Goal: Task Accomplishment & Management: Manage account settings

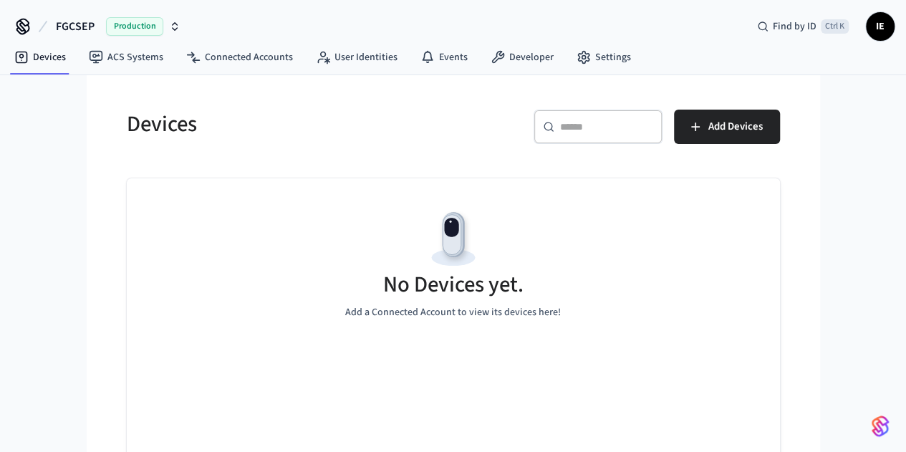
click at [133, 34] on span "Production" at bounding box center [134, 26] width 57 height 19
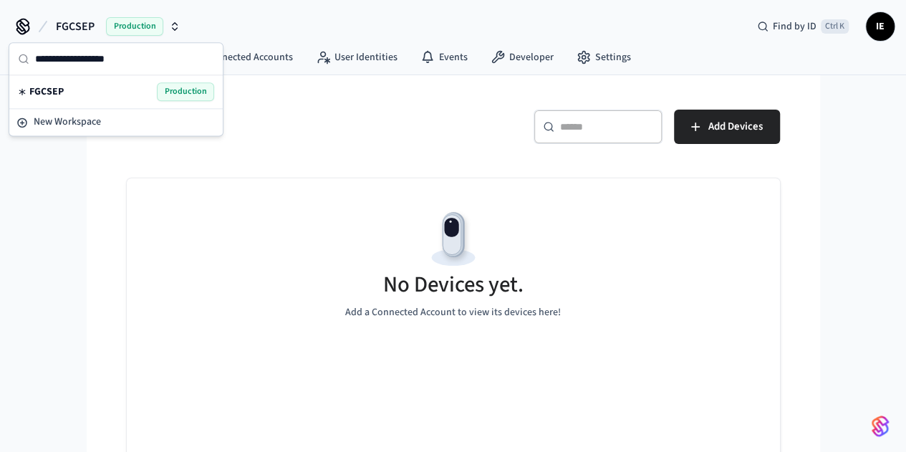
click at [54, 92] on span "FGCSEP" at bounding box center [46, 91] width 34 height 14
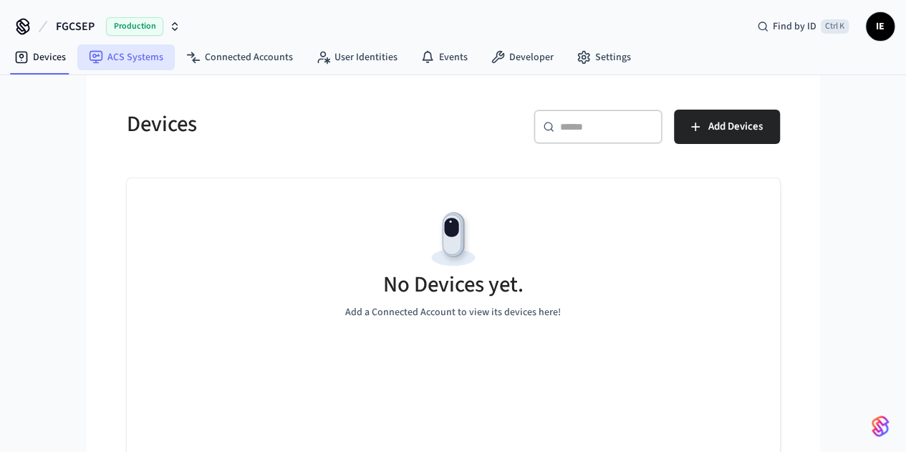
click at [127, 62] on link "ACS Systems" at bounding box center [125, 57] width 97 height 26
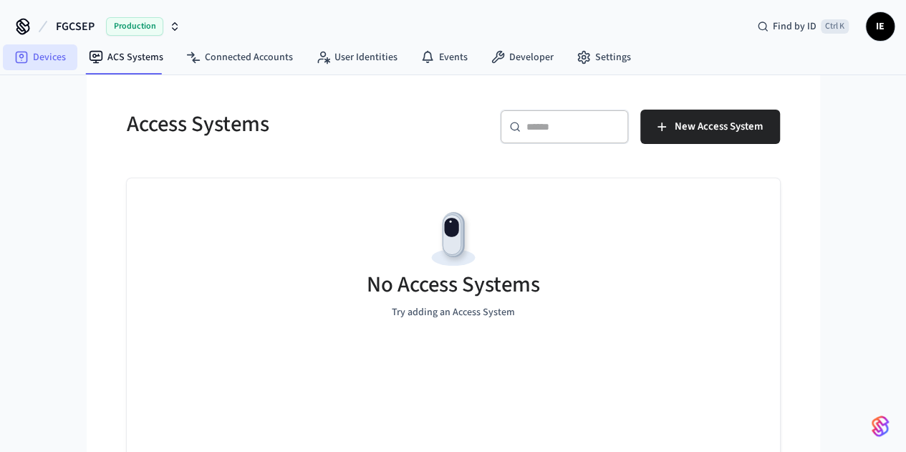
click at [37, 61] on link "Devices" at bounding box center [40, 57] width 74 height 26
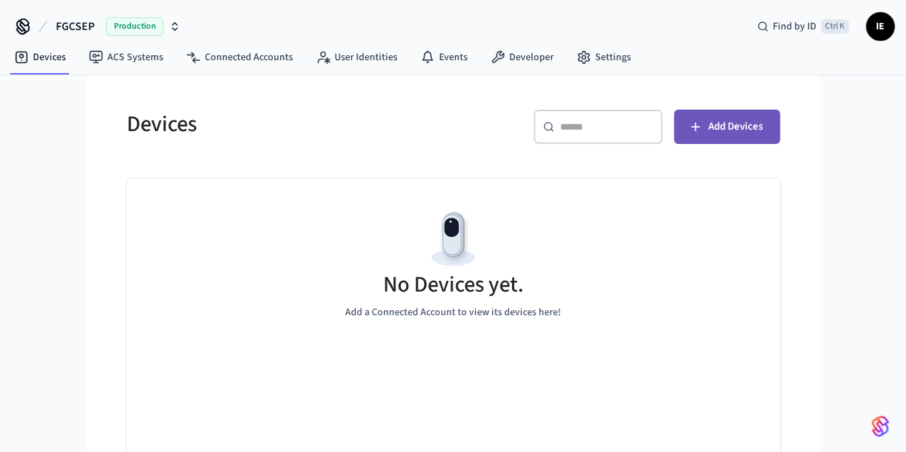
click at [762, 130] on span "Add Devices" at bounding box center [735, 126] width 54 height 19
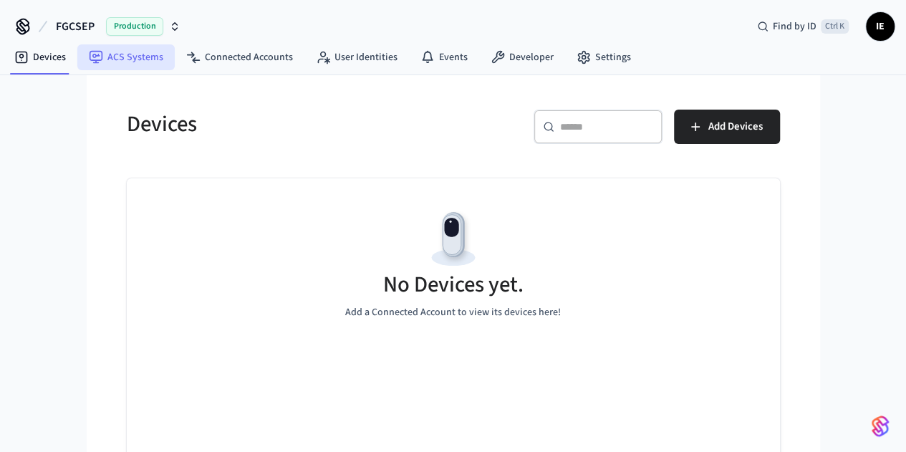
click at [123, 51] on link "ACS Systems" at bounding box center [125, 57] width 97 height 26
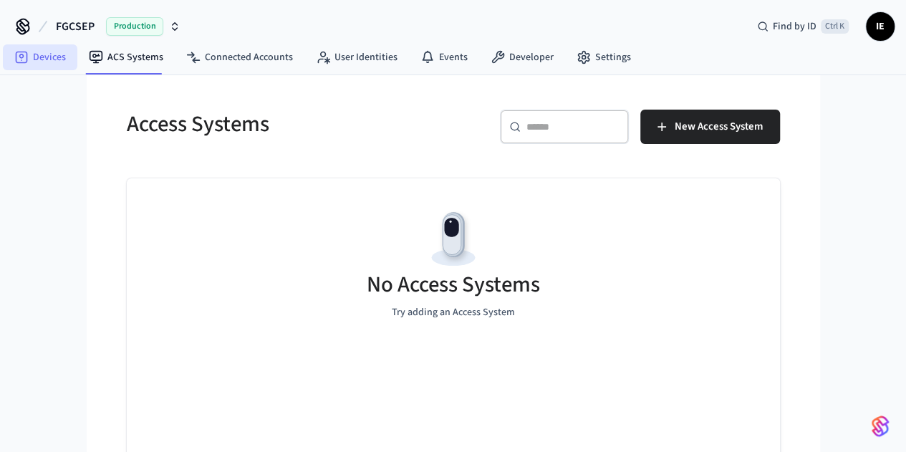
click at [57, 53] on link "Devices" at bounding box center [40, 57] width 74 height 26
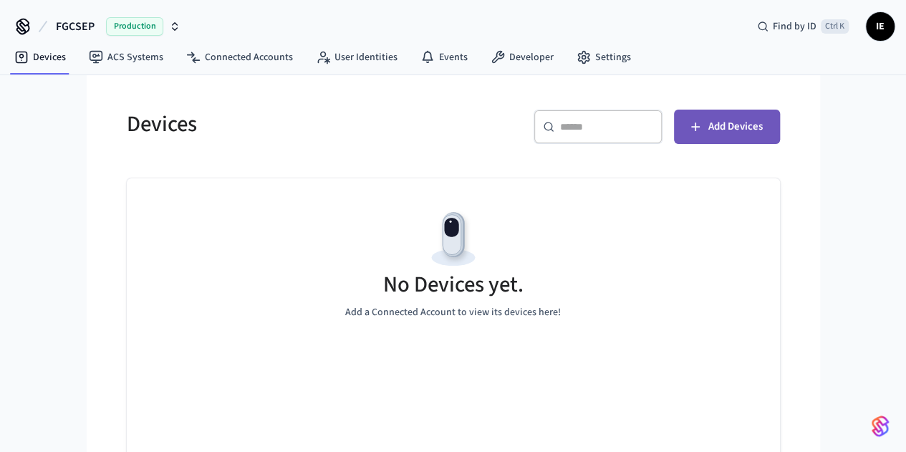
click at [702, 127] on icon "button" at bounding box center [695, 127] width 14 height 14
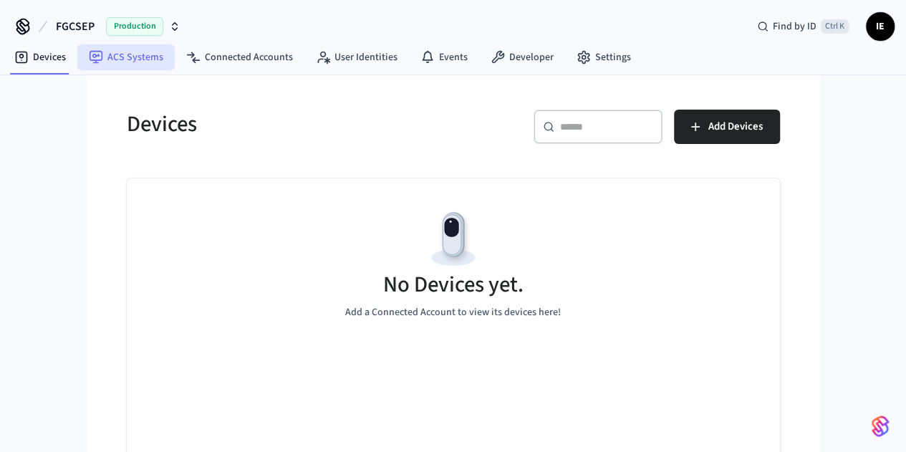
click at [122, 62] on link "ACS Systems" at bounding box center [125, 57] width 97 height 26
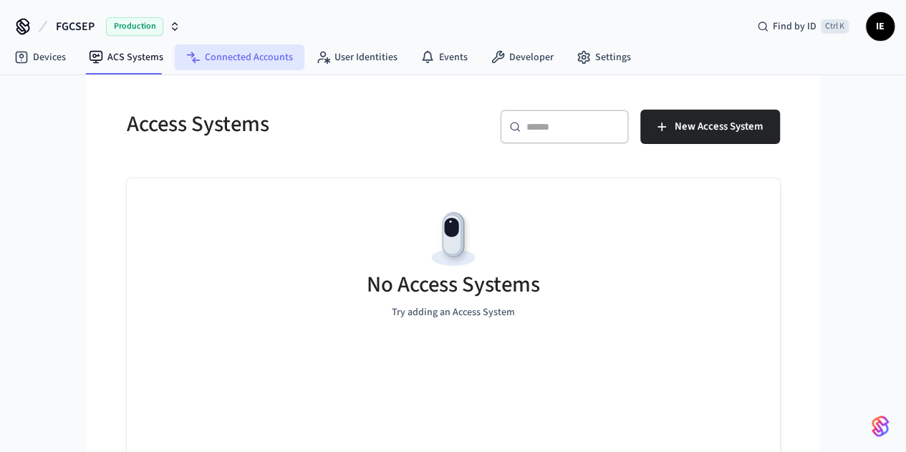
click at [223, 62] on link "Connected Accounts" at bounding box center [240, 57] width 130 height 26
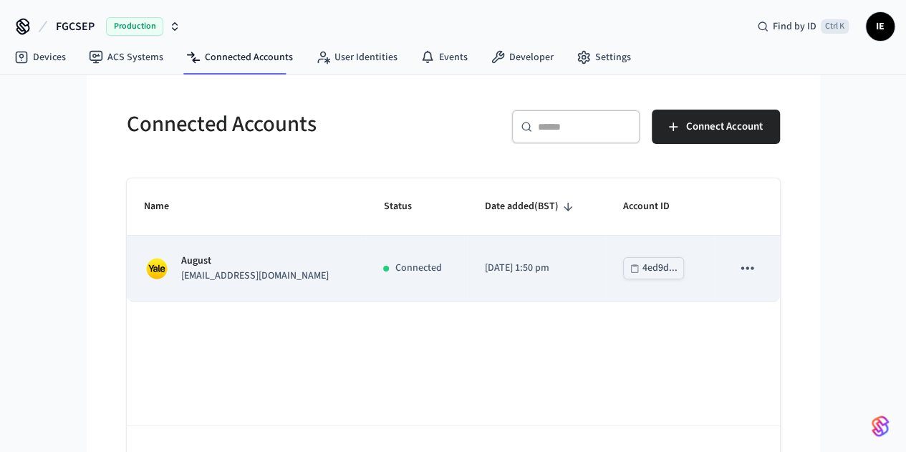
click at [181, 256] on p "August" at bounding box center [254, 260] width 147 height 15
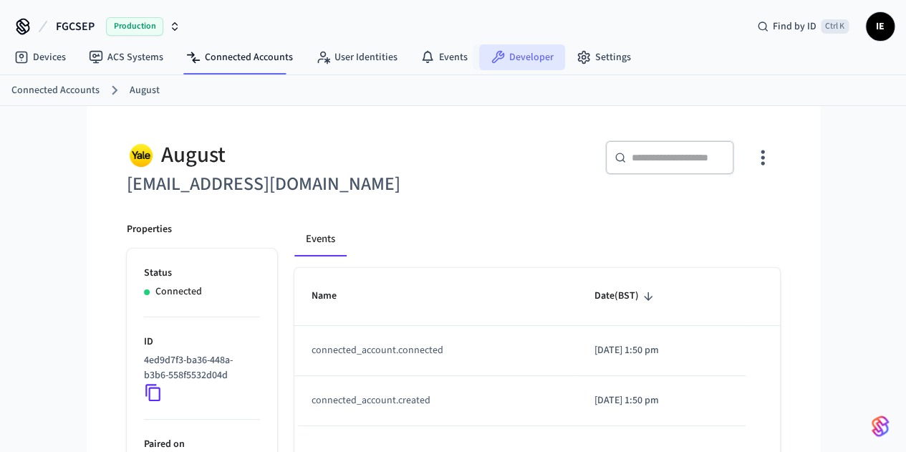
click at [500, 64] on link "Developer" at bounding box center [522, 57] width 86 height 26
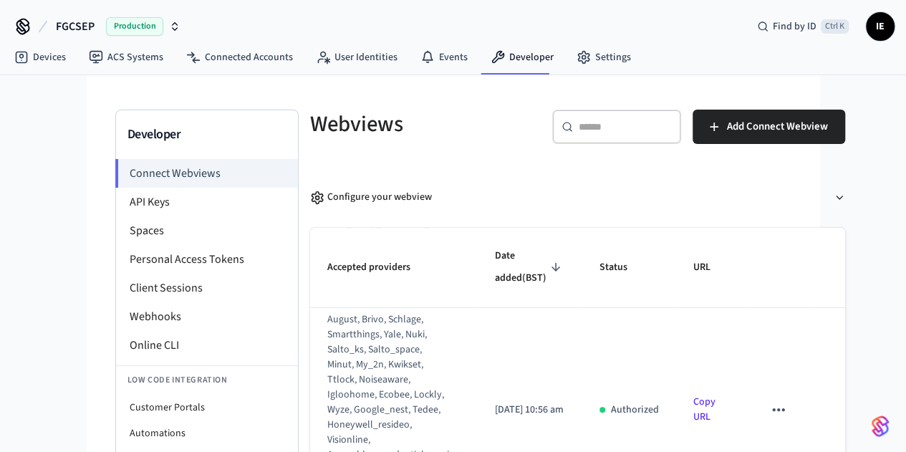
scroll to position [246, 0]
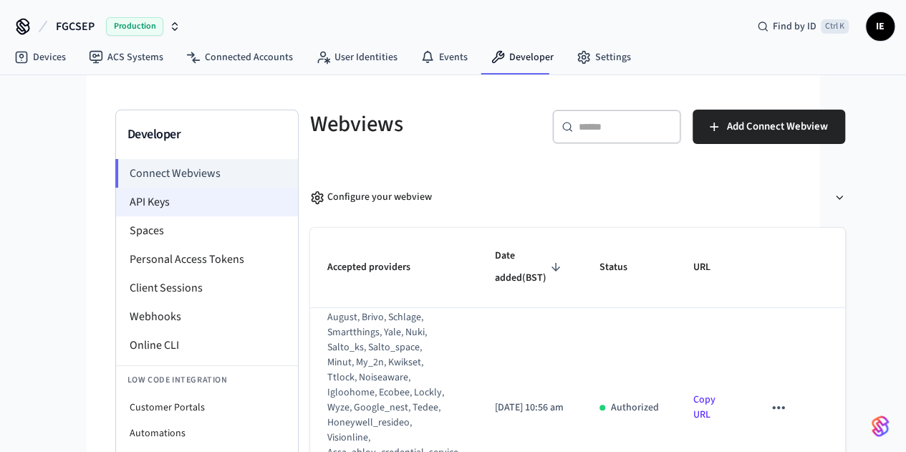
click at [116, 201] on li "API Keys" at bounding box center [207, 202] width 182 height 29
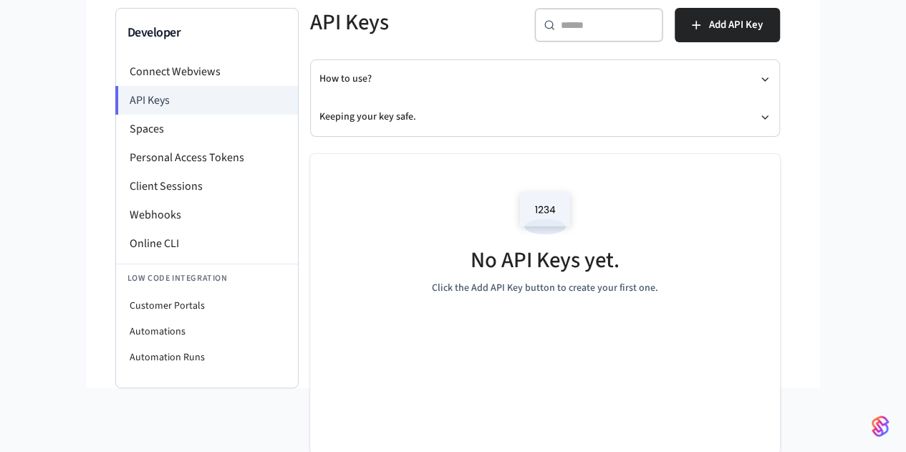
scroll to position [10, 0]
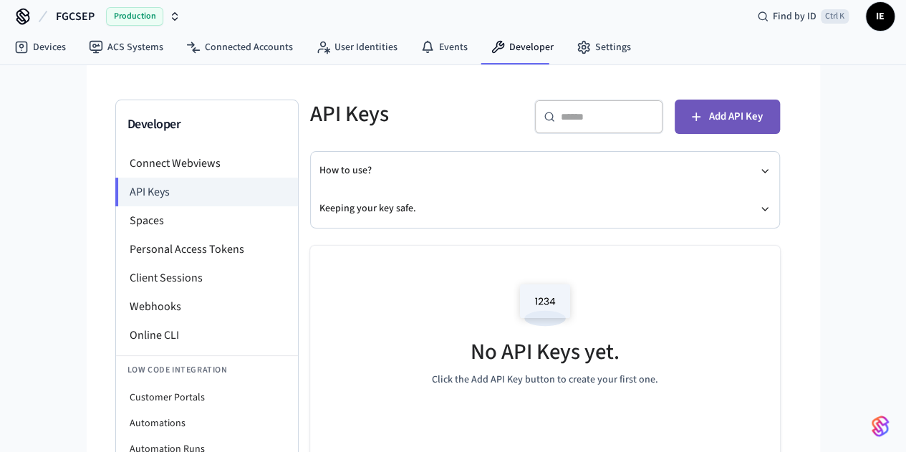
click at [703, 122] on icon "button" at bounding box center [696, 117] width 14 height 14
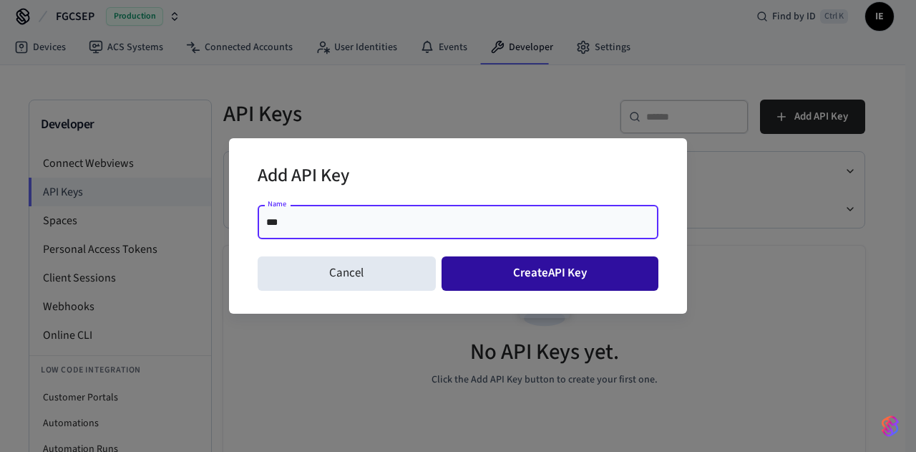
type input "***"
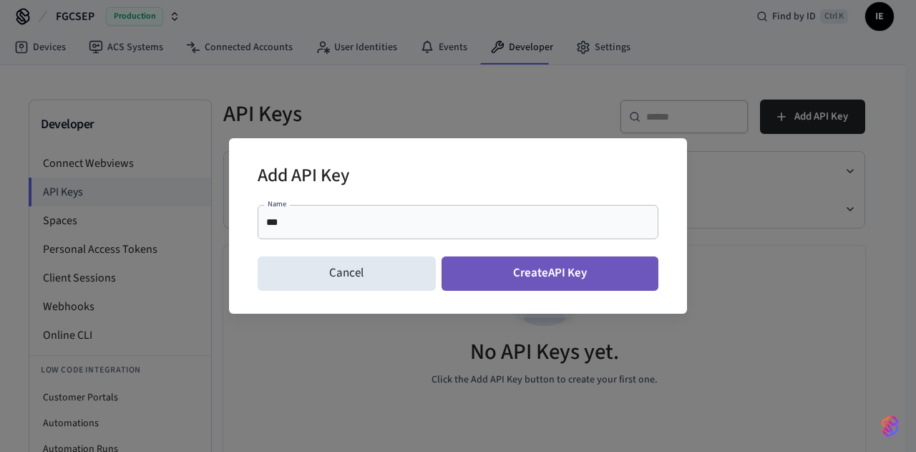
click at [555, 271] on button "Create API Key" at bounding box center [551, 273] width 218 height 34
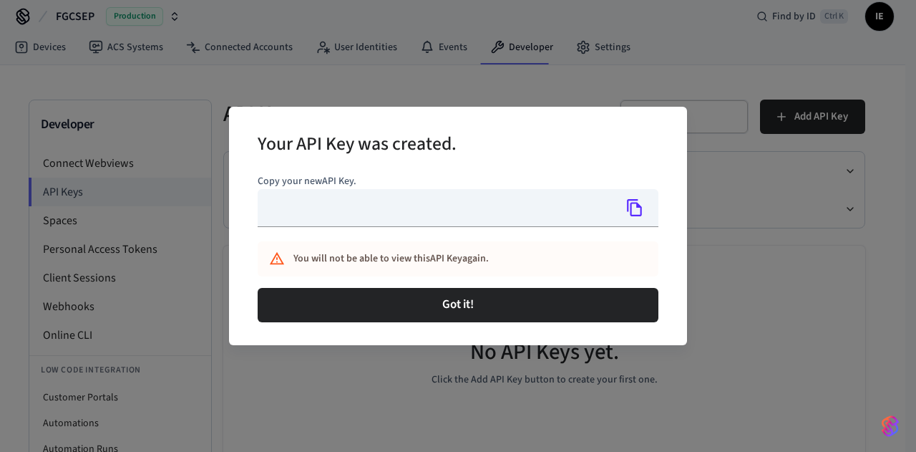
type input "**********"
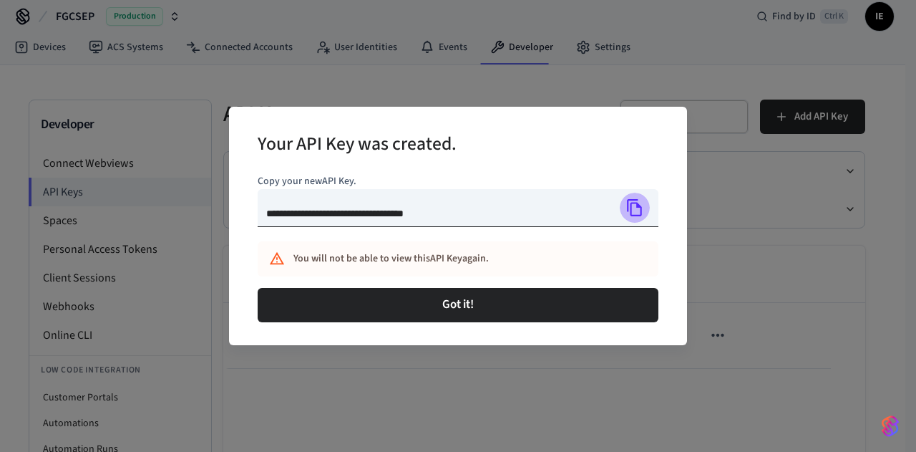
click at [633, 206] on icon "Copy" at bounding box center [635, 207] width 19 height 19
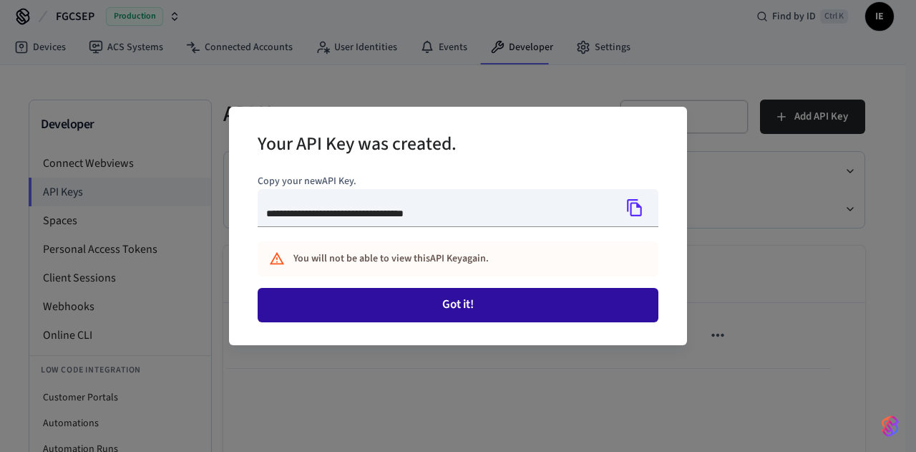
click at [482, 302] on button "Got it!" at bounding box center [458, 305] width 401 height 34
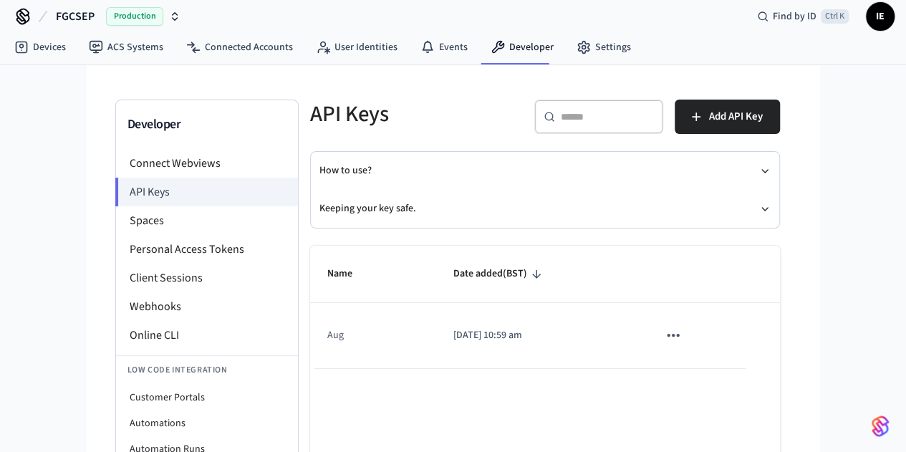
click at [688, 329] on button "sticky table" at bounding box center [673, 335] width 30 height 30
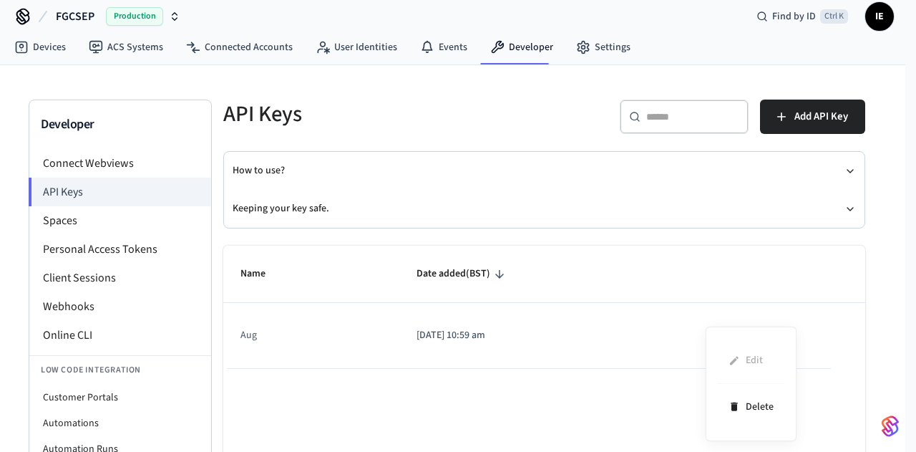
click at [643, 253] on div at bounding box center [458, 226] width 916 height 452
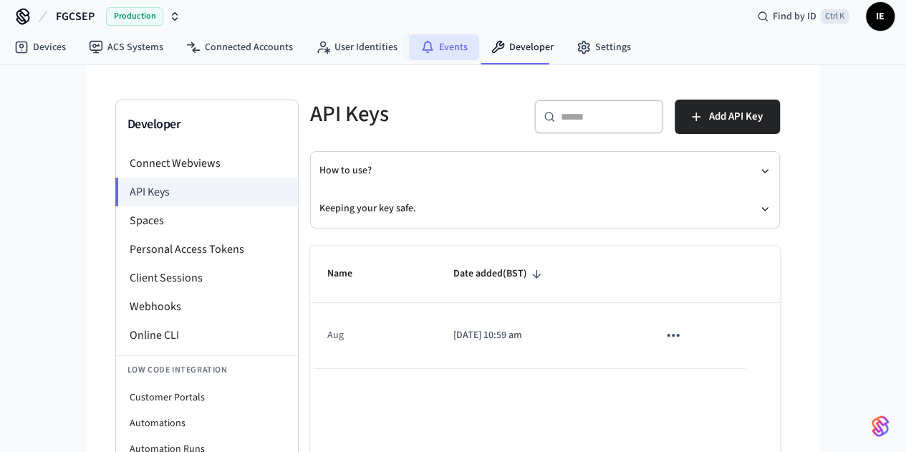
click at [440, 48] on link "Events" at bounding box center [444, 47] width 70 height 26
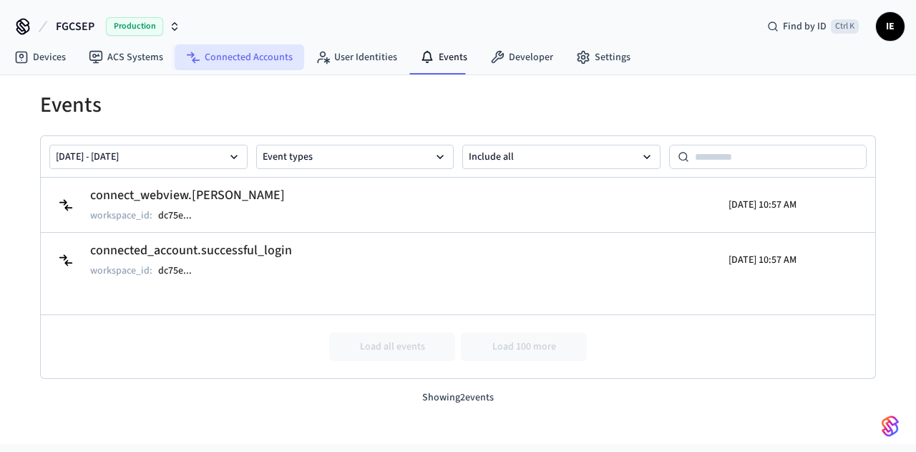
click at [242, 51] on link "Connected Accounts" at bounding box center [240, 57] width 130 height 26
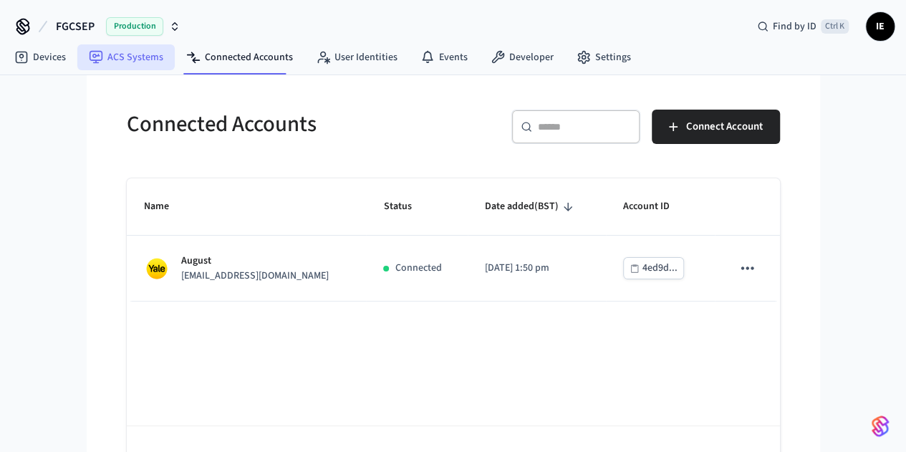
click at [127, 64] on link "ACS Systems" at bounding box center [125, 57] width 97 height 26
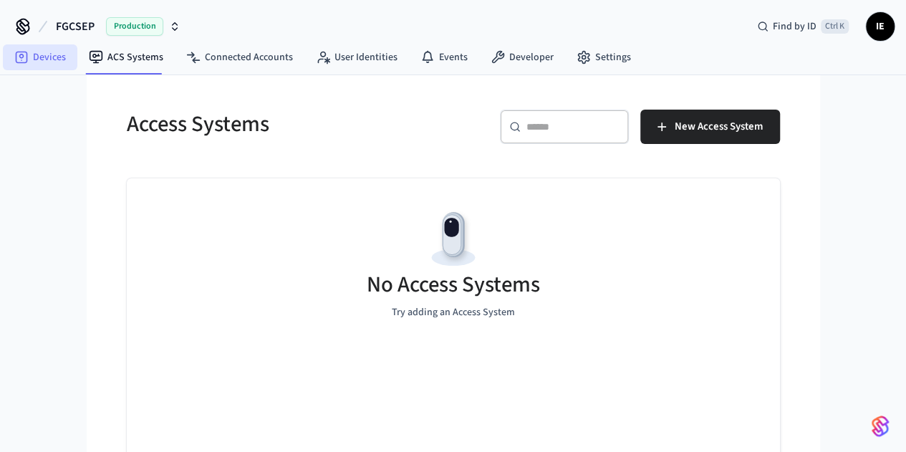
click at [37, 52] on link "Devices" at bounding box center [40, 57] width 74 height 26
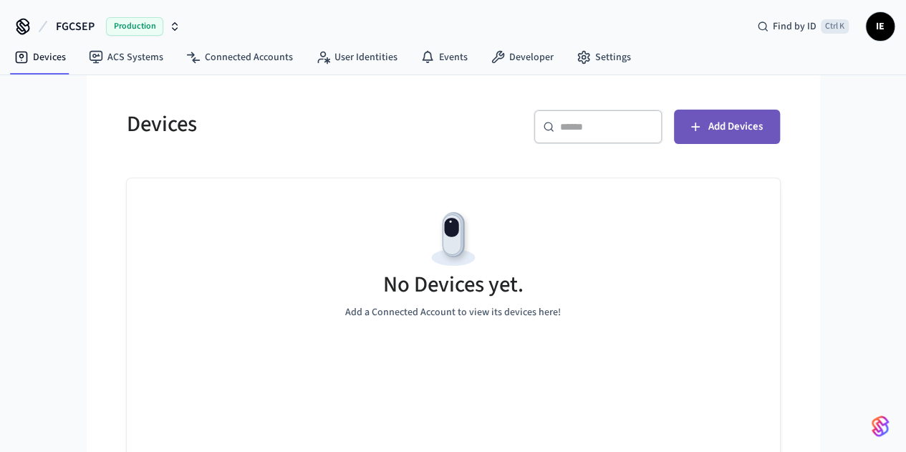
click at [762, 120] on span "Add Devices" at bounding box center [735, 126] width 54 height 19
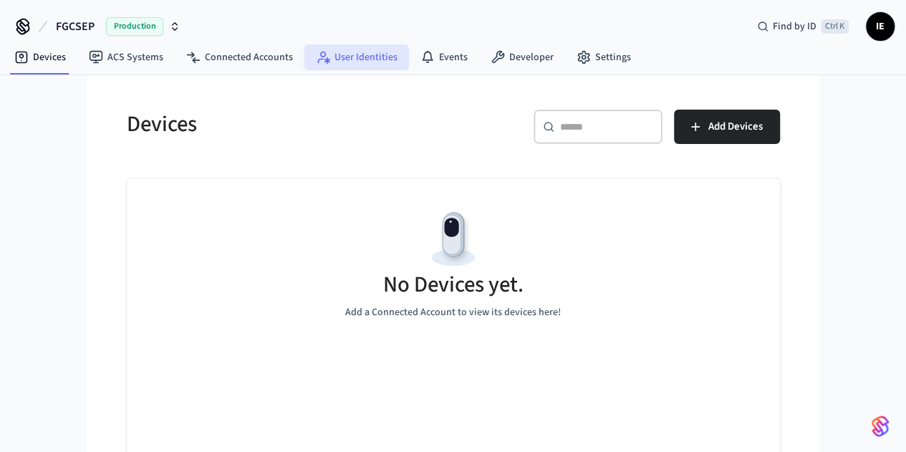
click at [357, 49] on link "User Identities" at bounding box center [356, 57] width 105 height 26
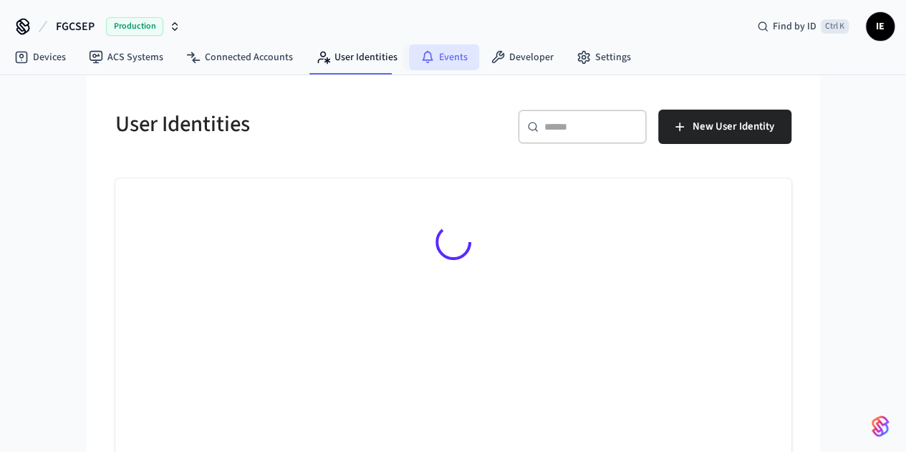
click at [448, 59] on link "Events" at bounding box center [444, 57] width 70 height 26
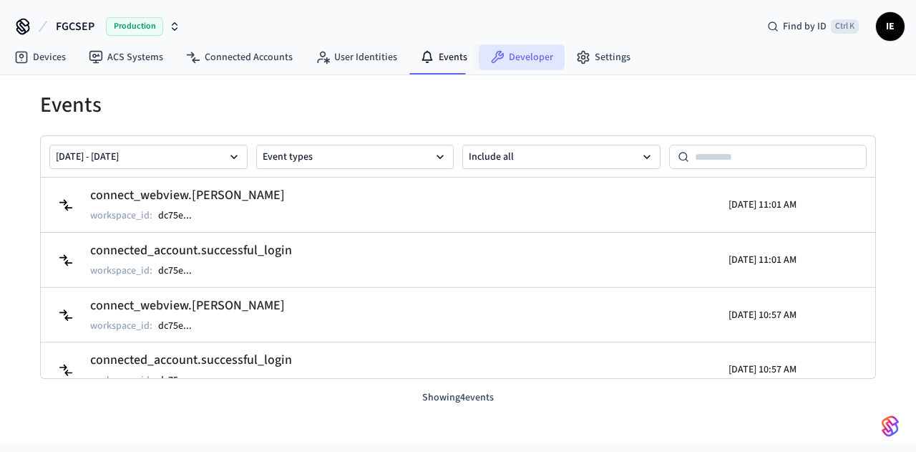
click at [499, 57] on link "Developer" at bounding box center [522, 57] width 86 height 26
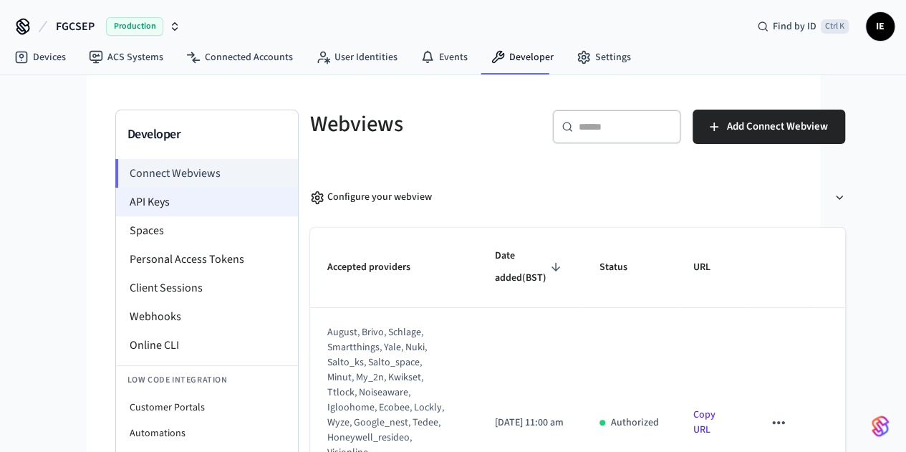
click at [116, 203] on li "API Keys" at bounding box center [207, 202] width 182 height 29
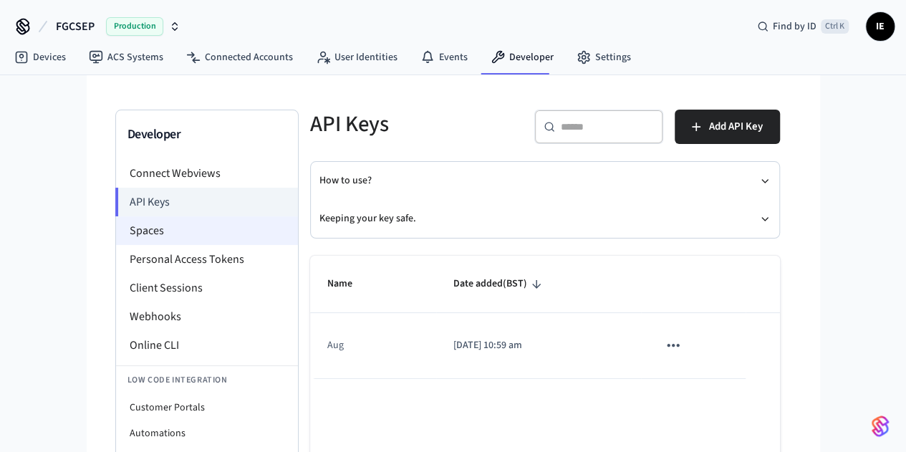
click at [116, 221] on li "Spaces" at bounding box center [207, 230] width 182 height 29
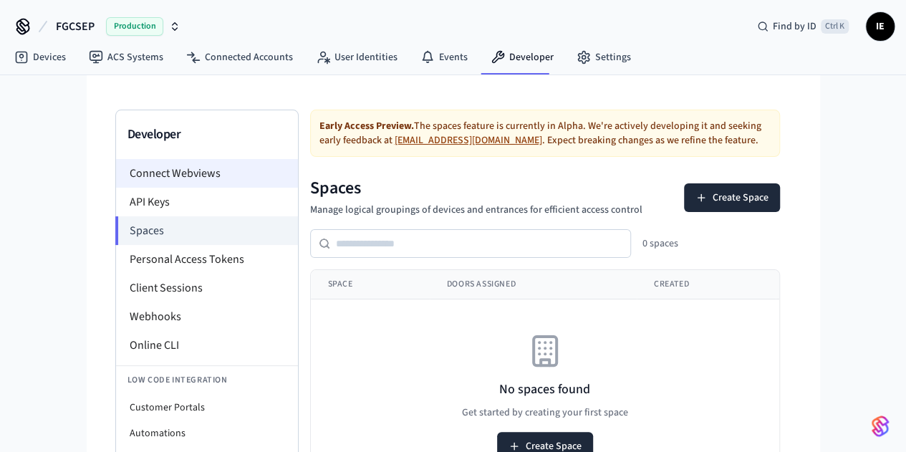
click at [116, 173] on li "Connect Webviews" at bounding box center [207, 173] width 182 height 29
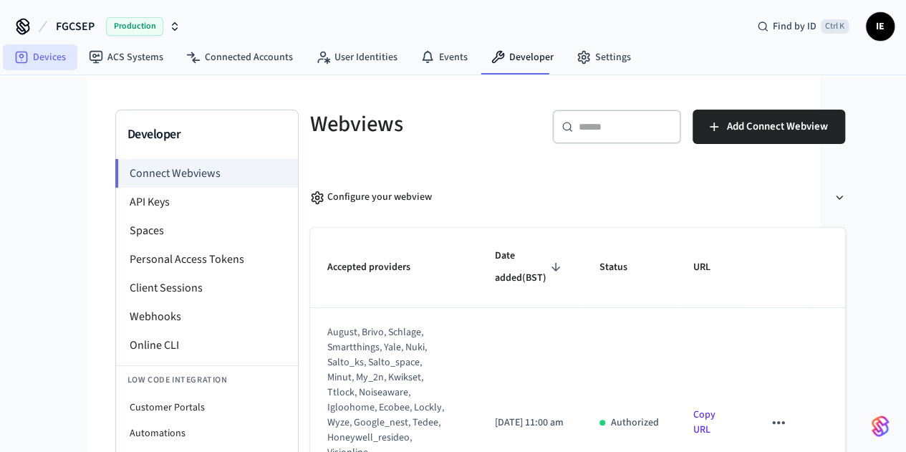
click at [40, 59] on link "Devices" at bounding box center [40, 57] width 74 height 26
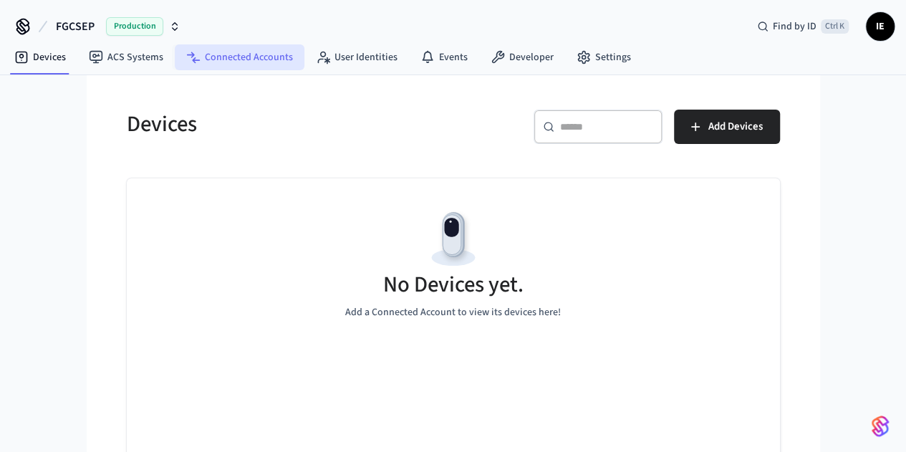
click at [268, 61] on link "Connected Accounts" at bounding box center [240, 57] width 130 height 26
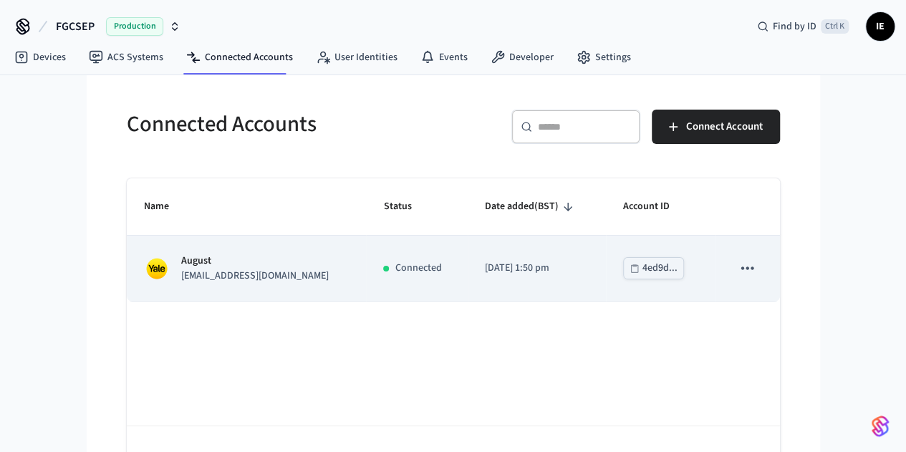
click at [305, 264] on td "August imandarvishi@yahoo.com" at bounding box center [247, 268] width 240 height 65
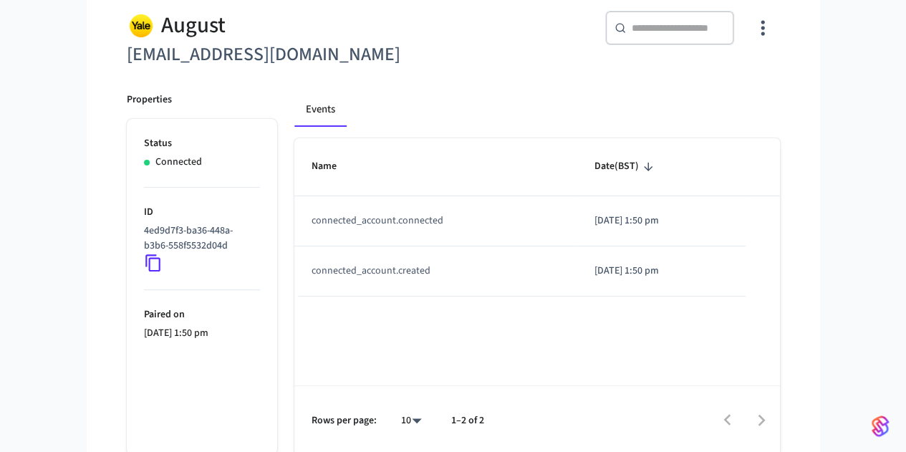
scroll to position [130, 0]
click at [144, 257] on icon at bounding box center [153, 262] width 19 height 19
click at [144, 262] on icon at bounding box center [153, 262] width 19 height 19
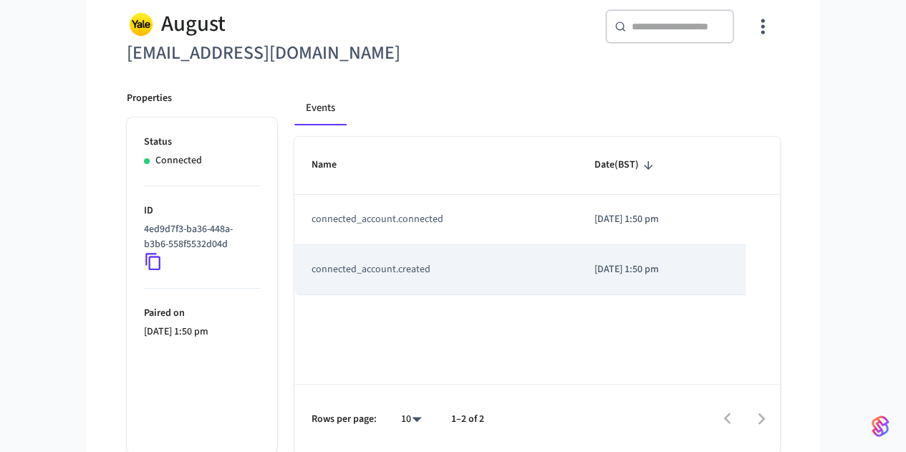
scroll to position [0, 0]
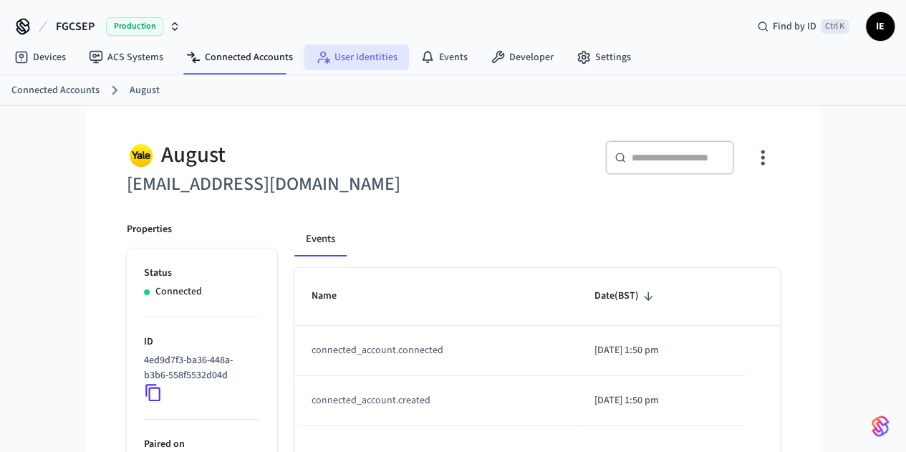
click at [372, 60] on link "User Identities" at bounding box center [356, 57] width 105 height 26
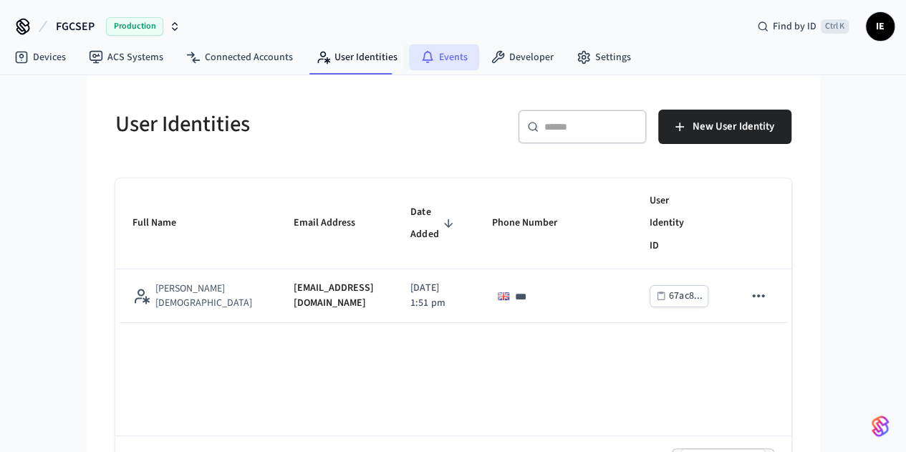
click at [434, 62] on link "Events" at bounding box center [444, 57] width 70 height 26
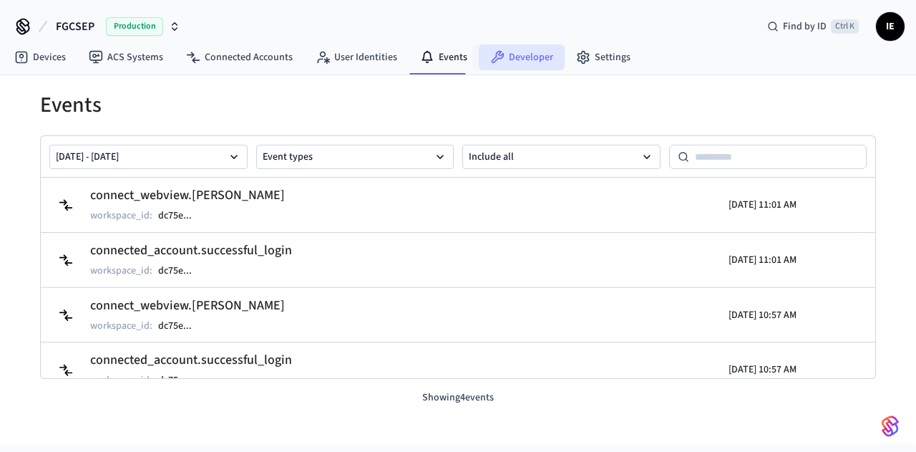
click at [515, 59] on link "Developer" at bounding box center [522, 57] width 86 height 26
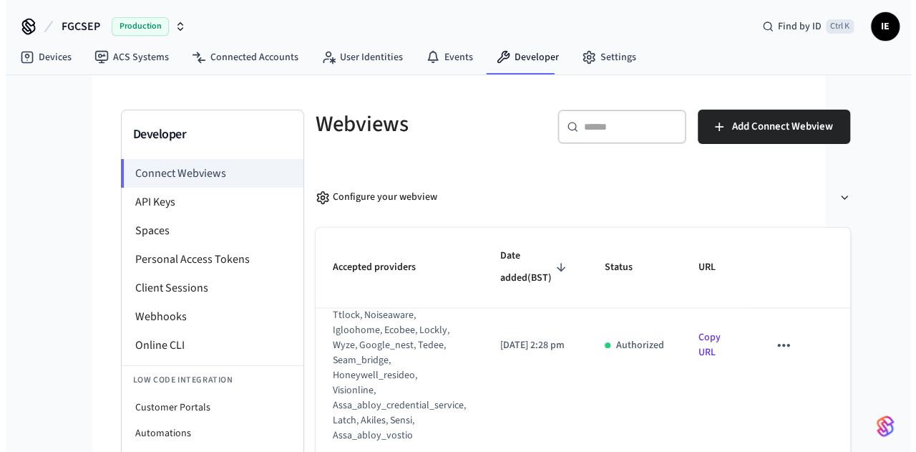
scroll to position [1301, 0]
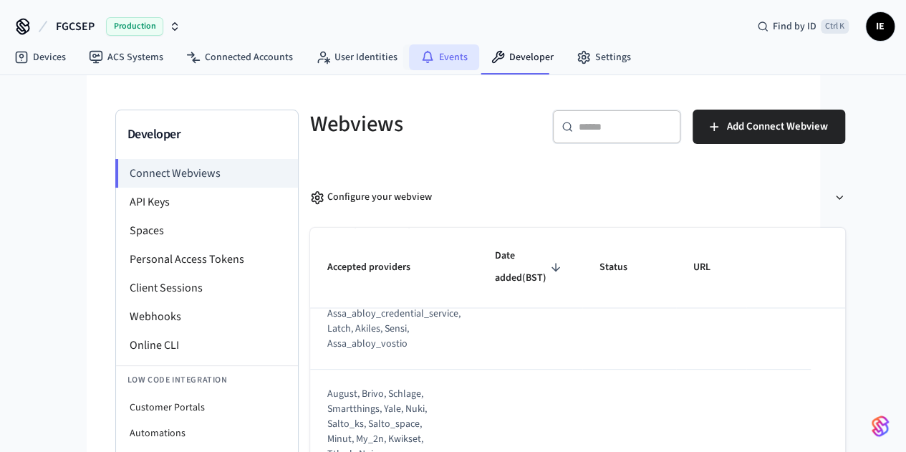
click at [435, 59] on link "Events" at bounding box center [444, 57] width 70 height 26
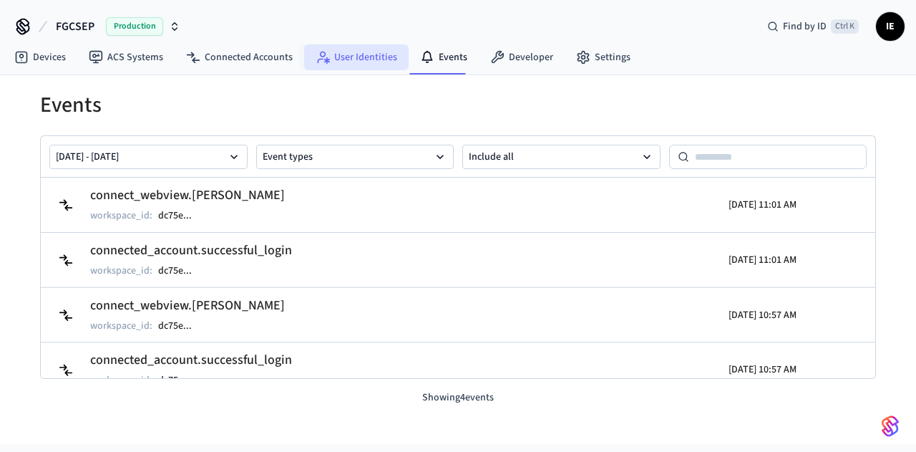
click at [355, 55] on link "User Identities" at bounding box center [356, 57] width 105 height 26
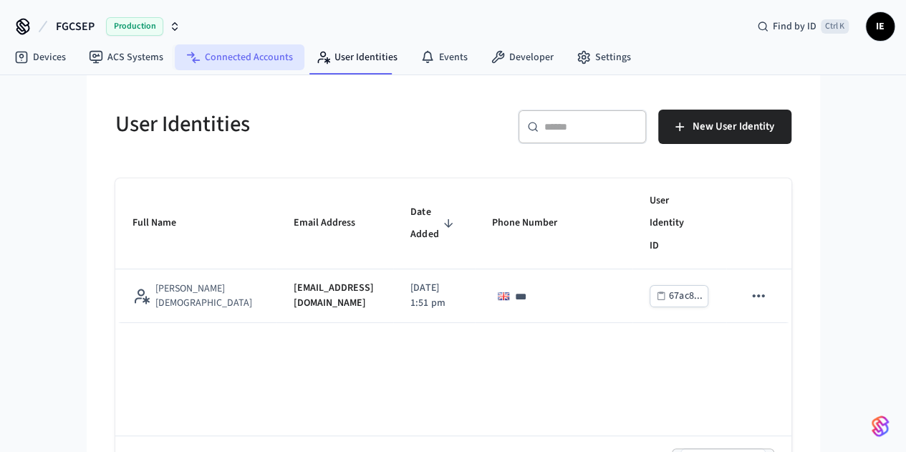
click at [268, 51] on link "Connected Accounts" at bounding box center [240, 57] width 130 height 26
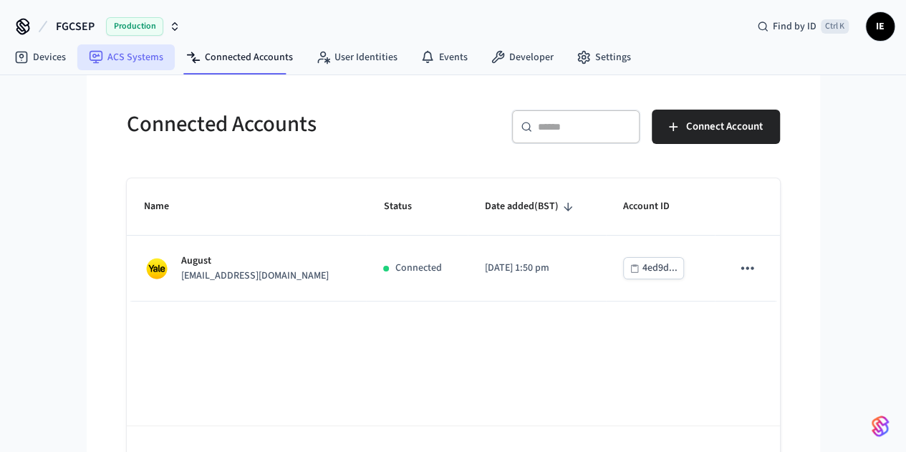
click at [138, 54] on link "ACS Systems" at bounding box center [125, 57] width 97 height 26
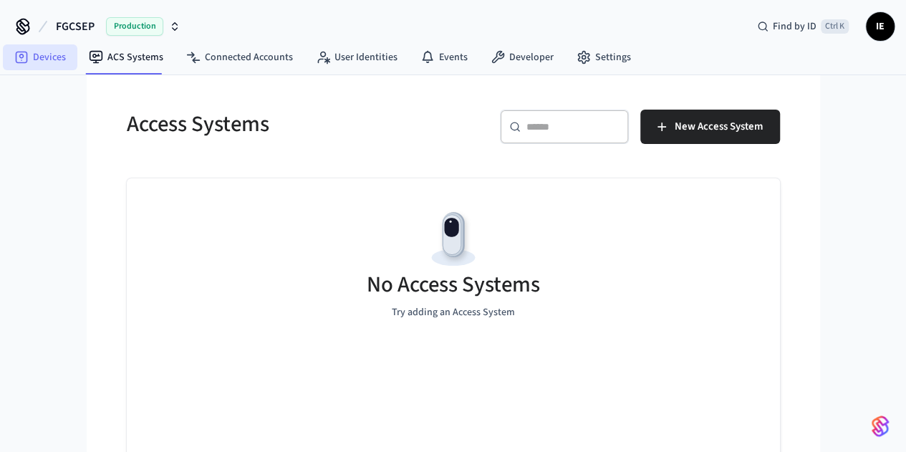
click at [42, 58] on link "Devices" at bounding box center [40, 57] width 74 height 26
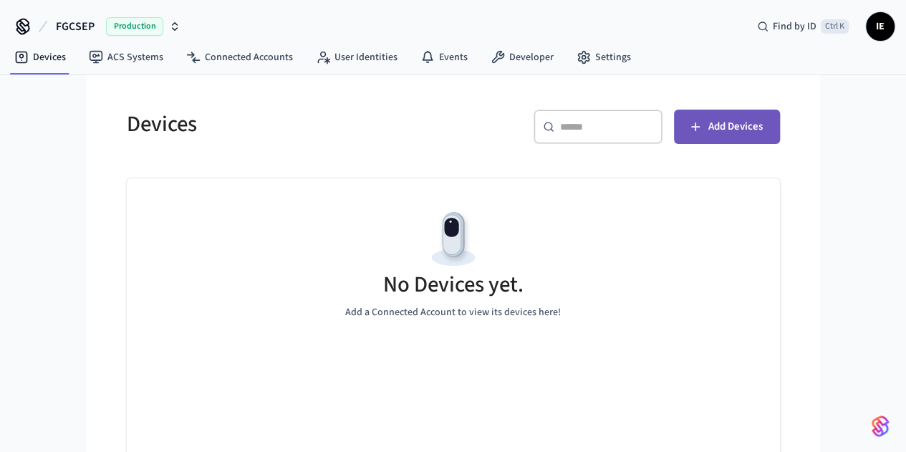
click at [762, 124] on span "Add Devices" at bounding box center [735, 126] width 54 height 19
click at [135, 22] on span "Production" at bounding box center [134, 26] width 57 height 19
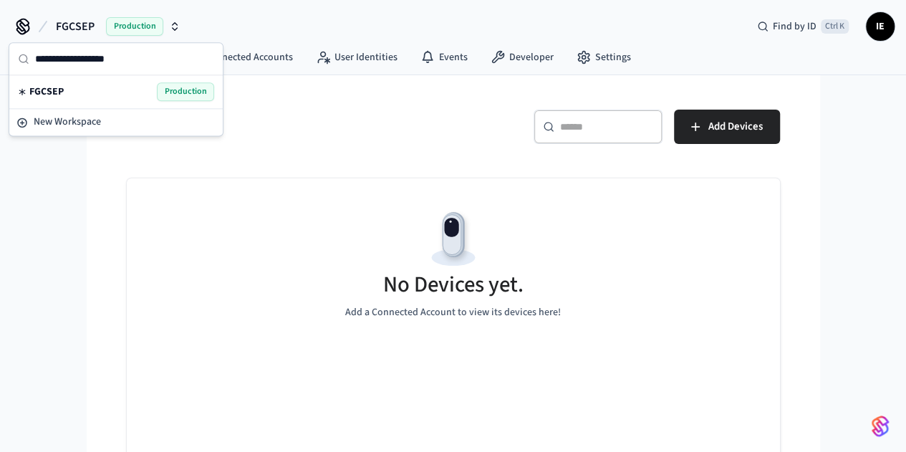
click at [178, 97] on span "Production" at bounding box center [185, 91] width 57 height 19
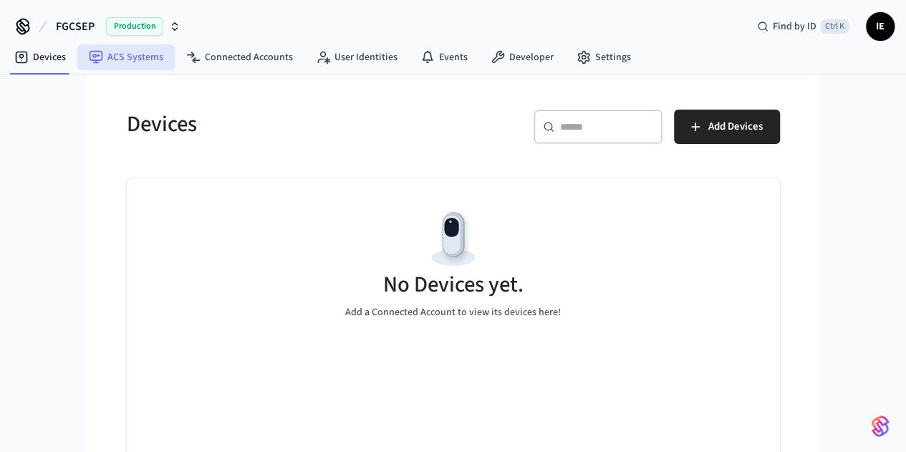
click at [145, 68] on link "ACS Systems" at bounding box center [125, 57] width 97 height 26
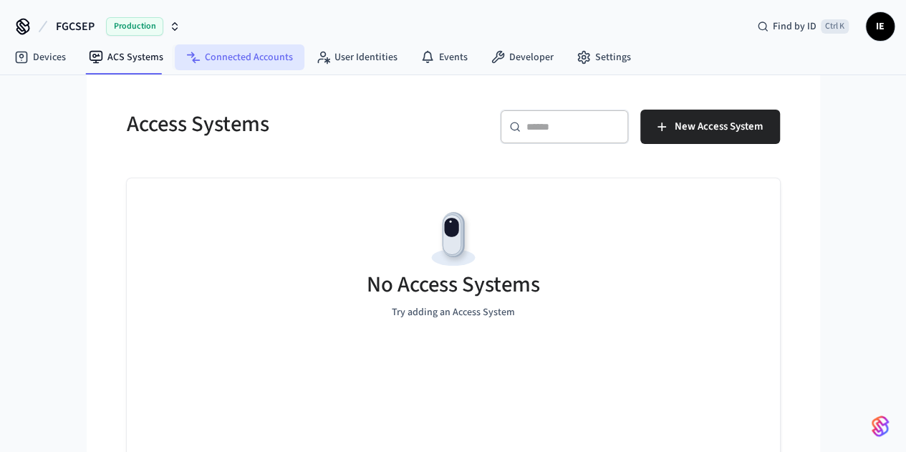
click at [228, 67] on link "Connected Accounts" at bounding box center [240, 57] width 130 height 26
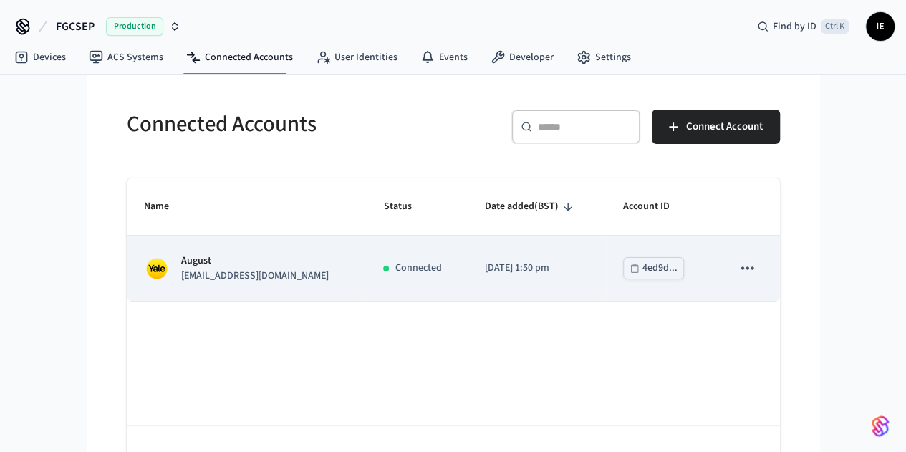
click at [779, 266] on td "sticky table" at bounding box center [746, 268] width 64 height 65
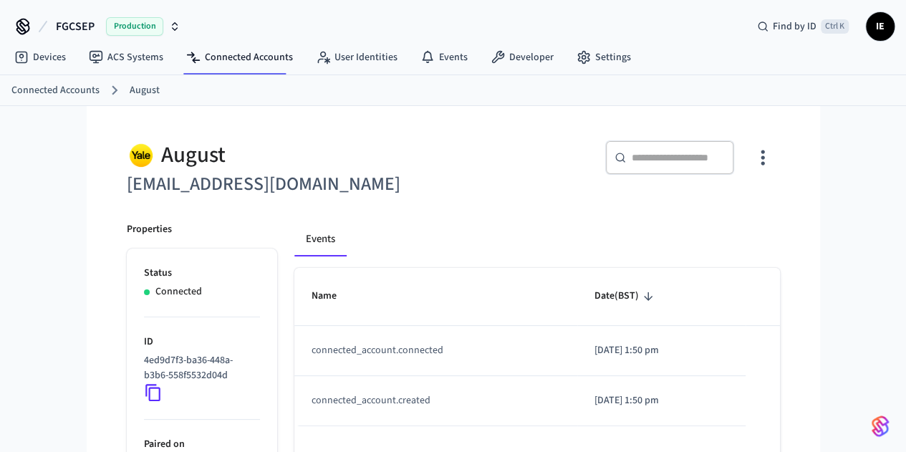
scroll to position [147, 0]
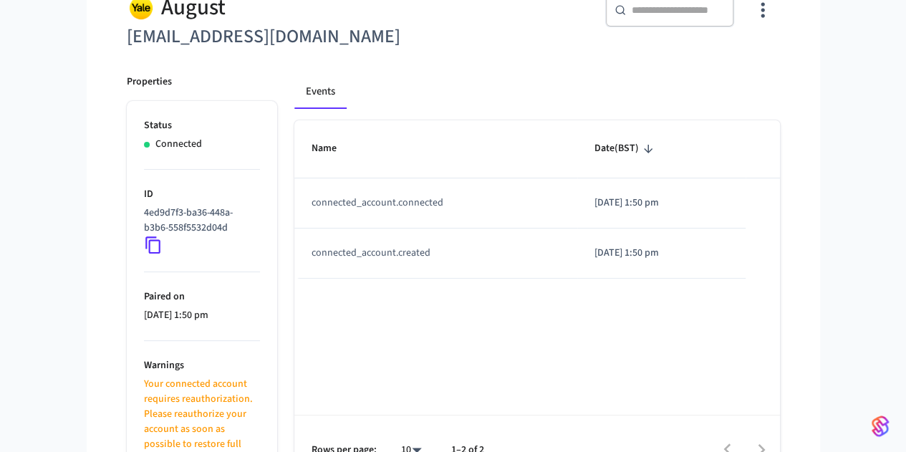
click at [144, 420] on p "Your connected account requires reauthorization. Please reauthorize your accoun…" at bounding box center [202, 422] width 116 height 90
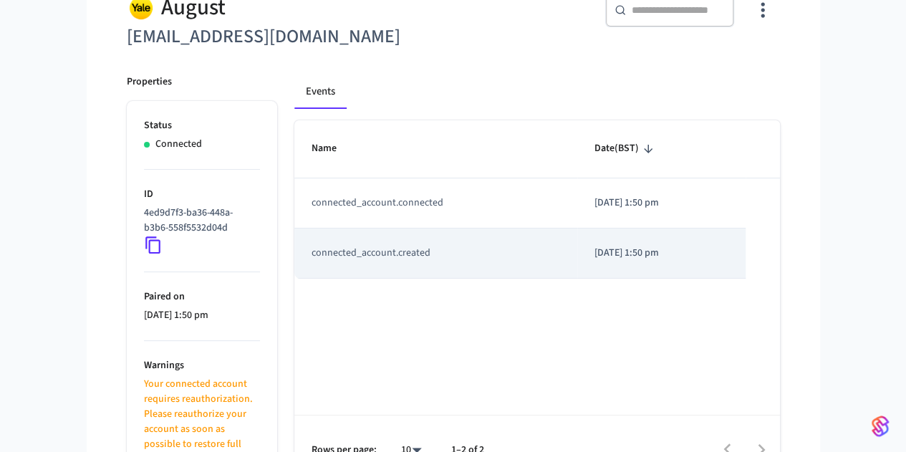
scroll to position [0, 0]
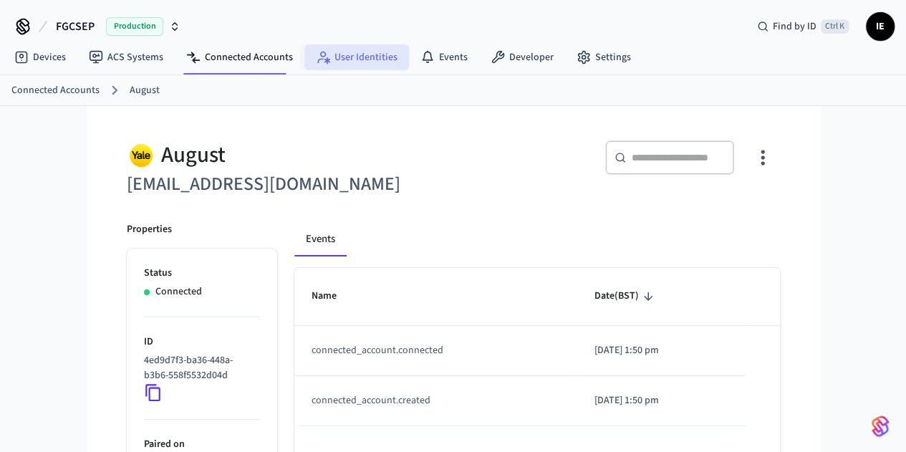
click at [358, 62] on link "User Identities" at bounding box center [356, 57] width 105 height 26
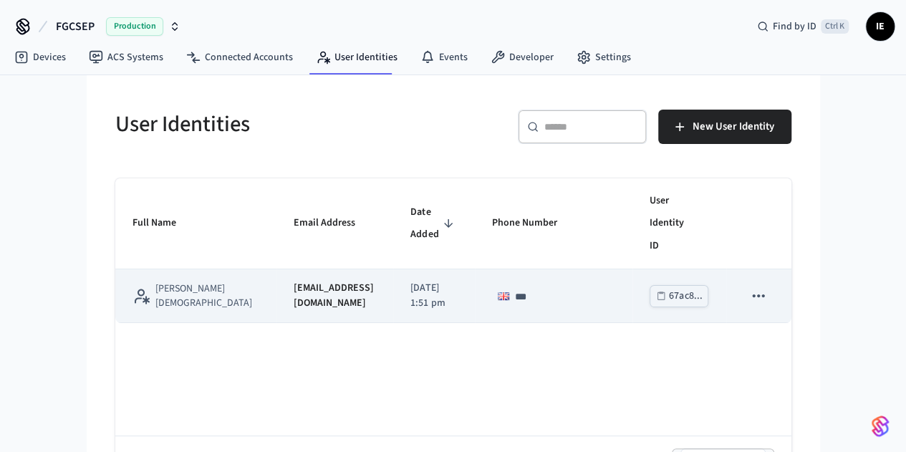
click at [496, 284] on div "sticky table" at bounding box center [505, 295] width 27 height 23
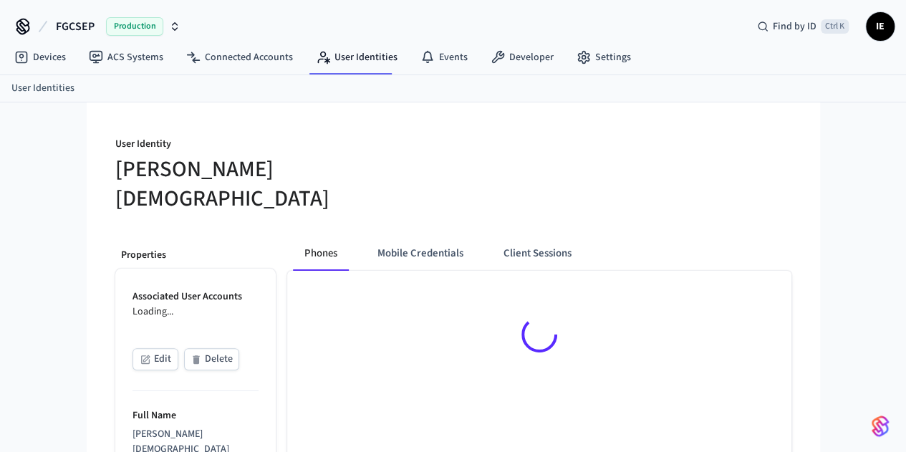
click at [791, 271] on div at bounding box center [539, 337] width 504 height 132
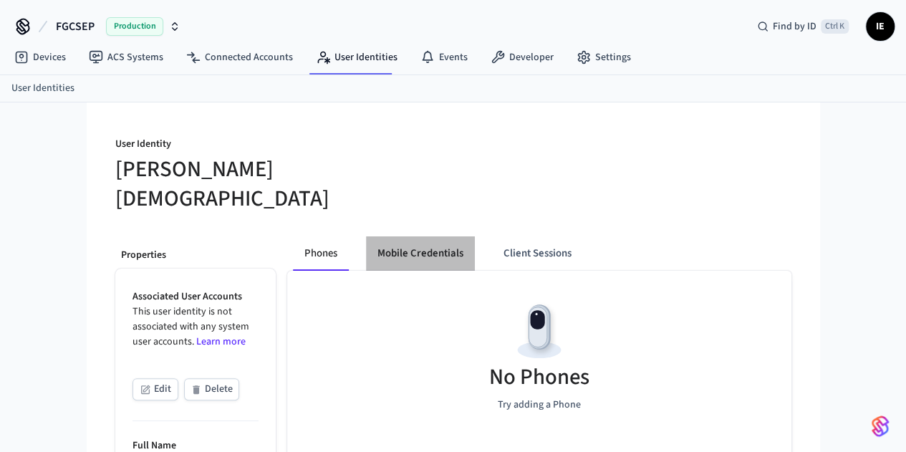
click at [374, 236] on button "Mobile Credentials" at bounding box center [420, 253] width 109 height 34
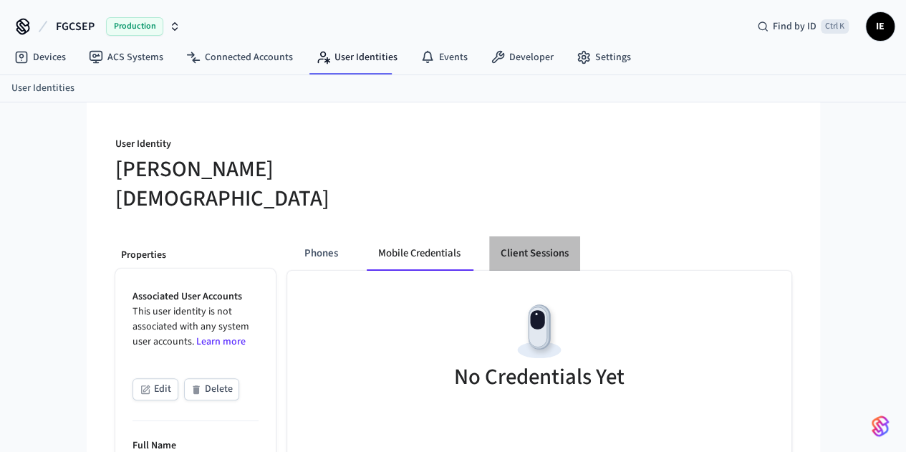
click at [507, 236] on button "Client Sessions" at bounding box center [534, 253] width 91 height 34
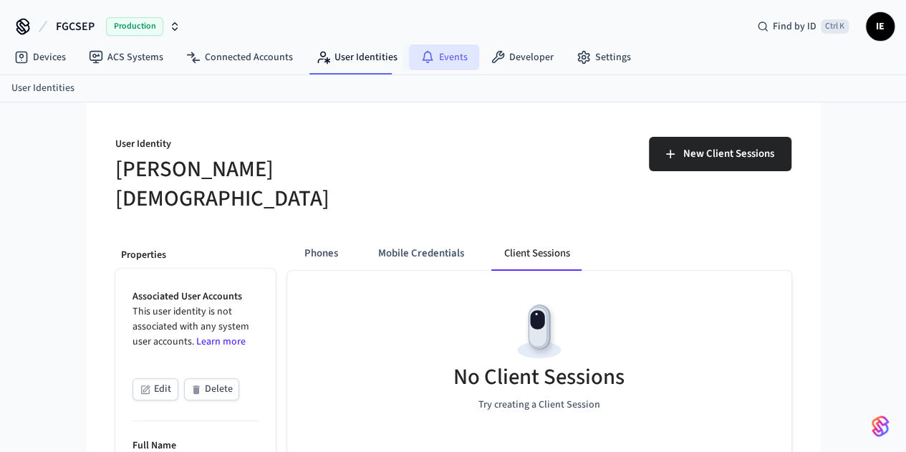
click at [448, 52] on link "Events" at bounding box center [444, 57] width 70 height 26
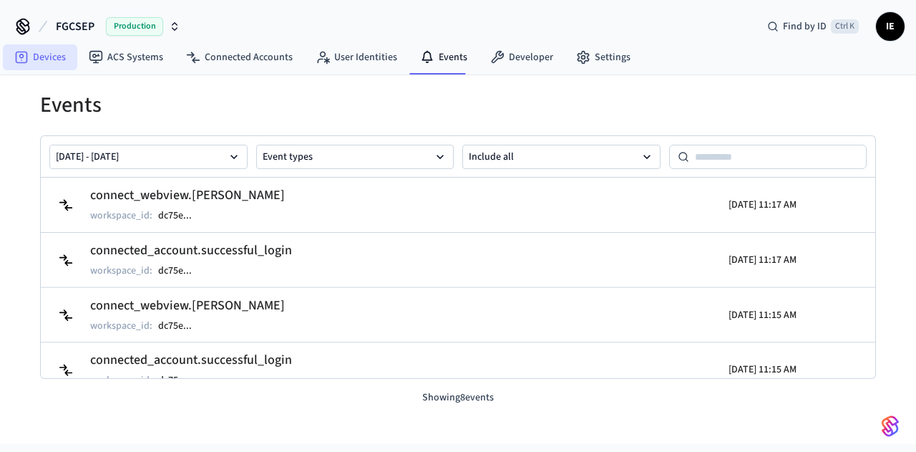
click at [58, 52] on link "Devices" at bounding box center [40, 57] width 74 height 26
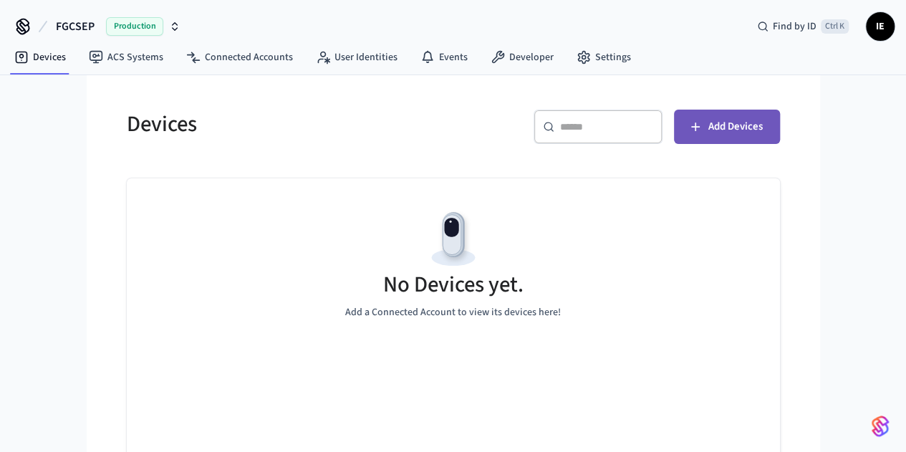
click at [762, 125] on span "Add Devices" at bounding box center [735, 126] width 54 height 19
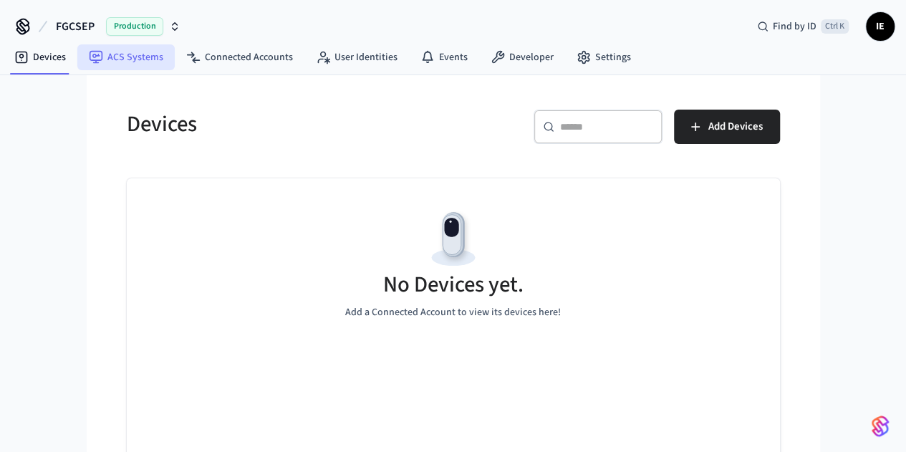
click at [108, 68] on link "ACS Systems" at bounding box center [125, 57] width 97 height 26
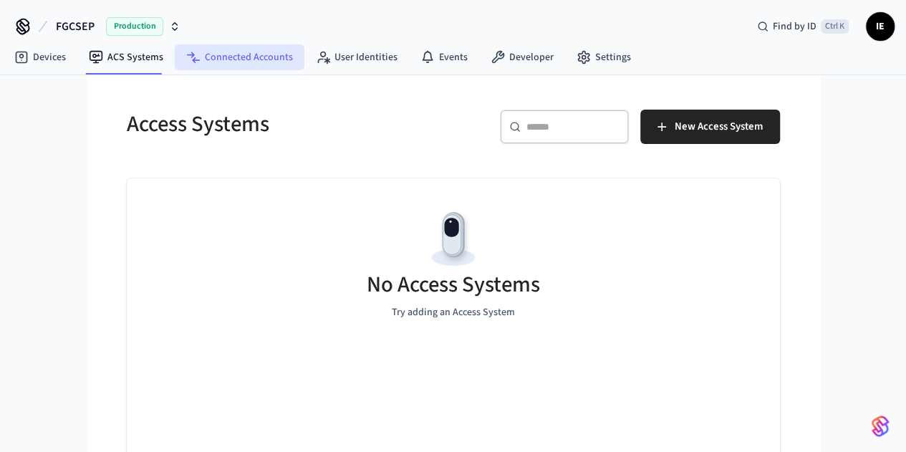
click at [215, 64] on link "Connected Accounts" at bounding box center [240, 57] width 130 height 26
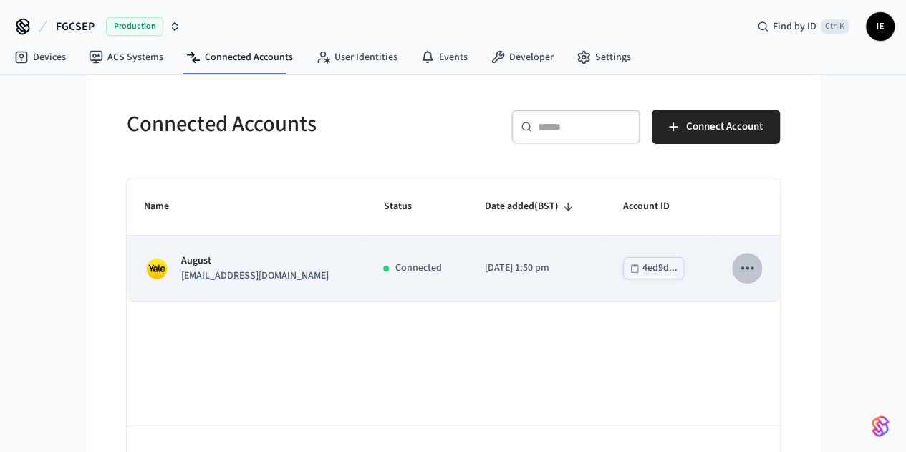
click at [756, 274] on icon "sticky table" at bounding box center [746, 267] width 19 height 19
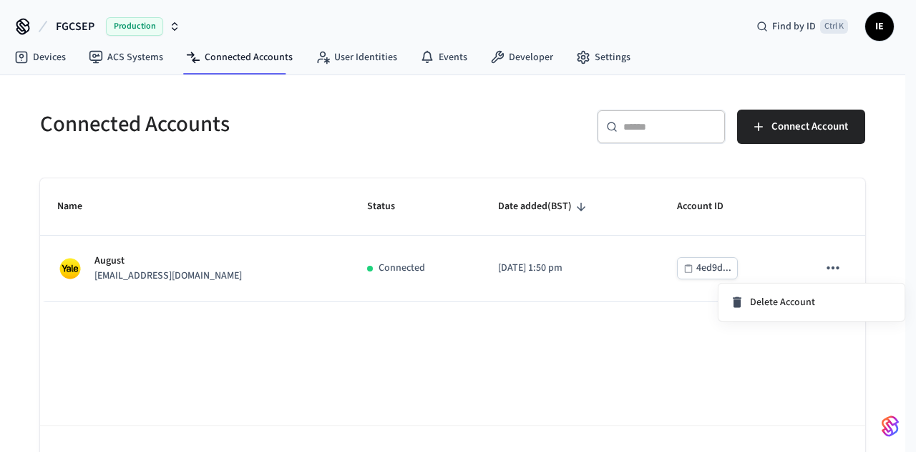
click at [777, 375] on div at bounding box center [458, 226] width 916 height 452
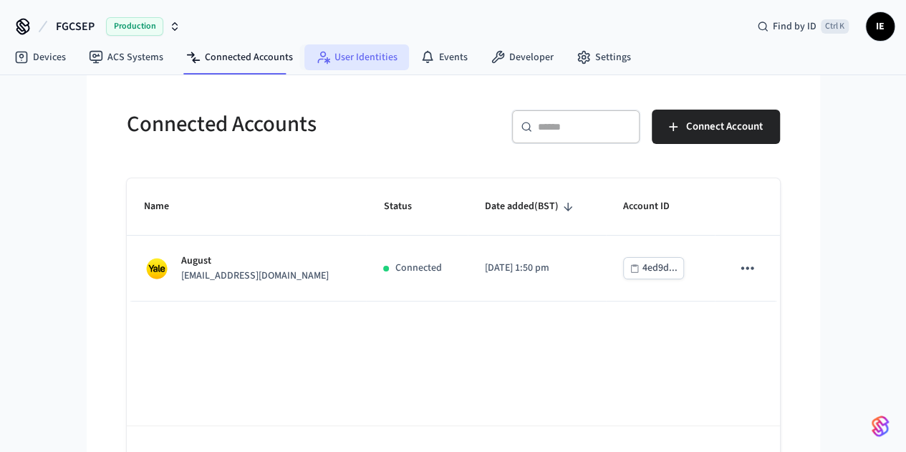
click at [349, 65] on link "User Identities" at bounding box center [356, 57] width 105 height 26
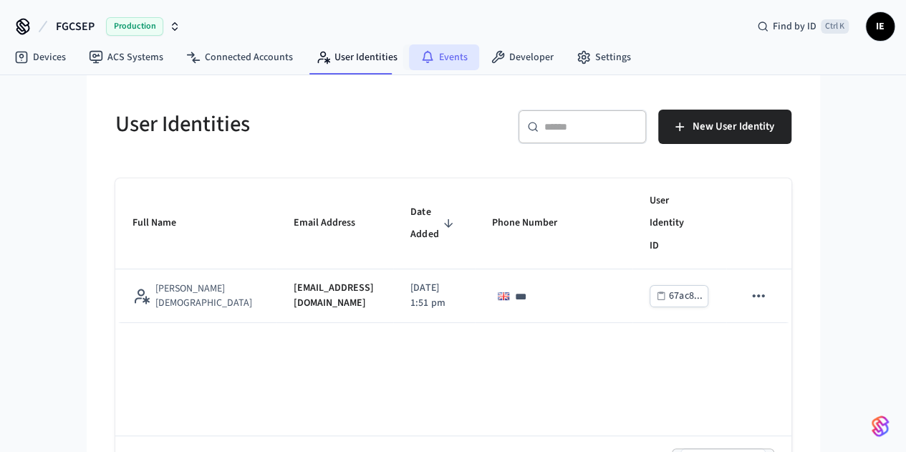
click at [442, 54] on link "Events" at bounding box center [444, 57] width 70 height 26
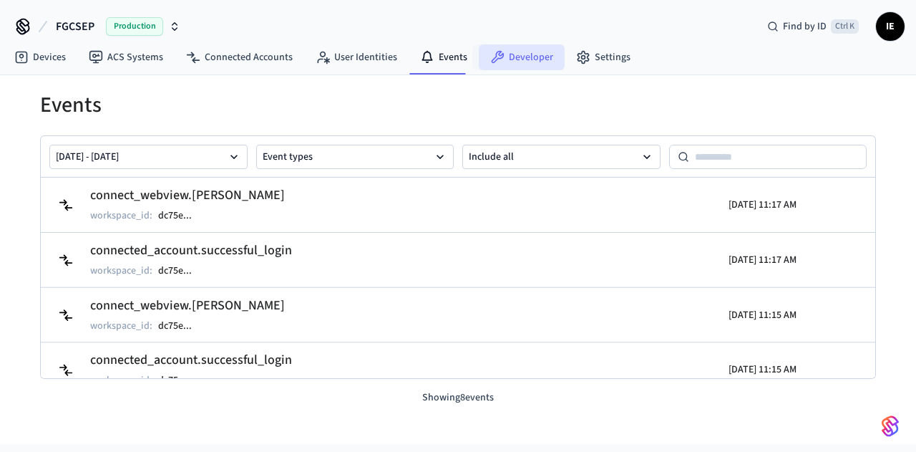
click at [517, 67] on link "Developer" at bounding box center [522, 57] width 86 height 26
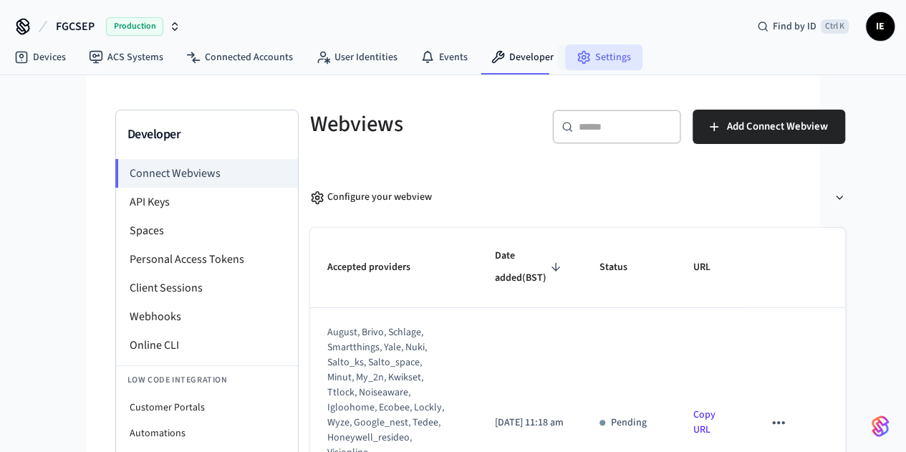
click at [600, 64] on link "Settings" at bounding box center [603, 57] width 77 height 26
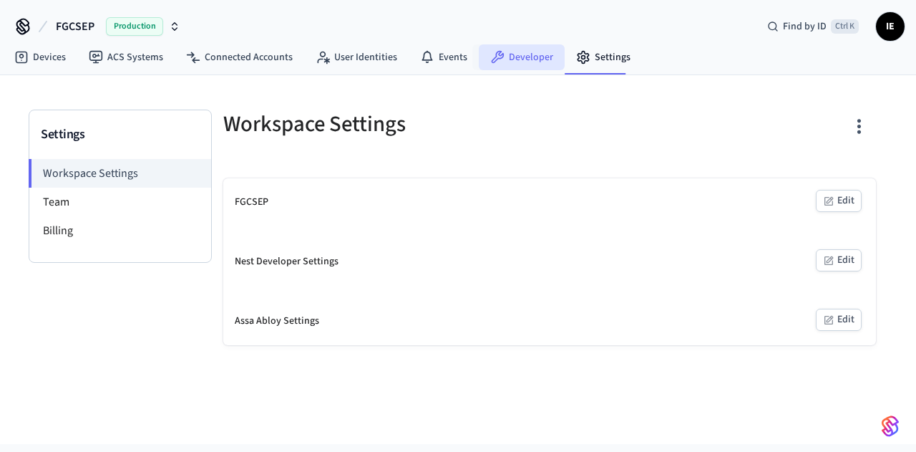
click at [503, 59] on link "Developer" at bounding box center [522, 57] width 86 height 26
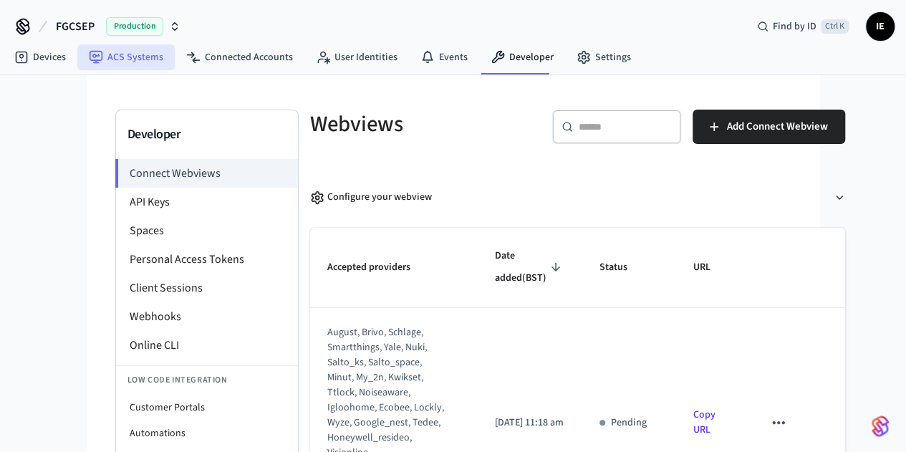
click at [136, 67] on link "ACS Systems" at bounding box center [125, 57] width 97 height 26
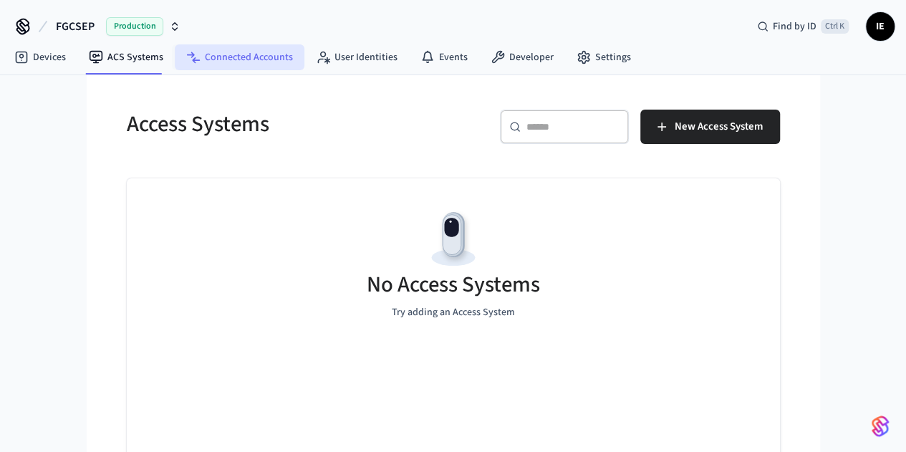
click at [251, 58] on link "Connected Accounts" at bounding box center [240, 57] width 130 height 26
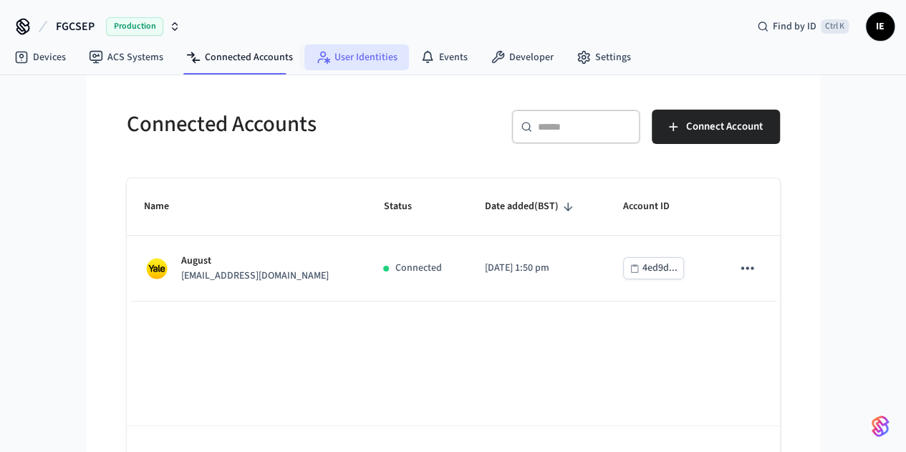
click at [351, 54] on link "User Identities" at bounding box center [356, 57] width 105 height 26
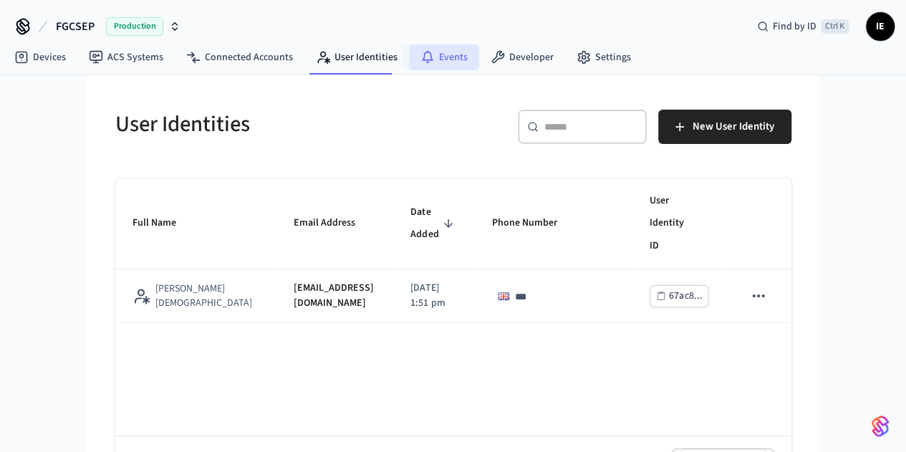
click at [457, 56] on link "Events" at bounding box center [444, 57] width 70 height 26
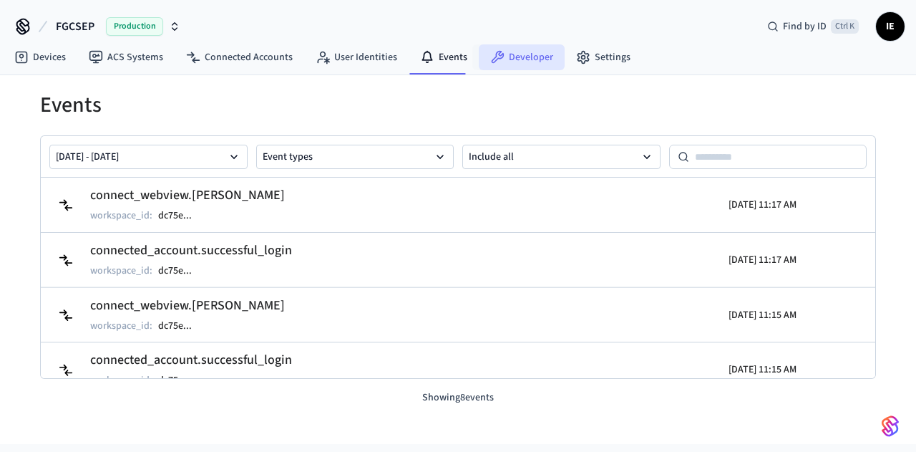
click at [494, 57] on icon at bounding box center [498, 57] width 13 height 13
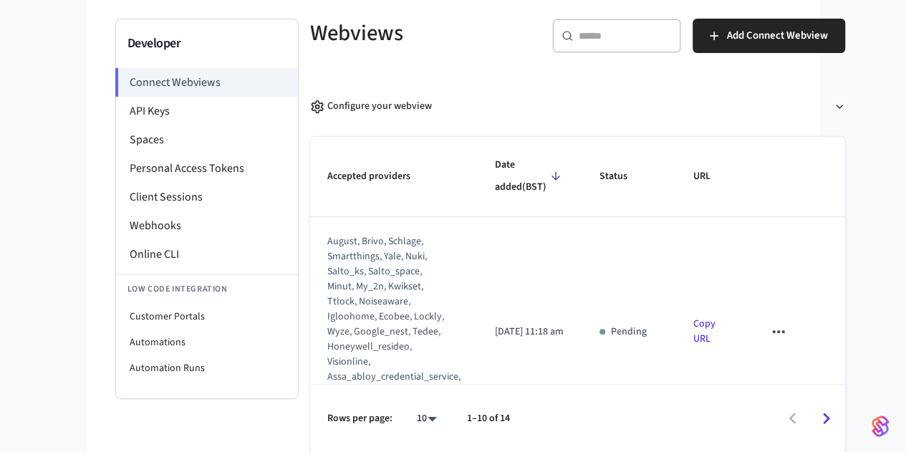
click at [697, 316] on link "Copy URL" at bounding box center [704, 330] width 22 height 29
click at [310, 111] on div "Configure your webview" at bounding box center [371, 106] width 122 height 15
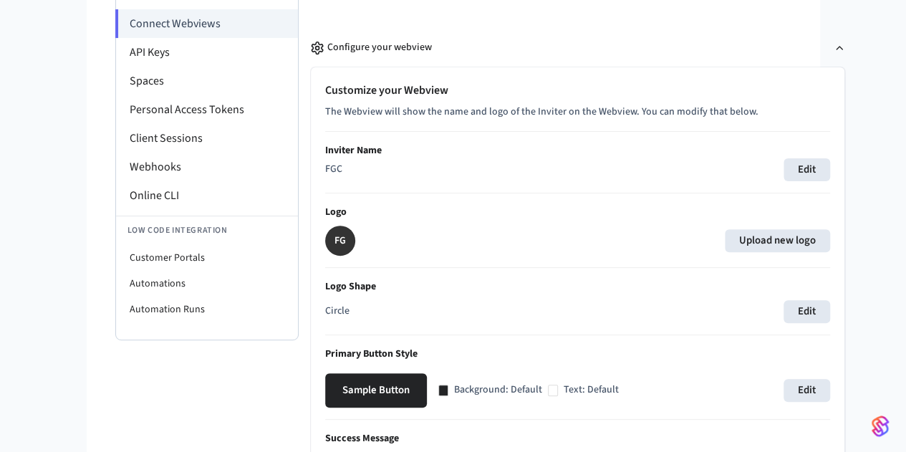
scroll to position [89, 0]
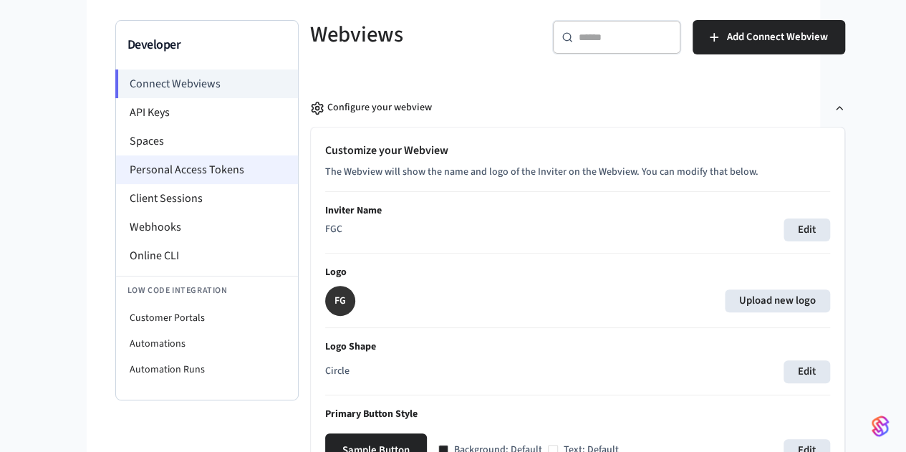
click at [116, 155] on li "Personal Access Tokens" at bounding box center [207, 169] width 182 height 29
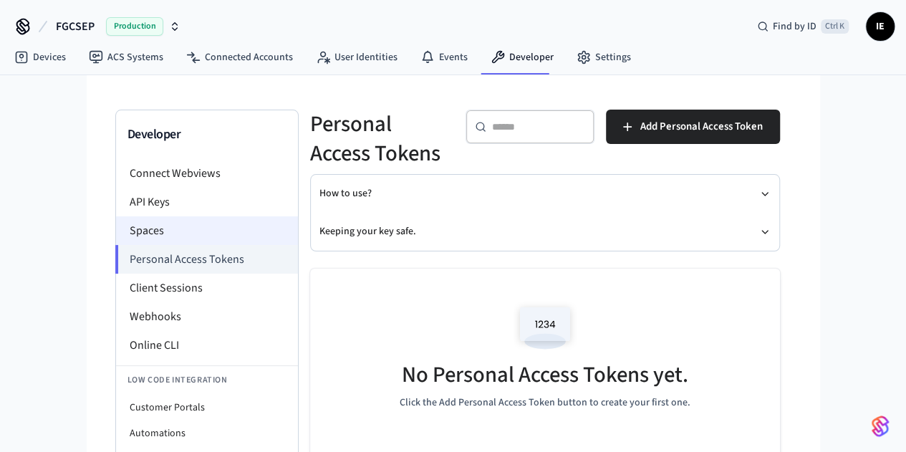
click at [116, 224] on li "Spaces" at bounding box center [207, 230] width 182 height 29
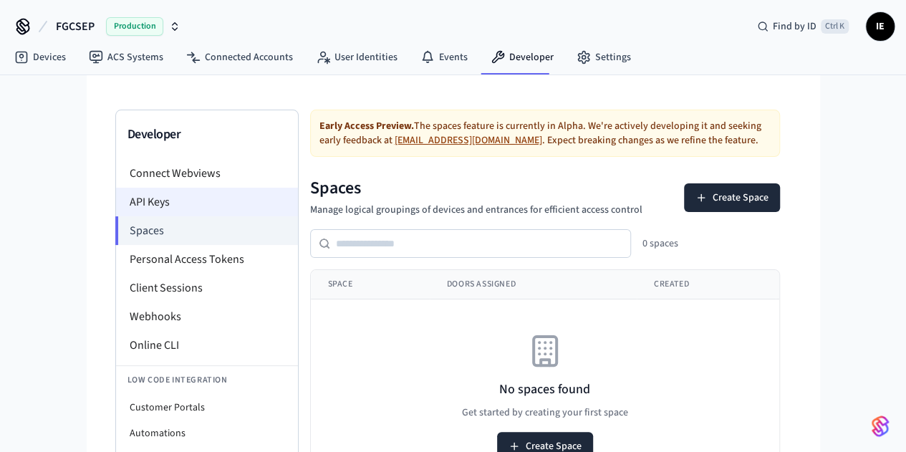
click at [116, 196] on li "API Keys" at bounding box center [207, 202] width 182 height 29
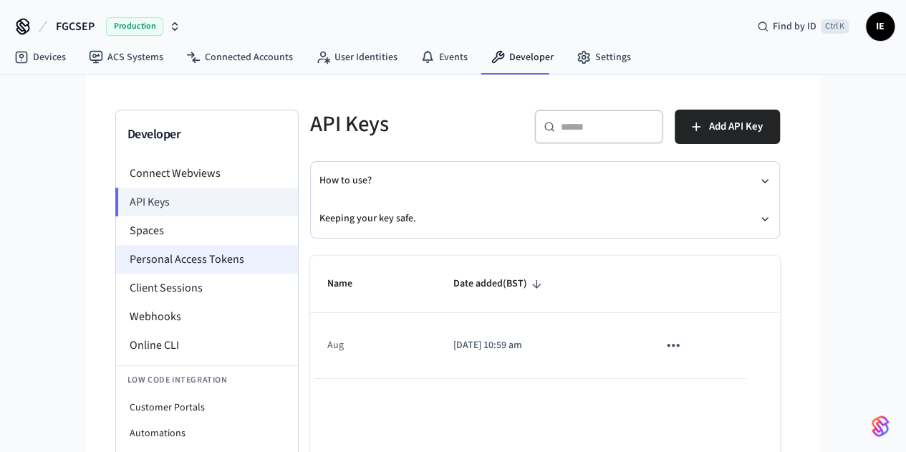
click at [116, 257] on li "Personal Access Tokens" at bounding box center [207, 259] width 182 height 29
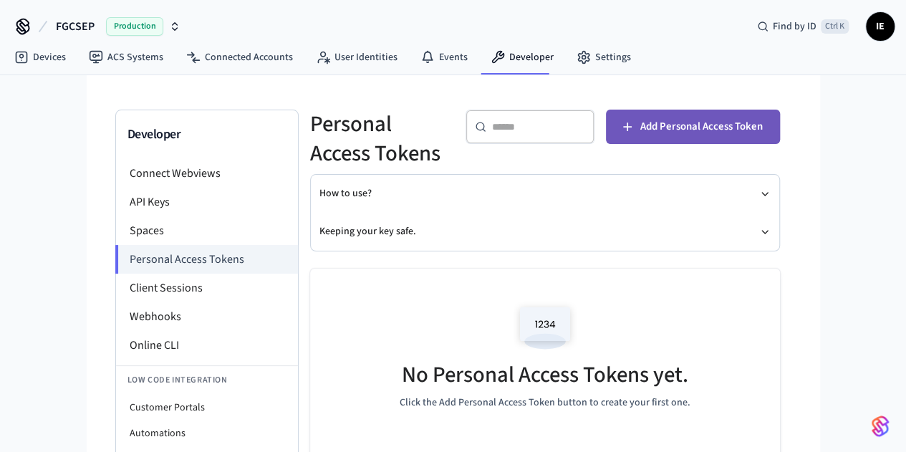
click at [771, 114] on button "Add Personal Access Token" at bounding box center [693, 127] width 174 height 34
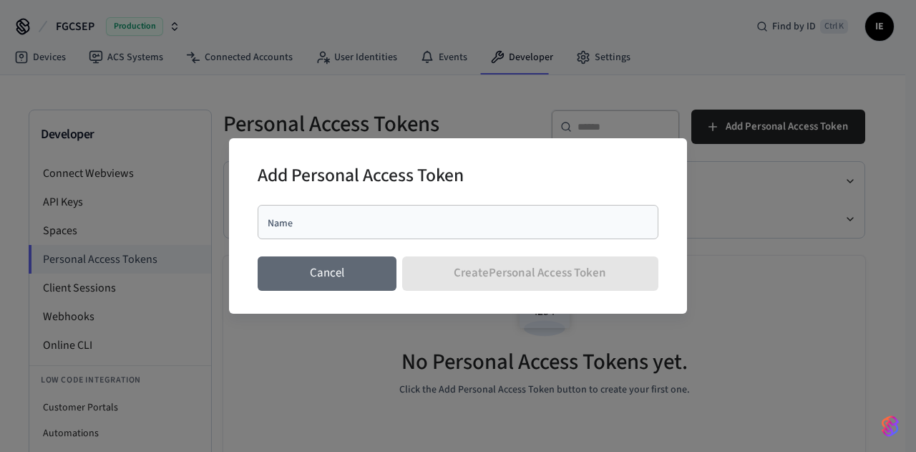
click at [344, 277] on button "Cancel" at bounding box center [327, 273] width 139 height 34
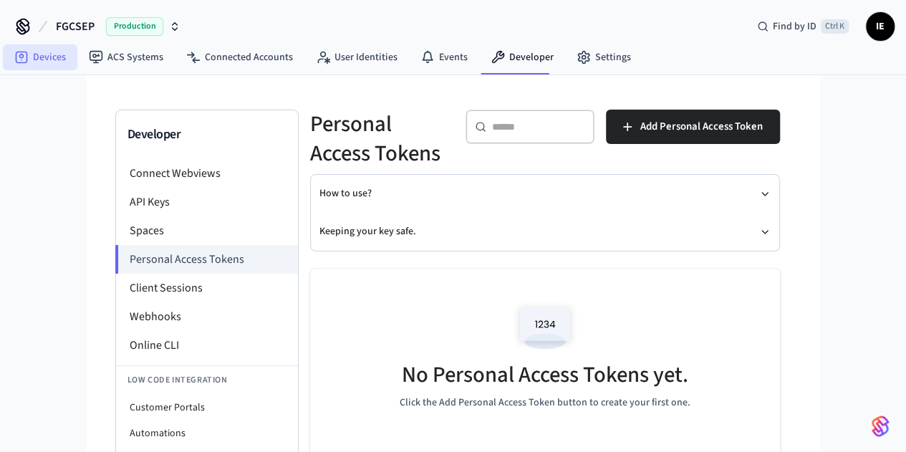
click at [47, 46] on link "Devices" at bounding box center [40, 57] width 74 height 26
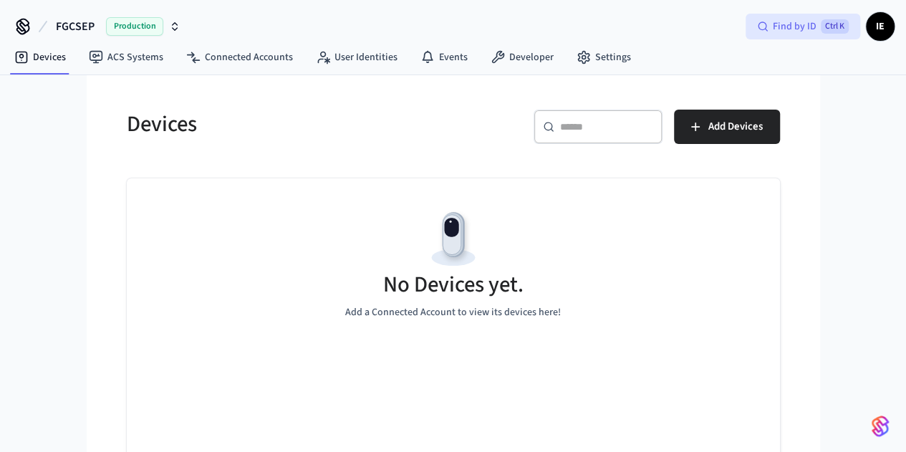
click at [821, 25] on span "Ctrl K" at bounding box center [834, 26] width 28 height 14
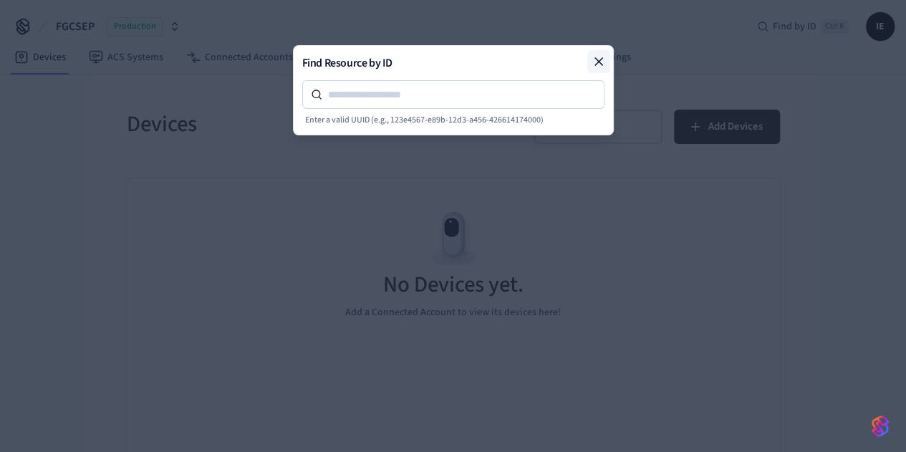
click at [596, 59] on icon at bounding box center [598, 61] width 14 height 14
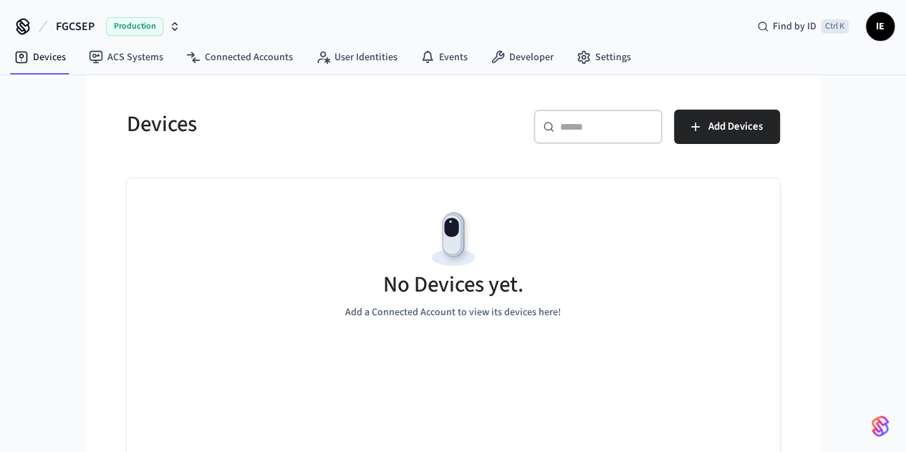
click at [137, 26] on span "Production" at bounding box center [134, 26] width 57 height 19
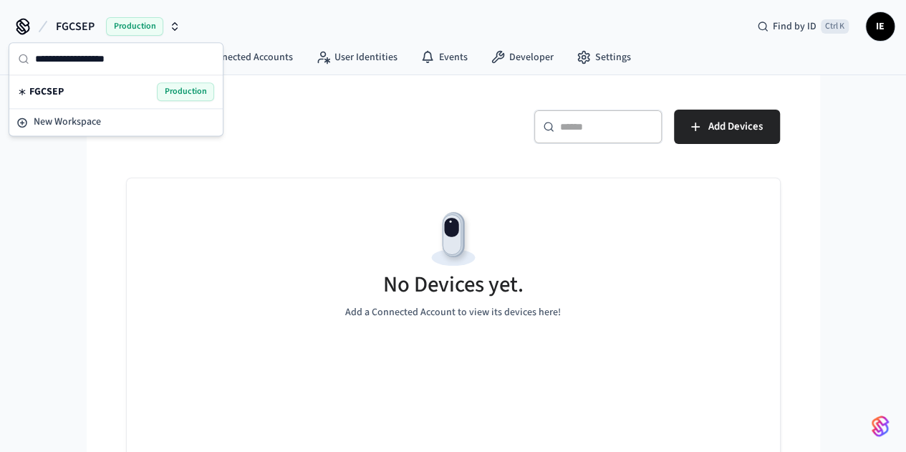
click at [196, 91] on span "Production" at bounding box center [185, 91] width 57 height 19
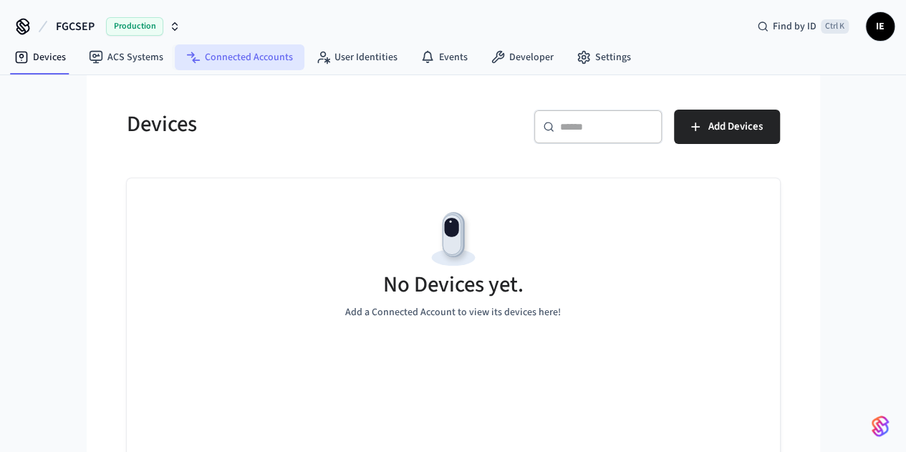
click at [226, 48] on link "Connected Accounts" at bounding box center [240, 57] width 130 height 26
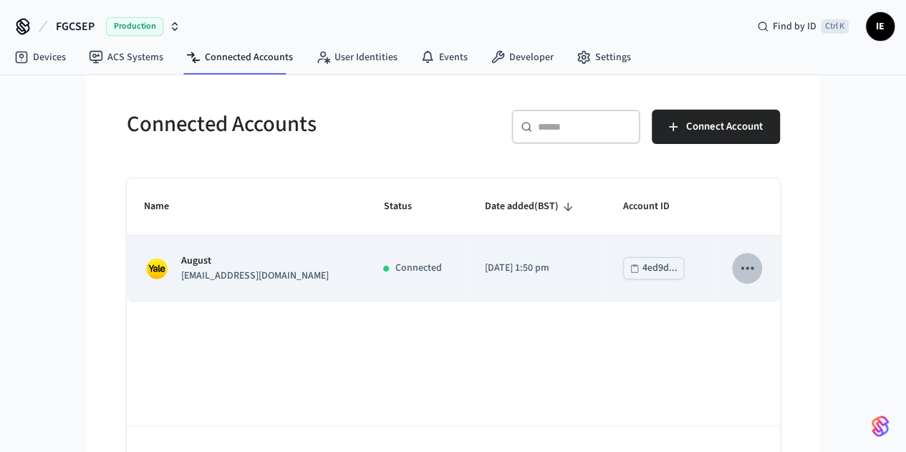
click at [756, 270] on icon "sticky table" at bounding box center [746, 267] width 19 height 19
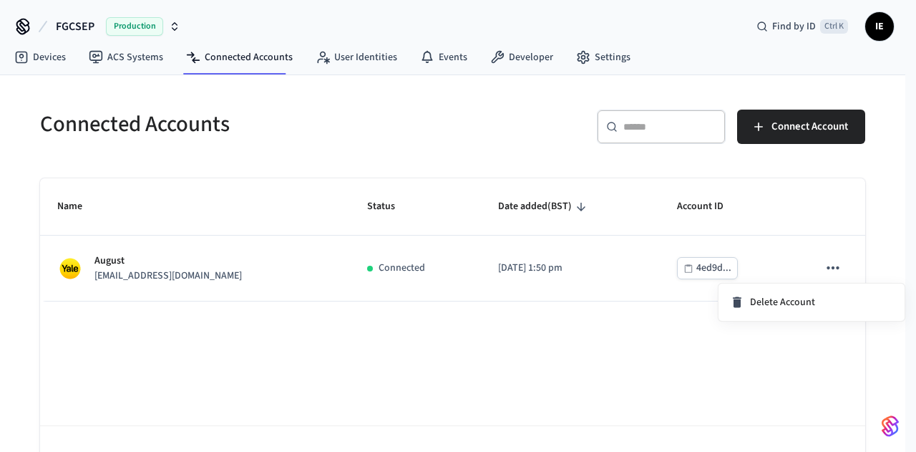
click at [624, 344] on div at bounding box center [458, 226] width 916 height 452
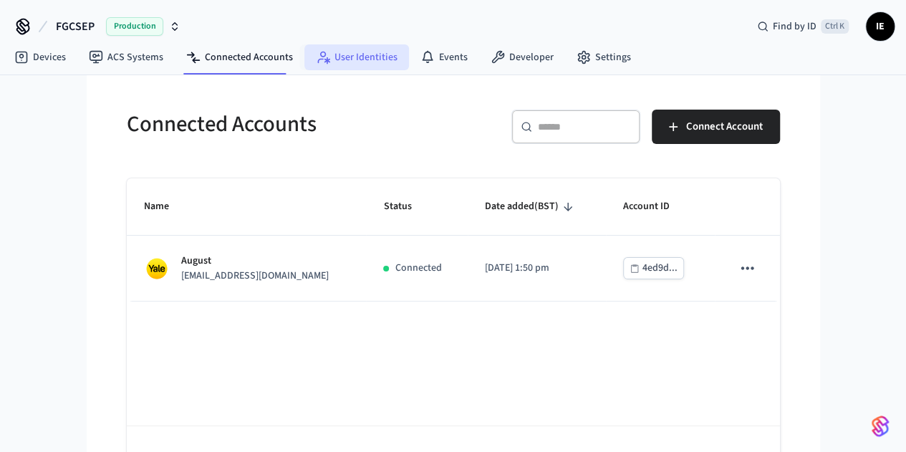
click at [354, 67] on link "User Identities" at bounding box center [356, 57] width 105 height 26
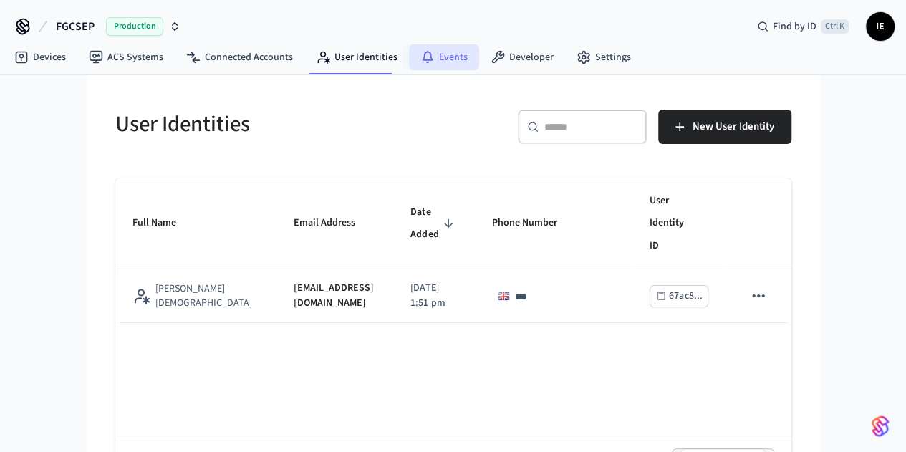
click at [437, 59] on link "Events" at bounding box center [444, 57] width 70 height 26
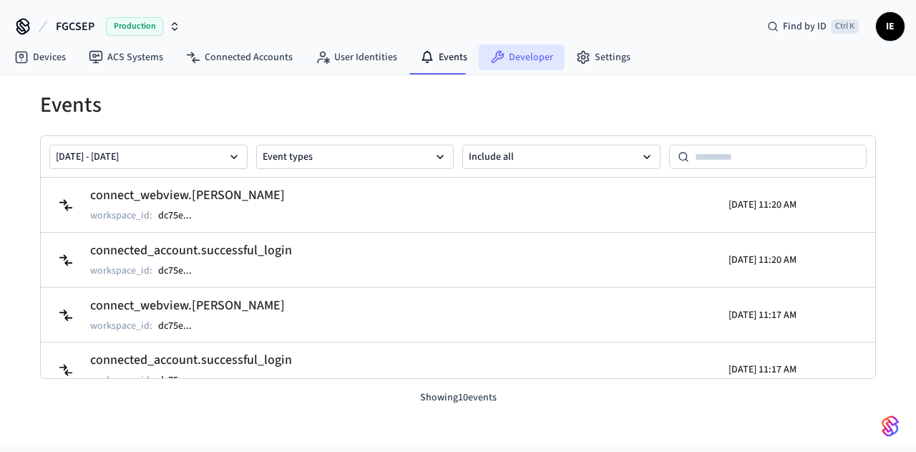
click at [535, 66] on link "Developer" at bounding box center [522, 57] width 86 height 26
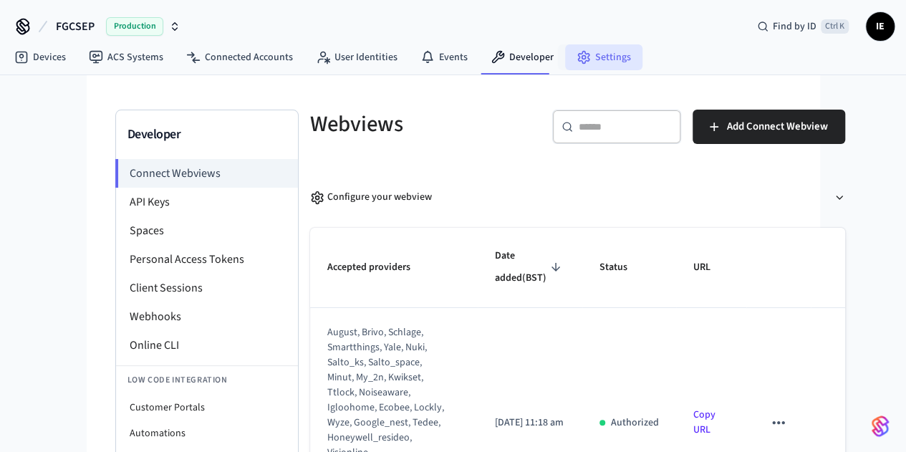
click at [614, 64] on link "Settings" at bounding box center [603, 57] width 77 height 26
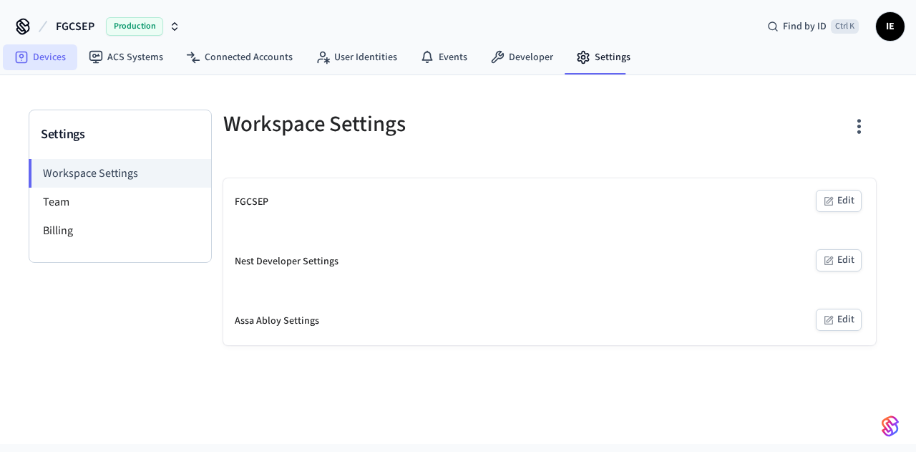
click at [30, 54] on link "Devices" at bounding box center [40, 57] width 74 height 26
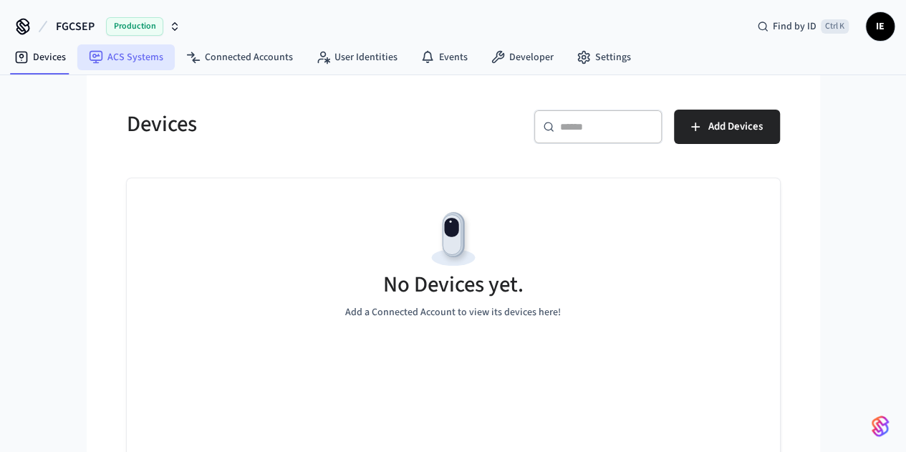
click at [132, 64] on link "ACS Systems" at bounding box center [125, 57] width 97 height 26
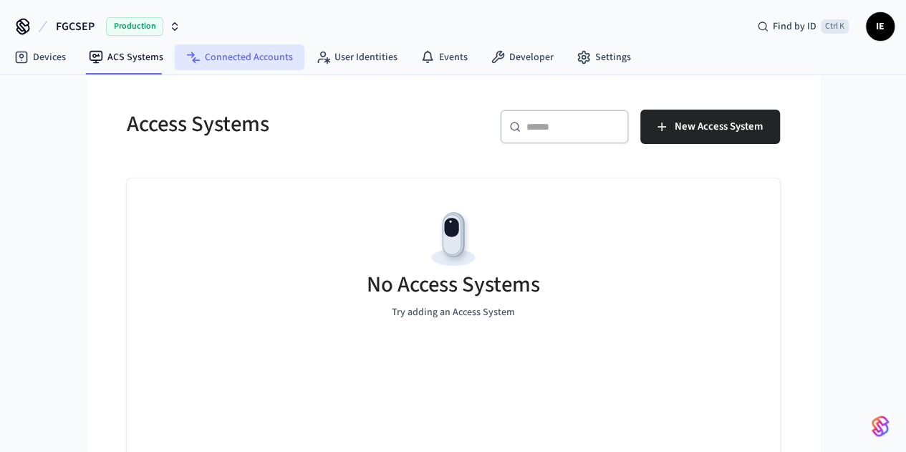
click at [252, 64] on link "Connected Accounts" at bounding box center [240, 57] width 130 height 26
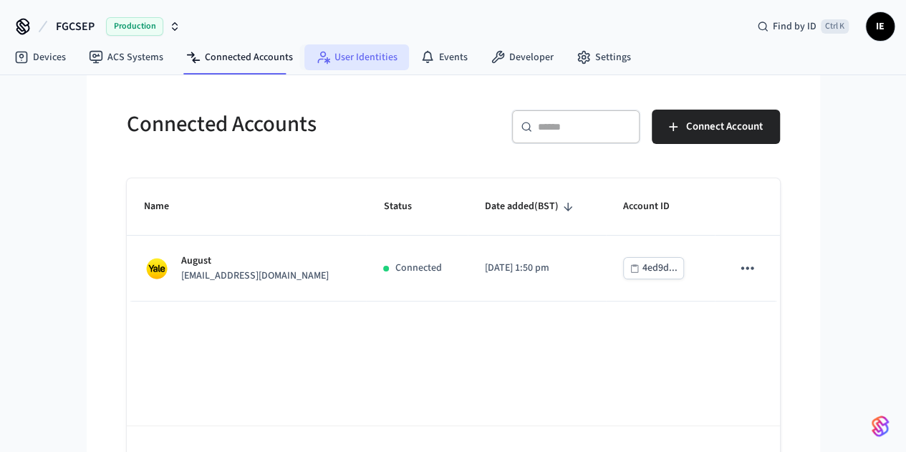
click at [345, 67] on link "User Identities" at bounding box center [356, 57] width 105 height 26
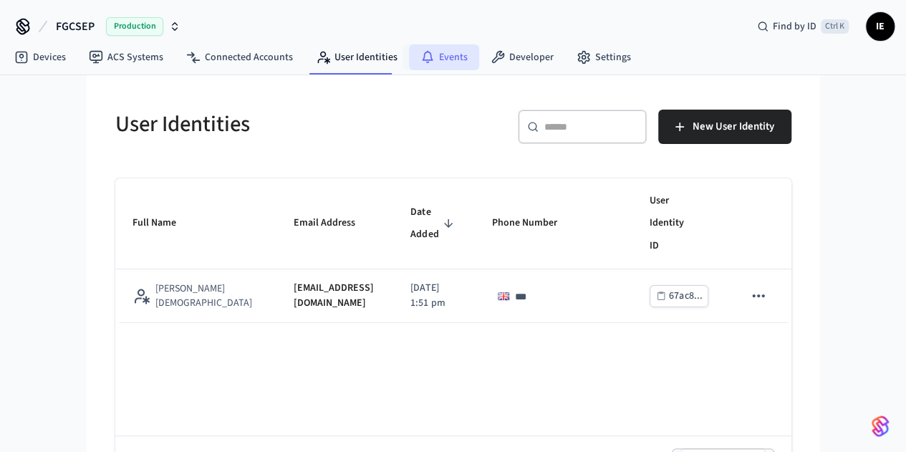
click at [435, 67] on link "Events" at bounding box center [444, 57] width 70 height 26
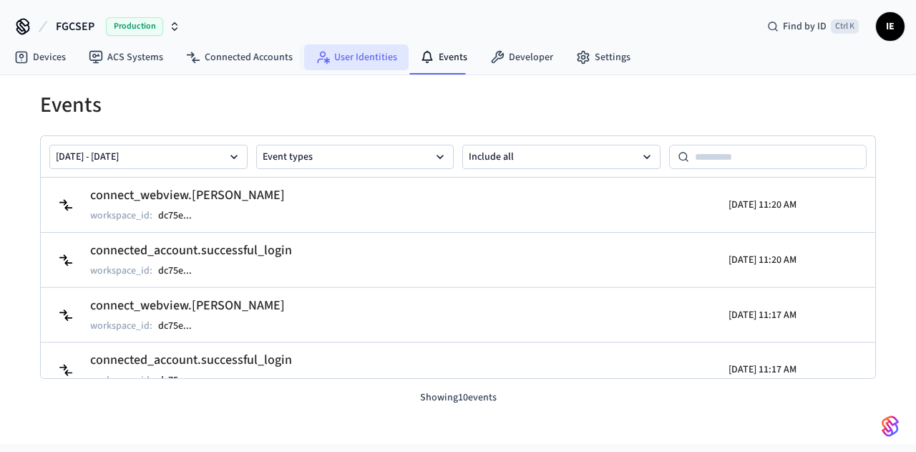
click at [372, 54] on link "User Identities" at bounding box center [356, 57] width 105 height 26
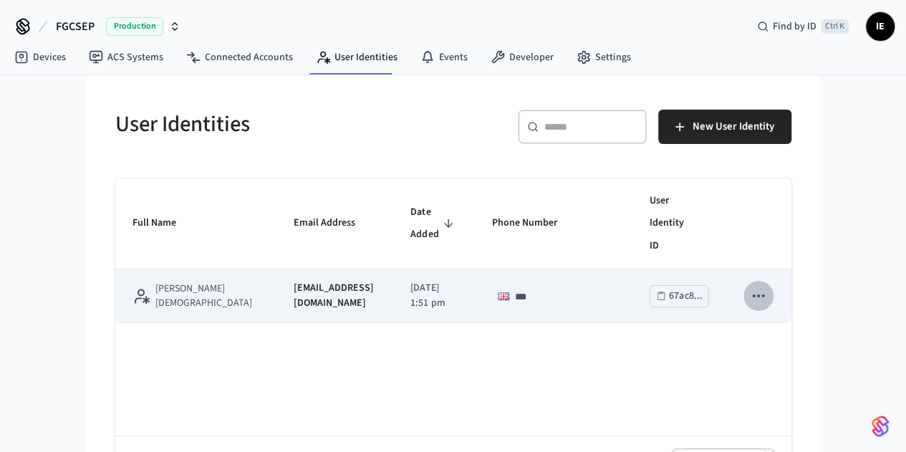
click at [773, 281] on button "sticky table" at bounding box center [758, 296] width 30 height 30
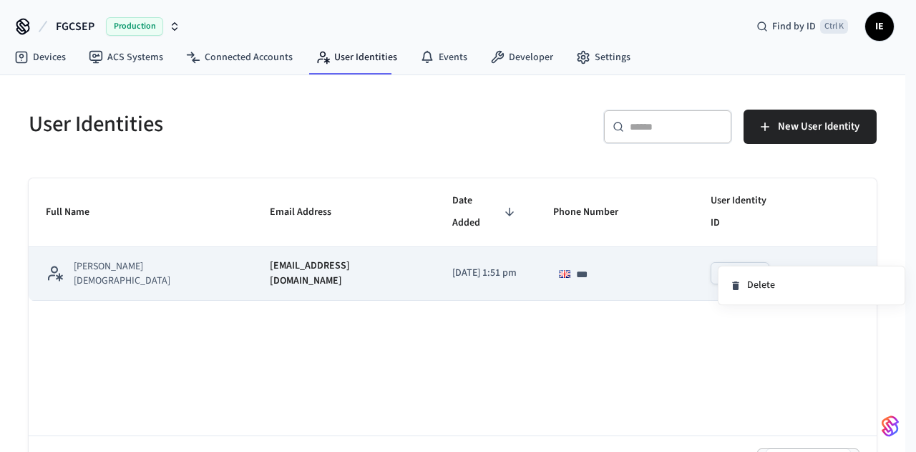
click at [833, 246] on div at bounding box center [458, 226] width 916 height 452
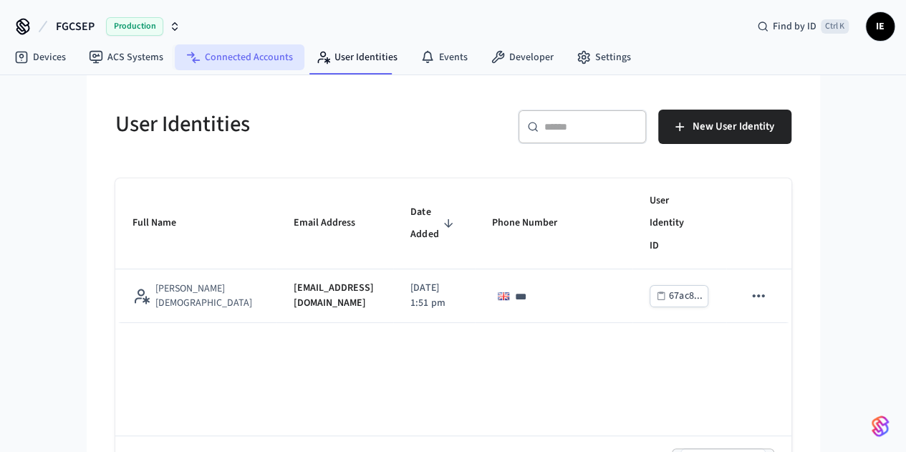
click at [251, 59] on link "Connected Accounts" at bounding box center [240, 57] width 130 height 26
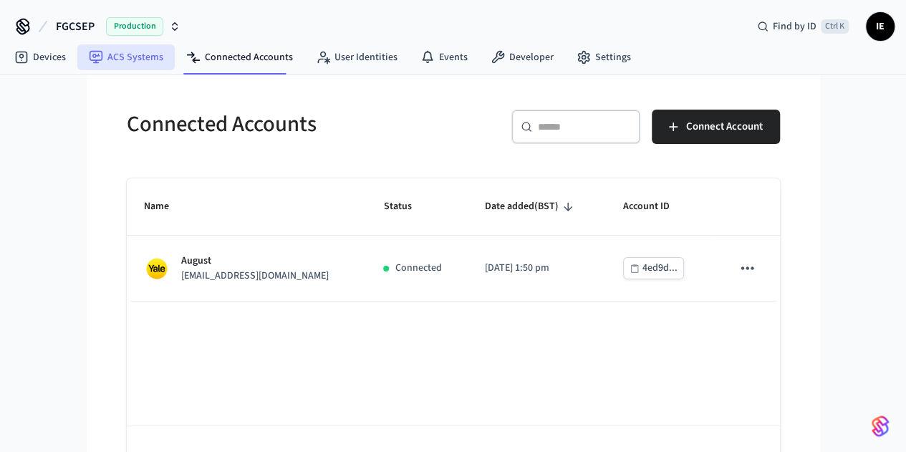
click at [146, 60] on link "ACS Systems" at bounding box center [125, 57] width 97 height 26
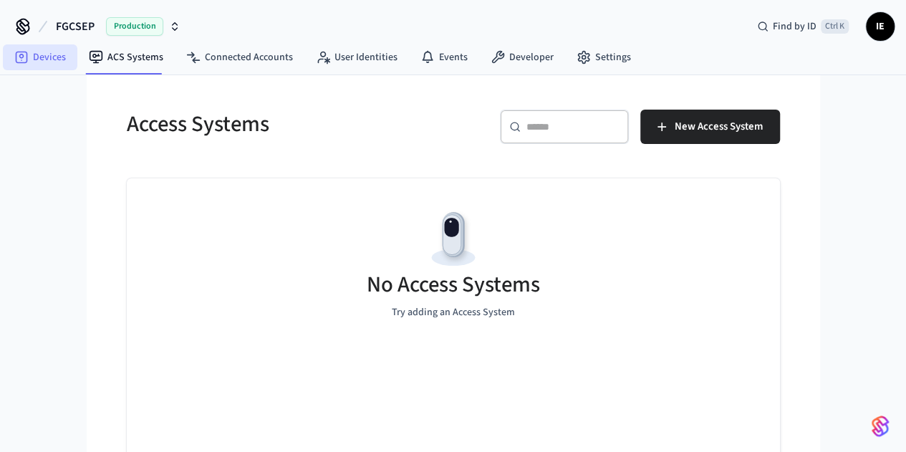
click at [52, 59] on link "Devices" at bounding box center [40, 57] width 74 height 26
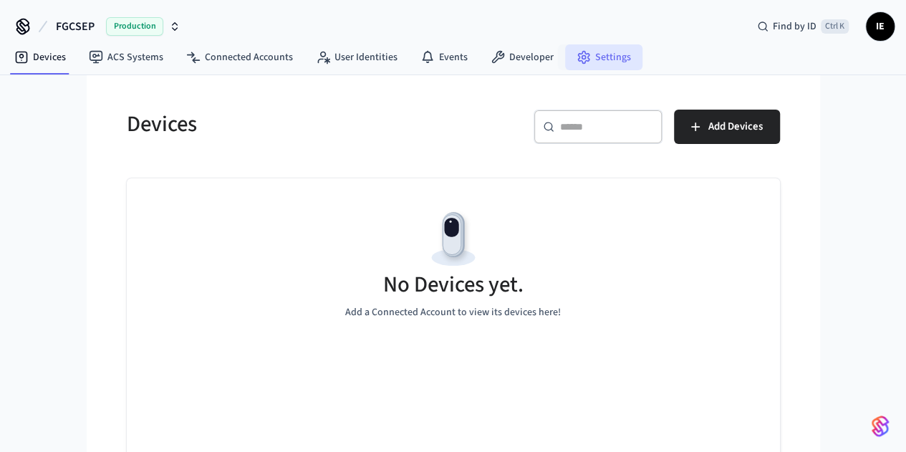
click at [600, 67] on link "Settings" at bounding box center [603, 57] width 77 height 26
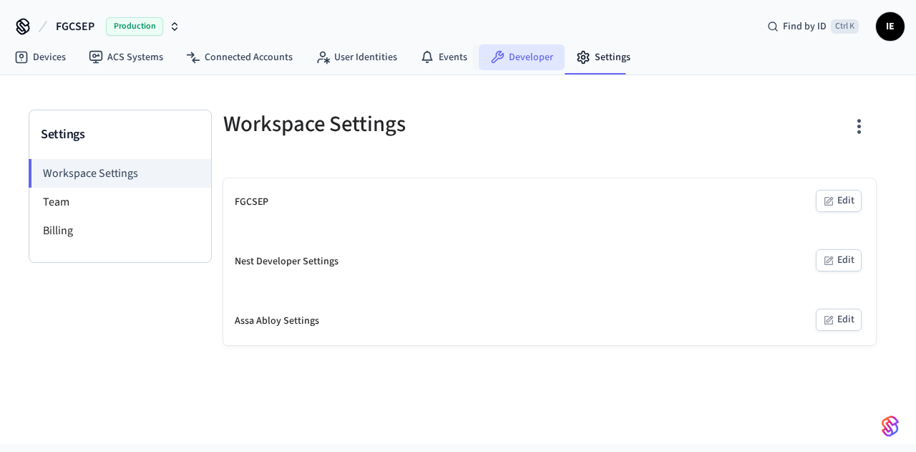
click at [533, 59] on link "Developer" at bounding box center [522, 57] width 86 height 26
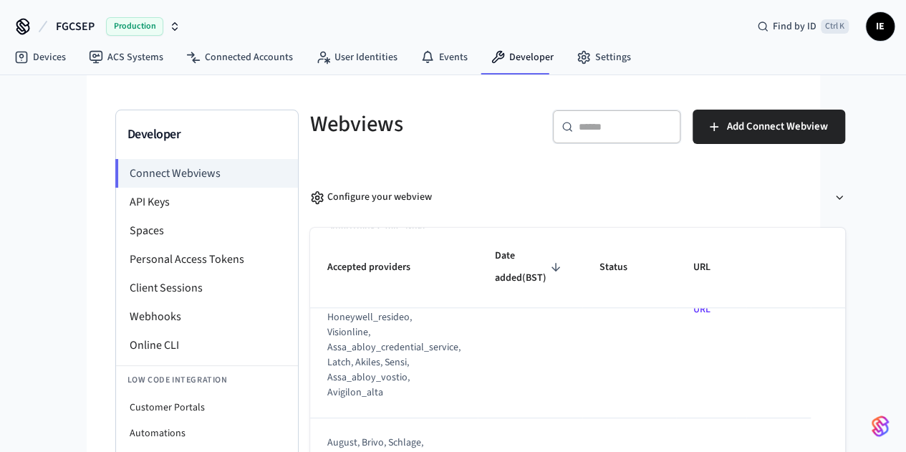
scroll to position [936, 0]
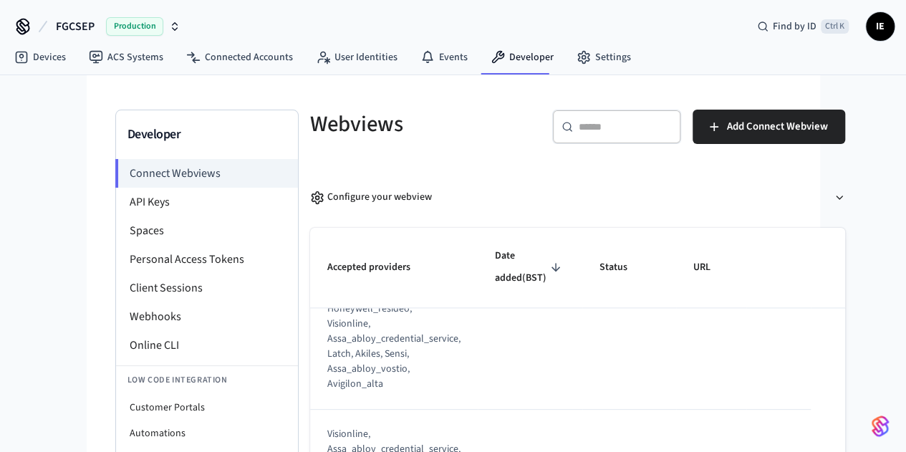
click at [116, 204] on li "API Keys" at bounding box center [207, 202] width 182 height 29
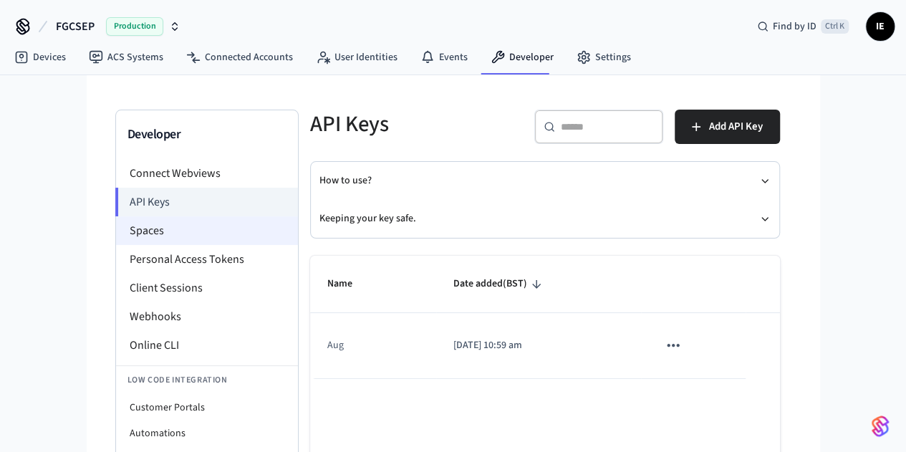
click at [116, 230] on li "Spaces" at bounding box center [207, 230] width 182 height 29
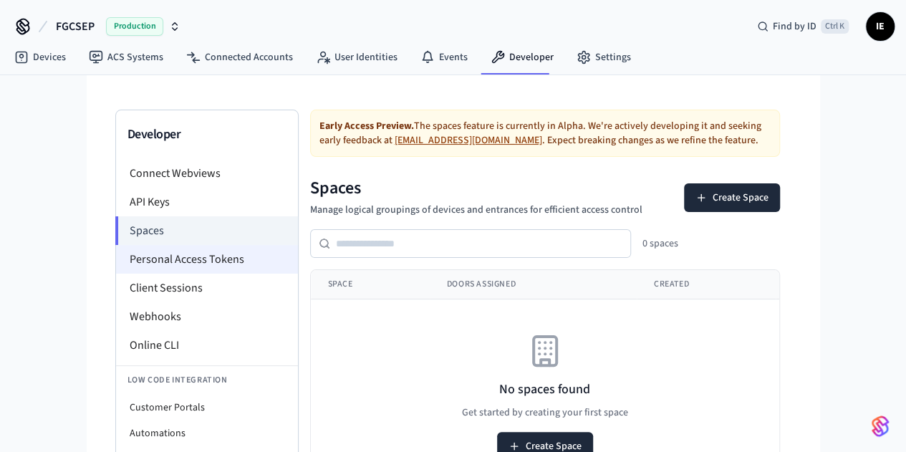
click at [116, 250] on li "Personal Access Tokens" at bounding box center [207, 259] width 182 height 29
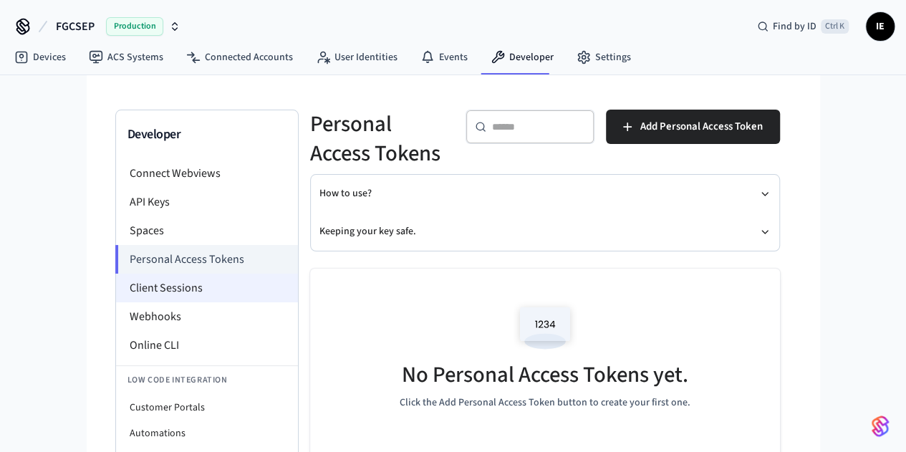
click at [116, 285] on li "Client Sessions" at bounding box center [207, 287] width 182 height 29
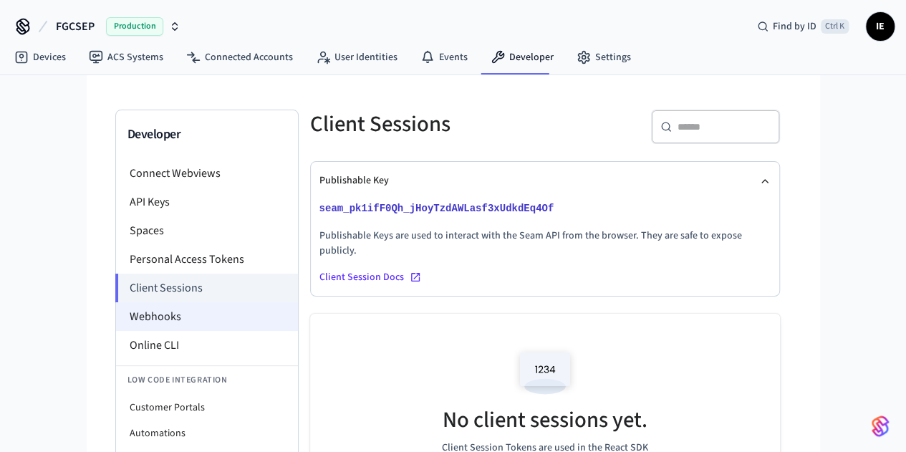
click at [129, 324] on li "Webhooks" at bounding box center [207, 316] width 182 height 29
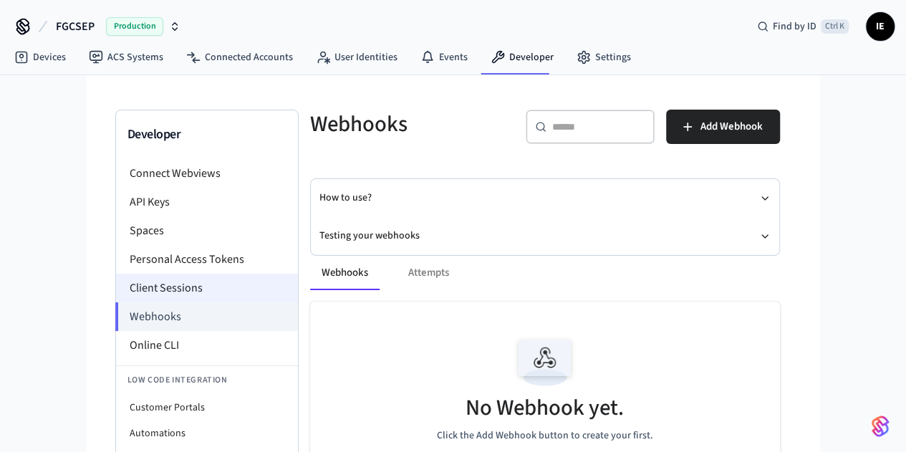
click at [117, 288] on li "Client Sessions" at bounding box center [207, 287] width 182 height 29
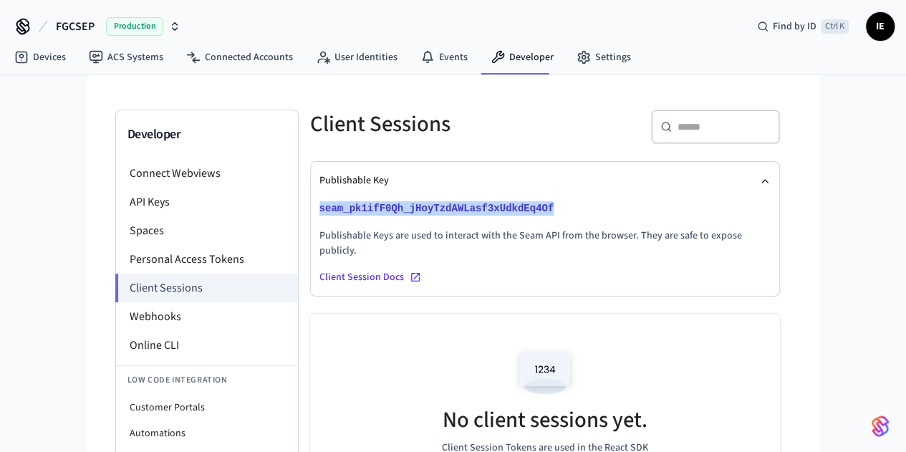
drag, startPoint x: 462, startPoint y: 204, endPoint x: 225, endPoint y: 203, distance: 236.9
click at [311, 203] on div "Publishable Key seam_pk1ifF0Qh_jHoyTzdAWLasf3xUdkdEq4Of Publishable Keys are us…" at bounding box center [545, 229] width 468 height 134
copy button "seam_pk1ifF0Qh_jHoyTzdAWLasf3xUdkdEq4Of"
click at [555, 208] on icon at bounding box center [560, 208] width 10 height 10
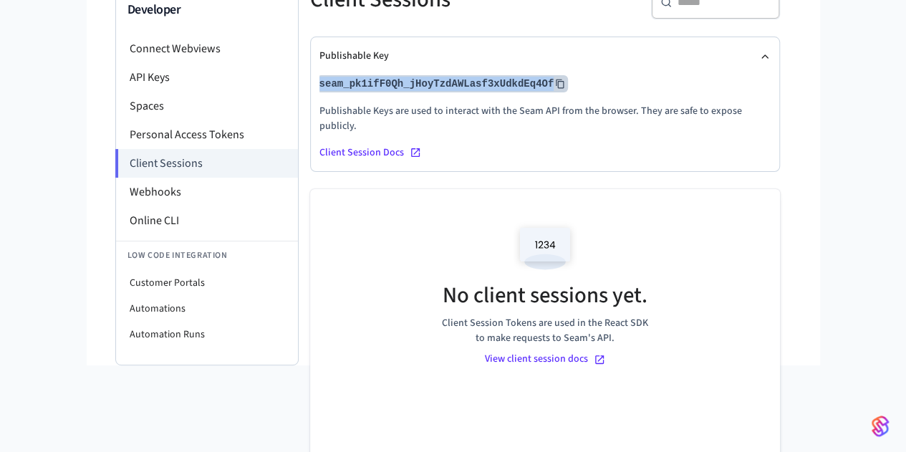
scroll to position [145, 0]
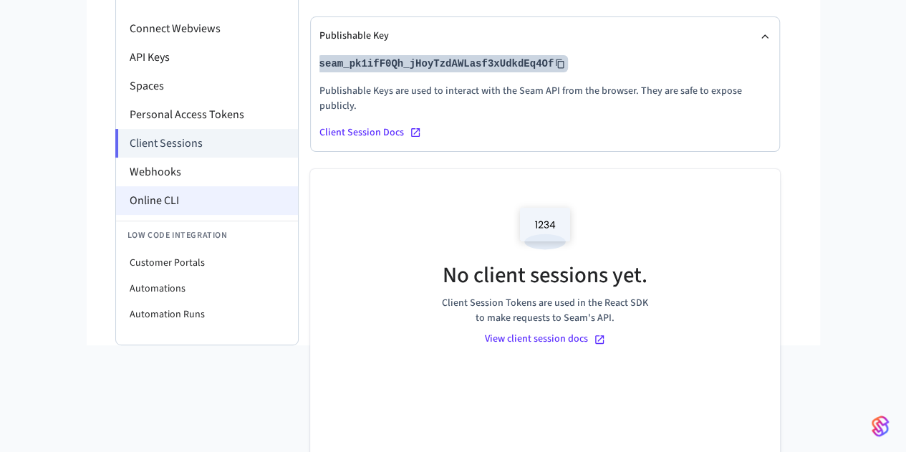
click at [116, 202] on li "Online CLI" at bounding box center [207, 200] width 182 height 29
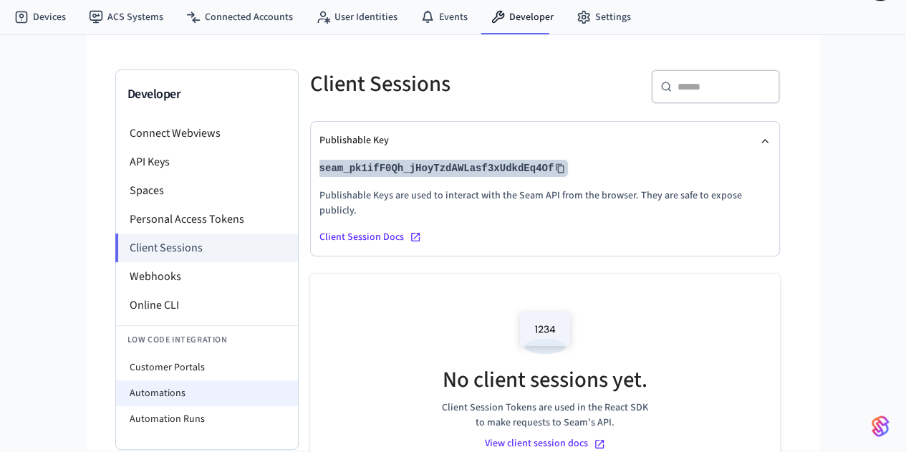
scroll to position [0, 0]
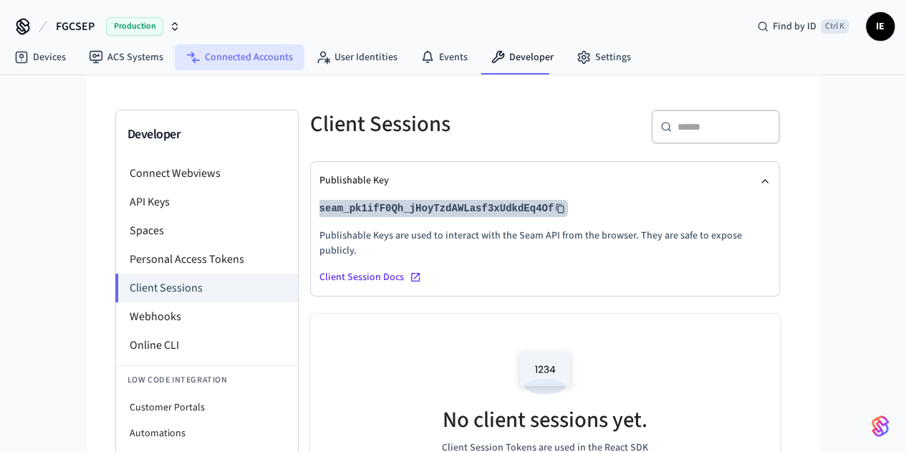
click at [224, 60] on link "Connected Accounts" at bounding box center [240, 57] width 130 height 26
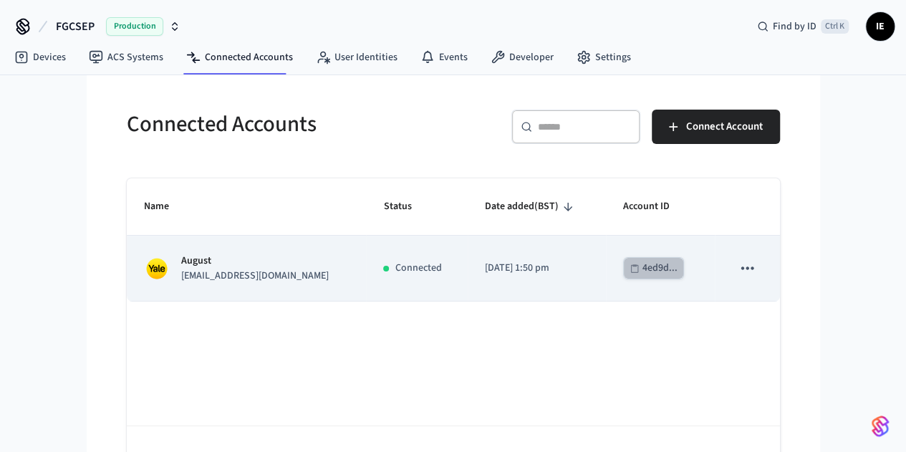
click at [677, 273] on div "4ed9d..." at bounding box center [659, 268] width 35 height 18
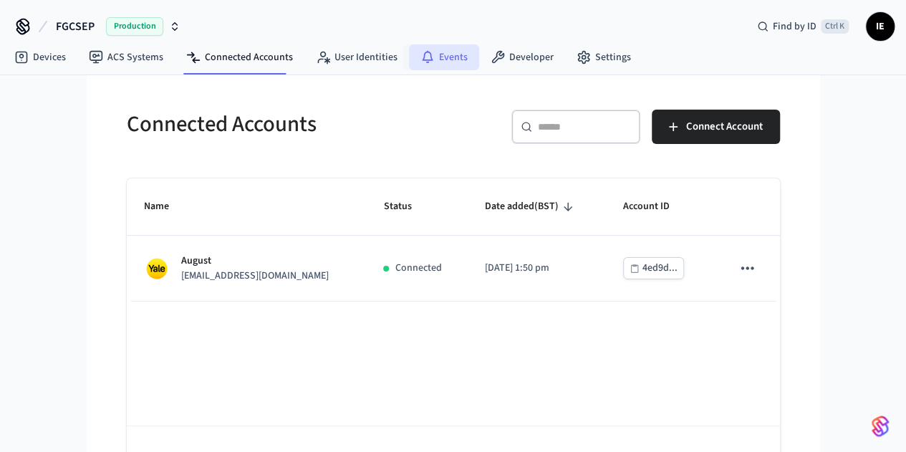
click at [434, 62] on link "Events" at bounding box center [444, 57] width 70 height 26
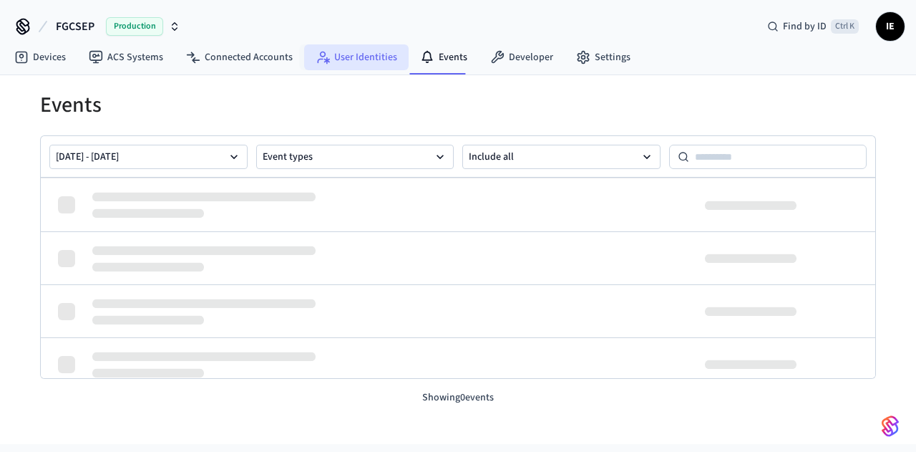
click at [358, 62] on link "User Identities" at bounding box center [356, 57] width 105 height 26
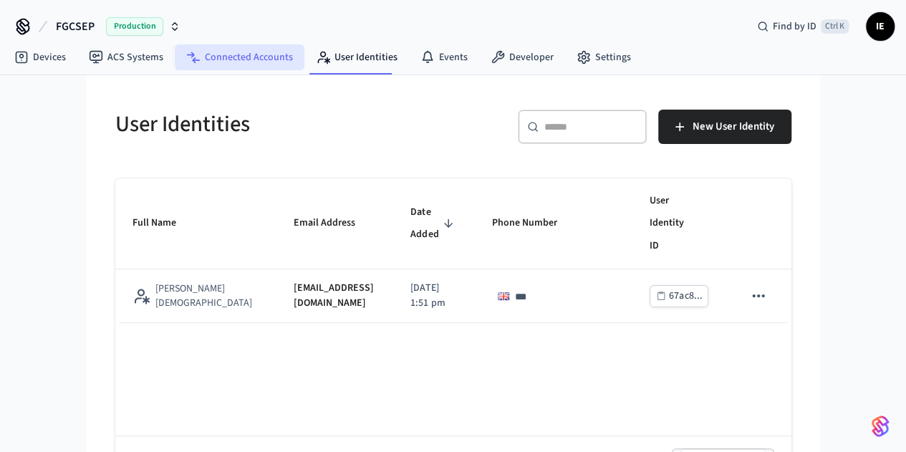
click at [253, 62] on link "Connected Accounts" at bounding box center [240, 57] width 130 height 26
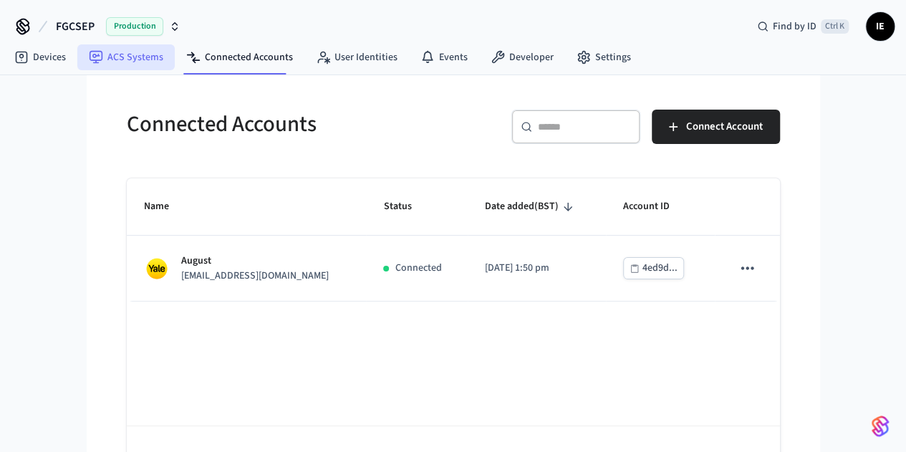
click at [127, 66] on link "ACS Systems" at bounding box center [125, 57] width 97 height 26
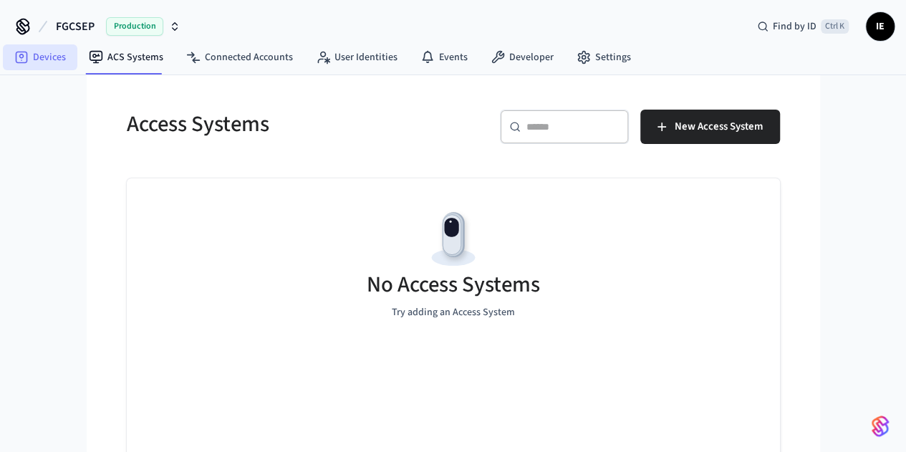
click at [49, 53] on link "Devices" at bounding box center [40, 57] width 74 height 26
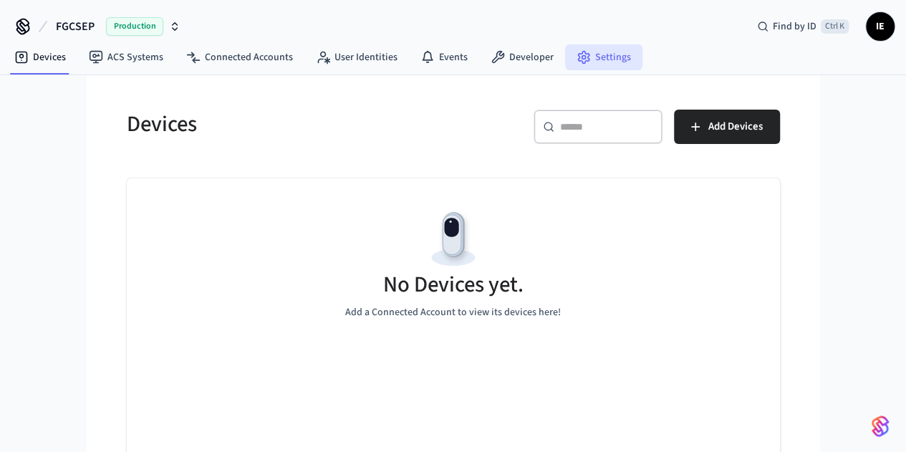
click at [595, 63] on link "Settings" at bounding box center [603, 57] width 77 height 26
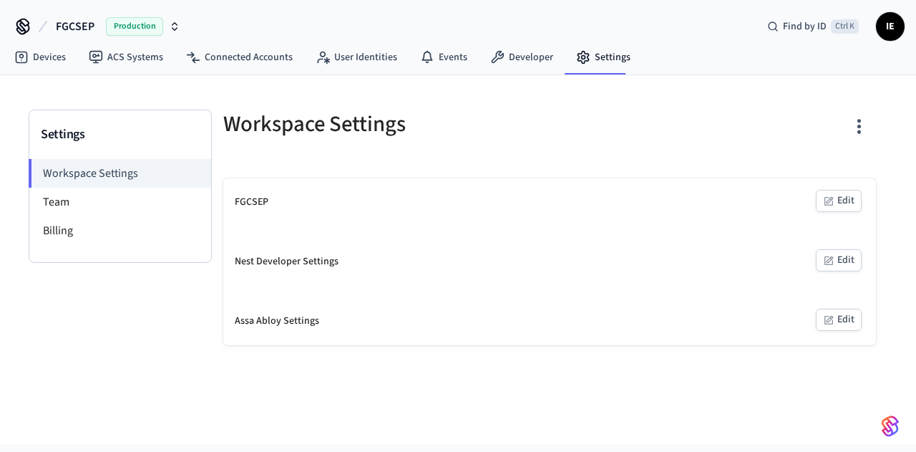
click at [266, 201] on div "FGCSEP" at bounding box center [252, 202] width 34 height 15
click at [840, 200] on button "Edit" at bounding box center [839, 201] width 46 height 22
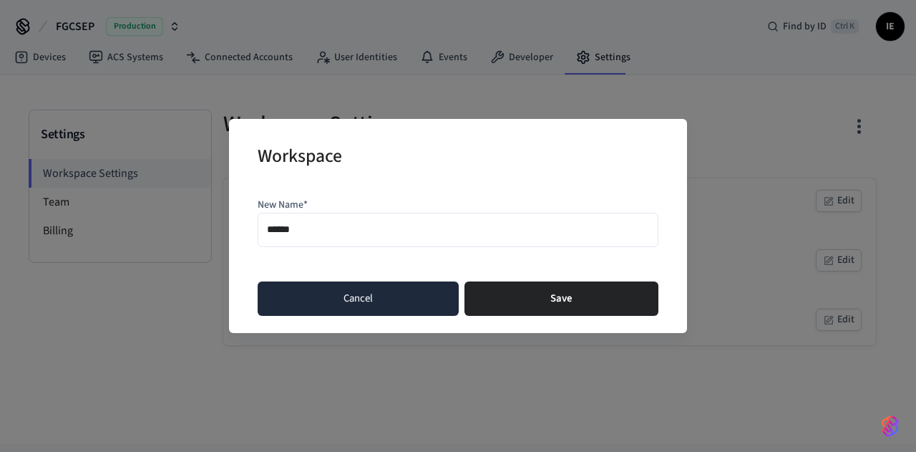
click at [421, 301] on button "Cancel" at bounding box center [358, 298] width 201 height 34
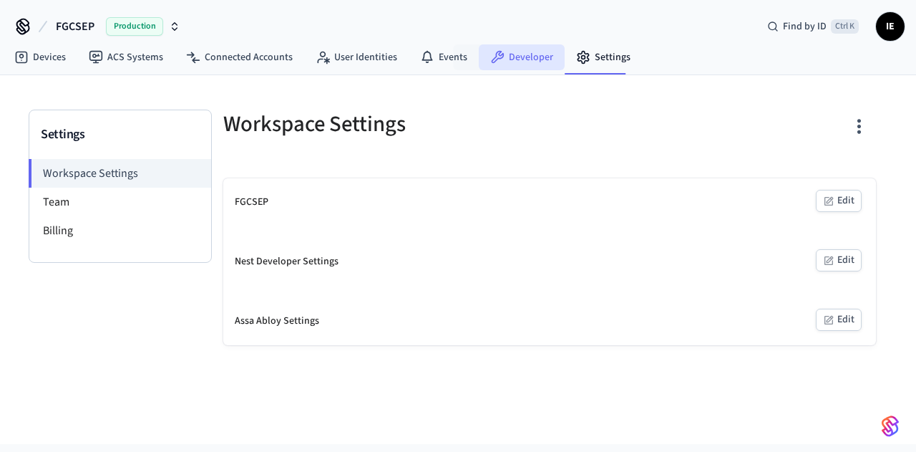
click at [523, 62] on link "Developer" at bounding box center [522, 57] width 86 height 26
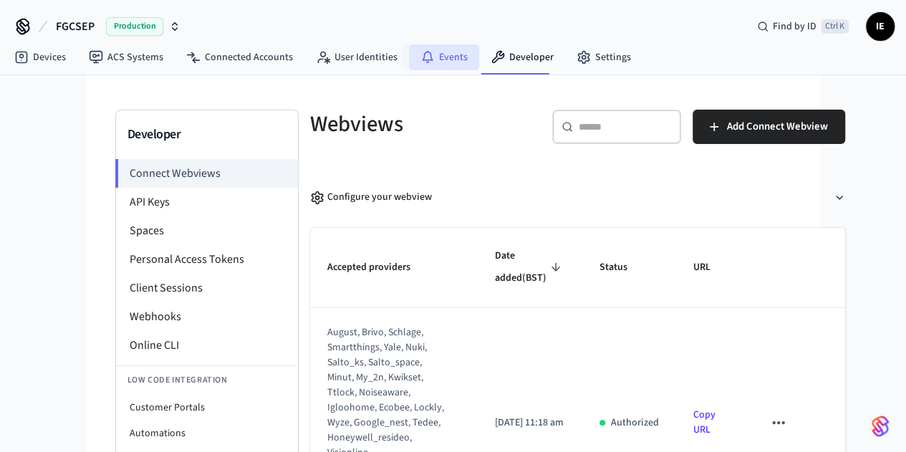
click at [454, 64] on link "Events" at bounding box center [444, 57] width 70 height 26
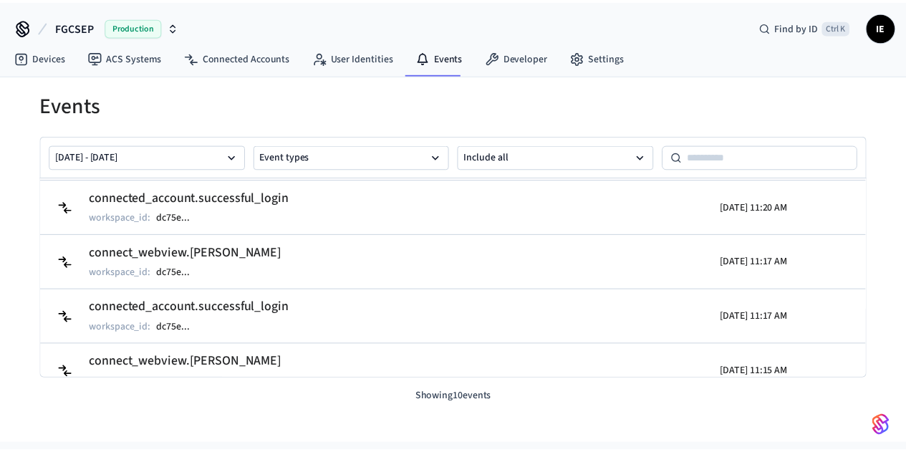
scroll to position [53, 0]
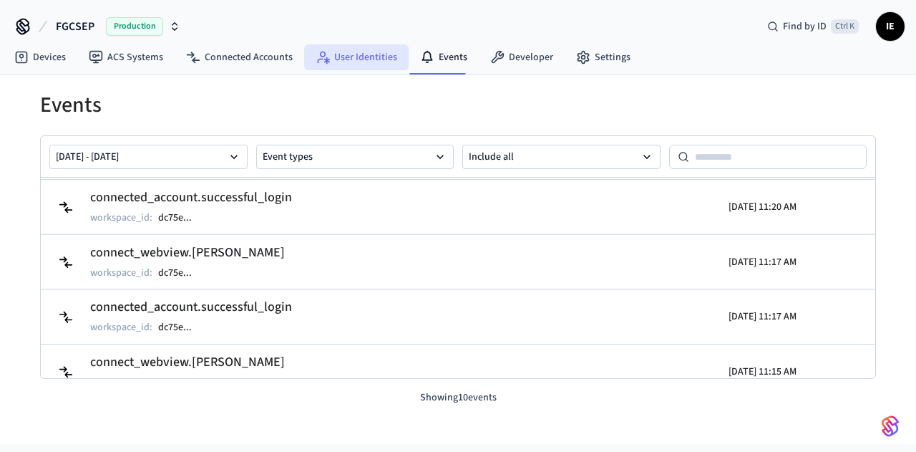
click at [381, 59] on link "User Identities" at bounding box center [356, 57] width 105 height 26
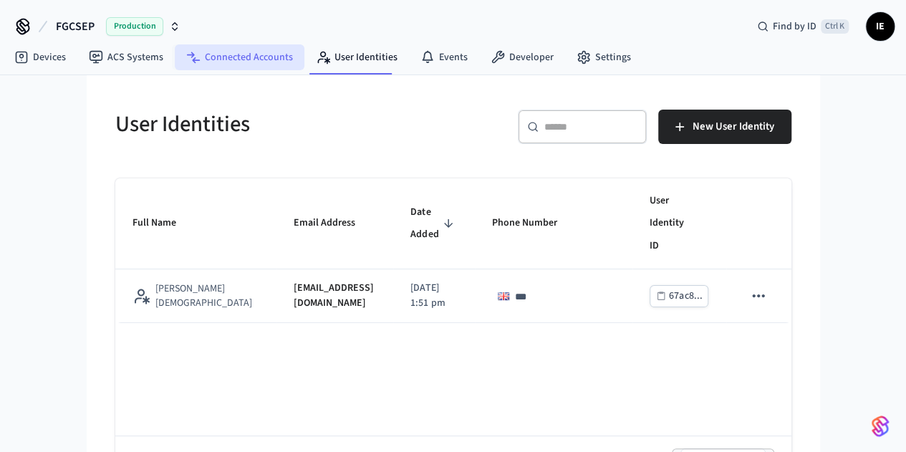
click at [220, 64] on link "Connected Accounts" at bounding box center [240, 57] width 130 height 26
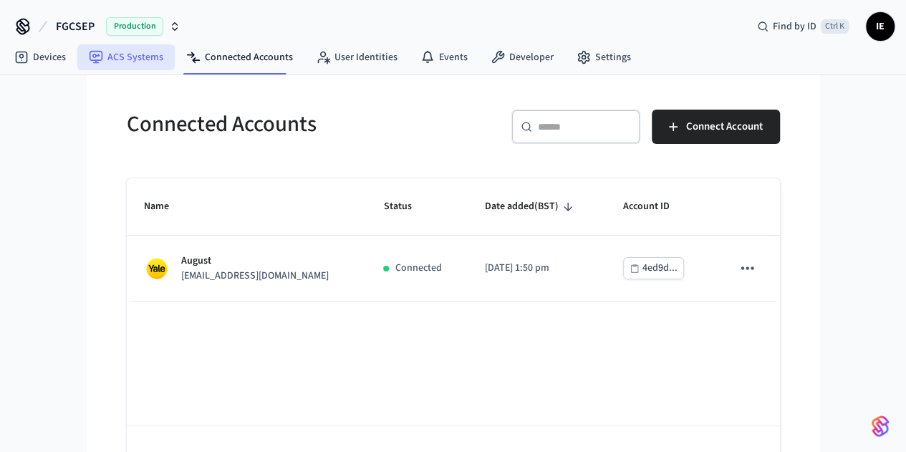
click at [143, 54] on link "ACS Systems" at bounding box center [125, 57] width 97 height 26
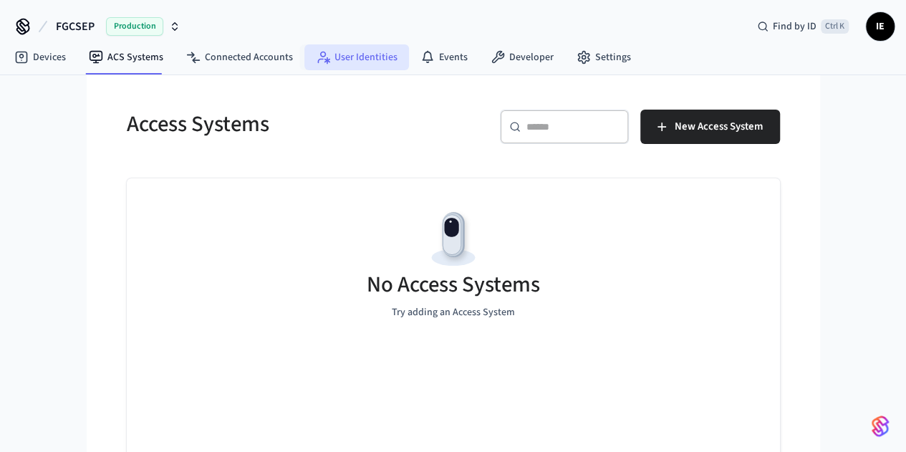
click at [377, 64] on link "User Identities" at bounding box center [356, 57] width 105 height 26
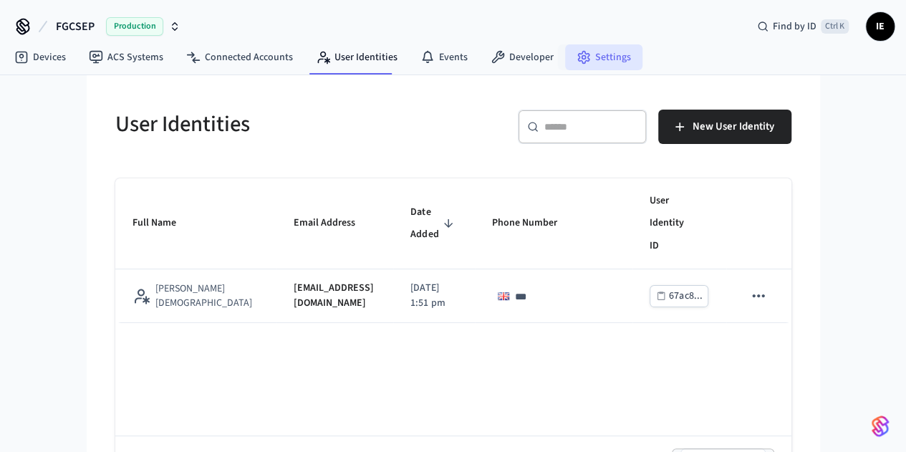
click at [587, 54] on link "Settings" at bounding box center [603, 57] width 77 height 26
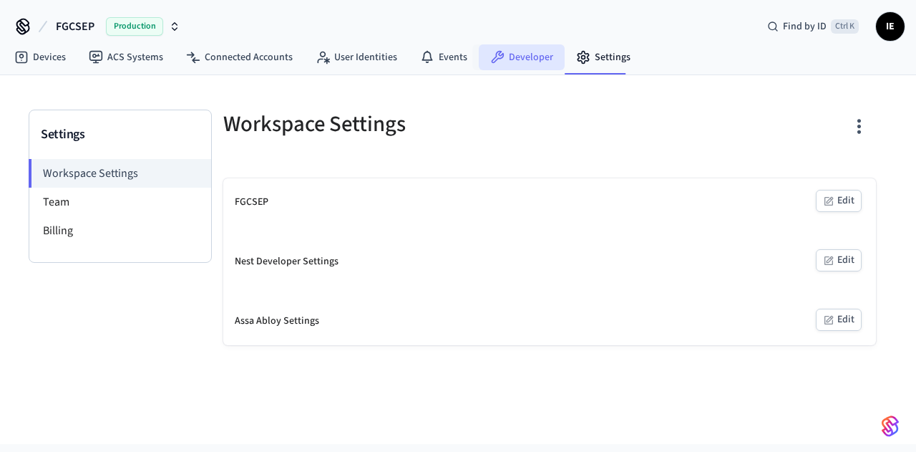
click at [523, 57] on link "Developer" at bounding box center [522, 57] width 86 height 26
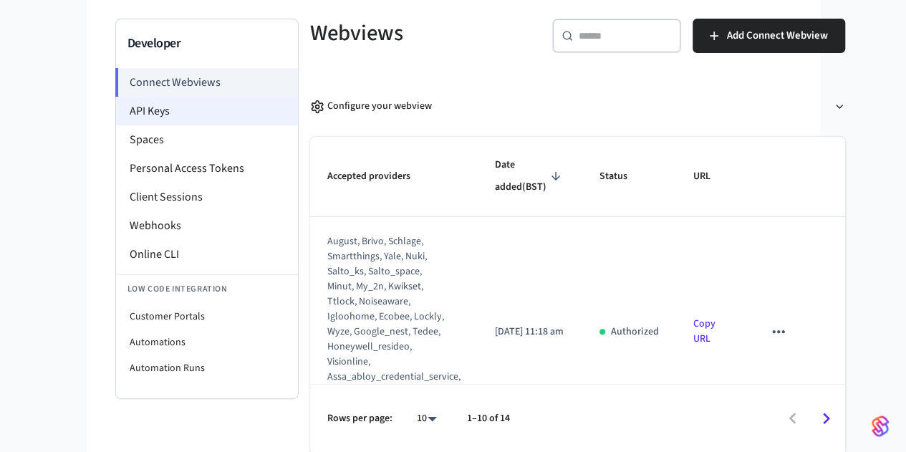
click at [116, 115] on li "API Keys" at bounding box center [207, 111] width 182 height 29
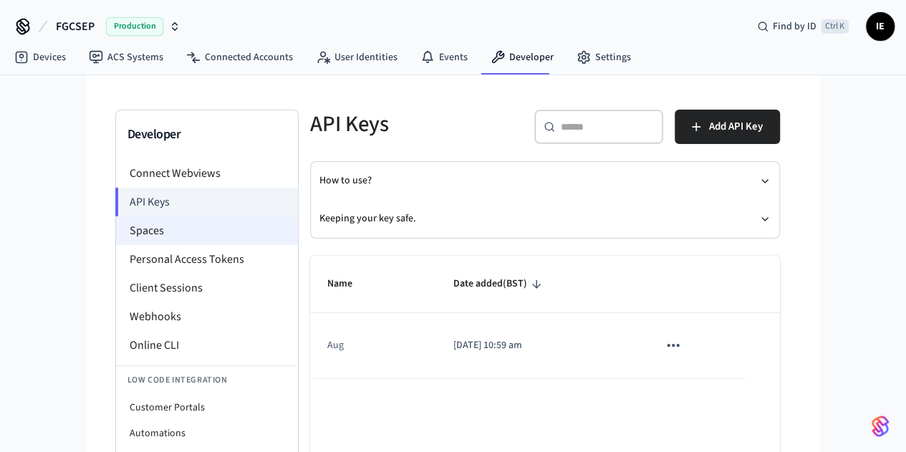
click at [116, 228] on li "Spaces" at bounding box center [207, 230] width 182 height 29
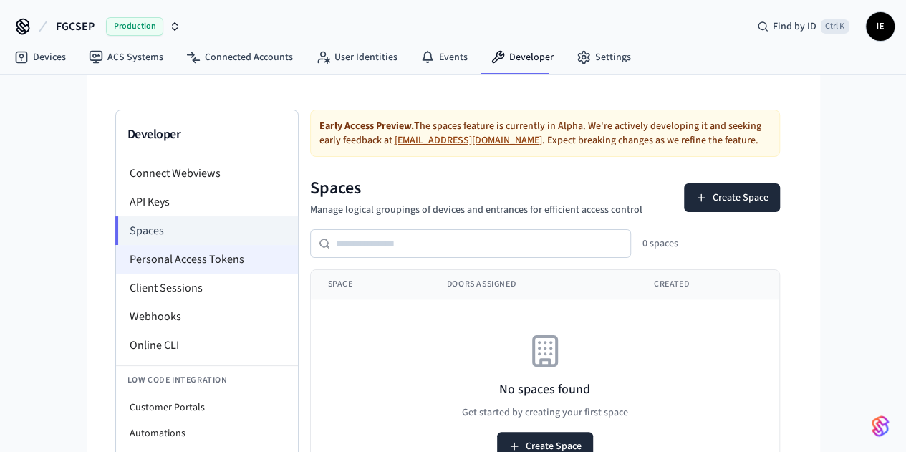
click at [116, 253] on li "Personal Access Tokens" at bounding box center [207, 259] width 182 height 29
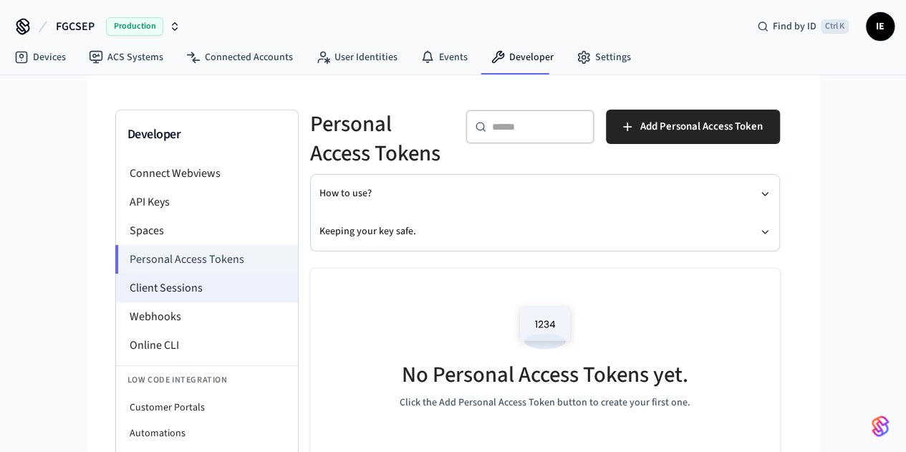
click at [116, 284] on li "Client Sessions" at bounding box center [207, 287] width 182 height 29
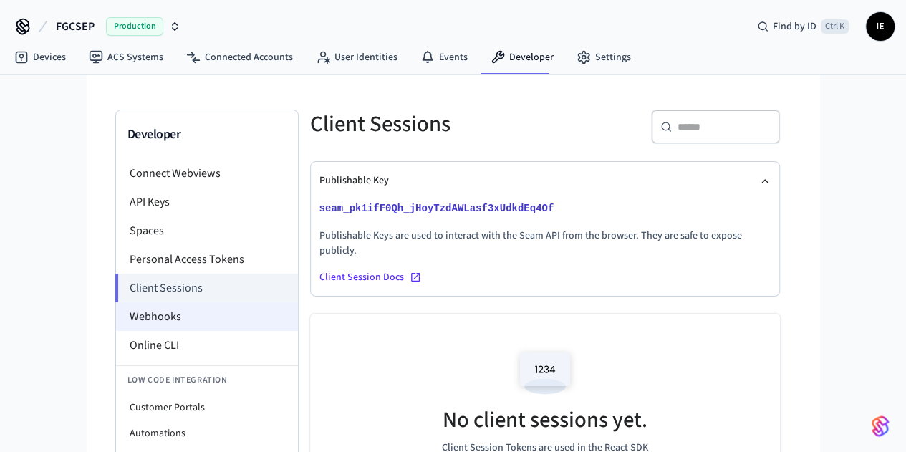
click at [116, 314] on li "Webhooks" at bounding box center [207, 316] width 182 height 29
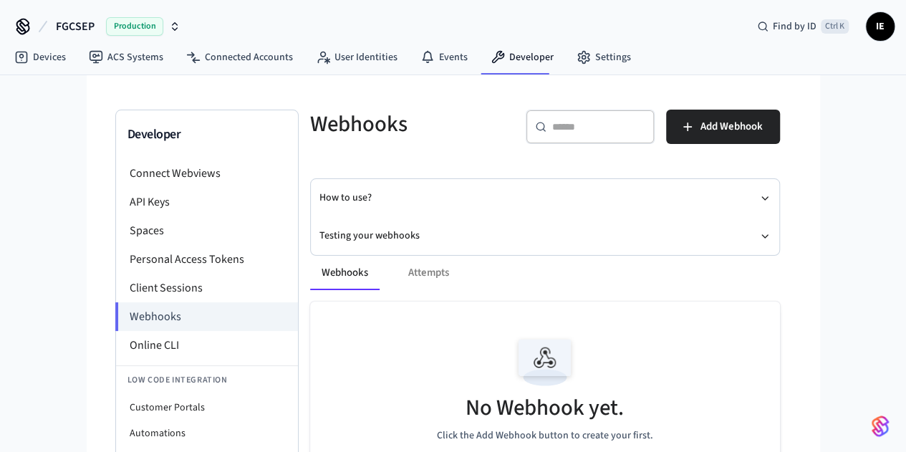
scroll to position [165, 0]
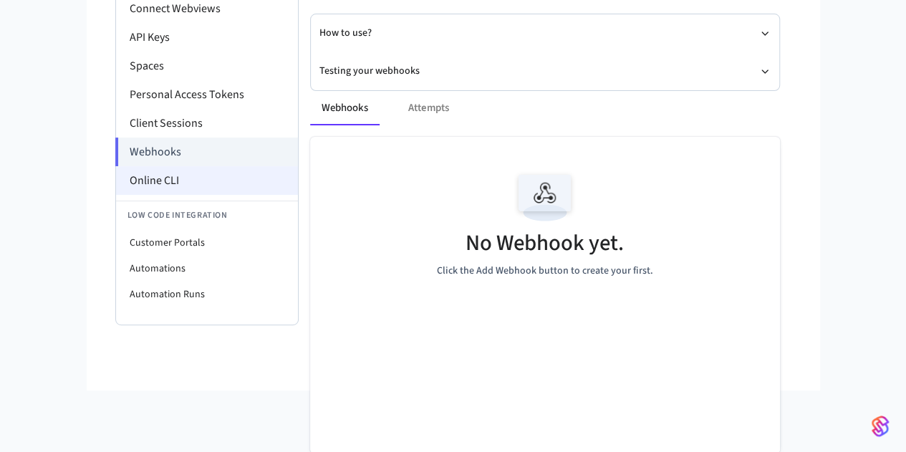
click at [116, 187] on li "Online CLI" at bounding box center [207, 180] width 182 height 29
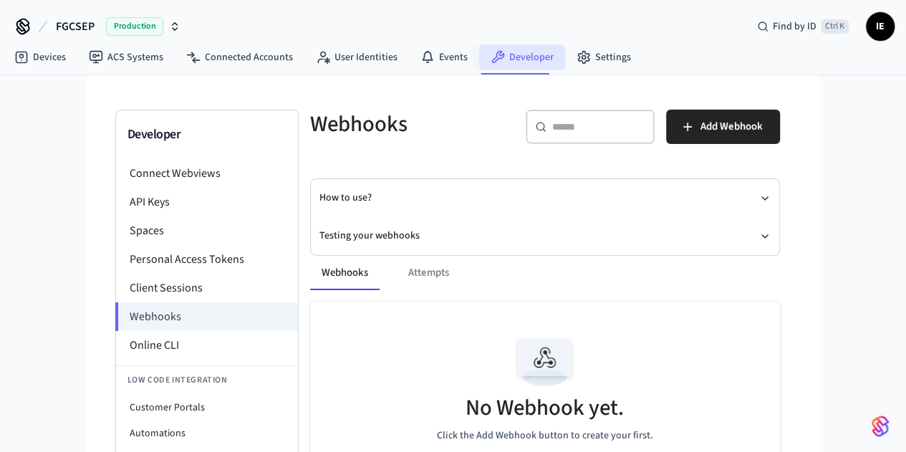
click at [503, 58] on link "Developer" at bounding box center [522, 57] width 86 height 26
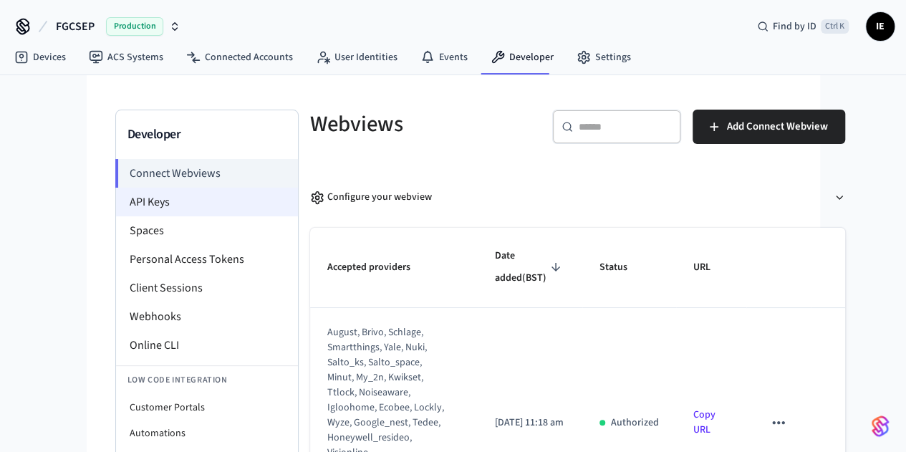
click at [116, 198] on li "API Keys" at bounding box center [207, 202] width 182 height 29
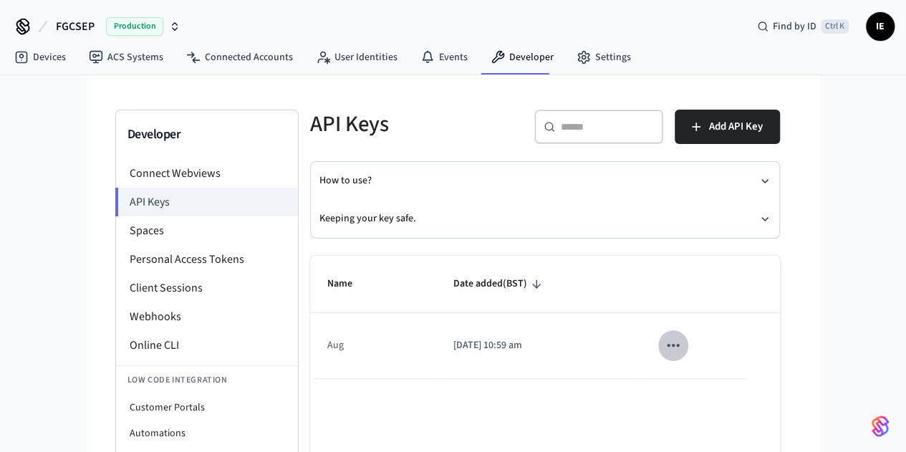
click at [682, 341] on icon "sticky table" at bounding box center [673, 345] width 19 height 19
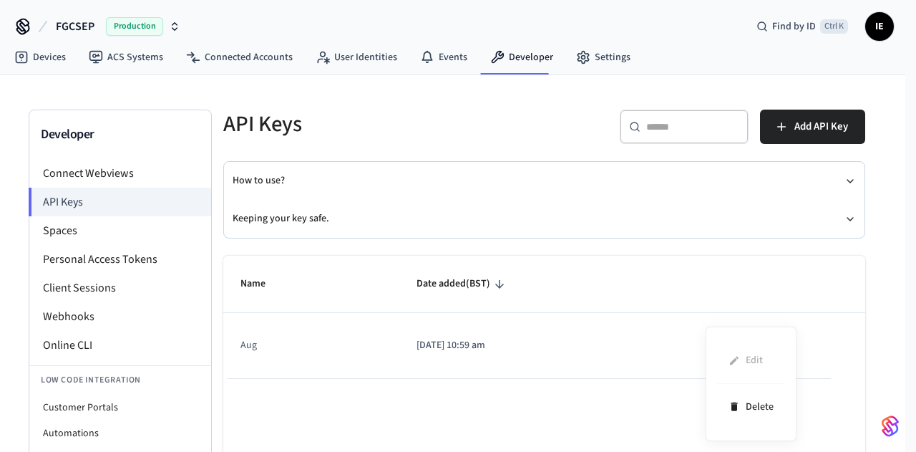
click at [708, 270] on div at bounding box center [458, 226] width 916 height 452
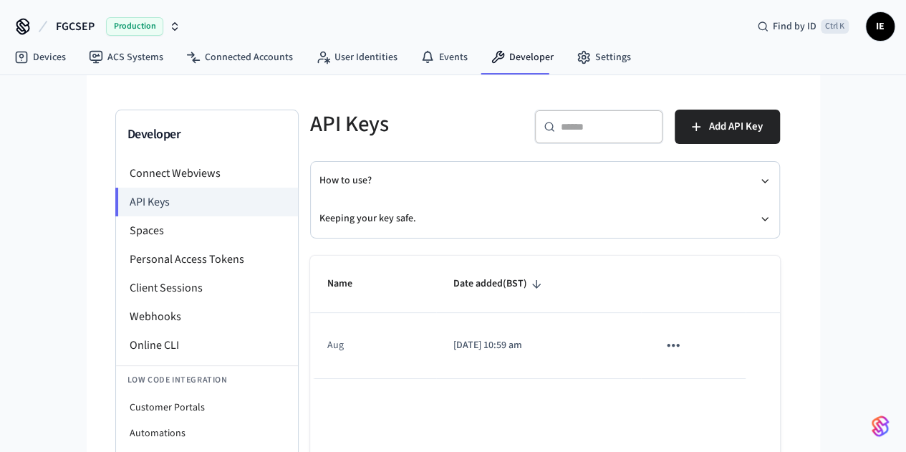
click at [149, 25] on span "Production" at bounding box center [134, 26] width 57 height 19
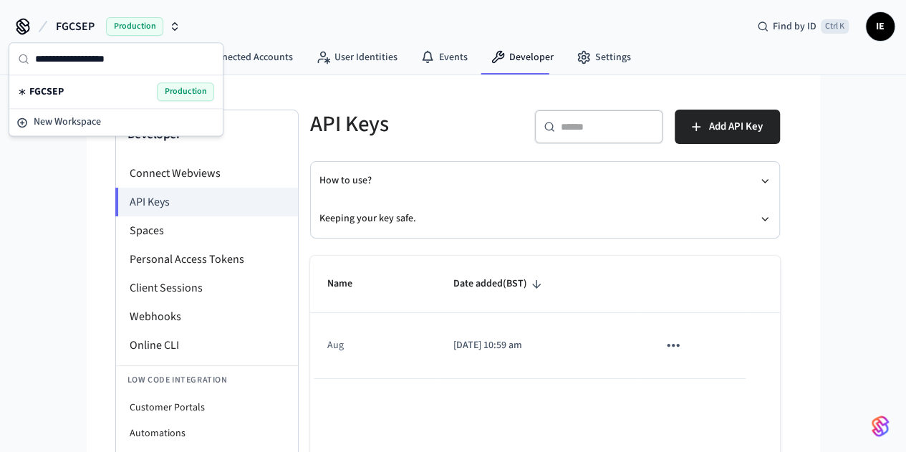
click at [181, 94] on span "Production" at bounding box center [185, 91] width 57 height 19
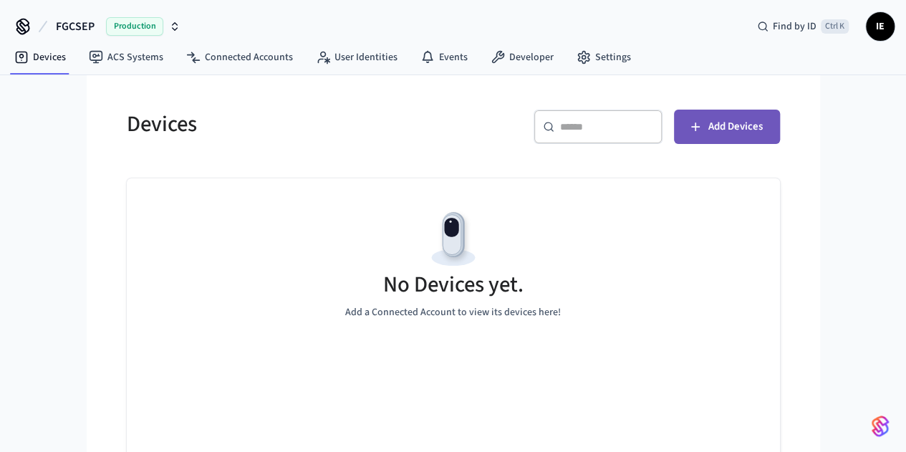
click at [762, 122] on span "Add Devices" at bounding box center [735, 126] width 54 height 19
click at [104, 218] on div "Devices ​ ​ Add Devices No Devices yet. Add a Connected Account to view its dev…" at bounding box center [453, 284] width 699 height 419
click at [639, 39] on div "FGCSEP Production Find by ID Ctrl K IE" at bounding box center [453, 21] width 906 height 42
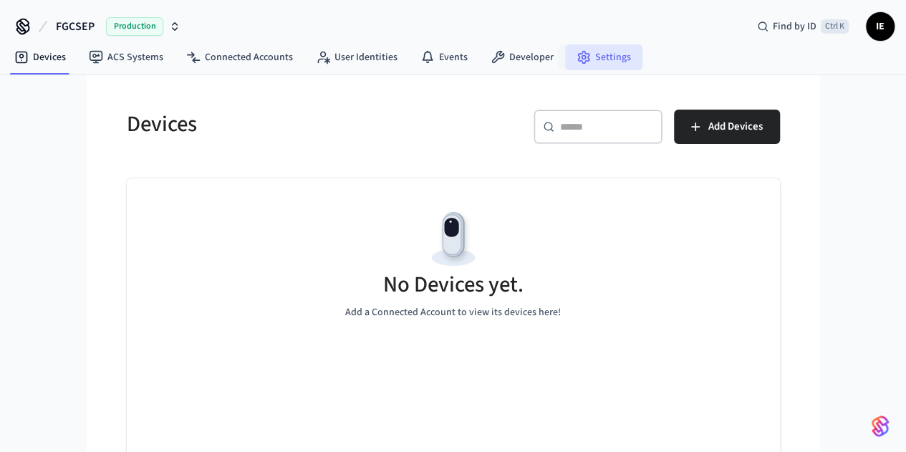
click at [570, 64] on link "Settings" at bounding box center [603, 57] width 77 height 26
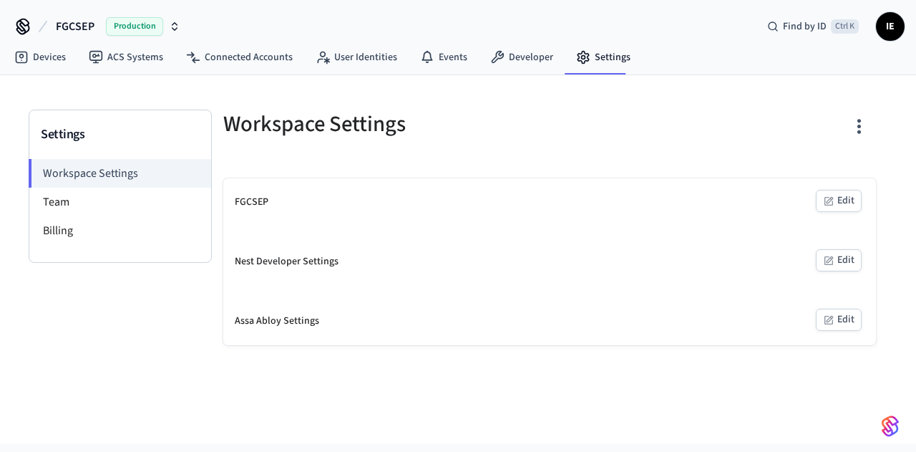
click at [241, 193] on div "FGCSEP Edit" at bounding box center [549, 202] width 653 height 48
click at [244, 66] on link "Connected Accounts" at bounding box center [240, 57] width 130 height 26
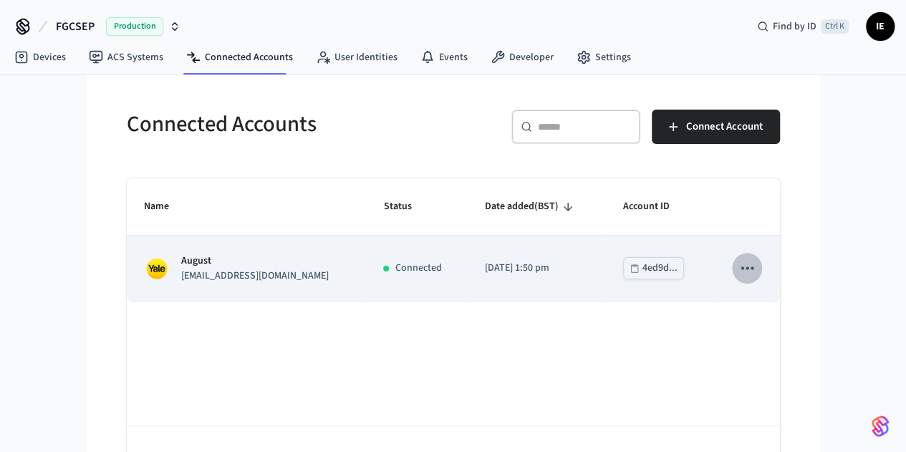
click at [756, 270] on icon "sticky table" at bounding box center [746, 267] width 19 height 19
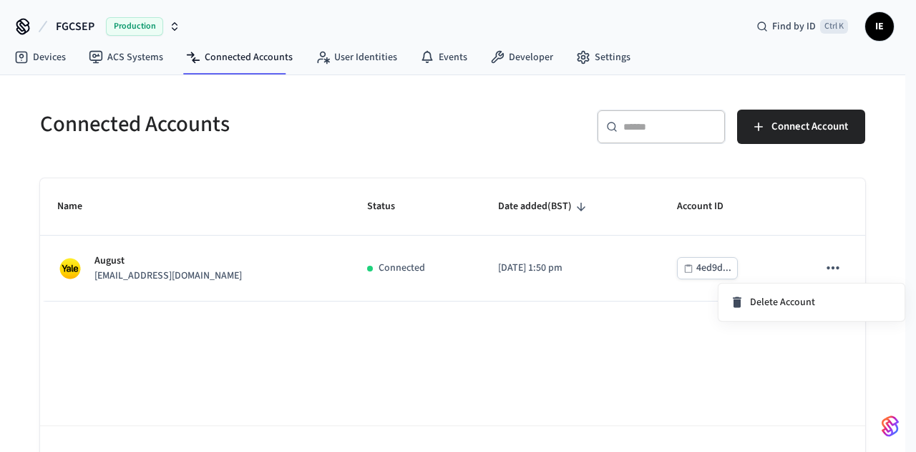
click at [455, 329] on div at bounding box center [458, 226] width 916 height 452
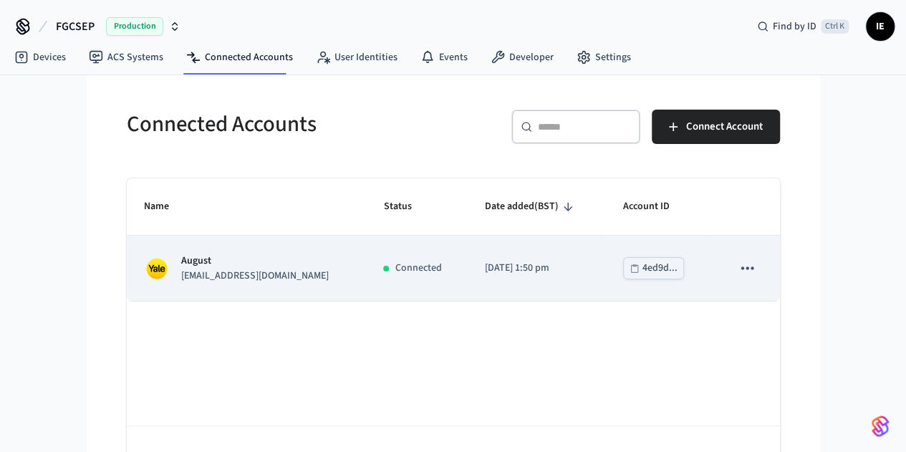
click at [181, 265] on p "August" at bounding box center [254, 260] width 147 height 15
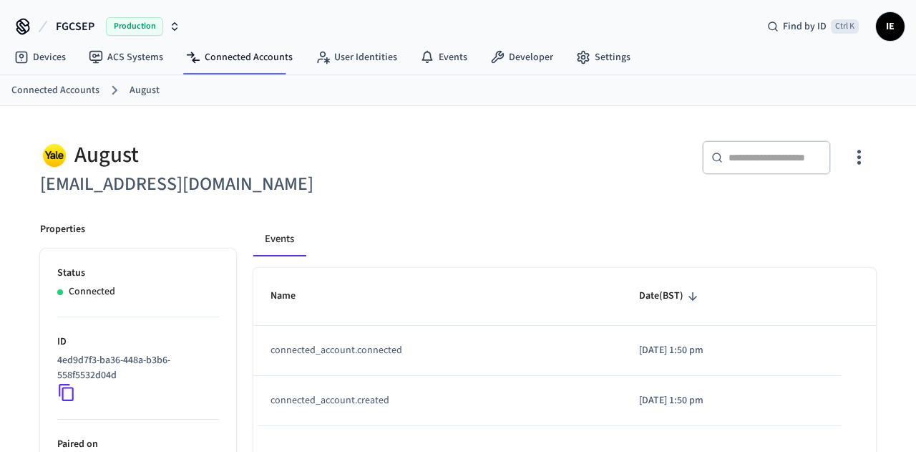
scroll to position [147, 0]
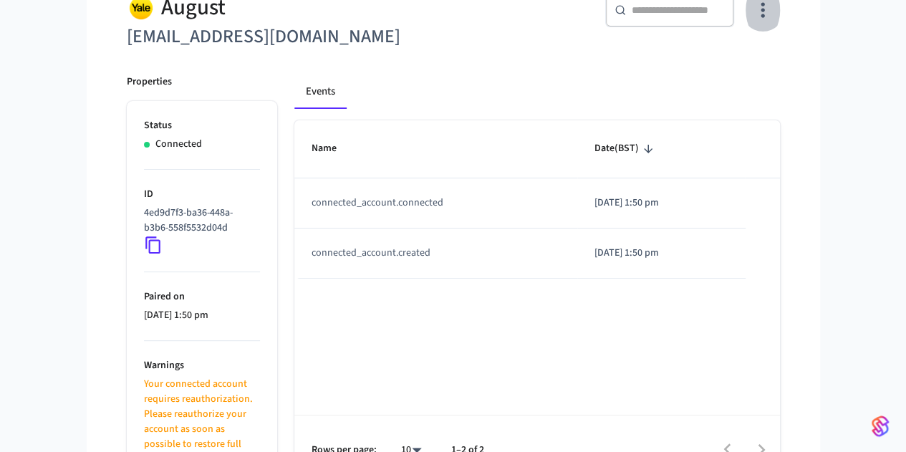
click at [773, 19] on icon "button" at bounding box center [762, 10] width 22 height 22
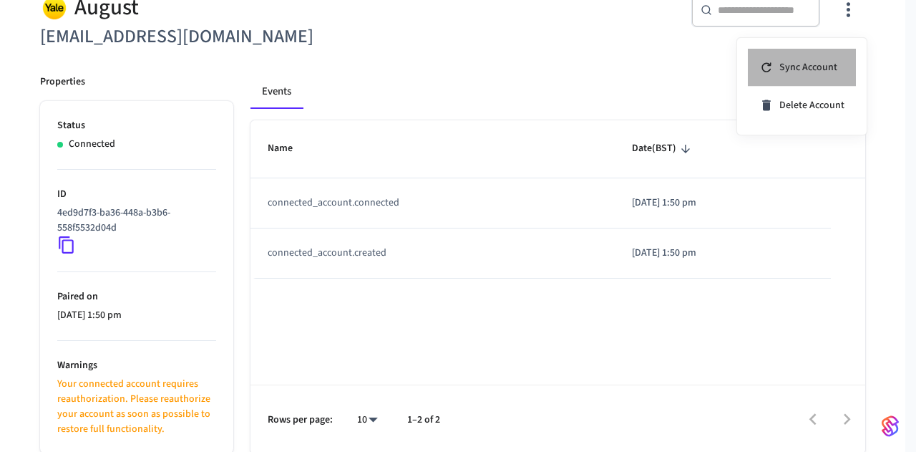
click at [816, 67] on span "Sync Account" at bounding box center [809, 67] width 58 height 14
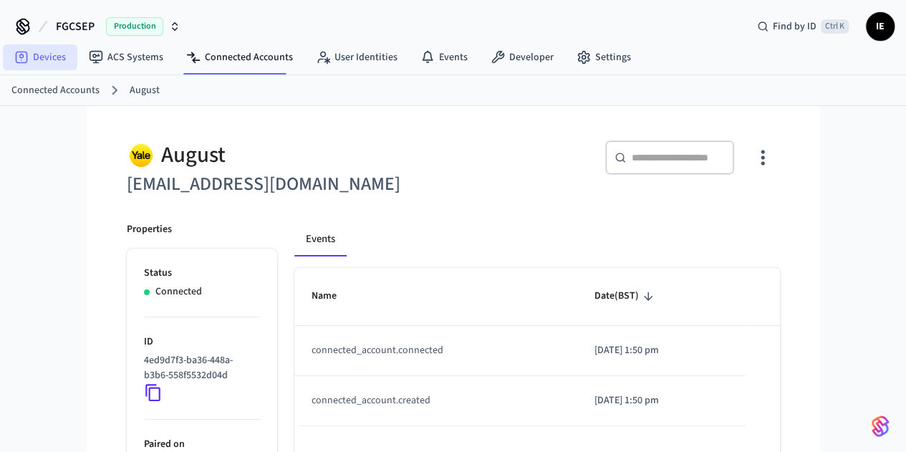
click at [45, 50] on link "Devices" at bounding box center [40, 57] width 74 height 26
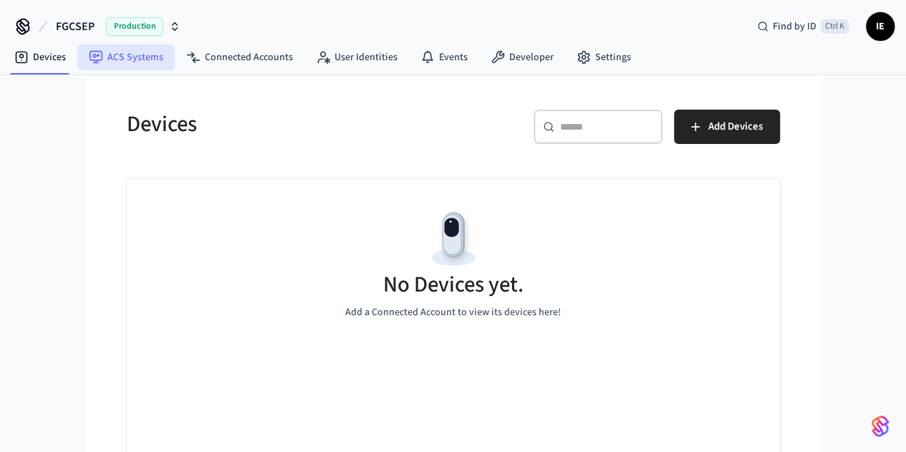
click at [148, 61] on link "ACS Systems" at bounding box center [125, 57] width 97 height 26
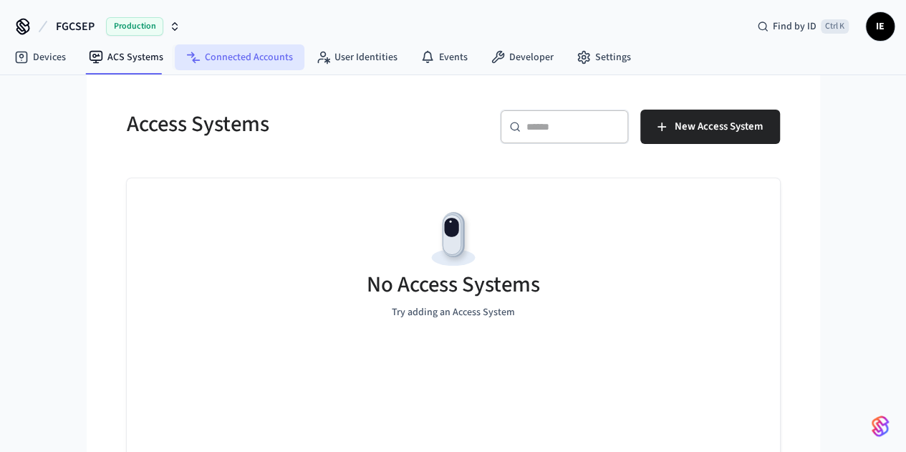
click at [251, 57] on link "Connected Accounts" at bounding box center [240, 57] width 130 height 26
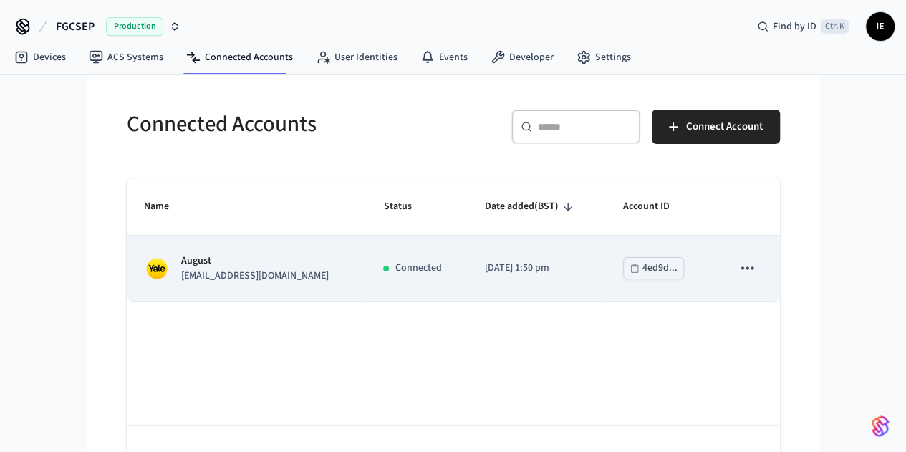
click at [144, 262] on img "sticky table" at bounding box center [157, 269] width 26 height 26
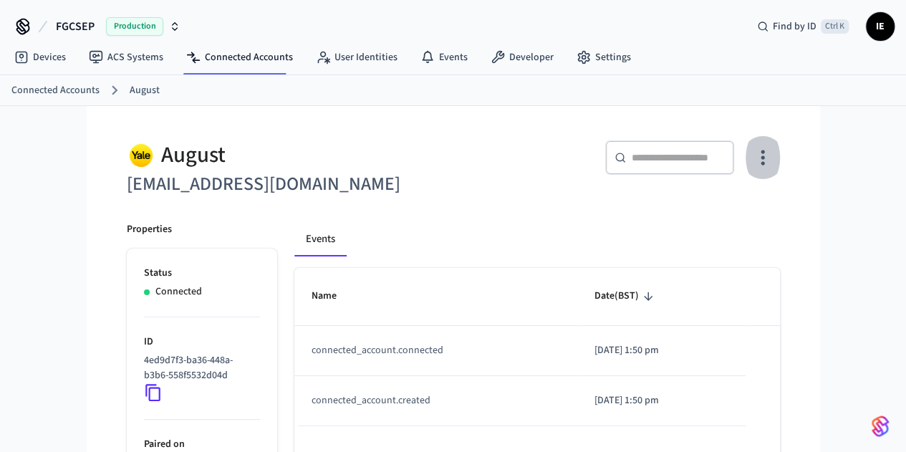
click at [773, 159] on icon "button" at bounding box center [762, 157] width 22 height 22
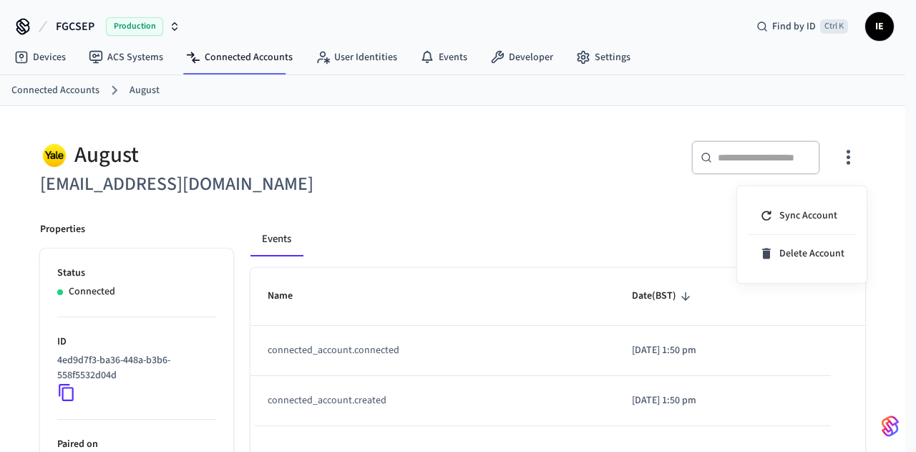
click at [709, 21] on div at bounding box center [458, 226] width 916 height 452
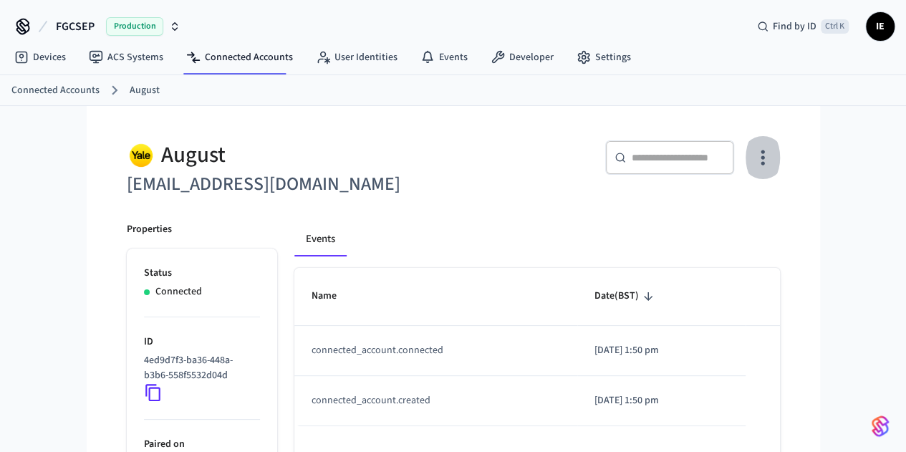
click at [773, 158] on icon "button" at bounding box center [762, 157] width 22 height 22
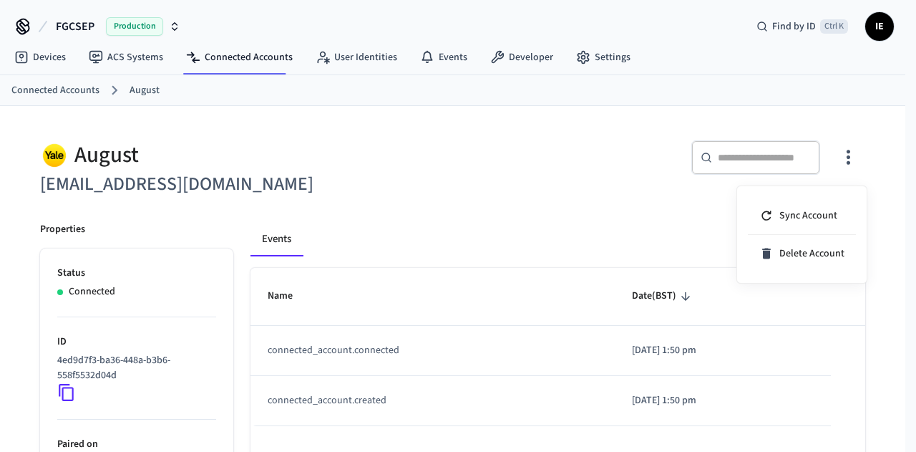
scroll to position [147, 0]
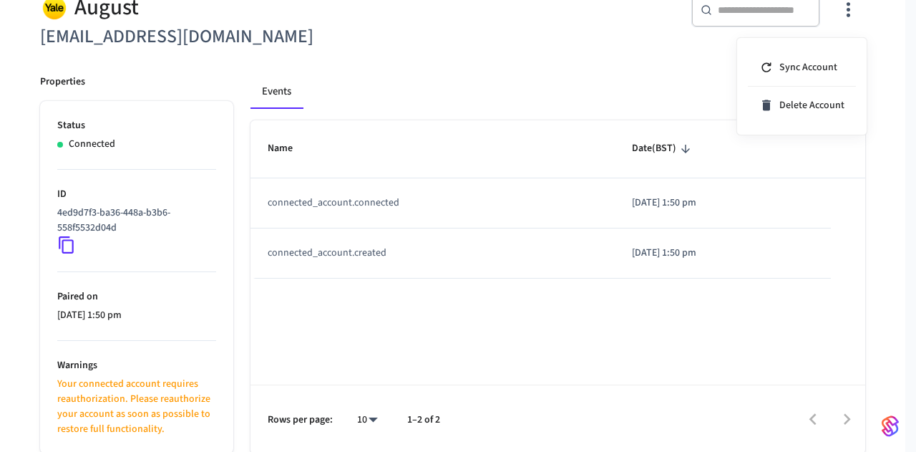
click at [448, 306] on div at bounding box center [458, 226] width 916 height 452
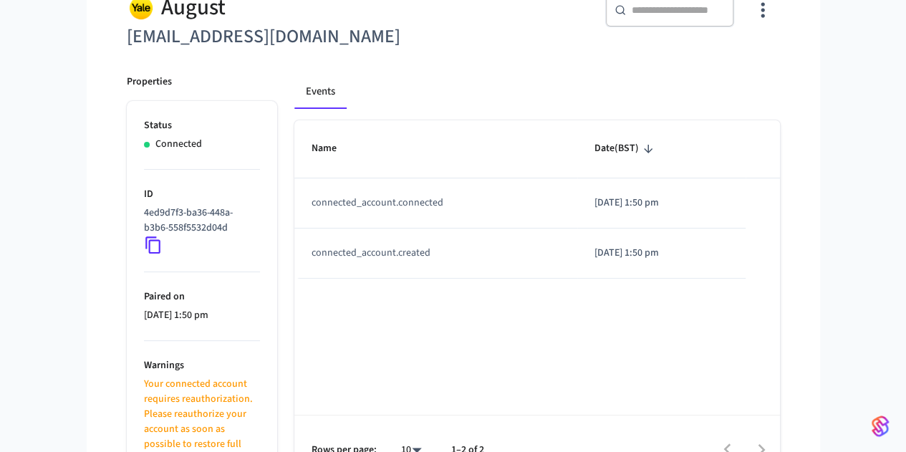
click at [144, 387] on p "Your connected account requires reauthorization. Please reauthorize your accoun…" at bounding box center [202, 422] width 116 height 90
click at [144, 407] on p "Your connected account requires reauthorization. Please reauthorize your accoun…" at bounding box center [202, 422] width 116 height 90
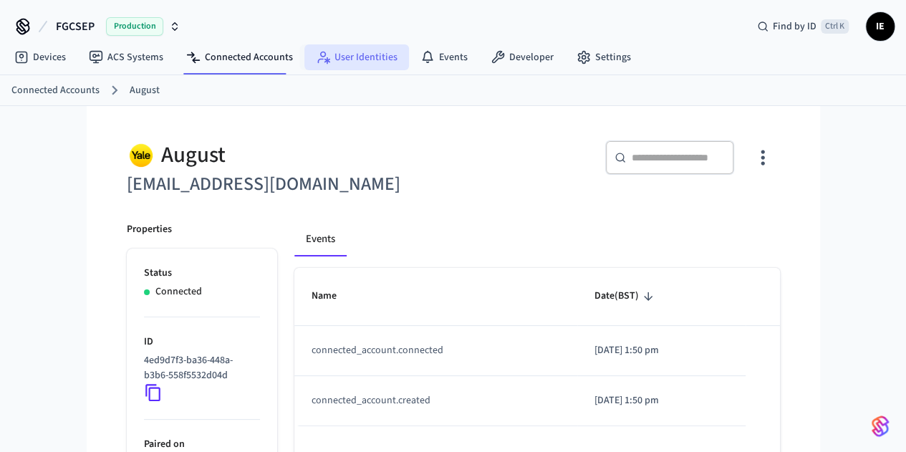
click at [369, 58] on link "User Identities" at bounding box center [356, 57] width 105 height 26
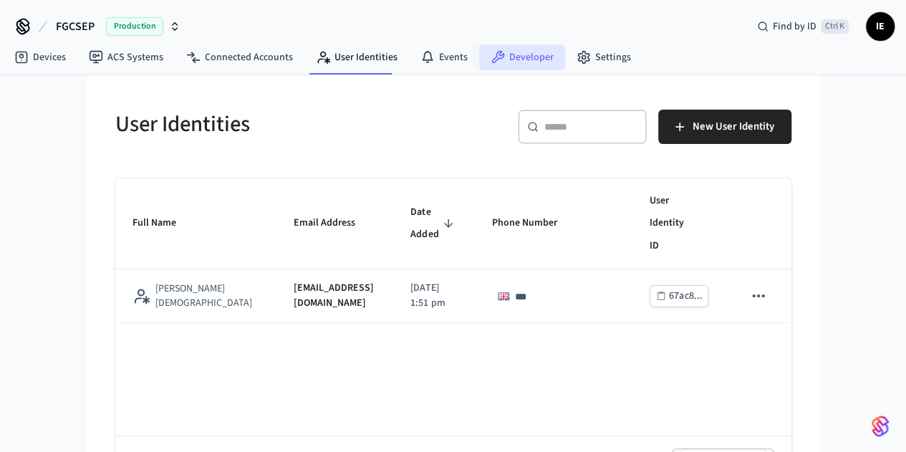
click at [508, 60] on link "Developer" at bounding box center [522, 57] width 86 height 26
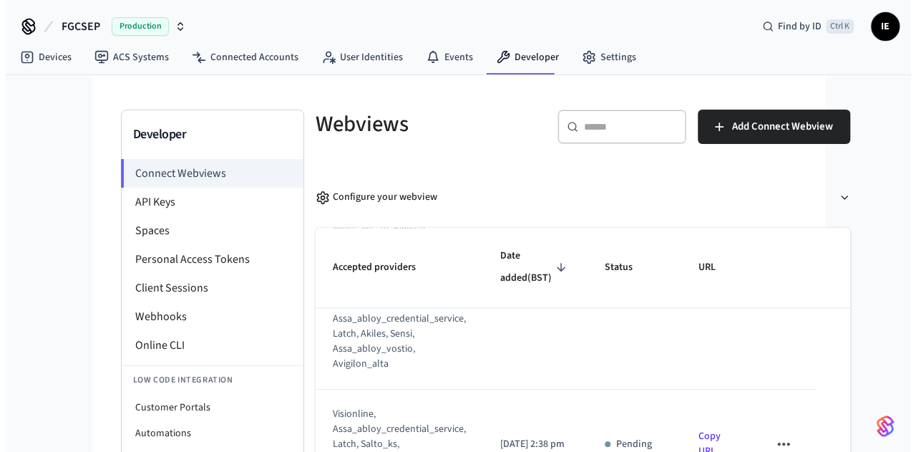
scroll to position [91, 0]
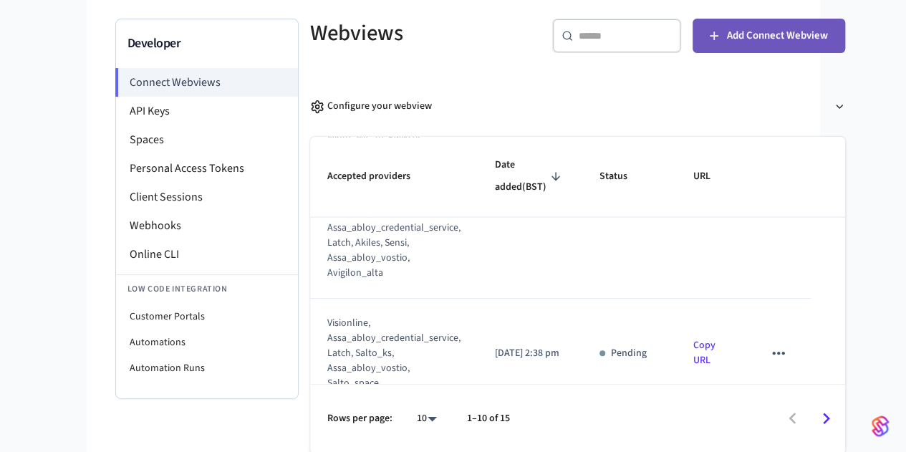
click at [757, 34] on span "Add Connect Webview" at bounding box center [777, 35] width 101 height 19
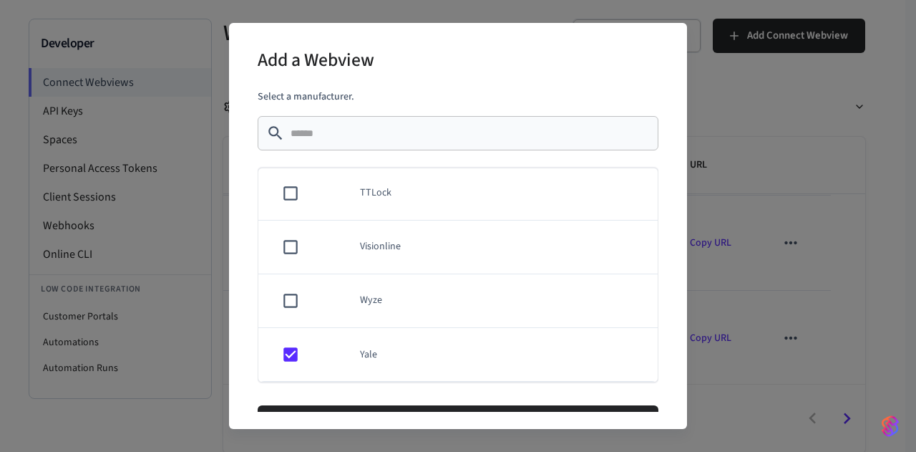
scroll to position [39, 0]
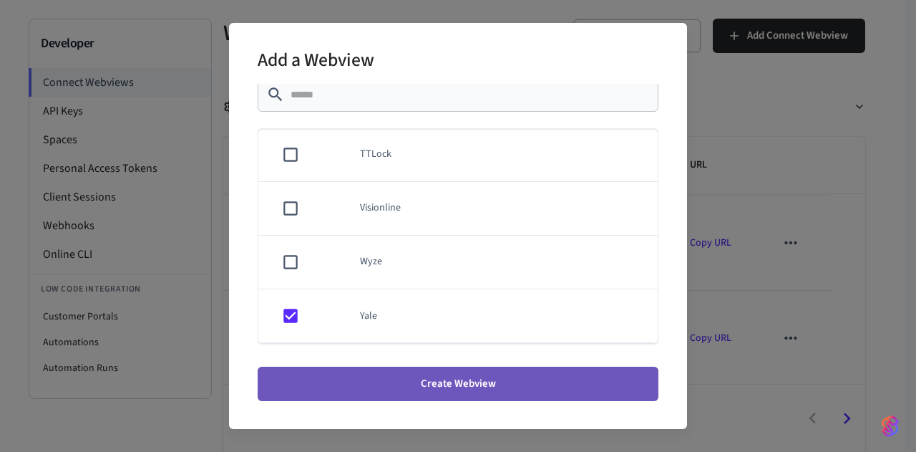
click at [464, 390] on button "Create Webview" at bounding box center [458, 384] width 401 height 34
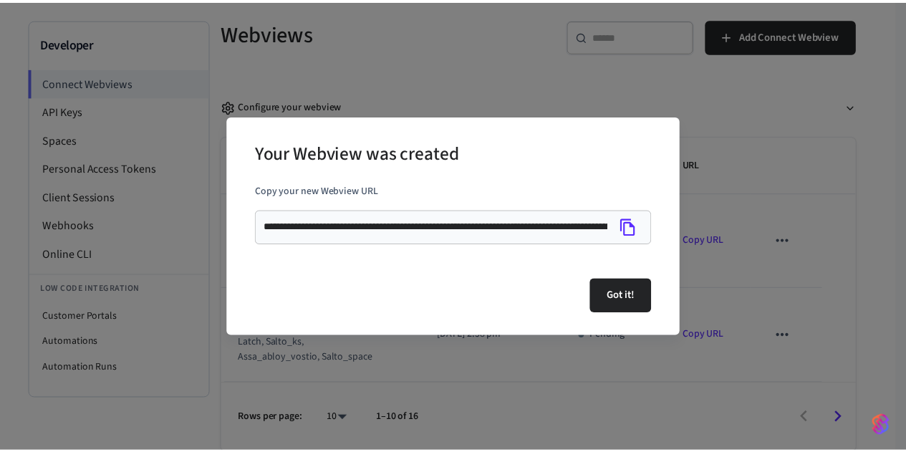
scroll to position [1271, 0]
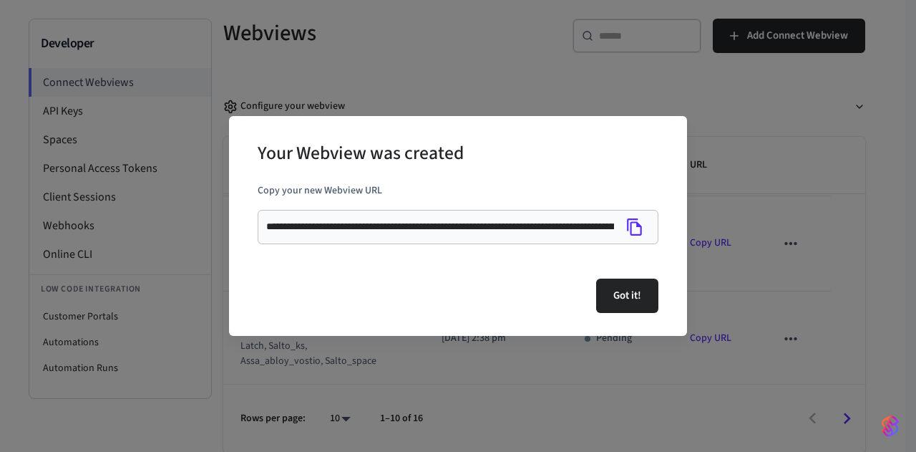
click at [754, 91] on div "**********" at bounding box center [458, 226] width 916 height 452
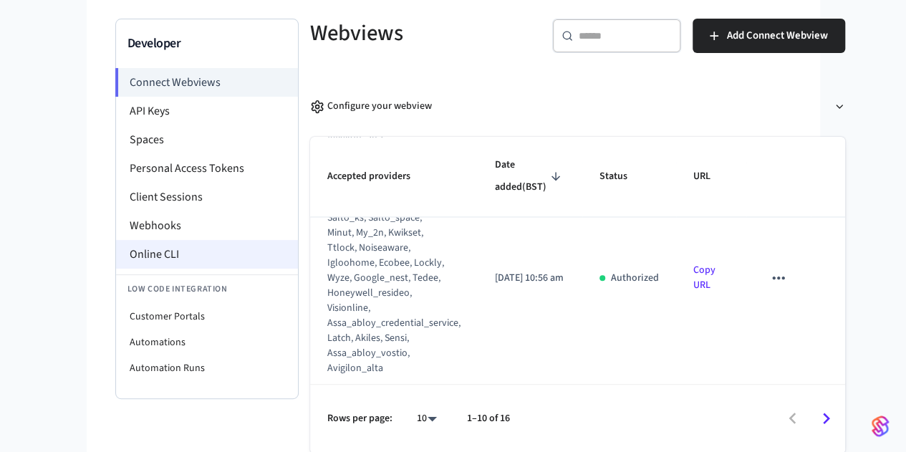
click at [116, 266] on li "Online CLI" at bounding box center [207, 254] width 182 height 29
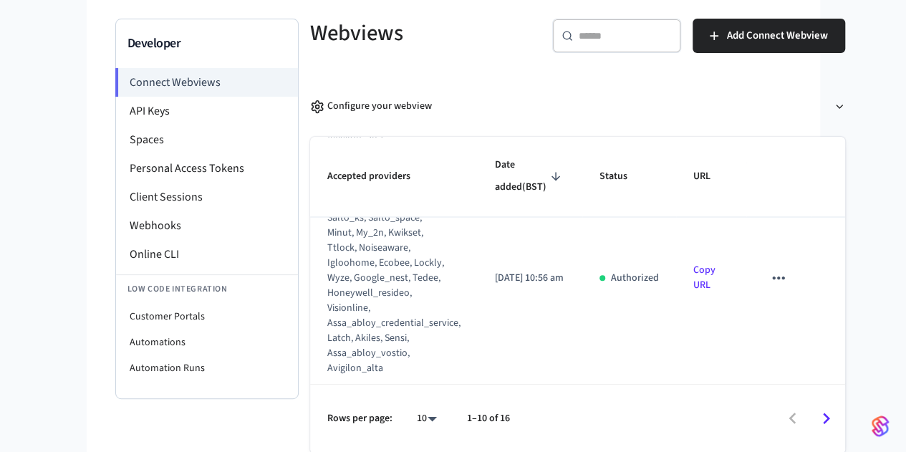
scroll to position [0, 0]
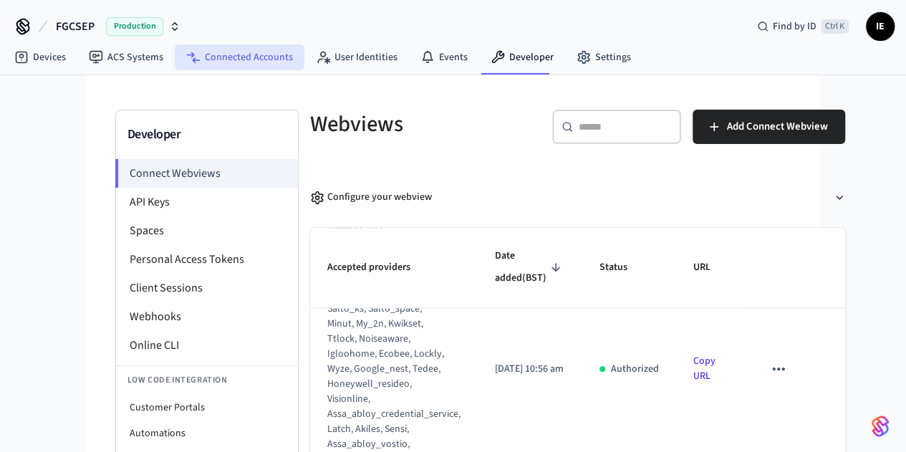
click at [279, 58] on link "Connected Accounts" at bounding box center [240, 57] width 130 height 26
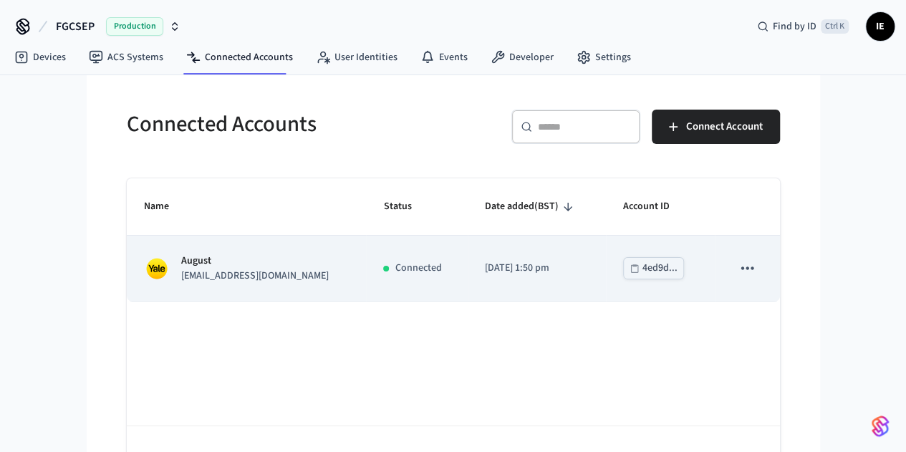
click at [756, 270] on icon "sticky table" at bounding box center [746, 267] width 19 height 19
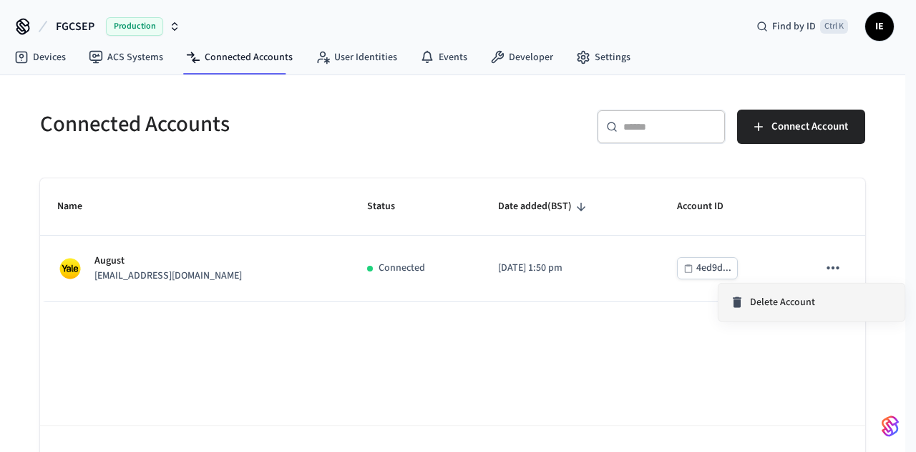
click at [785, 298] on span "Delete Account" at bounding box center [782, 302] width 65 height 14
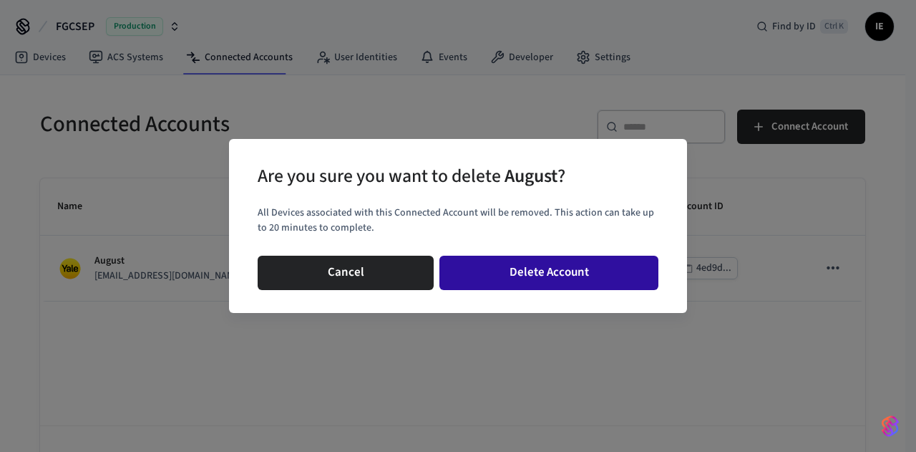
click at [495, 273] on button "Delete Account" at bounding box center [549, 273] width 219 height 34
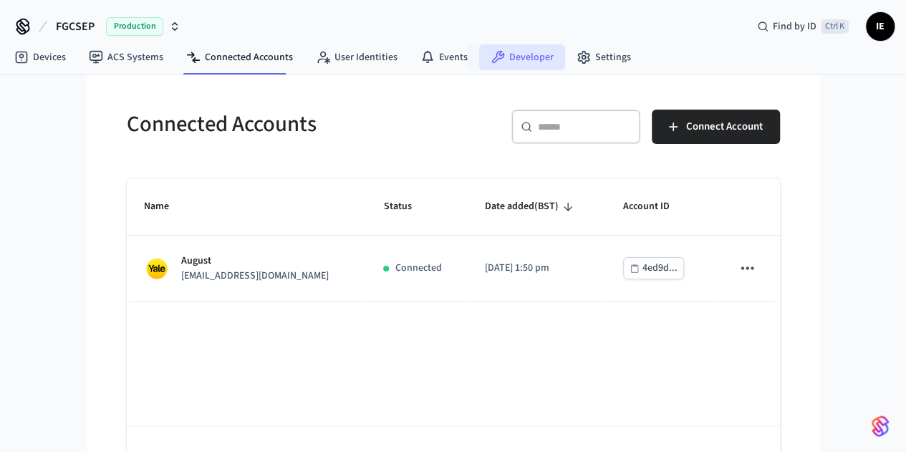
click at [540, 58] on link "Developer" at bounding box center [522, 57] width 86 height 26
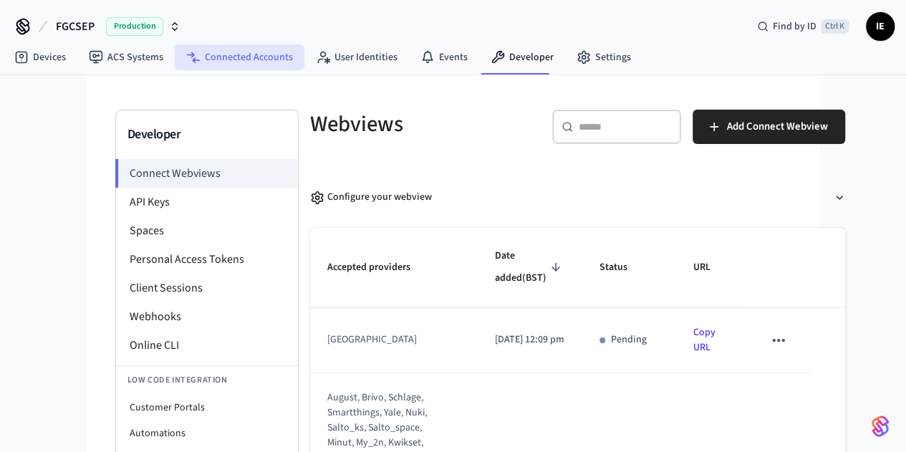
click at [236, 47] on link "Connected Accounts" at bounding box center [240, 57] width 130 height 26
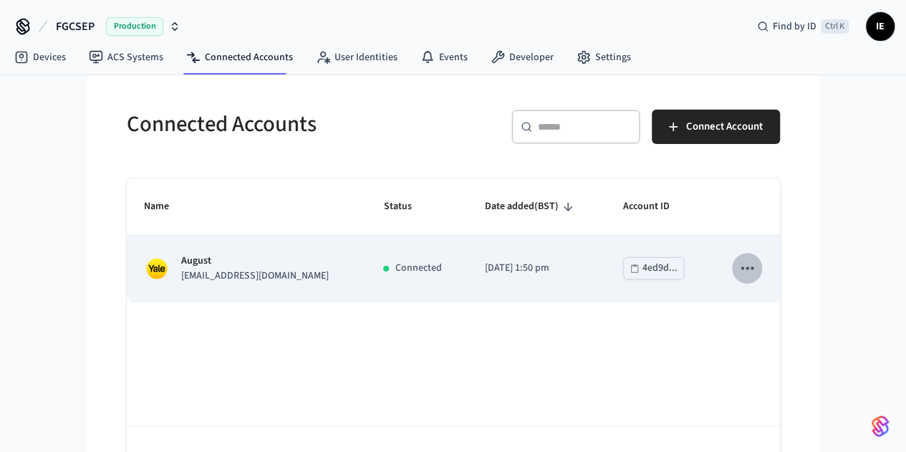
click at [753, 268] on icon "sticky table" at bounding box center [747, 267] width 12 height 3
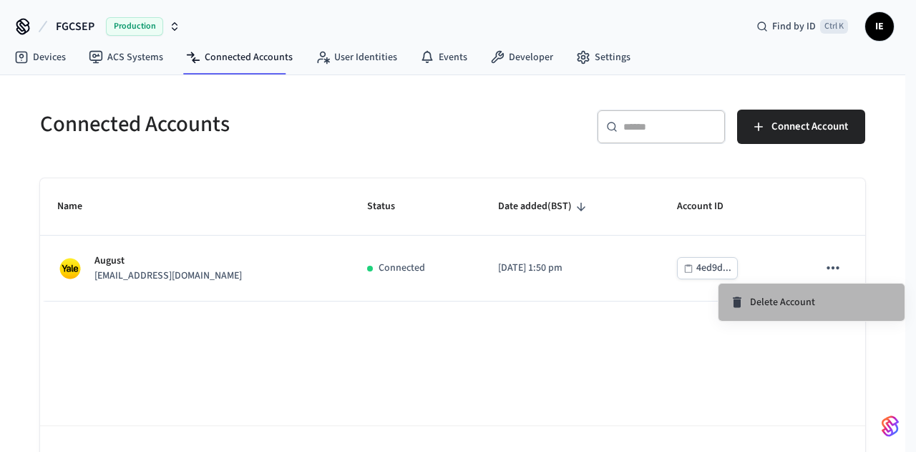
click at [782, 301] on span "Delete Account" at bounding box center [782, 302] width 65 height 14
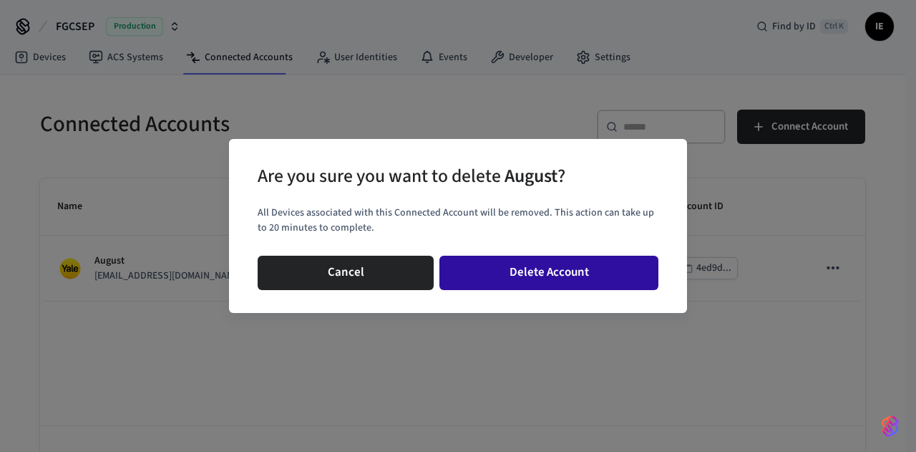
click at [535, 271] on button "Delete Account" at bounding box center [549, 273] width 219 height 34
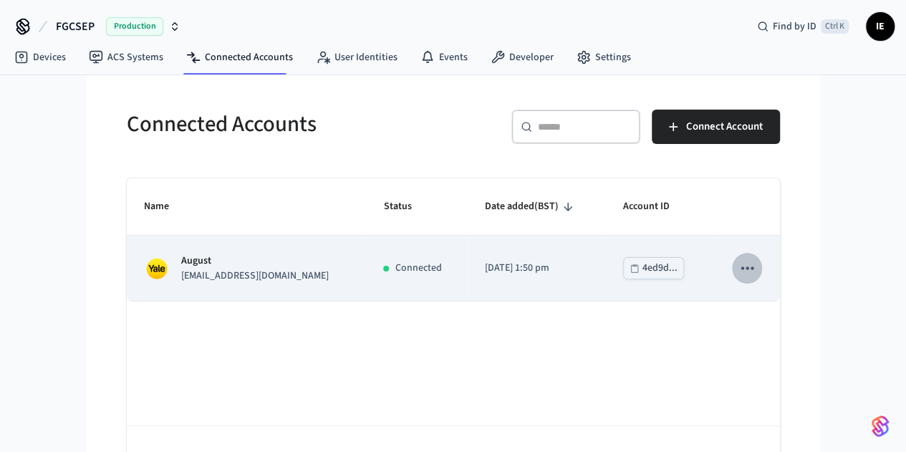
click at [762, 273] on button "sticky table" at bounding box center [747, 268] width 30 height 30
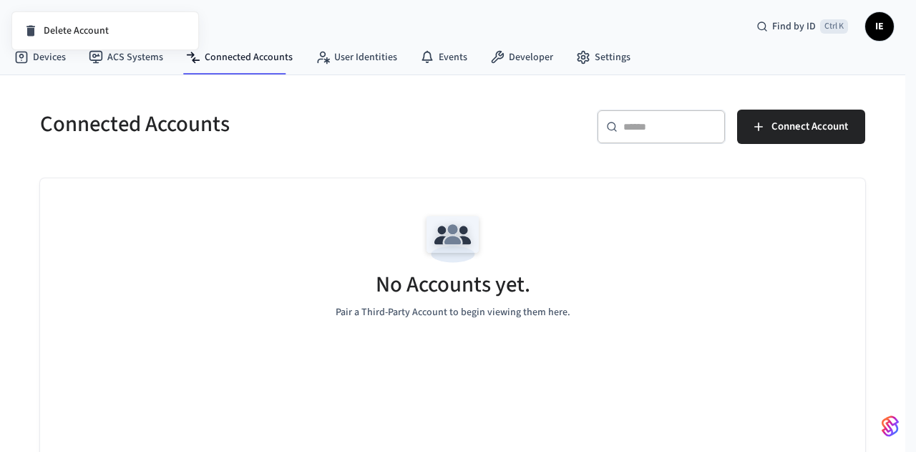
click at [456, 147] on div at bounding box center [458, 226] width 916 height 452
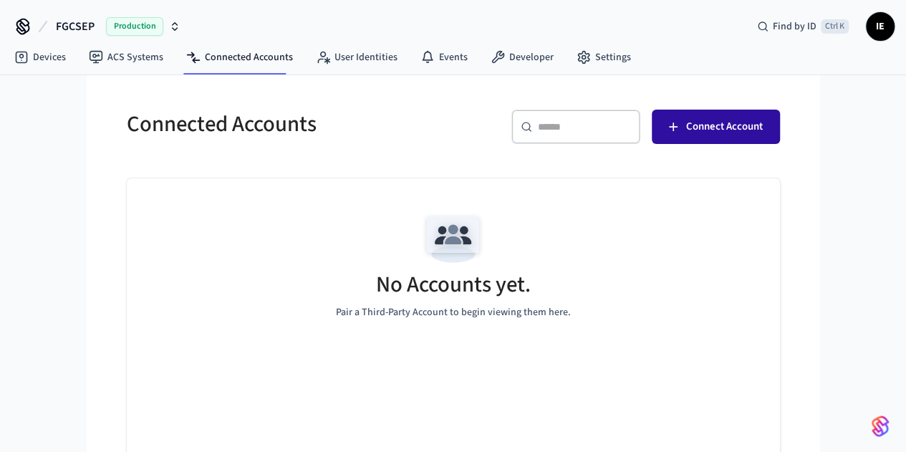
click at [762, 127] on span "Connect Account" at bounding box center [724, 126] width 77 height 19
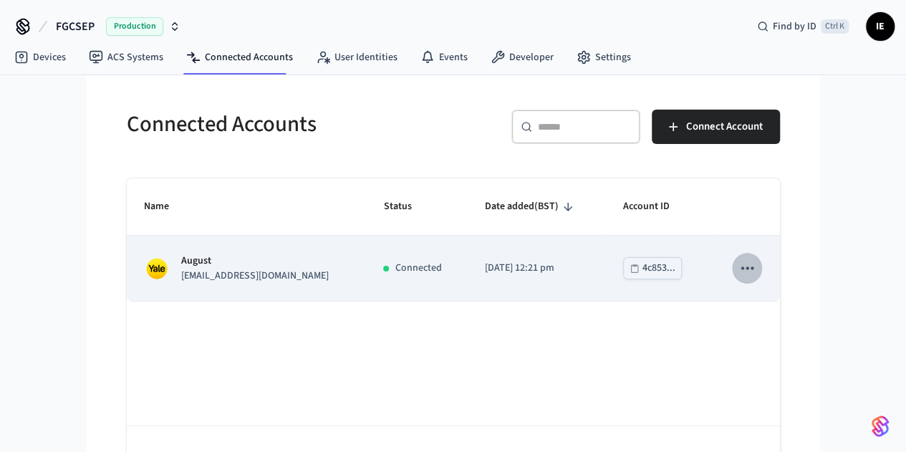
click at [756, 265] on icon "sticky table" at bounding box center [746, 267] width 19 height 19
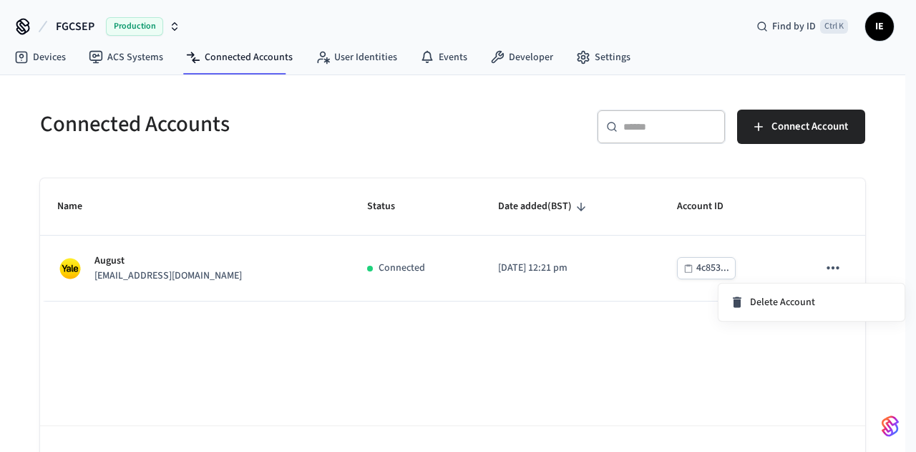
click at [902, 216] on div at bounding box center [458, 226] width 916 height 452
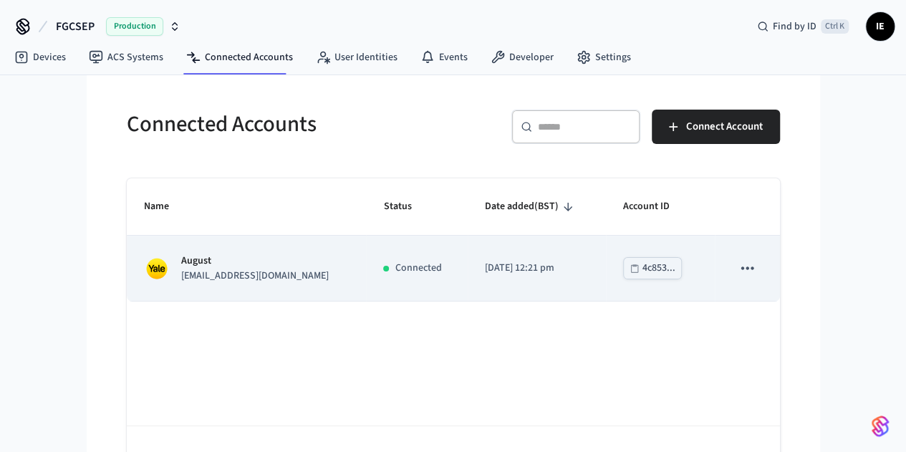
click at [181, 268] on p "[EMAIL_ADDRESS][DOMAIN_NAME]" at bounding box center [254, 275] width 147 height 15
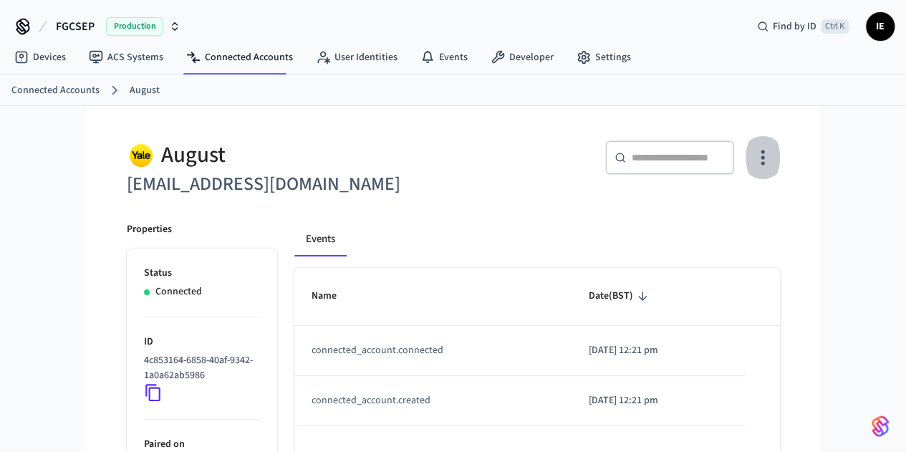
click at [764, 152] on icon "button" at bounding box center [762, 157] width 4 height 15
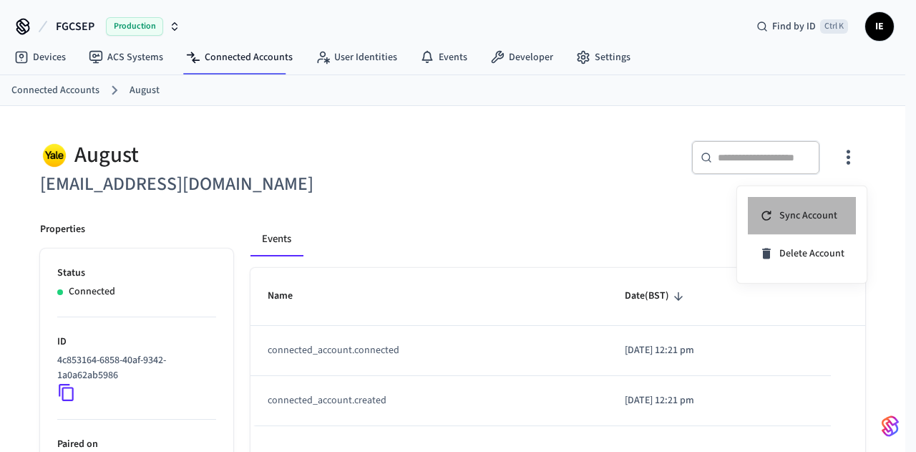
click at [802, 218] on span "Sync Account" at bounding box center [809, 215] width 58 height 14
click at [21, 276] on div at bounding box center [458, 226] width 916 height 452
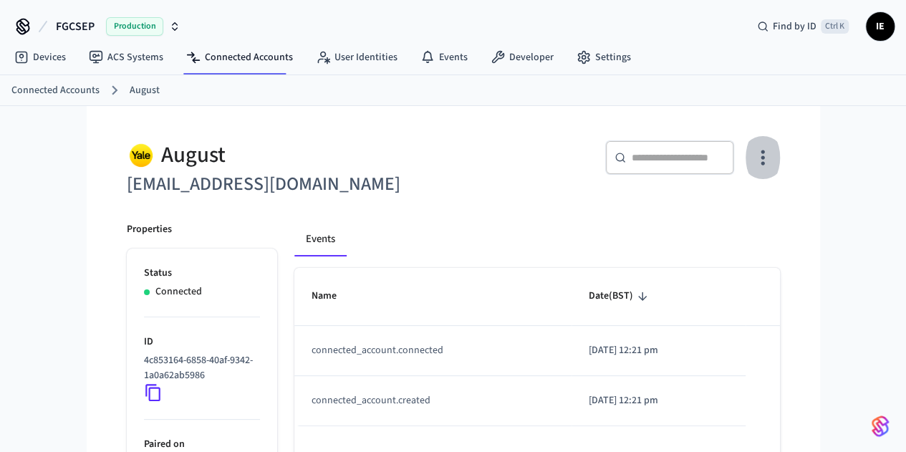
click at [773, 162] on icon "button" at bounding box center [762, 157] width 22 height 22
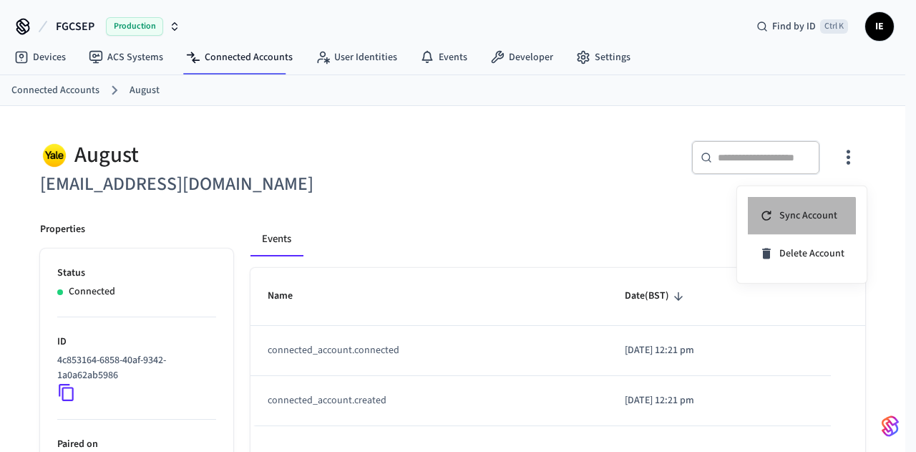
click at [797, 221] on span "Sync Account" at bounding box center [809, 215] width 58 height 14
click at [46, 55] on div at bounding box center [458, 226] width 916 height 452
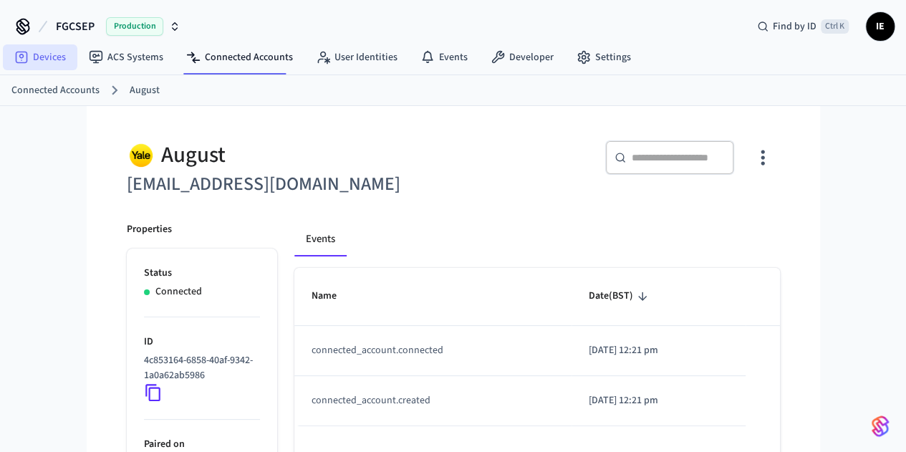
click at [46, 55] on link "Devices" at bounding box center [40, 57] width 74 height 26
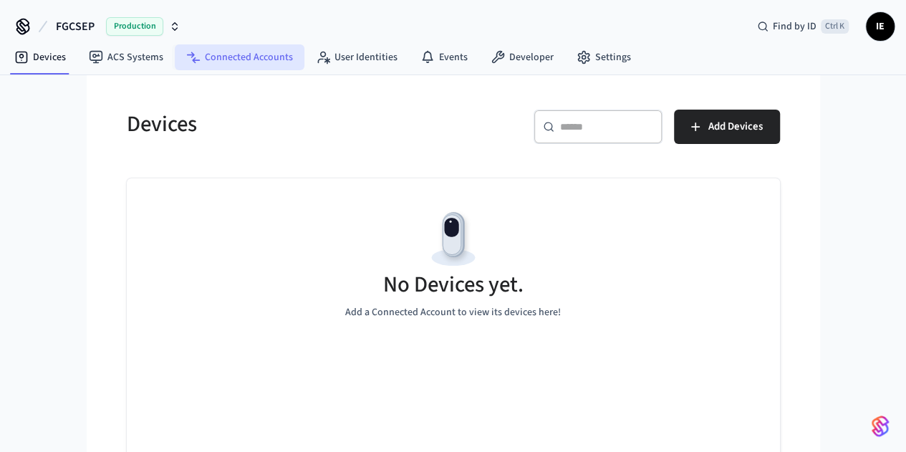
click at [213, 62] on link "Connected Accounts" at bounding box center [240, 57] width 130 height 26
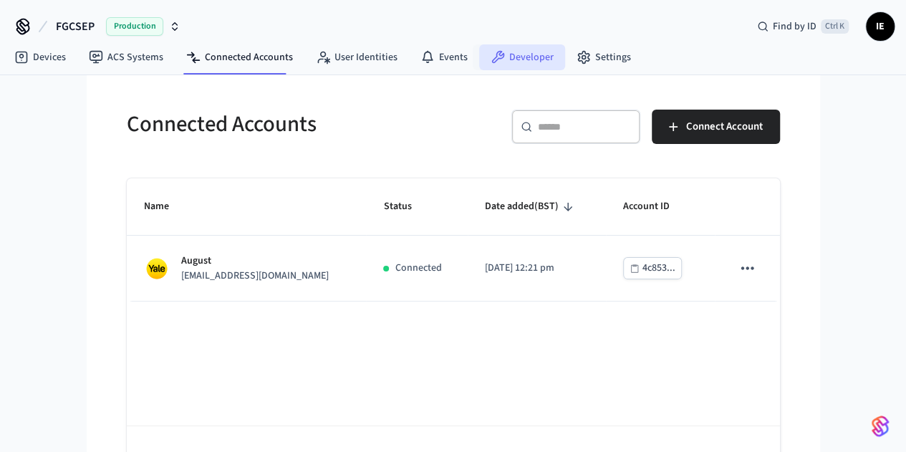
click at [533, 64] on link "Developer" at bounding box center [522, 57] width 86 height 26
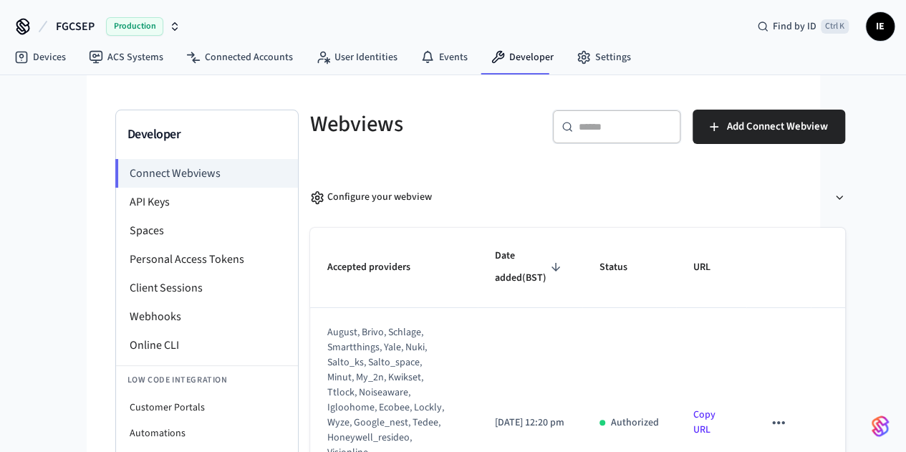
click at [143, 31] on span "Production" at bounding box center [134, 26] width 57 height 19
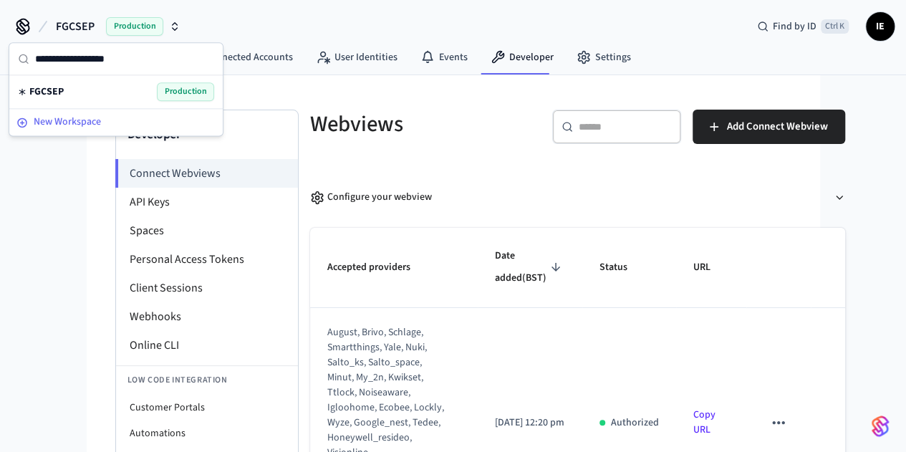
click at [56, 117] on span "New Workspace" at bounding box center [67, 122] width 67 height 15
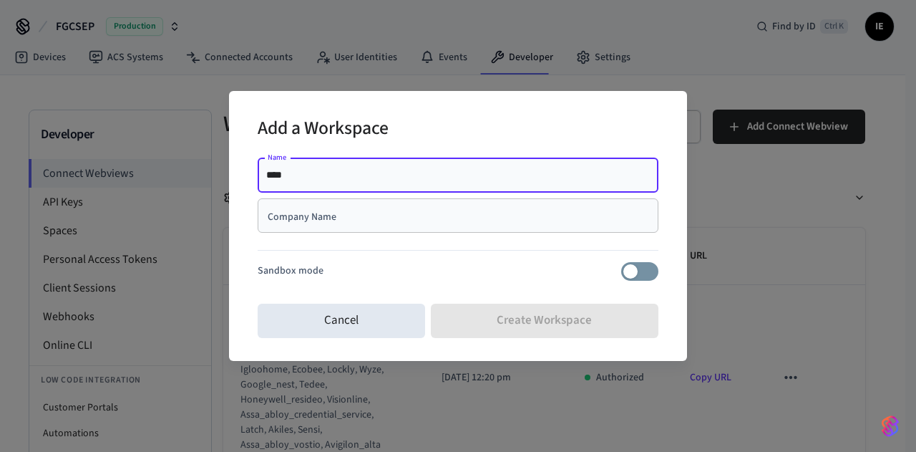
type input "****"
click at [358, 225] on div "Company Name" at bounding box center [458, 215] width 401 height 34
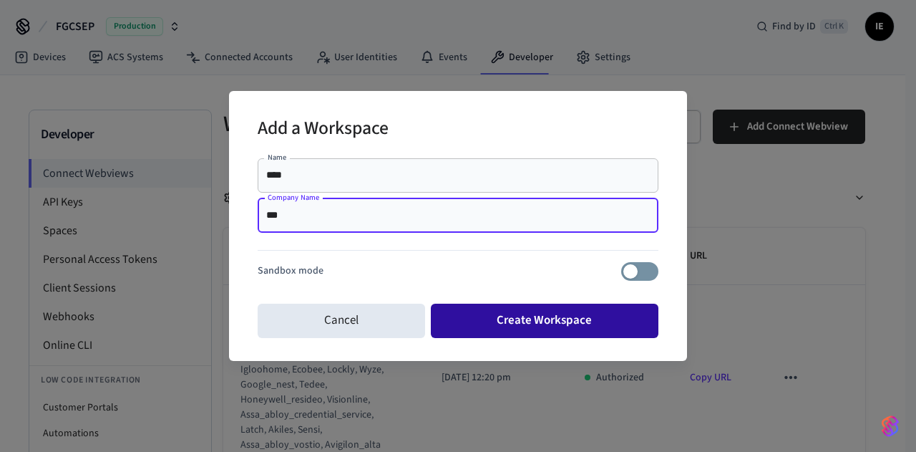
type input "***"
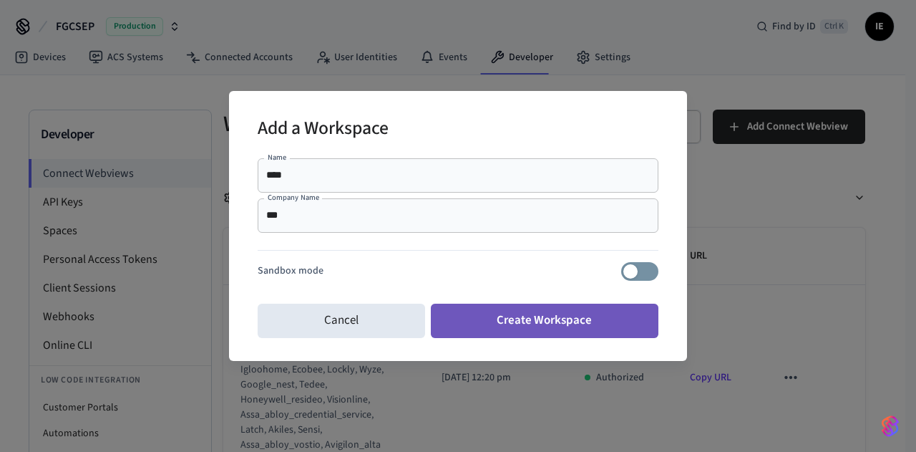
click at [538, 327] on button "Create Workspace" at bounding box center [545, 321] width 228 height 34
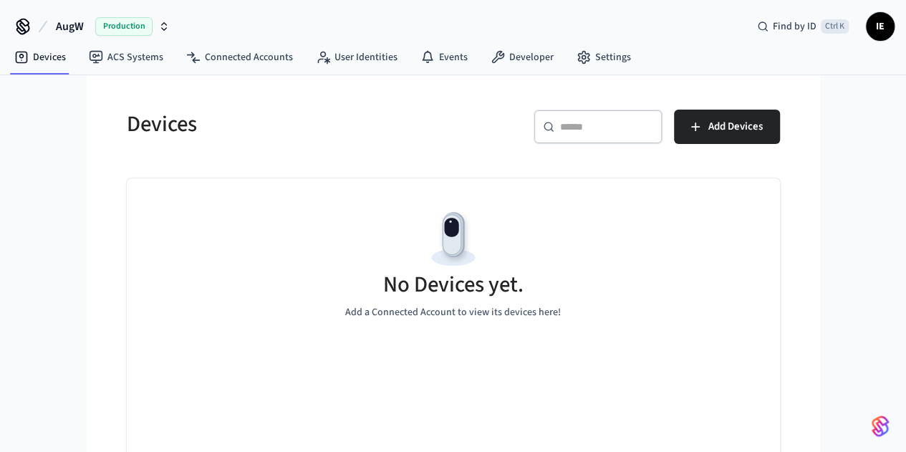
click at [147, 24] on span "Production" at bounding box center [123, 26] width 57 height 19
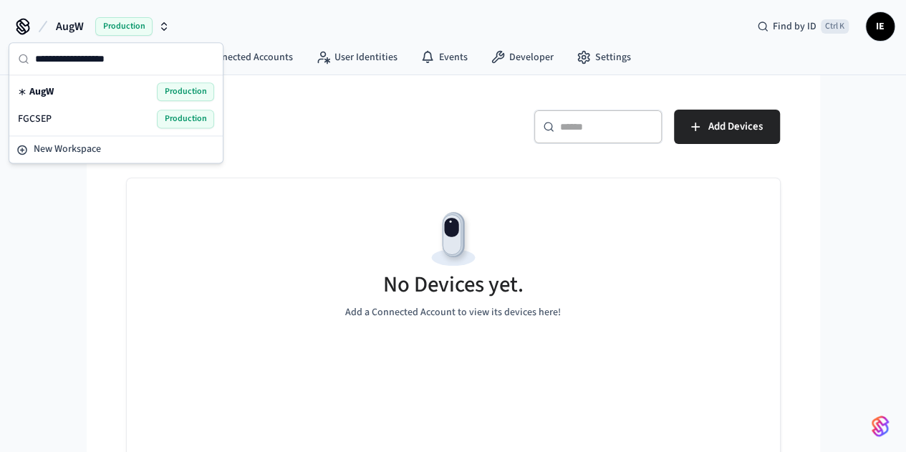
click at [40, 89] on span "AugW" at bounding box center [41, 91] width 24 height 14
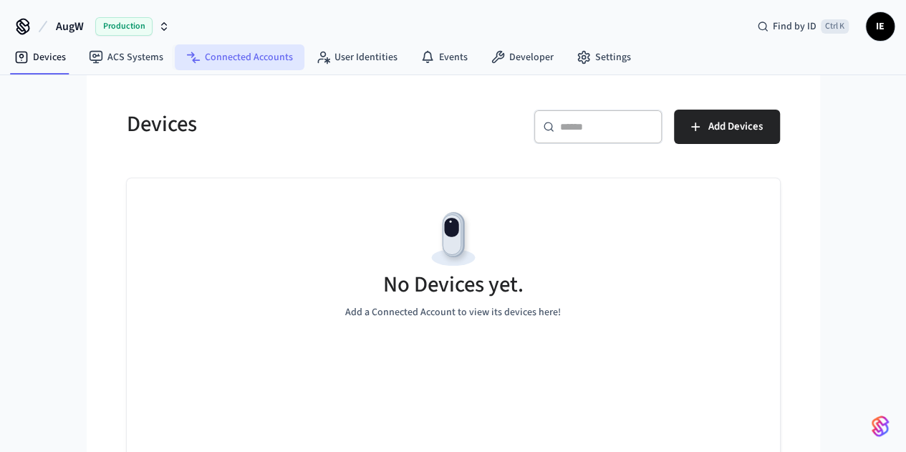
click at [216, 62] on link "Connected Accounts" at bounding box center [240, 57] width 130 height 26
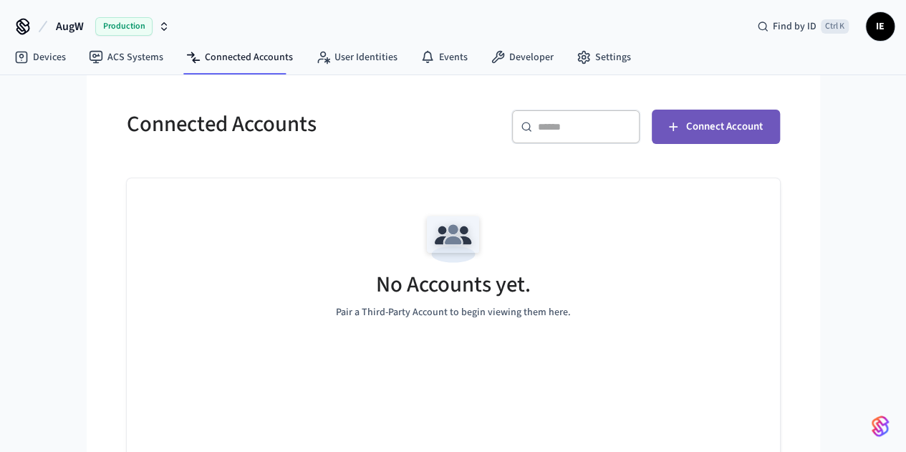
click at [762, 132] on span "Connect Account" at bounding box center [724, 126] width 77 height 19
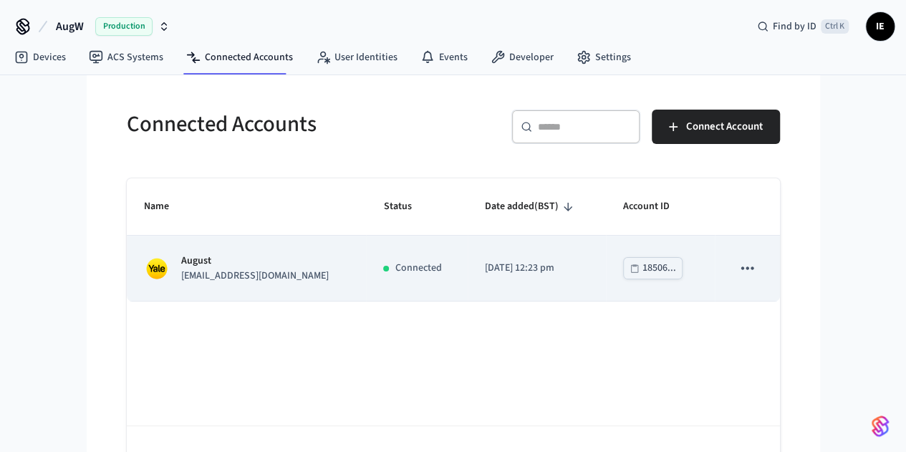
click at [181, 266] on p "August" at bounding box center [254, 260] width 147 height 15
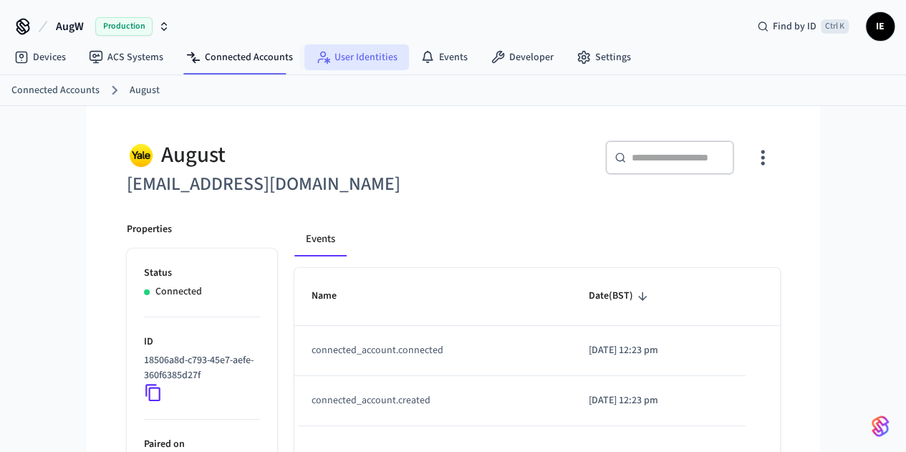
click at [336, 58] on link "User Identities" at bounding box center [356, 57] width 105 height 26
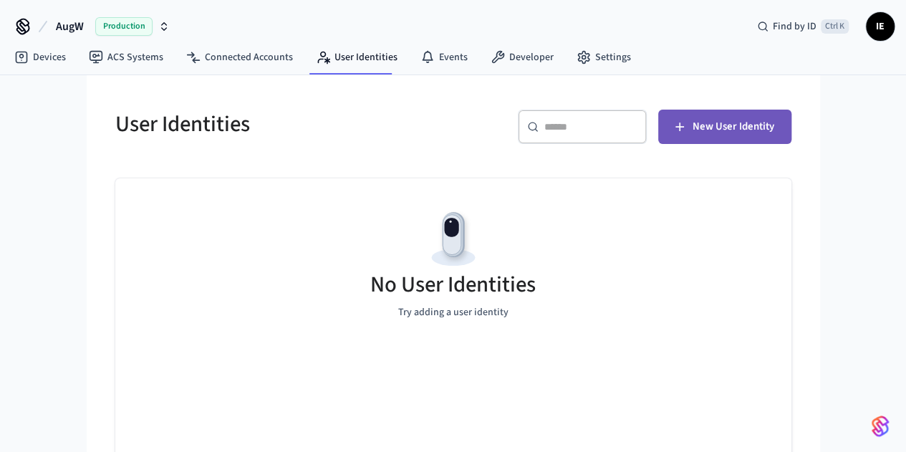
click at [774, 122] on span "New User Identity" at bounding box center [733, 126] width 82 height 19
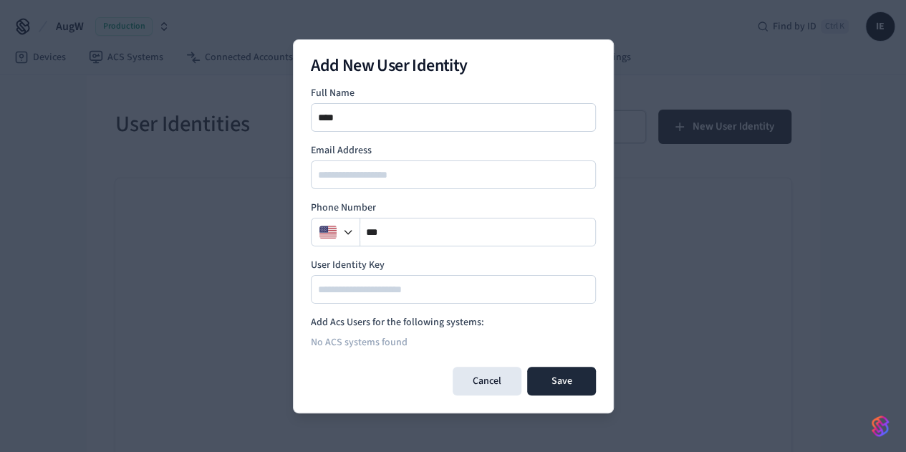
type input "**********"
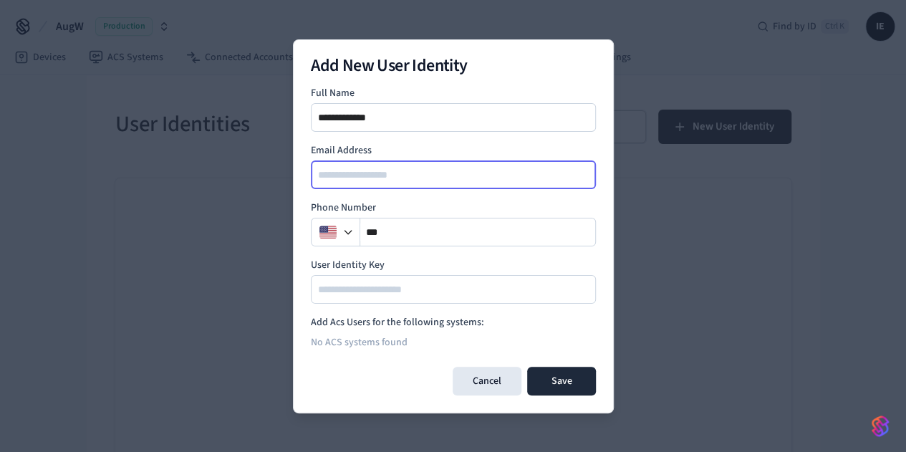
type input "**********"
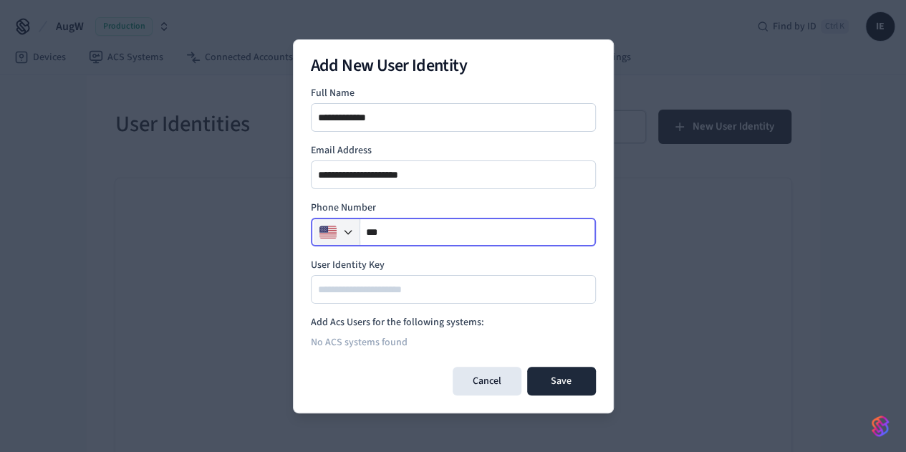
click at [351, 234] on icon "button" at bounding box center [347, 231] width 11 height 11
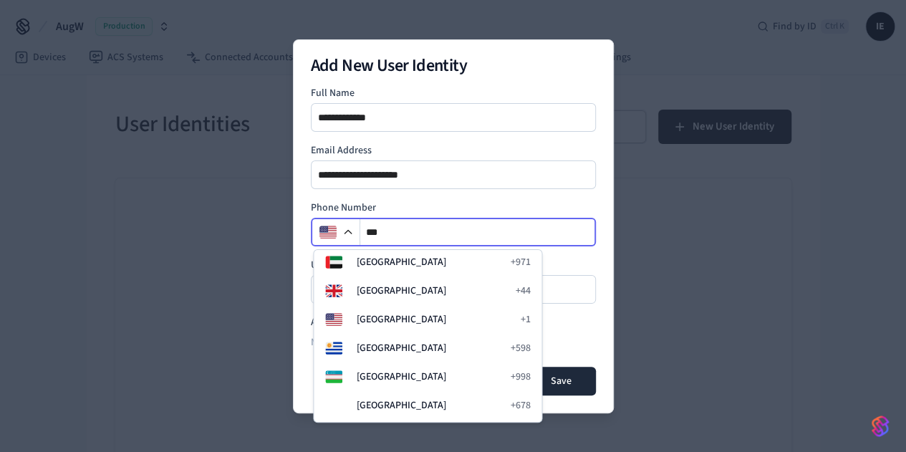
scroll to position [5865, 0]
click at [404, 286] on span "[GEOGRAPHIC_DATA]" at bounding box center [431, 291] width 150 height 14
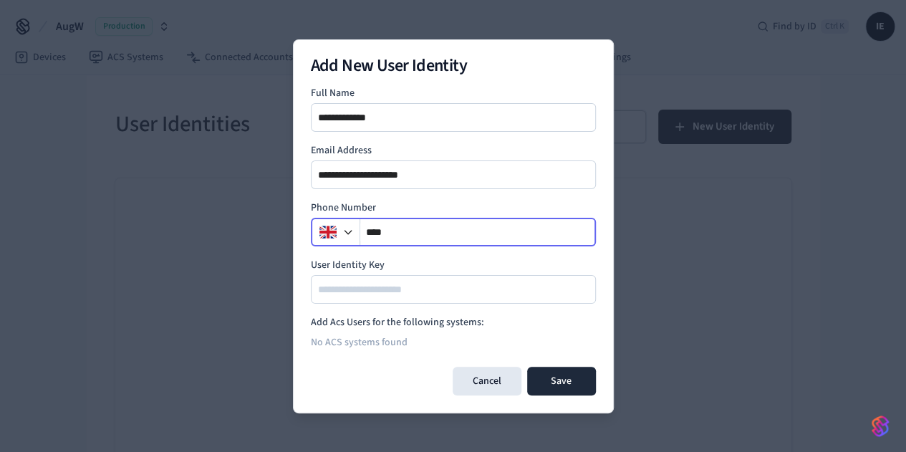
click at [429, 228] on input "***" at bounding box center [478, 231] width 236 height 17
type input "**********"
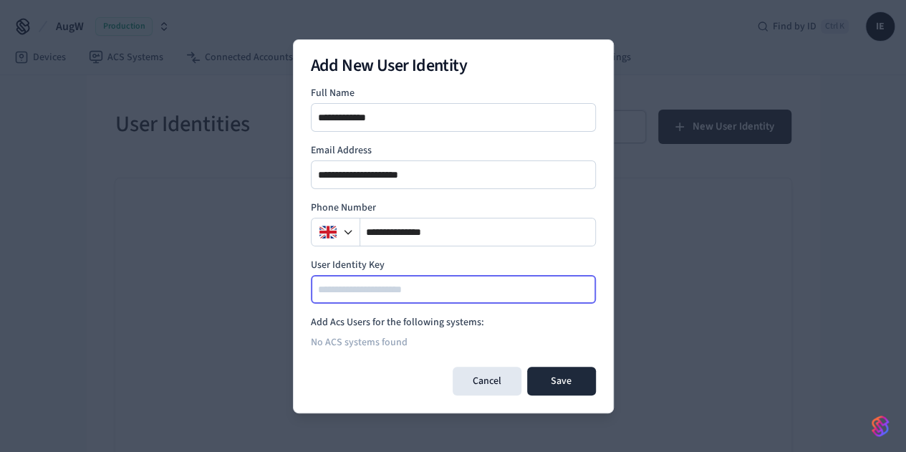
click at [382, 284] on input at bounding box center [453, 289] width 283 height 17
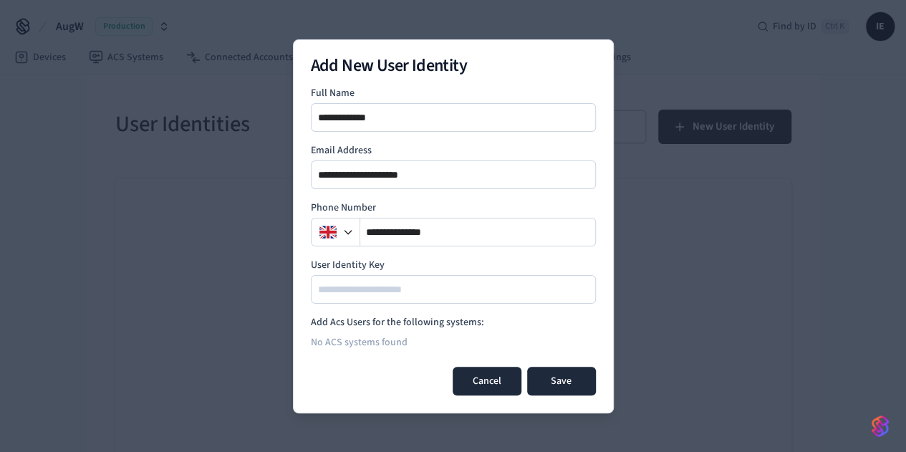
click at [490, 379] on button "Cancel" at bounding box center [486, 381] width 69 height 29
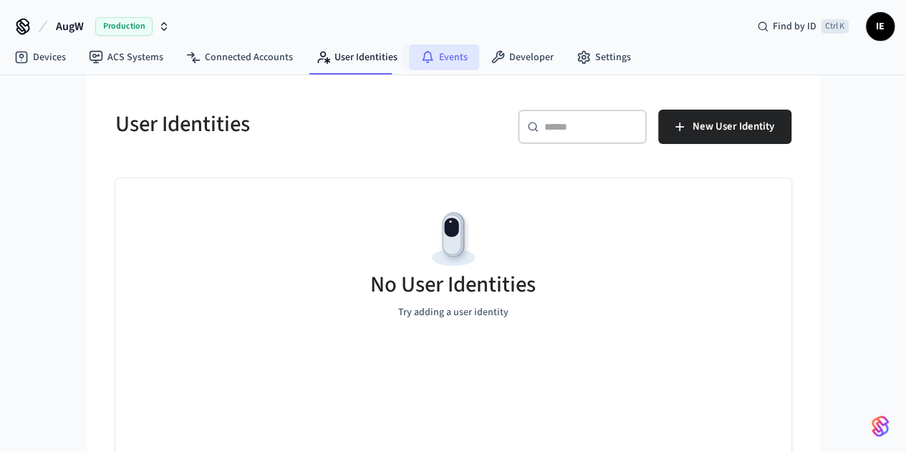
click at [437, 59] on link "Events" at bounding box center [444, 57] width 70 height 26
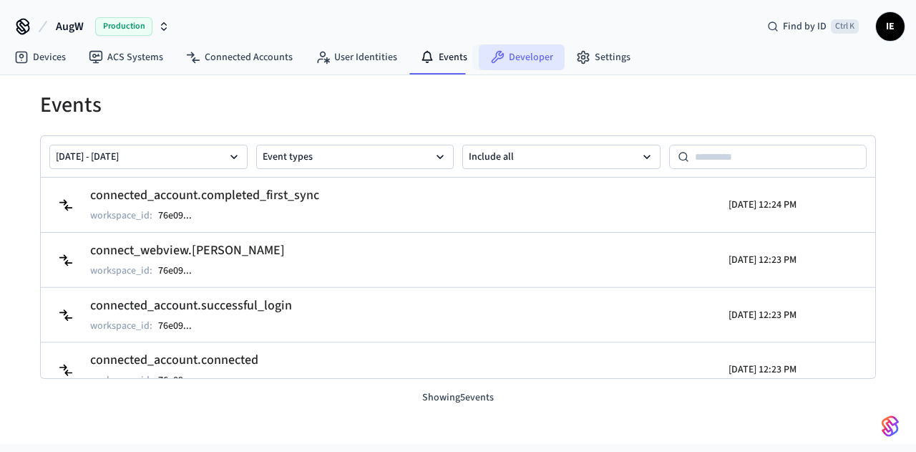
click at [508, 49] on link "Developer" at bounding box center [522, 57] width 86 height 26
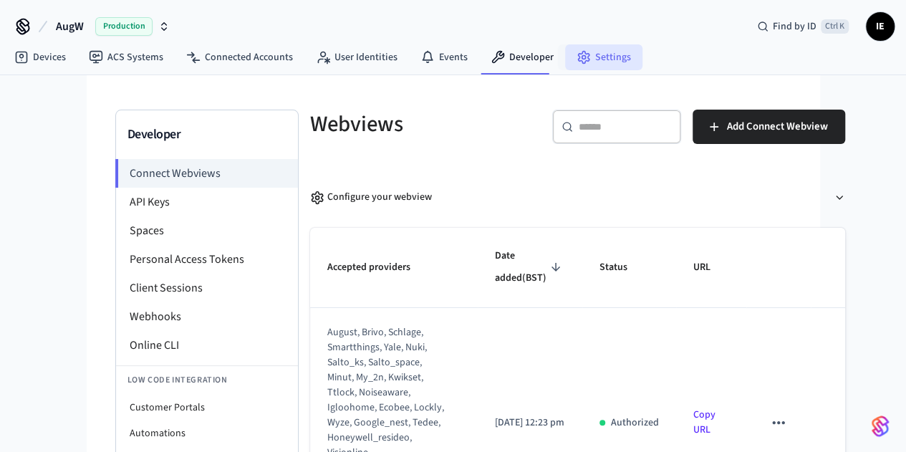
click at [607, 48] on link "Settings" at bounding box center [603, 57] width 77 height 26
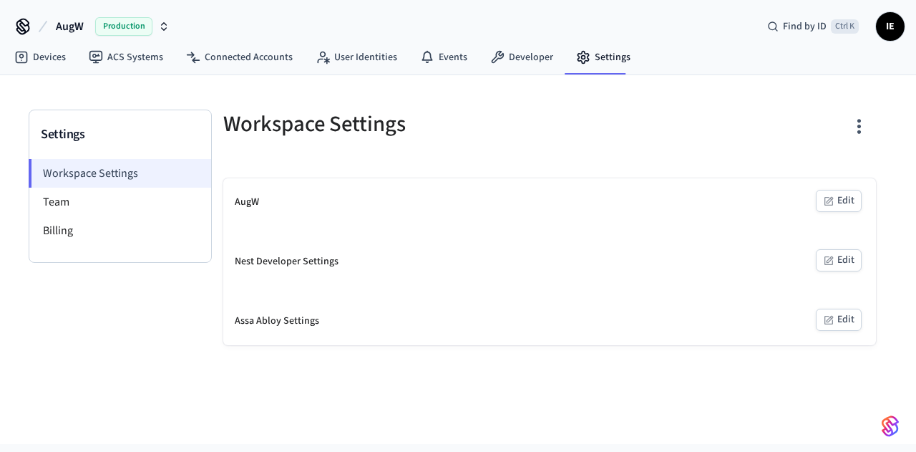
click at [107, 175] on li "Workspace Settings" at bounding box center [120, 173] width 183 height 29
click at [840, 326] on button "Edit" at bounding box center [839, 320] width 46 height 22
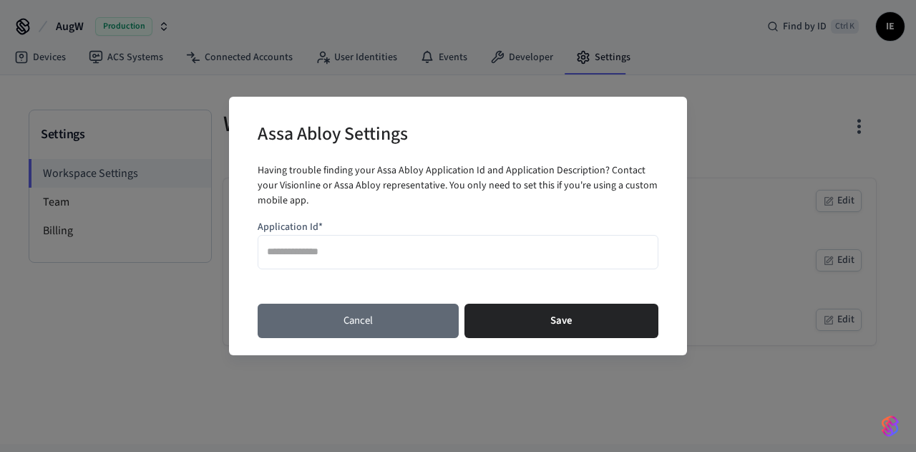
click at [409, 325] on button "Cancel" at bounding box center [358, 321] width 201 height 34
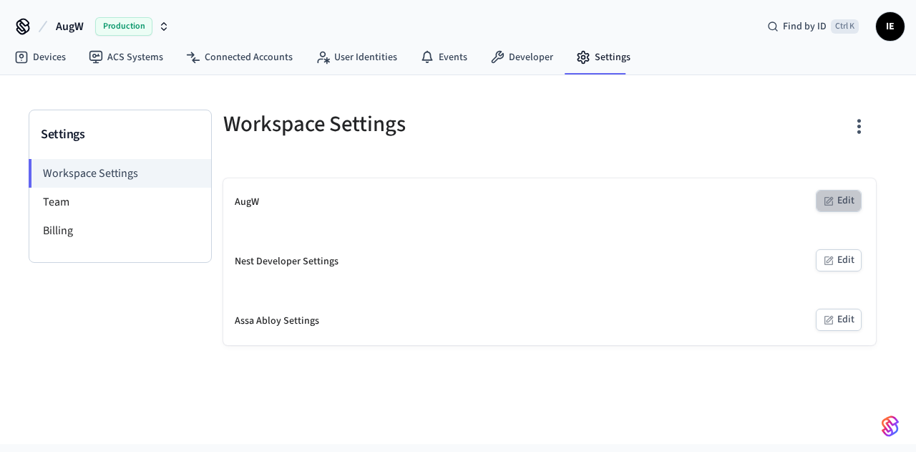
click at [855, 205] on button "Edit" at bounding box center [839, 201] width 46 height 22
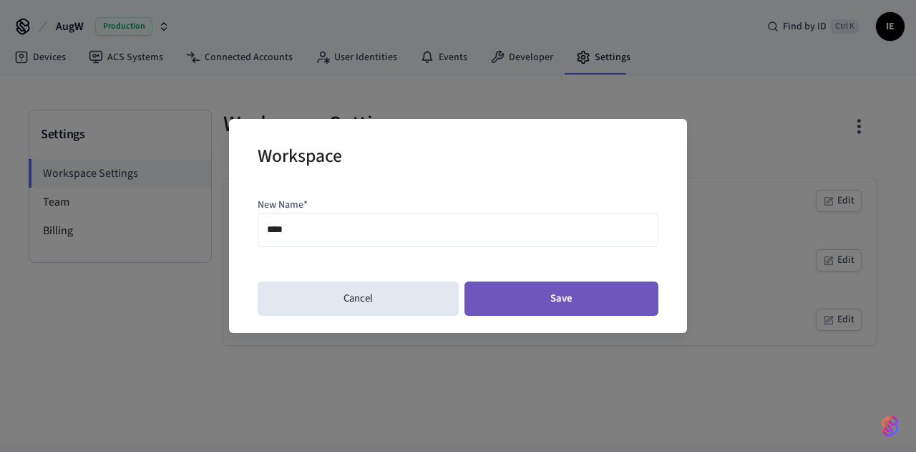
click at [541, 299] on button "Save" at bounding box center [562, 298] width 194 height 34
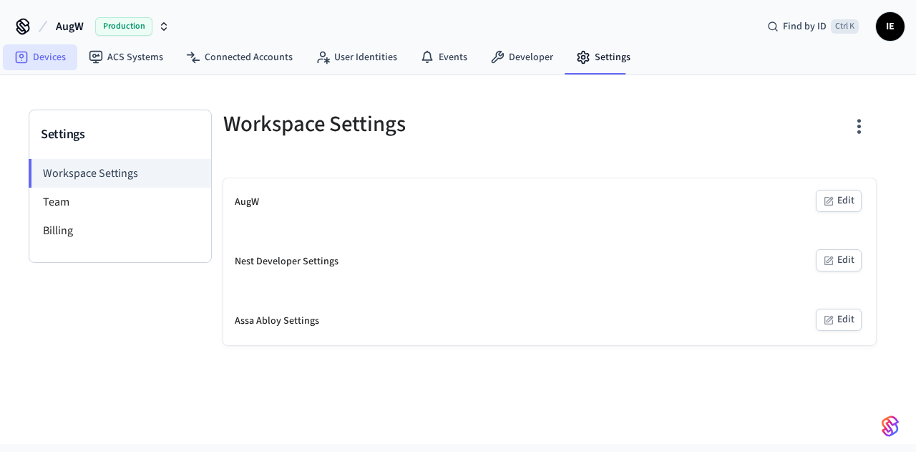
click at [30, 58] on link "Devices" at bounding box center [40, 57] width 74 height 26
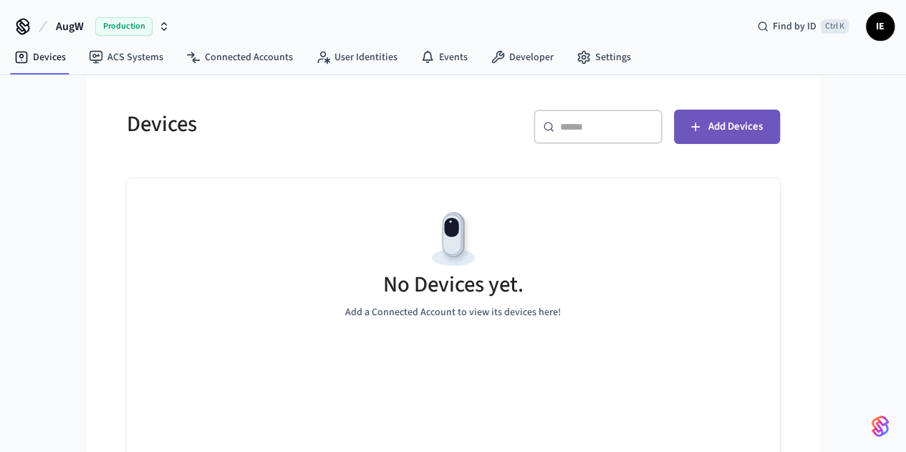
click at [762, 133] on span "Add Devices" at bounding box center [735, 126] width 54 height 19
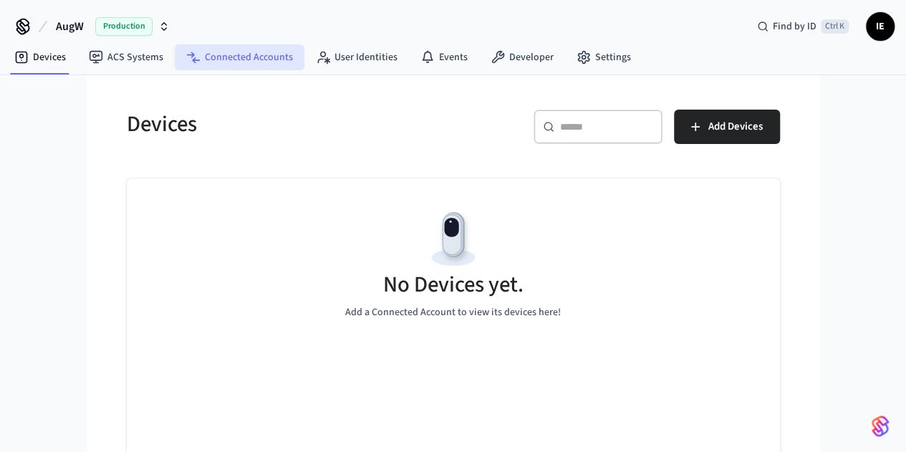
click at [225, 51] on link "Connected Accounts" at bounding box center [240, 57] width 130 height 26
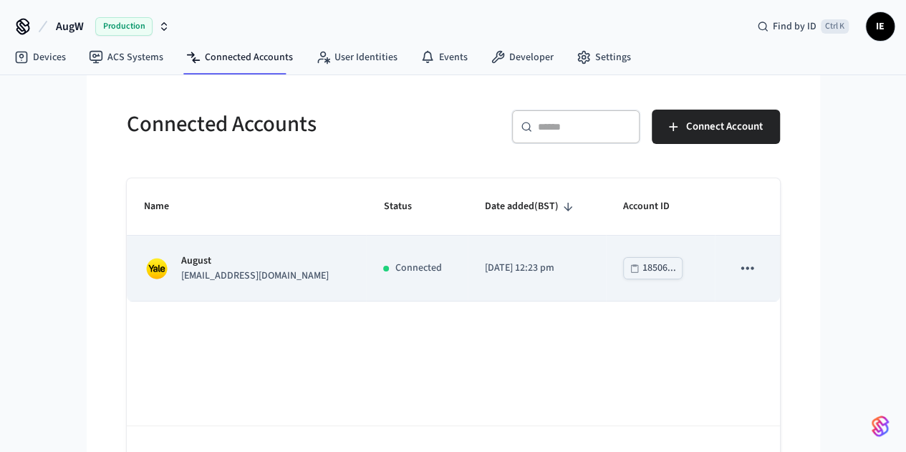
click at [181, 266] on p "August" at bounding box center [254, 260] width 147 height 15
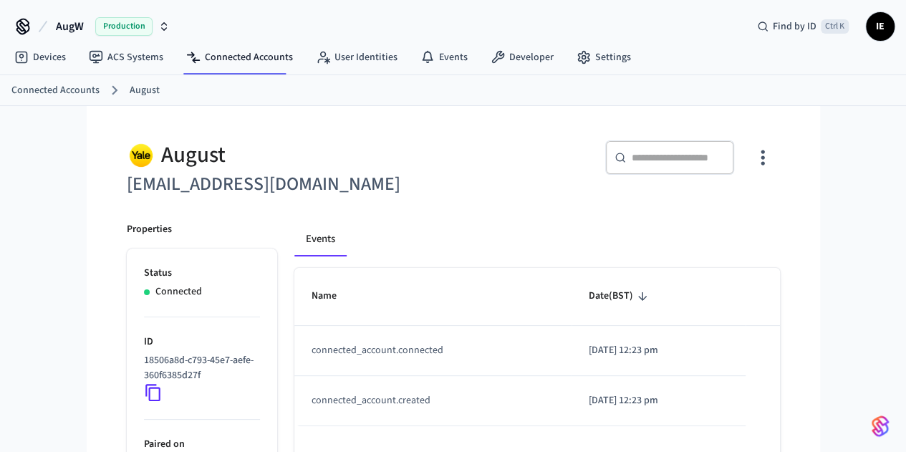
scroll to position [147, 0]
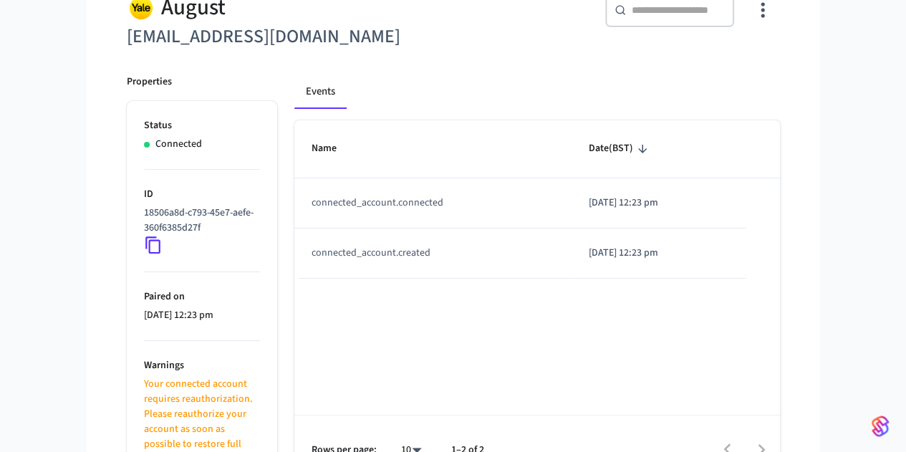
click at [778, 432] on div at bounding box center [638, 449] width 280 height 34
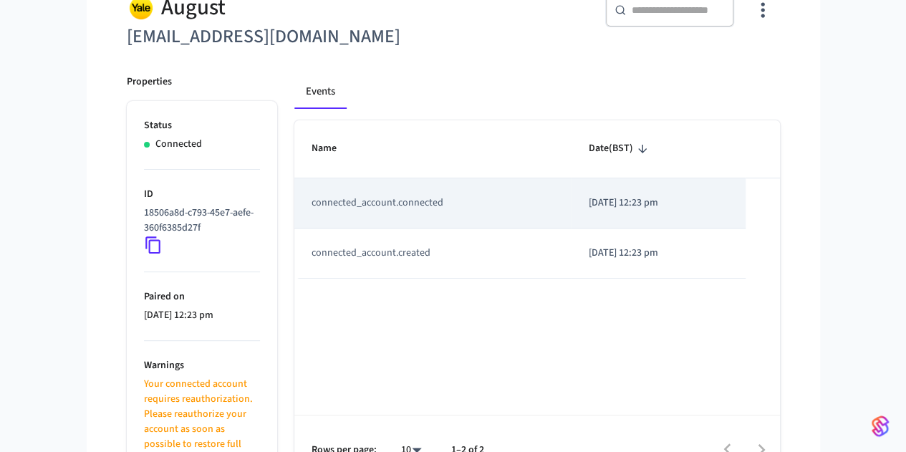
scroll to position [0, 0]
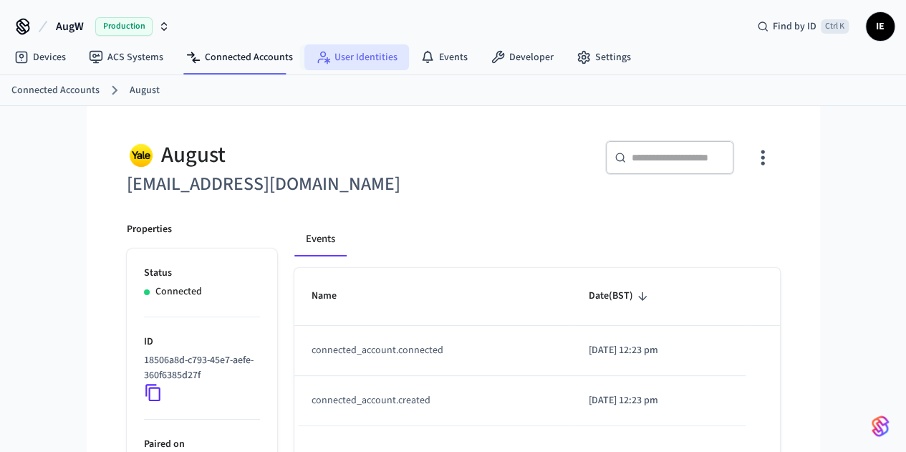
click at [336, 49] on link "User Identities" at bounding box center [356, 57] width 105 height 26
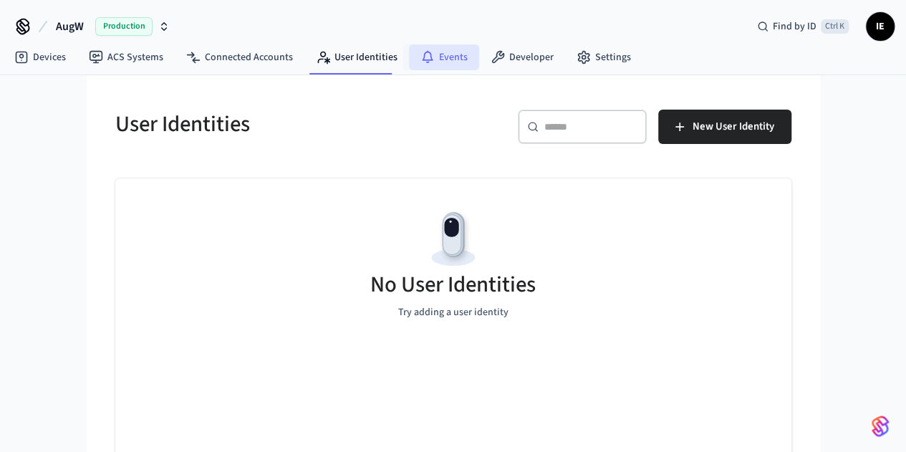
click at [420, 58] on icon at bounding box center [427, 57] width 14 height 14
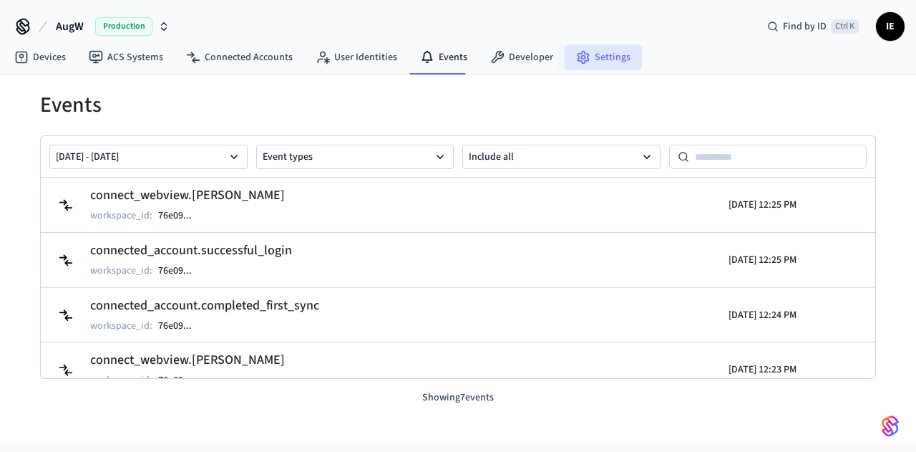
click at [604, 58] on link "Settings" at bounding box center [603, 57] width 77 height 26
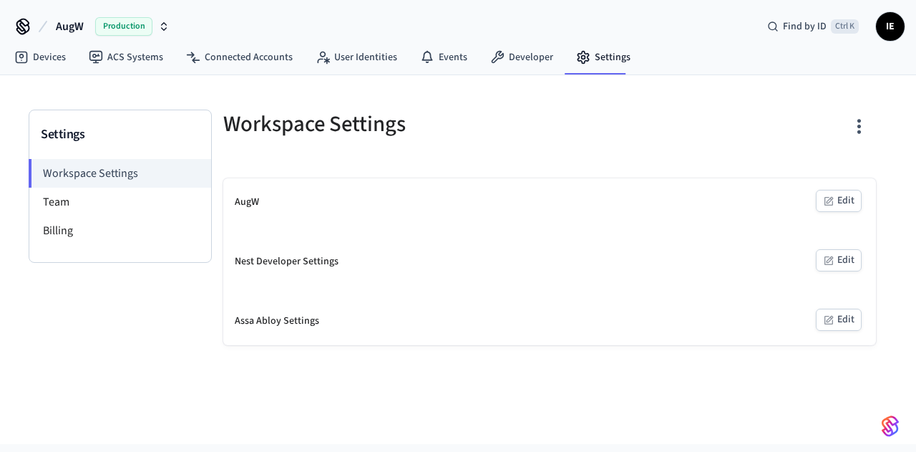
click at [893, 29] on span "IE" at bounding box center [891, 27] width 26 height 26
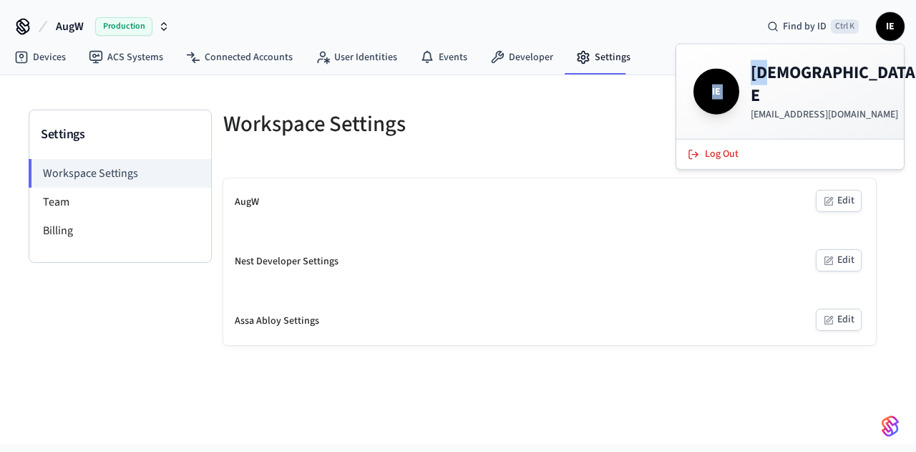
drag, startPoint x: 773, startPoint y: 85, endPoint x: 697, endPoint y: 82, distance: 75.9
click at [697, 82] on div "IE Iman E imandarvishi1233@gmail.com" at bounding box center [790, 92] width 193 height 60
click at [697, 82] on span "IE" at bounding box center [717, 92] width 40 height 40
click at [44, 58] on link "Devices" at bounding box center [40, 57] width 74 height 26
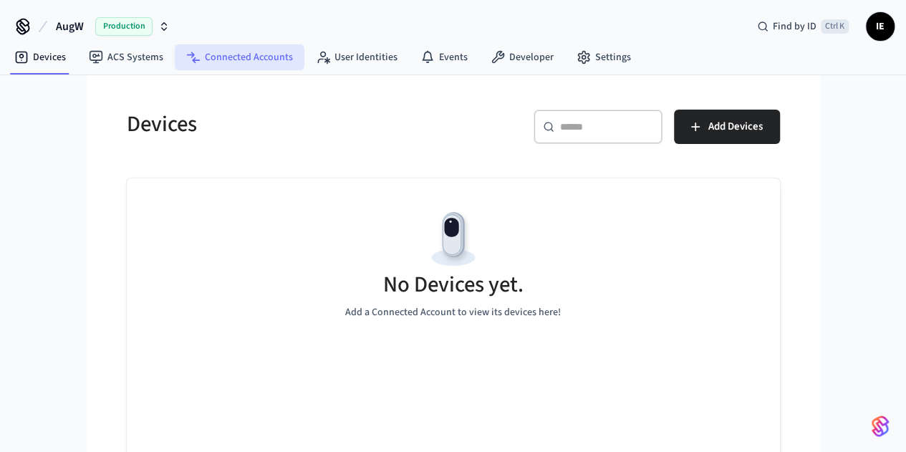
click at [228, 64] on link "Connected Accounts" at bounding box center [240, 57] width 130 height 26
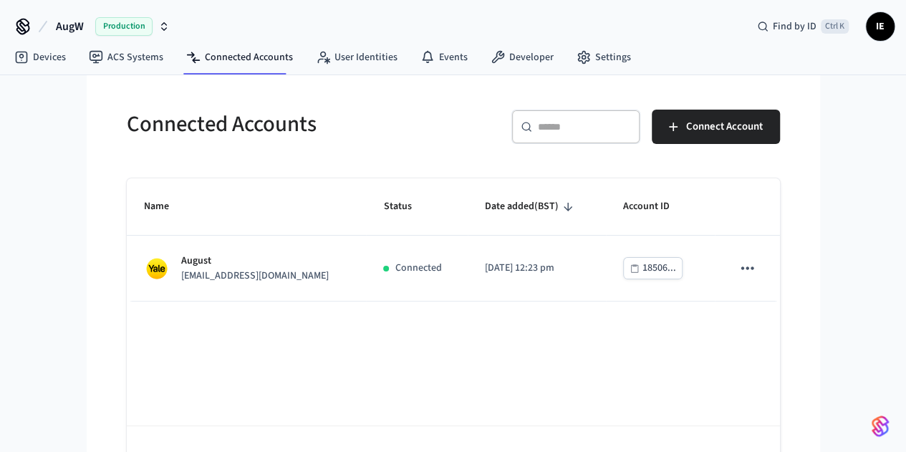
scroll to position [42, 0]
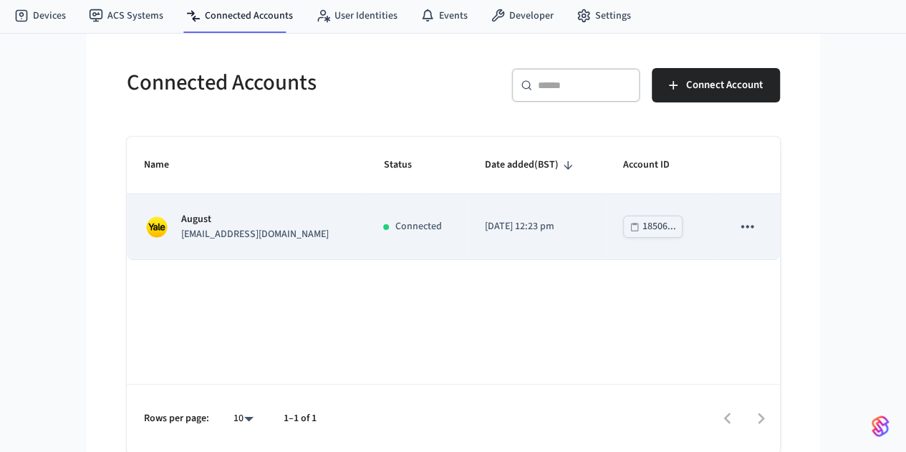
click at [181, 239] on p "[EMAIL_ADDRESS][DOMAIN_NAME]" at bounding box center [254, 234] width 147 height 15
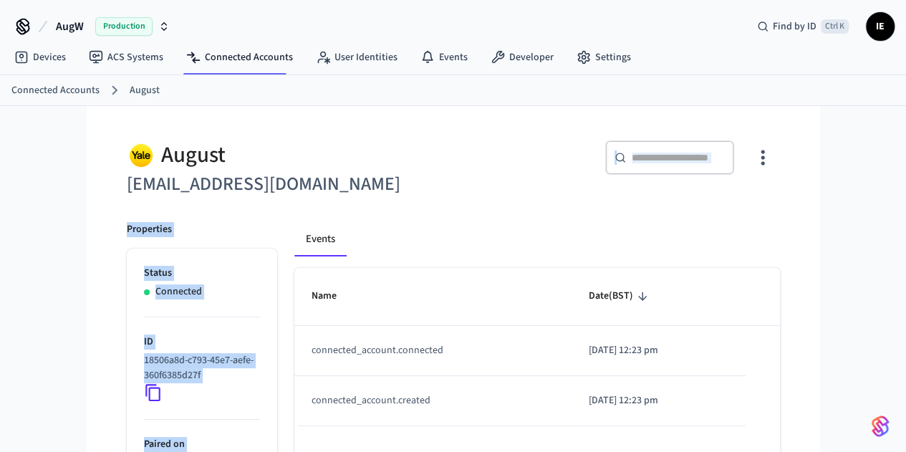
drag, startPoint x: 694, startPoint y: 88, endPoint x: 621, endPoint y: 172, distance: 111.1
click at [621, 172] on div "August imandarvishi@yahoo.com ​ ​ Properties Status Connected ID 18506a8d-c793-…" at bounding box center [453, 377] width 676 height 508
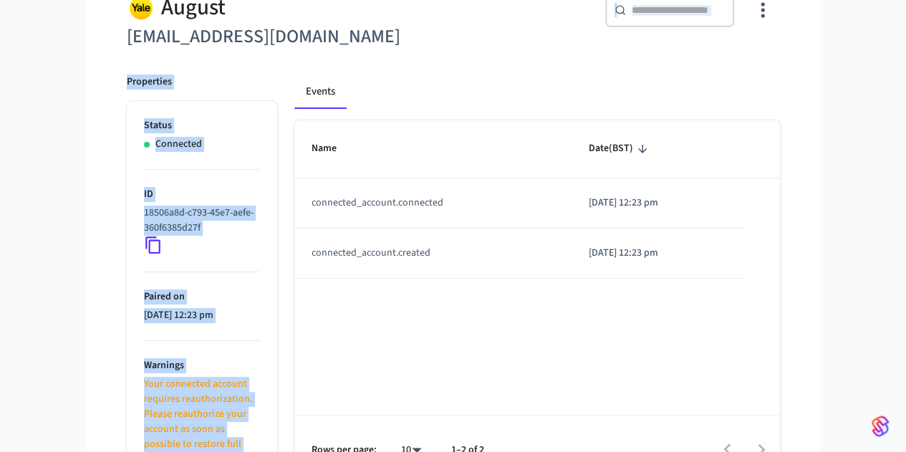
click at [476, 67] on div "Events Name Date (BST) connected_account.connected 2025/08/22 at 12:23 pm conne…" at bounding box center [528, 270] width 503 height 427
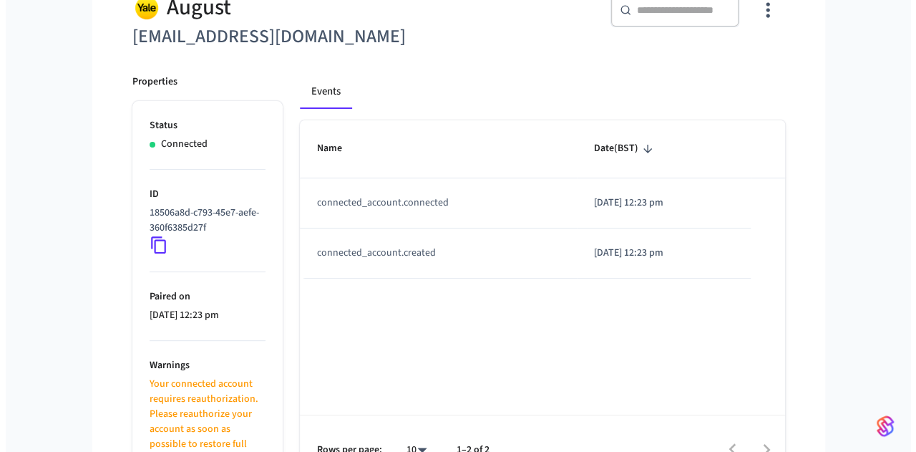
scroll to position [0, 0]
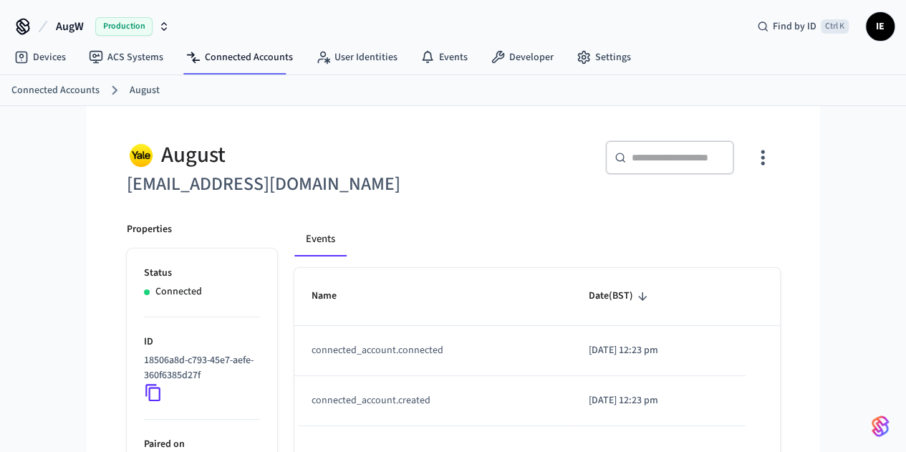
click at [128, 29] on span "Production" at bounding box center [123, 26] width 57 height 19
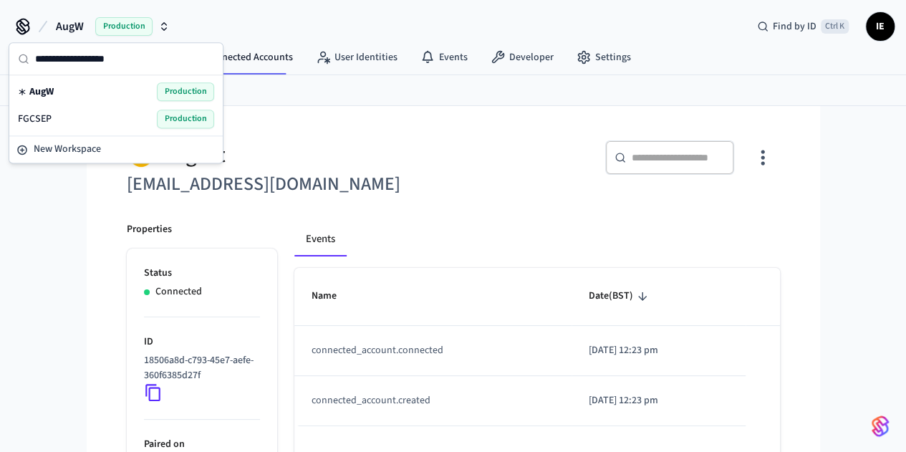
click at [43, 84] on span "AugW" at bounding box center [41, 91] width 24 height 14
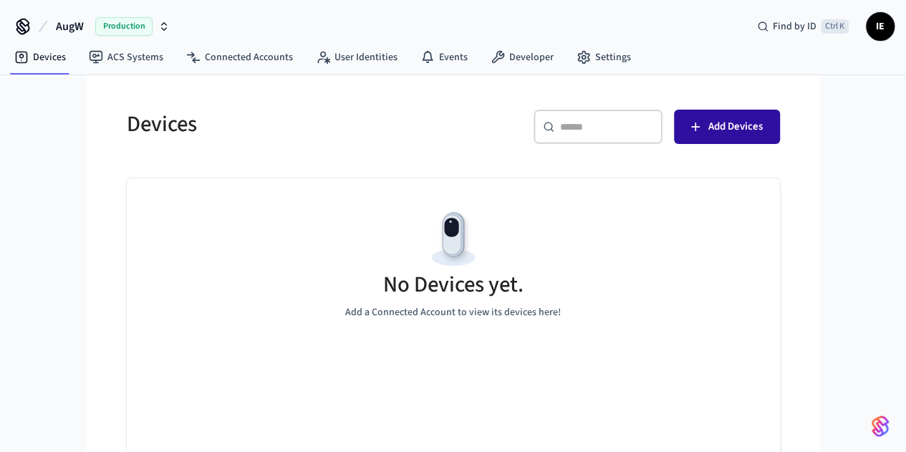
click at [702, 128] on icon "button" at bounding box center [695, 127] width 14 height 14
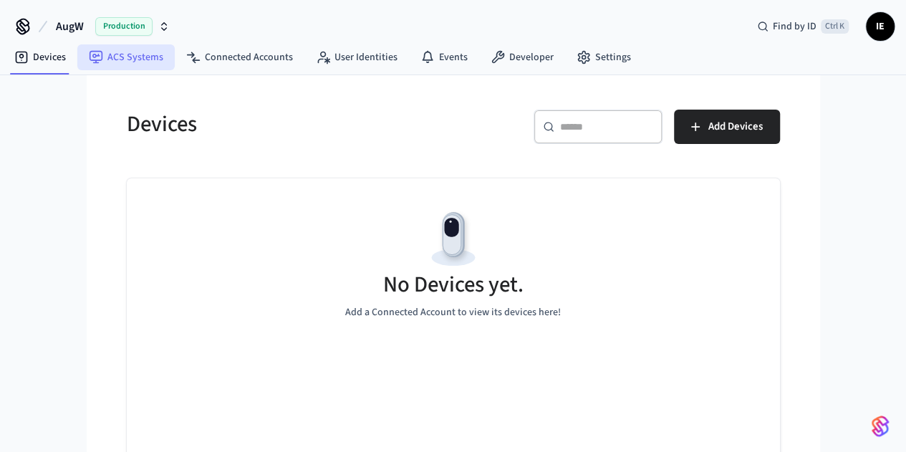
click at [115, 58] on link "ACS Systems" at bounding box center [125, 57] width 97 height 26
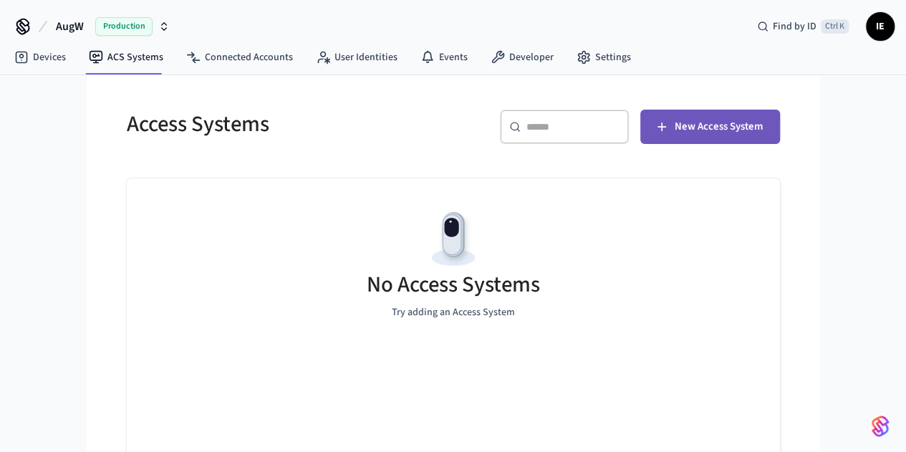
click at [762, 130] on span "New Access System" at bounding box center [718, 126] width 88 height 19
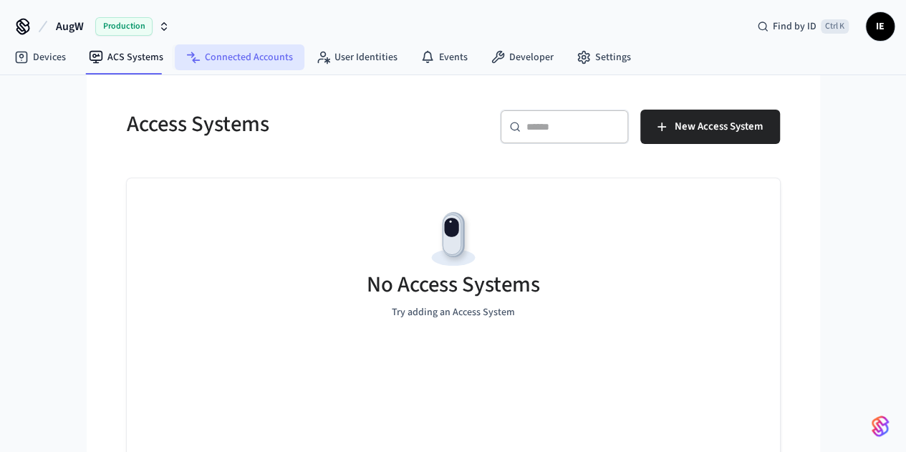
click at [238, 64] on link "Connected Accounts" at bounding box center [240, 57] width 130 height 26
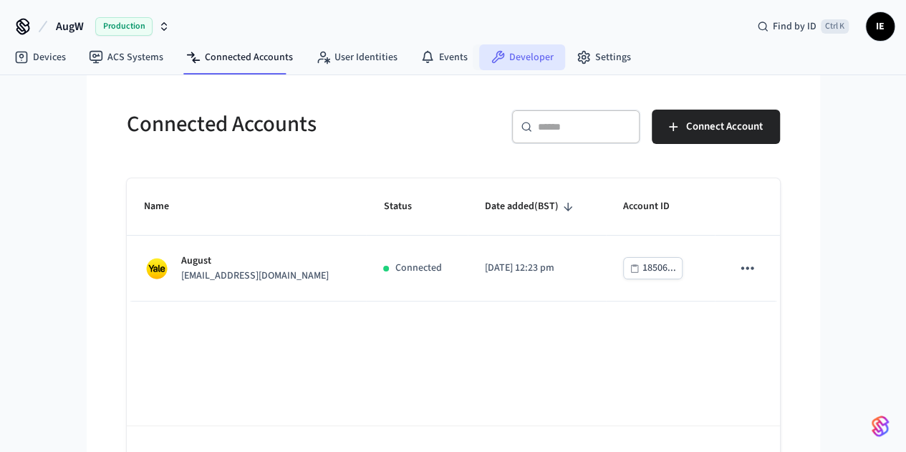
click at [508, 61] on link "Developer" at bounding box center [522, 57] width 86 height 26
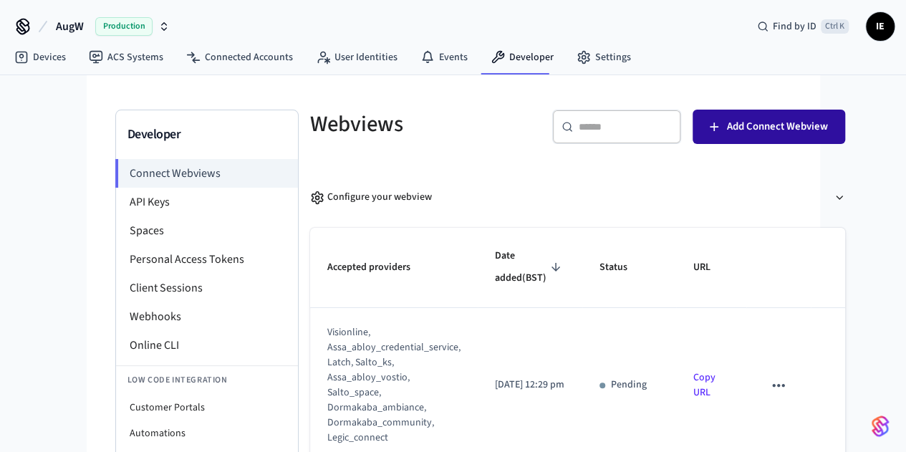
click at [775, 132] on span "Add Connect Webview" at bounding box center [777, 126] width 101 height 19
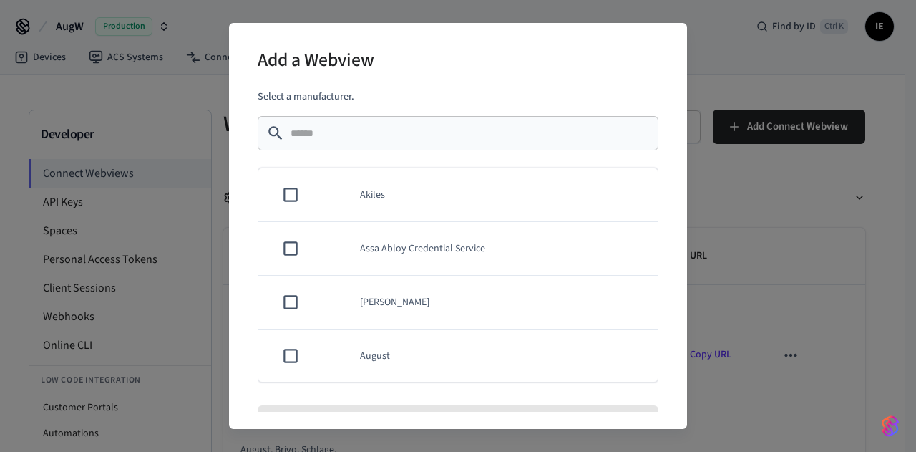
click at [761, 77] on div "Add a Webview Select a manufacturer. ​ ​ Akiles Assa Abloy Credential Service A…" at bounding box center [458, 226] width 916 height 452
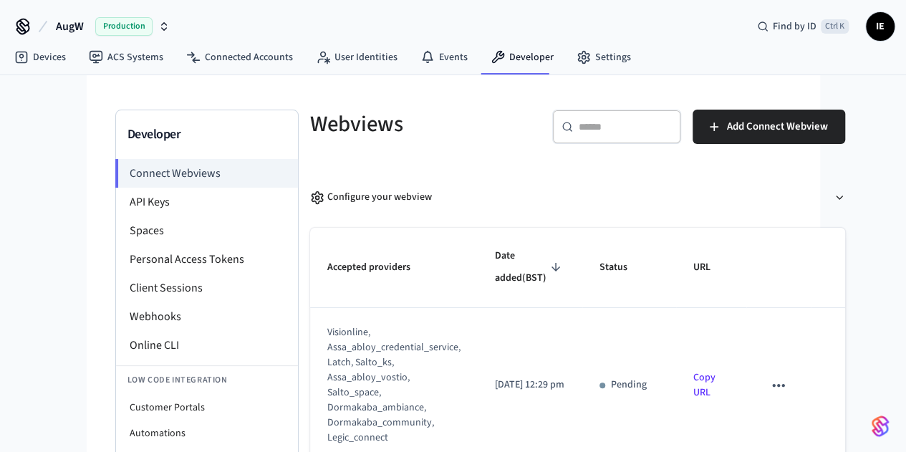
click at [695, 370] on link "Copy URL" at bounding box center [704, 384] width 22 height 29
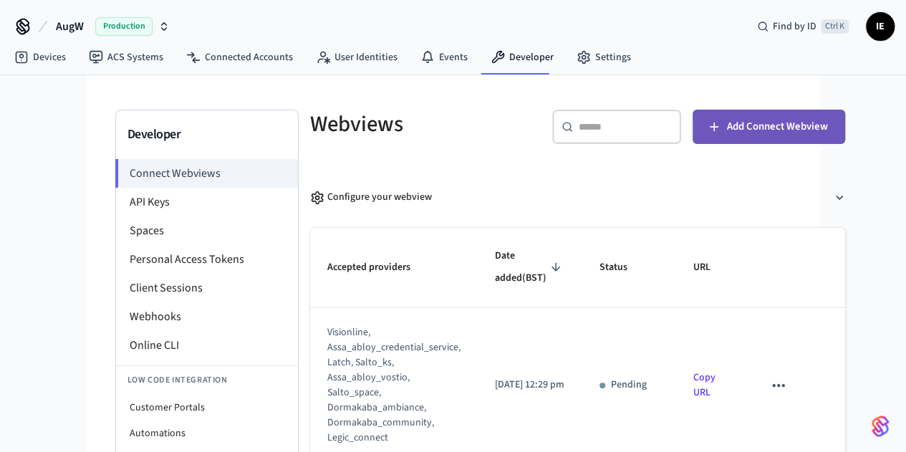
click at [804, 117] on span "Add Connect Webview" at bounding box center [777, 126] width 101 height 19
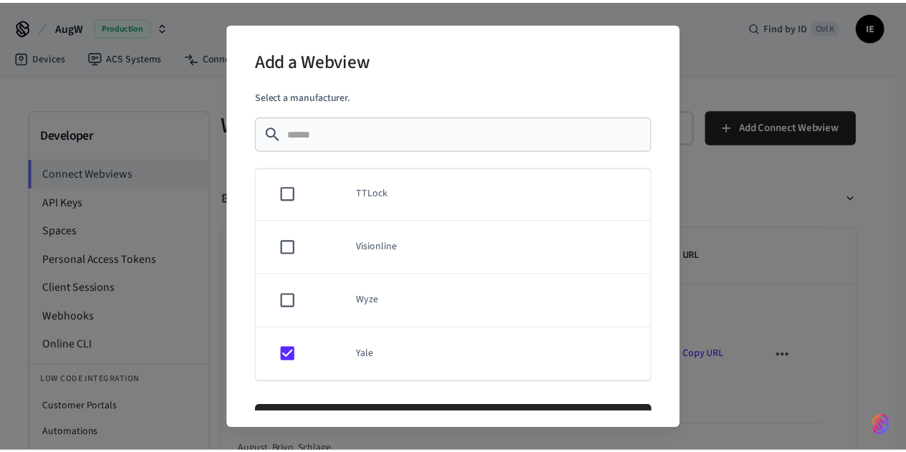
scroll to position [39, 0]
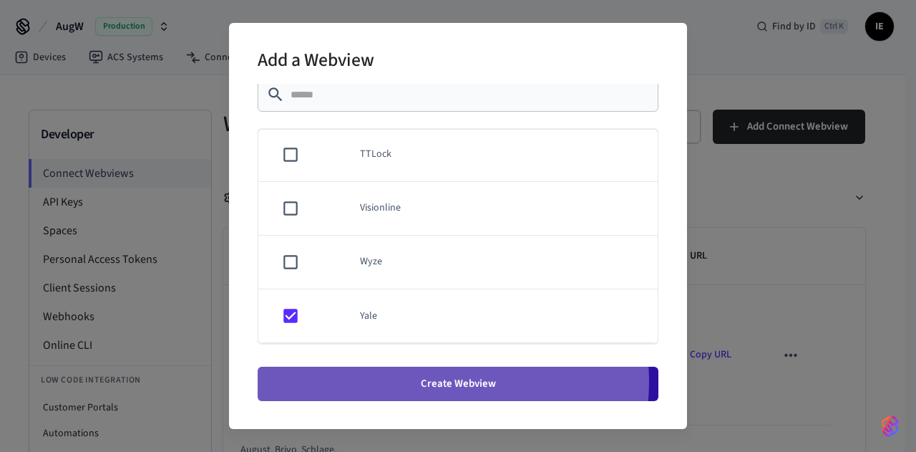
click at [444, 380] on button "Create Webview" at bounding box center [458, 384] width 401 height 34
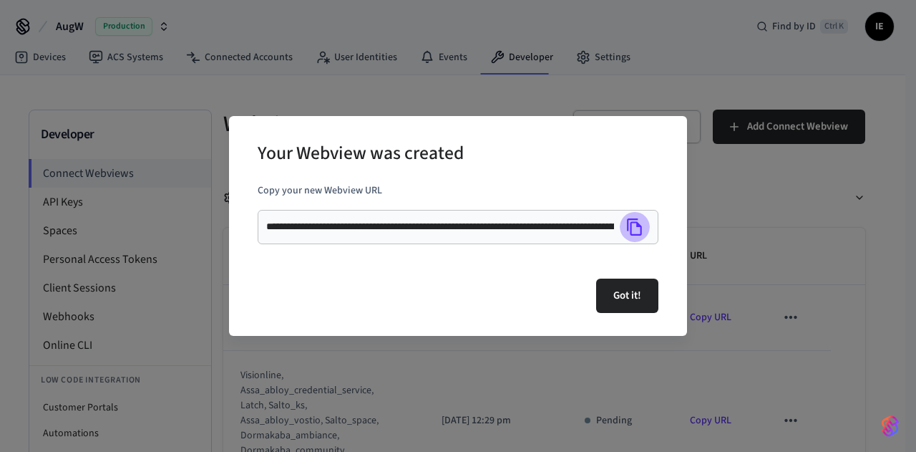
click at [636, 233] on icon "Copy" at bounding box center [635, 227] width 19 height 19
click at [644, 230] on button "Copy" at bounding box center [635, 227] width 30 height 30
click at [809, 217] on div "**********" at bounding box center [458, 226] width 916 height 452
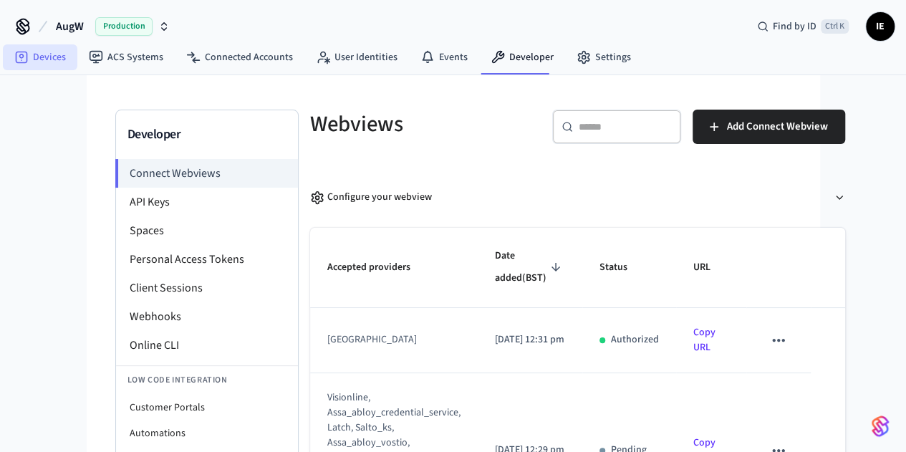
click at [47, 59] on link "Devices" at bounding box center [40, 57] width 74 height 26
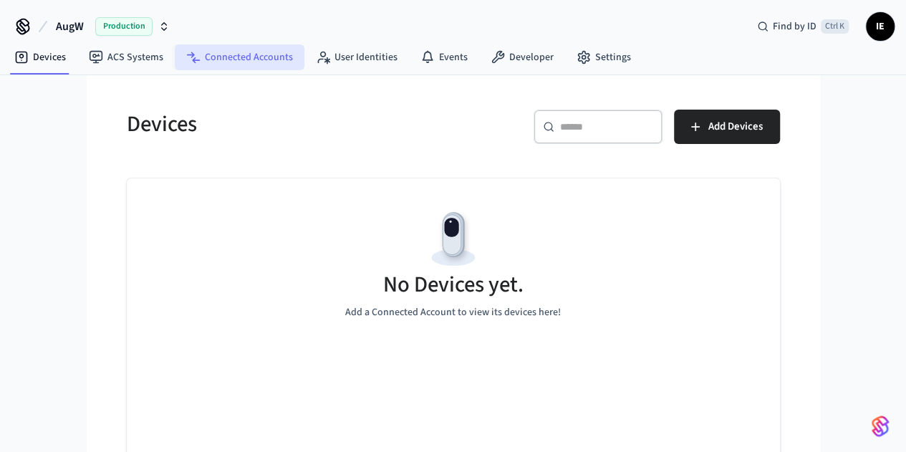
click at [257, 62] on link "Connected Accounts" at bounding box center [240, 57] width 130 height 26
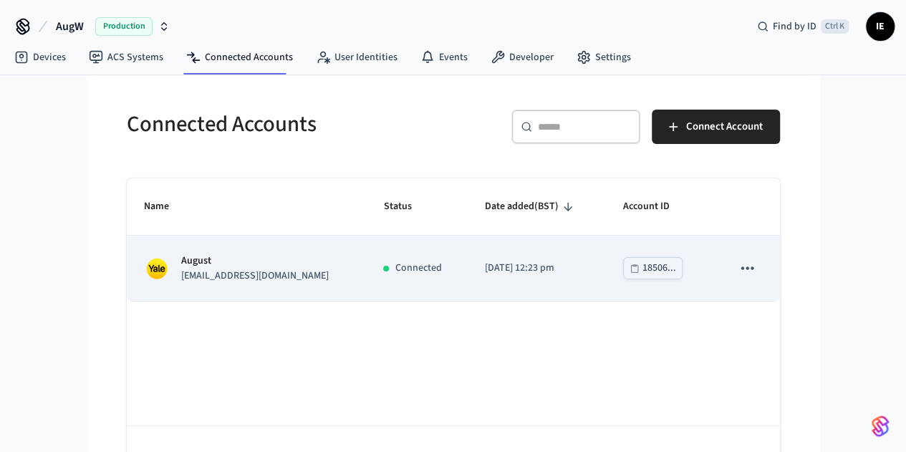
click at [181, 253] on p "August" at bounding box center [254, 260] width 147 height 15
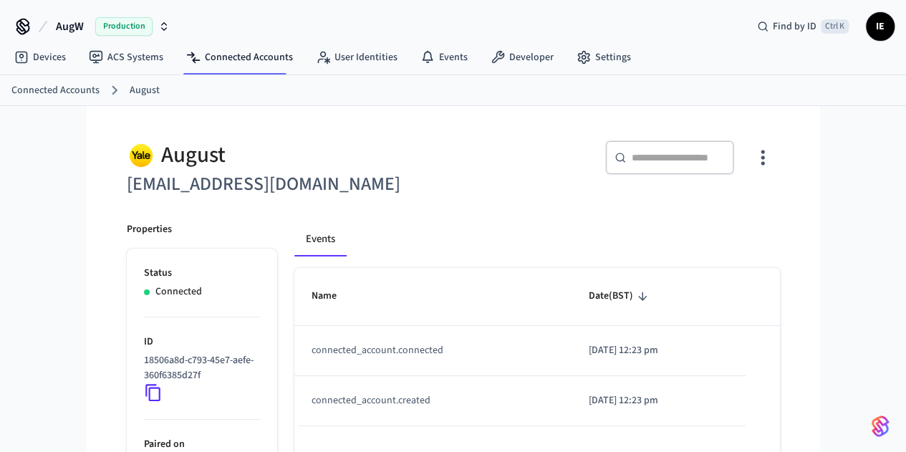
scroll to position [147, 0]
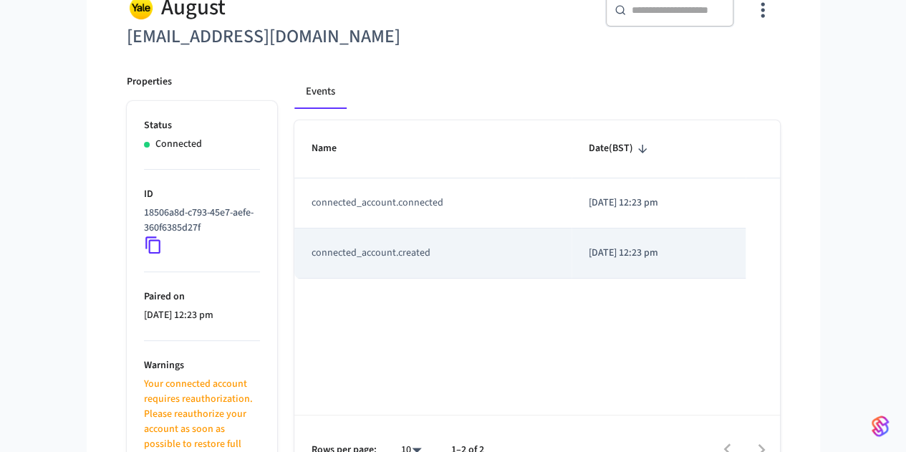
click at [329, 253] on td "connected_account.created" at bounding box center [433, 253] width 278 height 50
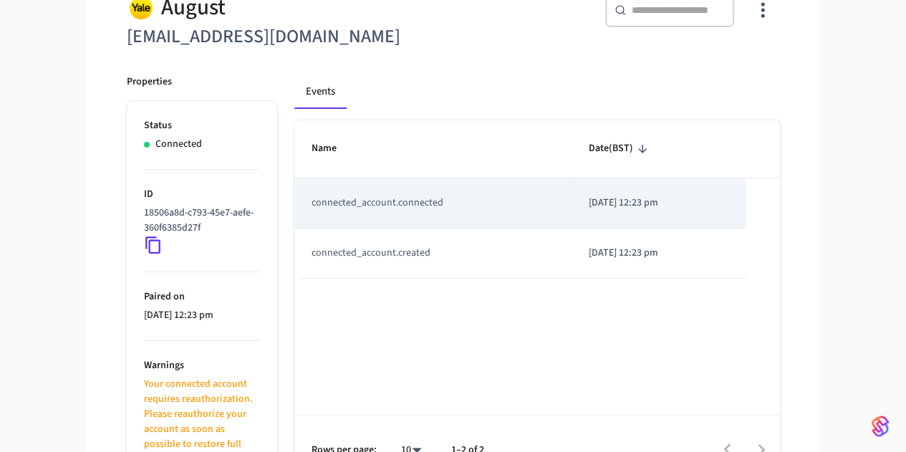
click at [325, 200] on td "connected_account.connected" at bounding box center [433, 203] width 278 height 50
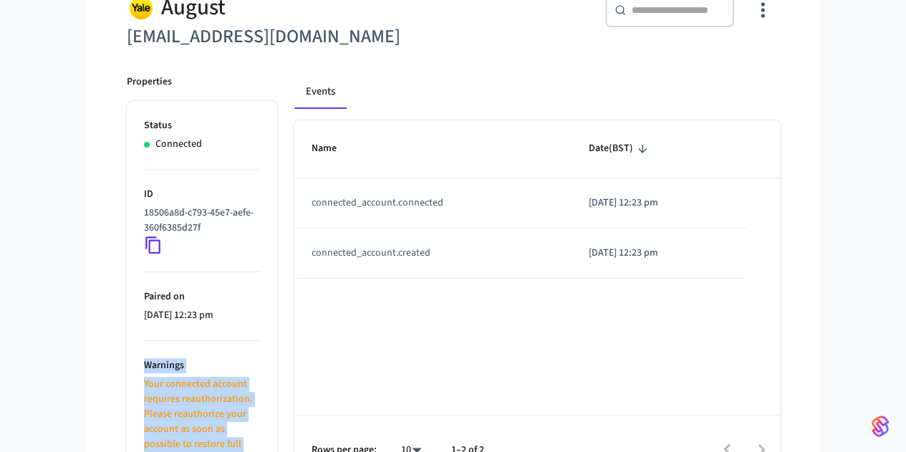
drag, startPoint x: 166, startPoint y: 427, endPoint x: 53, endPoint y: 363, distance: 130.2
click at [127, 363] on ul "Status Connected ID 18506a8d-c793-45e7-aefe-360f6385d27f Paired on [DATE] 12:23…" at bounding box center [202, 292] width 150 height 383
copy li "Warnings Your connected account requires reauthorization. Please reauthorize yo…"
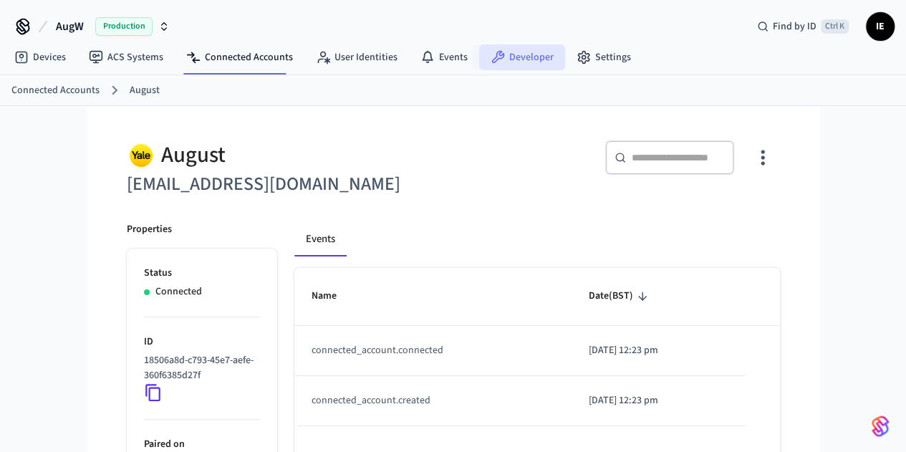
click at [540, 52] on link "Developer" at bounding box center [522, 57] width 86 height 26
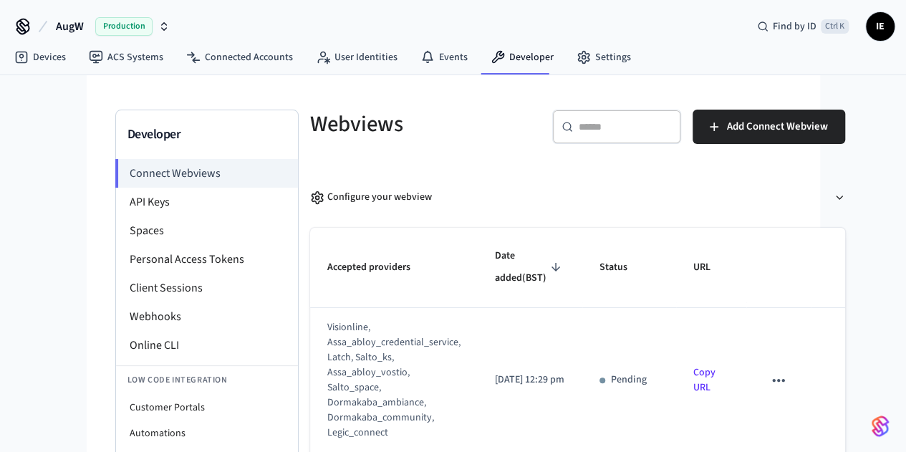
scroll to position [69, 0]
click at [699, 367] on link "Copy URL" at bounding box center [704, 381] width 22 height 29
click at [783, 371] on icon "sticky table" at bounding box center [778, 380] width 19 height 19
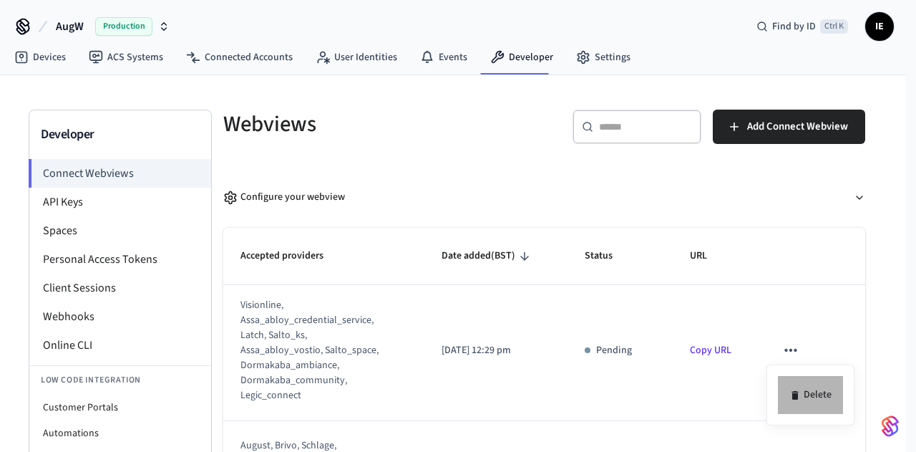
click at [793, 408] on li "Delete" at bounding box center [810, 395] width 65 height 38
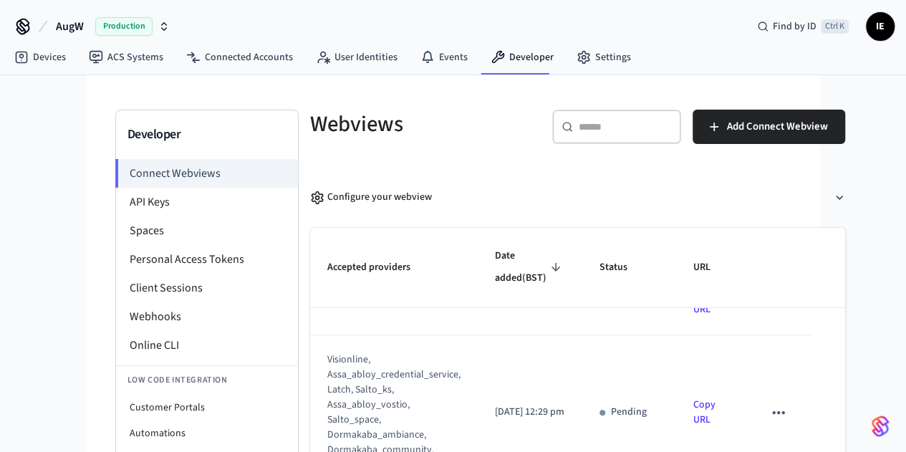
scroll to position [0, 0]
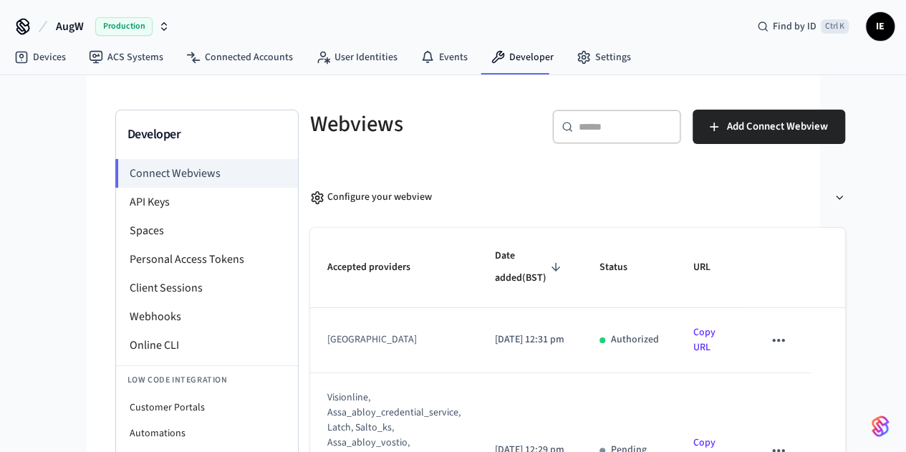
click at [429, 138] on div "Webviews" at bounding box center [414, 123] width 242 height 63
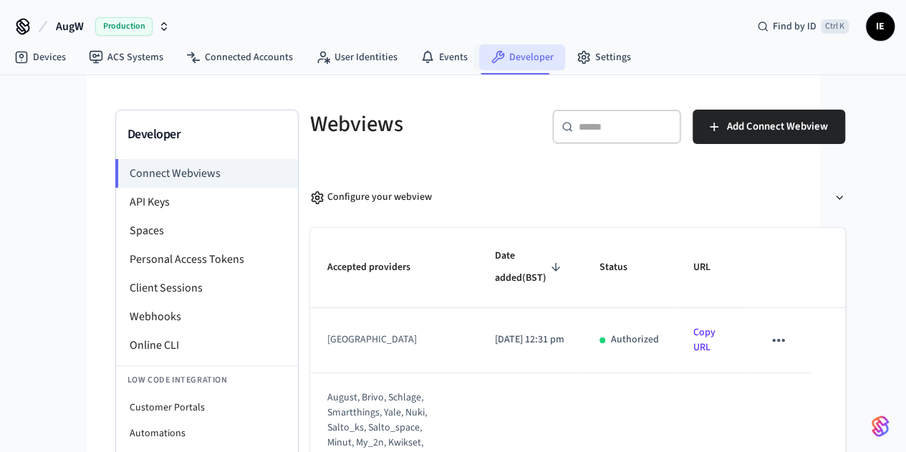
click at [511, 57] on link "Developer" at bounding box center [522, 57] width 86 height 26
click at [238, 59] on link "Connected Accounts" at bounding box center [240, 57] width 130 height 26
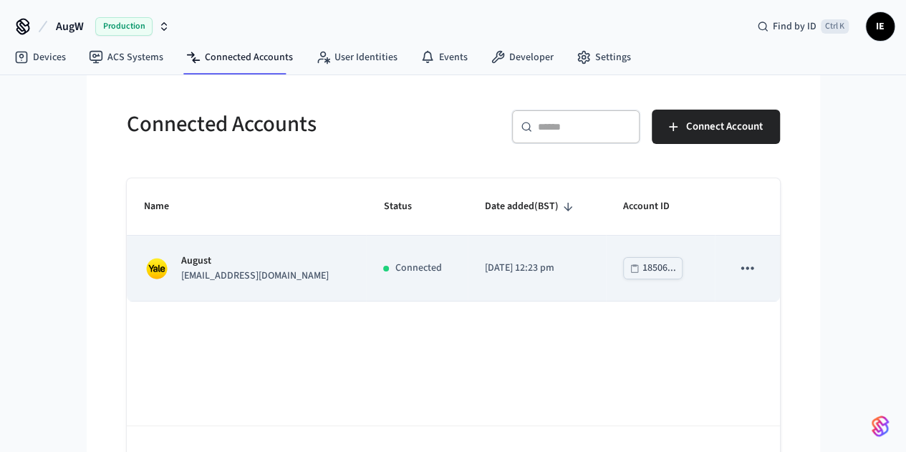
drag, startPoint x: 225, startPoint y: 363, endPoint x: 130, endPoint y: 266, distance: 135.7
click at [181, 266] on p "August" at bounding box center [254, 260] width 147 height 15
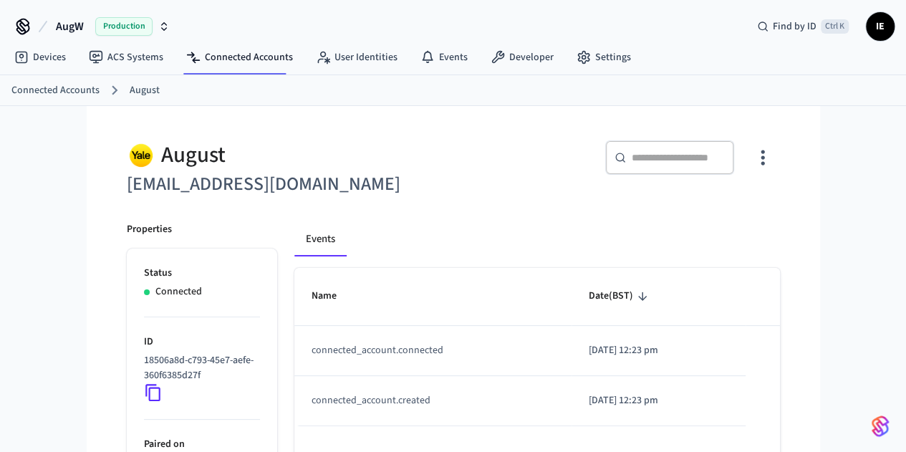
click at [144, 266] on p "Status" at bounding box center [202, 273] width 116 height 15
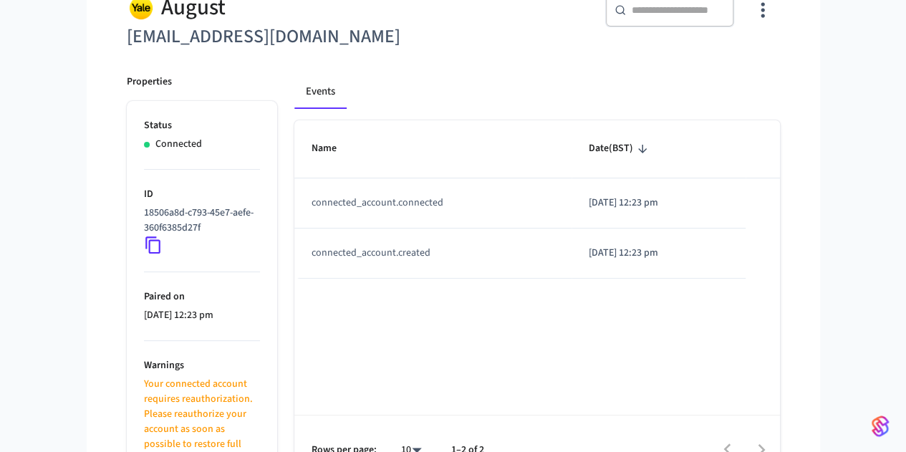
drag, startPoint x: 26, startPoint y: 160, endPoint x: 9, endPoint y: 188, distance: 33.2
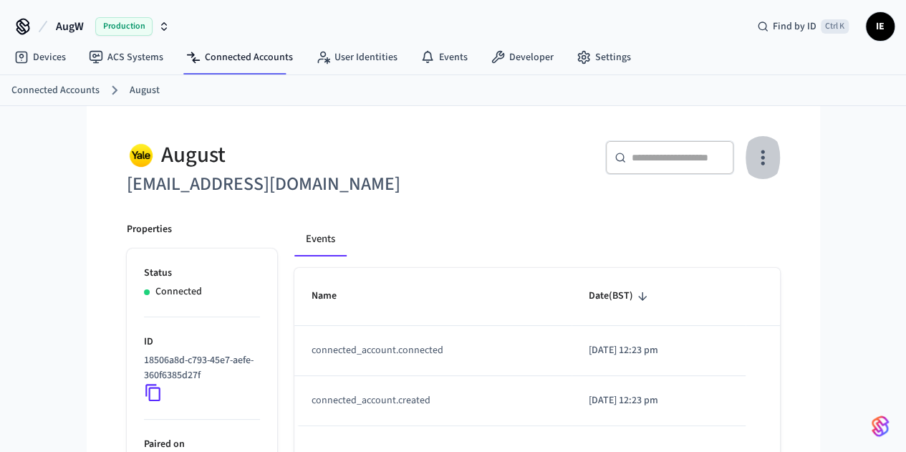
click at [773, 166] on icon "button" at bounding box center [762, 157] width 22 height 22
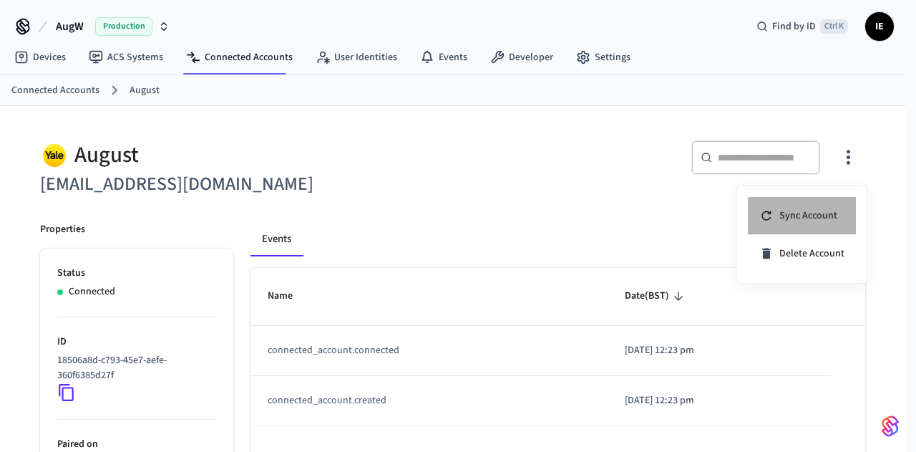
click at [806, 217] on span "Sync Account" at bounding box center [809, 215] width 58 height 14
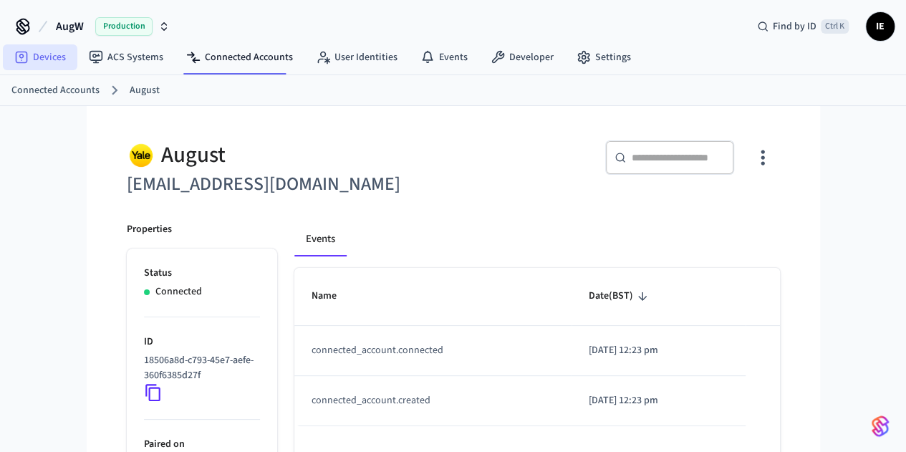
click at [37, 57] on link "Devices" at bounding box center [40, 57] width 74 height 26
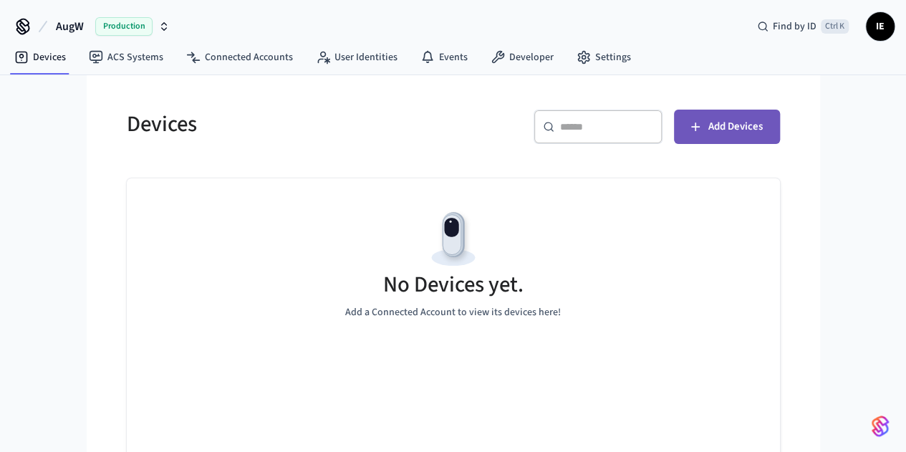
click at [762, 131] on span "Add Devices" at bounding box center [735, 126] width 54 height 19
click at [762, 130] on span "Add Devices" at bounding box center [735, 126] width 54 height 19
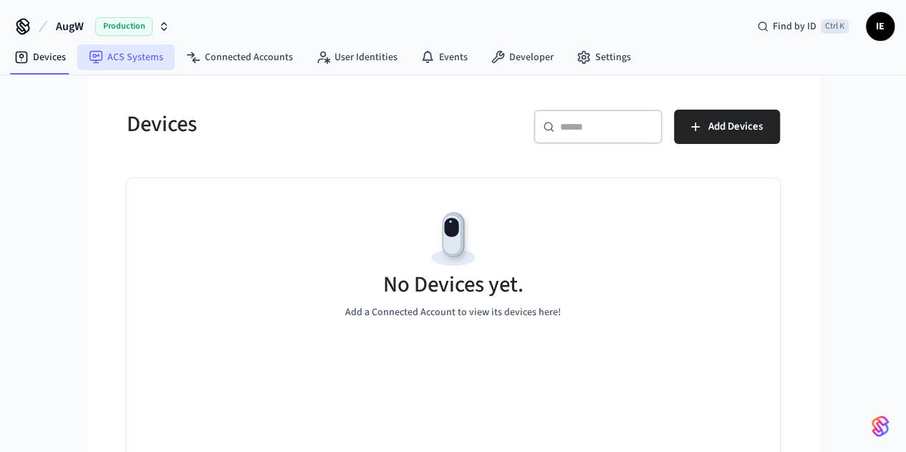
click at [120, 61] on link "ACS Systems" at bounding box center [125, 57] width 97 height 26
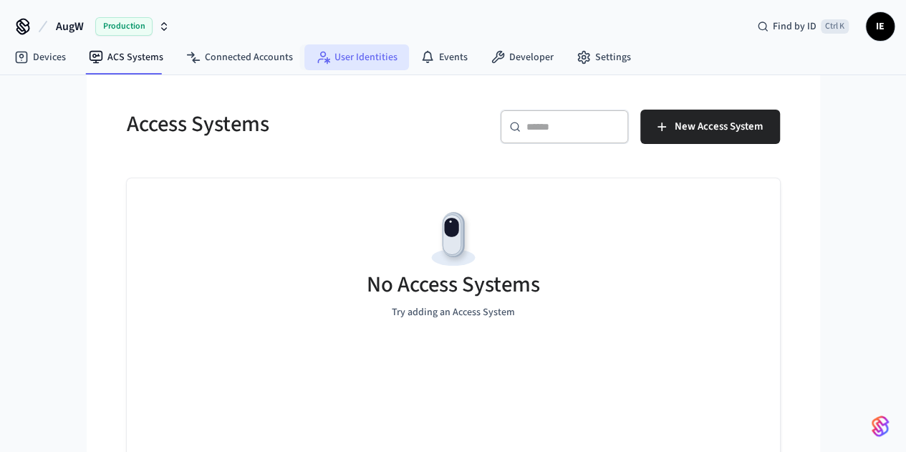
click at [351, 55] on link "User Identities" at bounding box center [356, 57] width 105 height 26
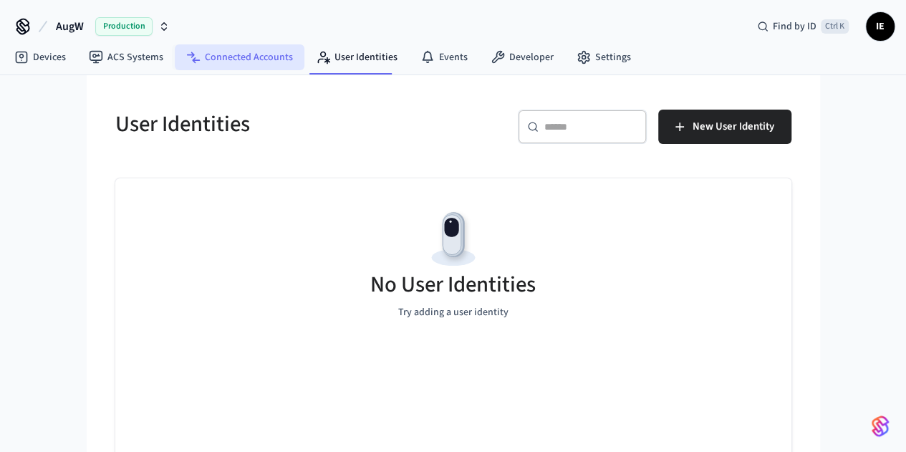
click at [247, 62] on link "Connected Accounts" at bounding box center [240, 57] width 130 height 26
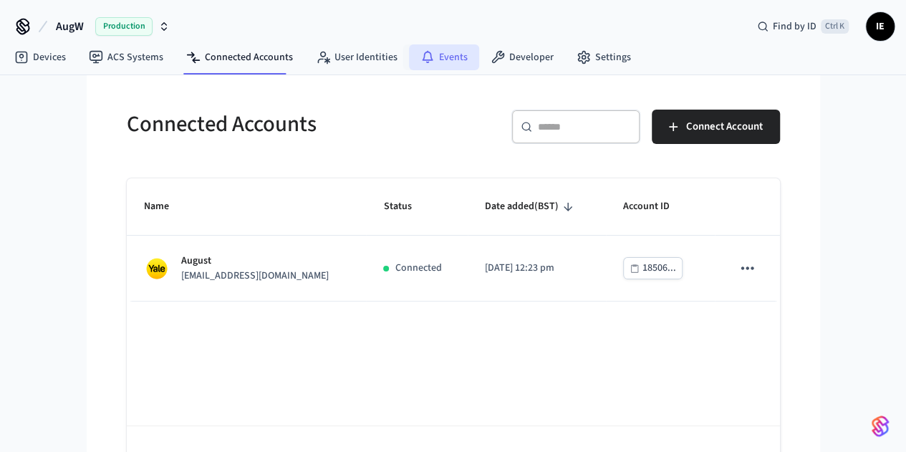
click at [412, 64] on link "Events" at bounding box center [444, 57] width 70 height 26
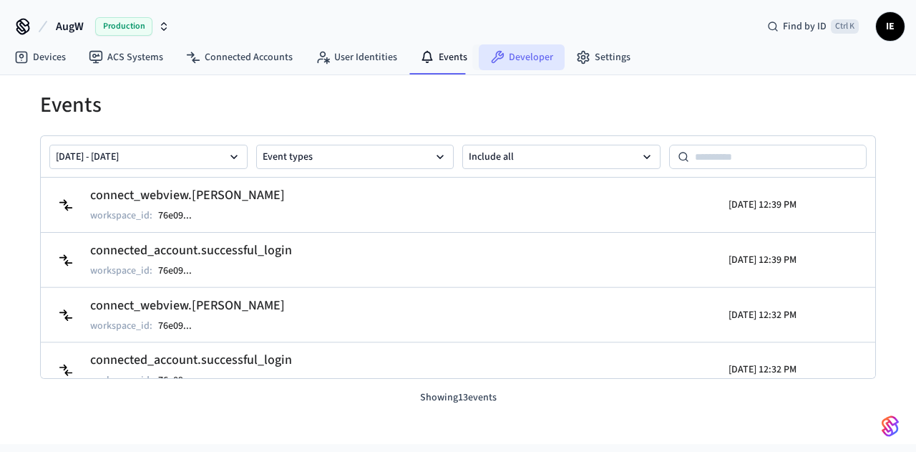
click at [508, 63] on link "Developer" at bounding box center [522, 57] width 86 height 26
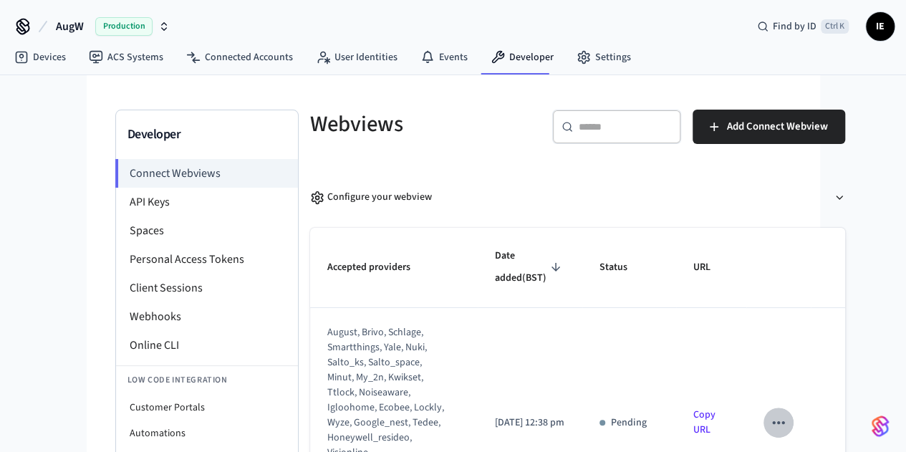
click at [777, 413] on icon "sticky table" at bounding box center [778, 422] width 19 height 19
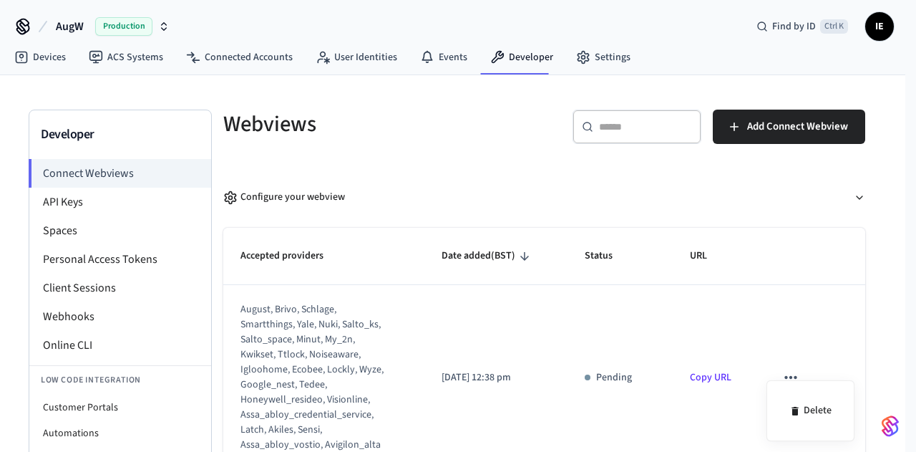
click at [717, 386] on div at bounding box center [458, 226] width 916 height 452
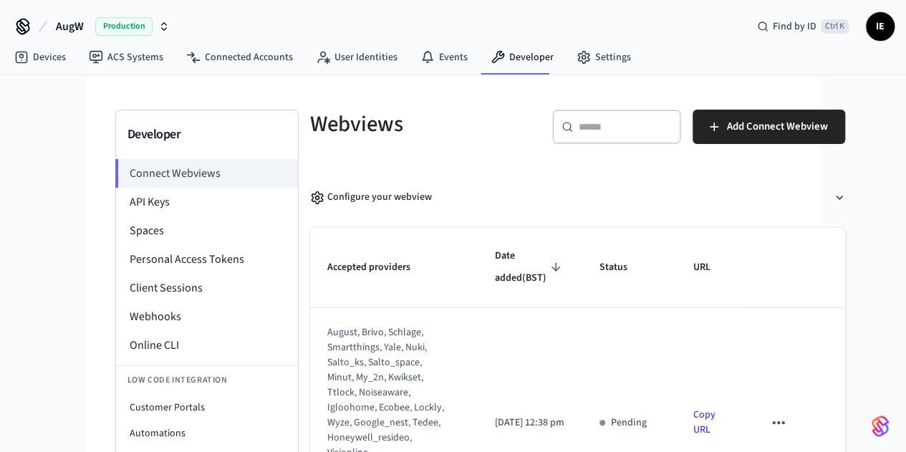
click at [699, 407] on link "Copy URL" at bounding box center [704, 421] width 22 height 29
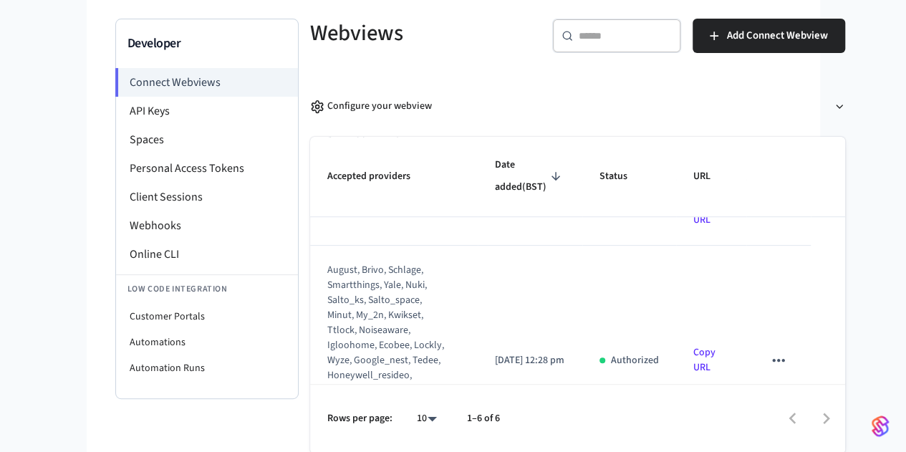
scroll to position [477, 0]
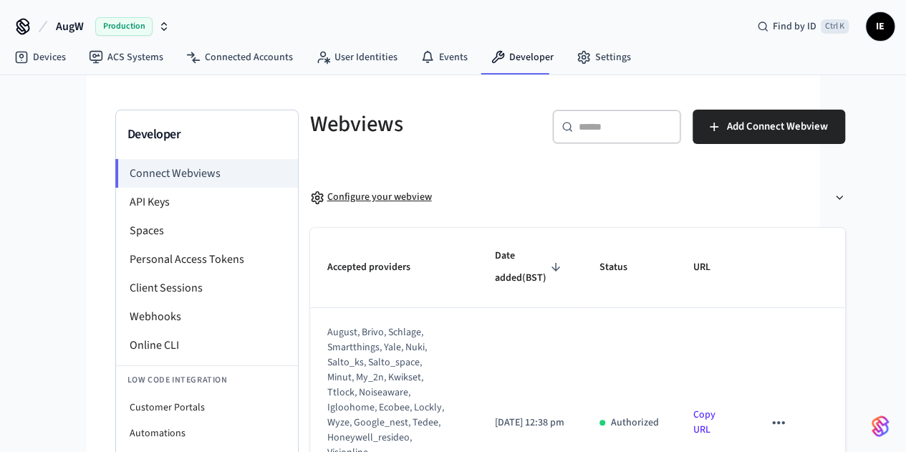
scroll to position [91, 0]
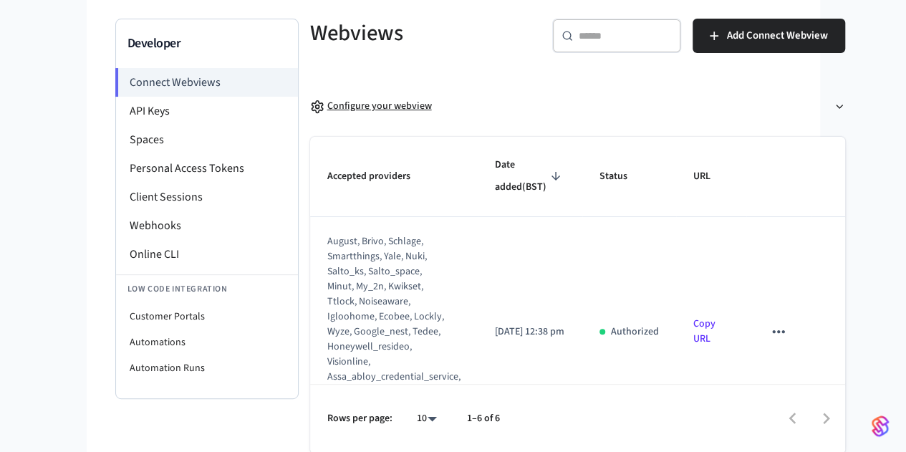
click at [324, 99] on div "Configure your webview" at bounding box center [371, 106] width 122 height 15
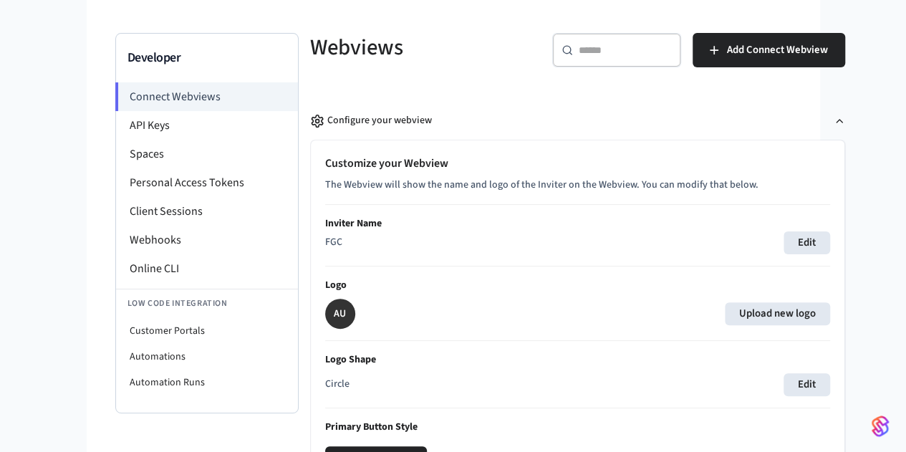
scroll to position [0, 0]
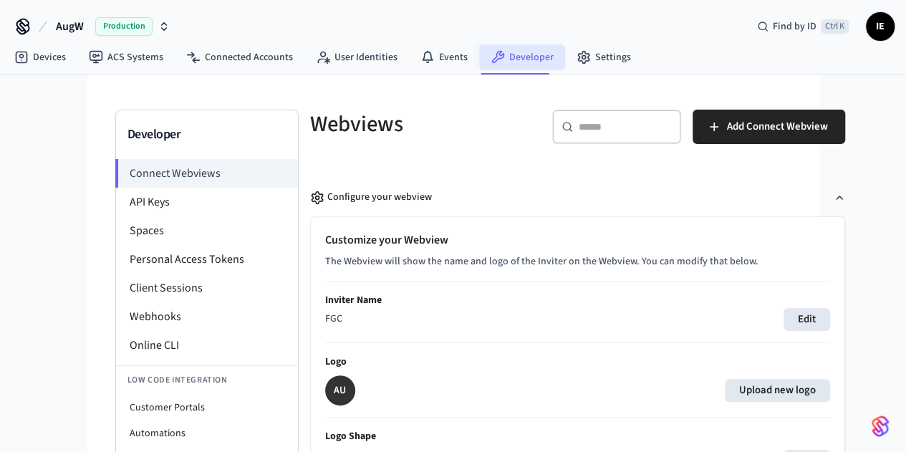
click at [499, 63] on link "Developer" at bounding box center [522, 57] width 86 height 26
click at [235, 59] on link "Connected Accounts" at bounding box center [240, 57] width 130 height 26
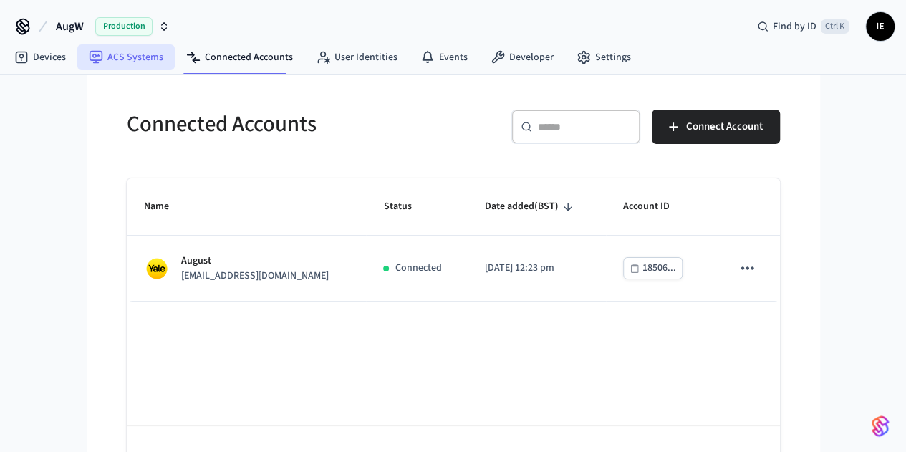
click at [140, 58] on link "ACS Systems" at bounding box center [125, 57] width 97 height 26
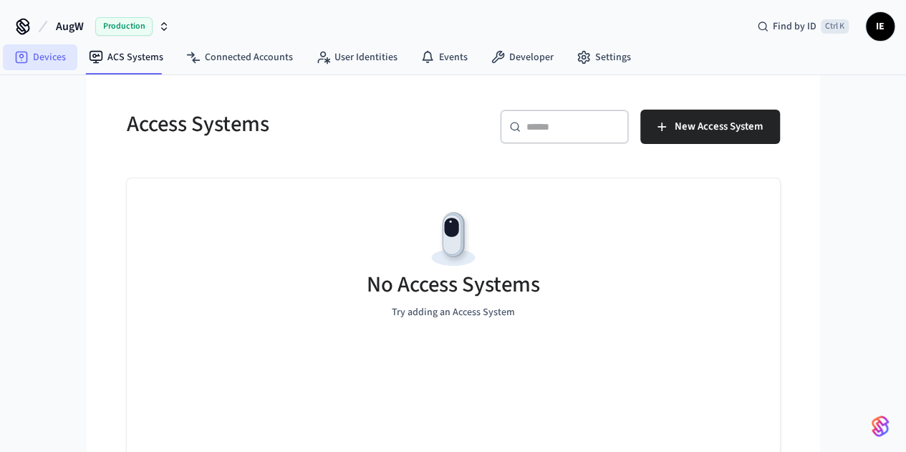
drag, startPoint x: 238, startPoint y: 265, endPoint x: 52, endPoint y: 59, distance: 277.2
click at [52, 59] on link "Devices" at bounding box center [40, 57] width 74 height 26
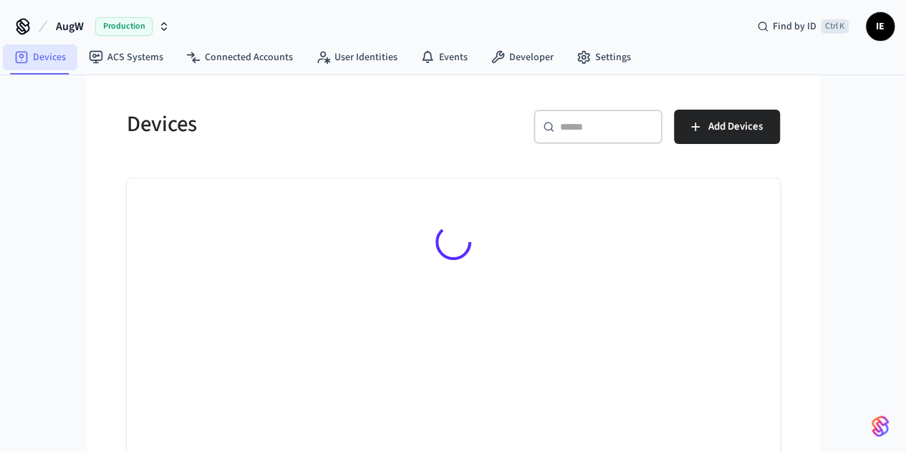
click at [52, 59] on link "Devices" at bounding box center [40, 57] width 74 height 26
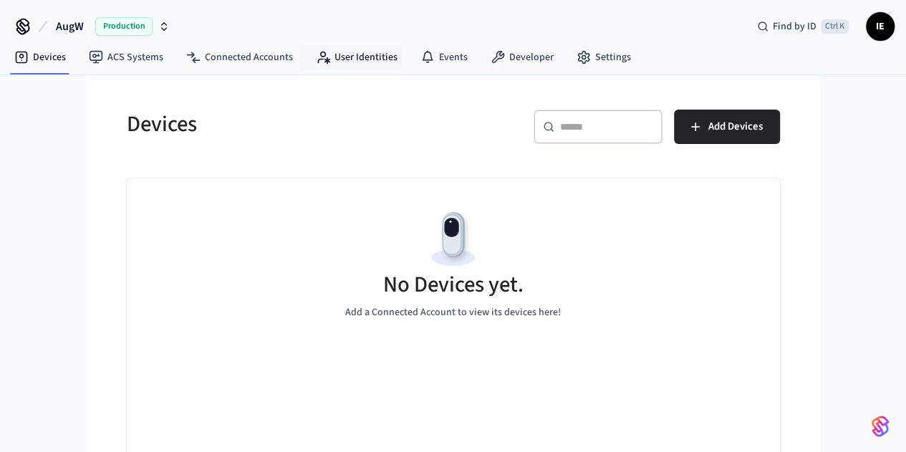
click at [362, 72] on nav "Devices ACS Systems Connected Accounts User Identities Events Developer Settings" at bounding box center [322, 58] width 639 height 33
click at [356, 63] on link "User Identities" at bounding box center [356, 57] width 105 height 26
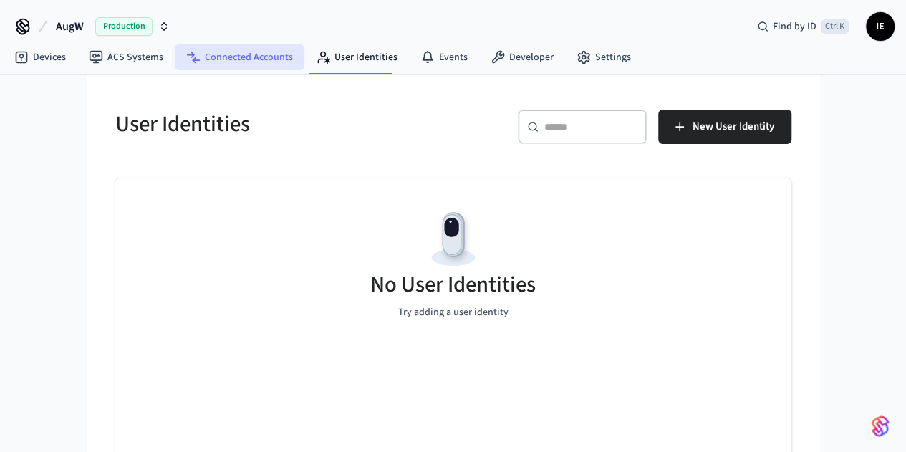
click at [255, 58] on link "Connected Accounts" at bounding box center [240, 57] width 130 height 26
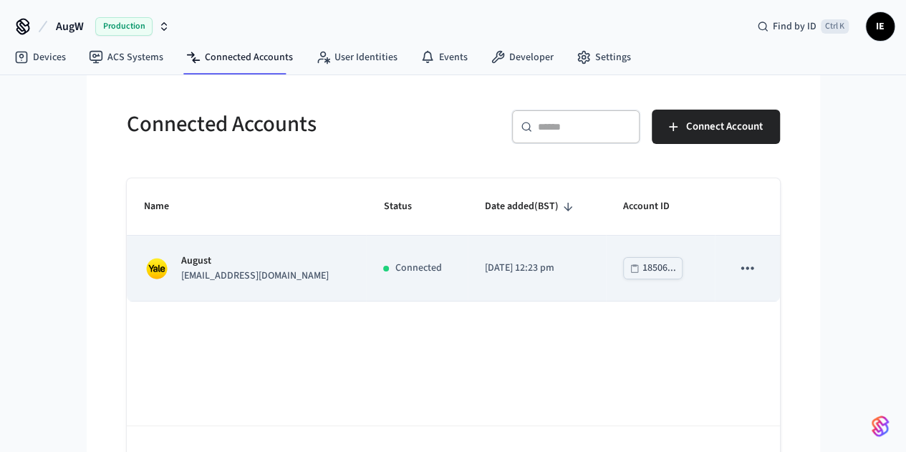
click at [181, 279] on p "[EMAIL_ADDRESS][DOMAIN_NAME]" at bounding box center [254, 275] width 147 height 15
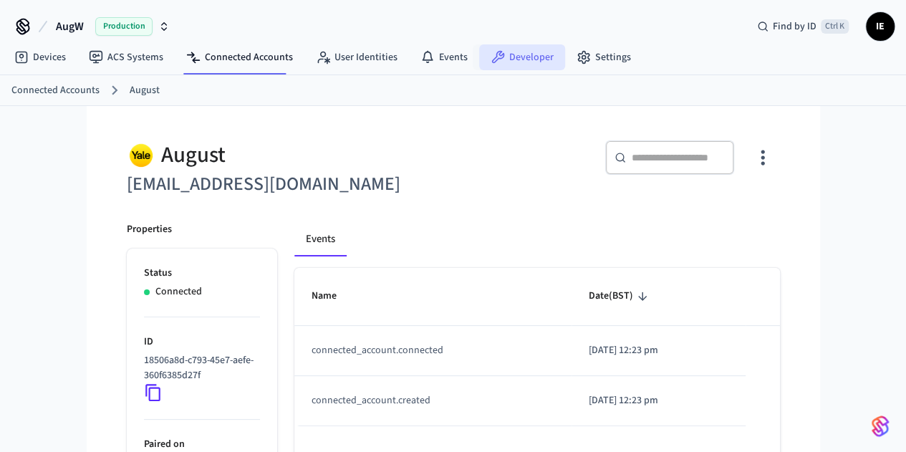
click at [500, 61] on link "Developer" at bounding box center [522, 57] width 86 height 26
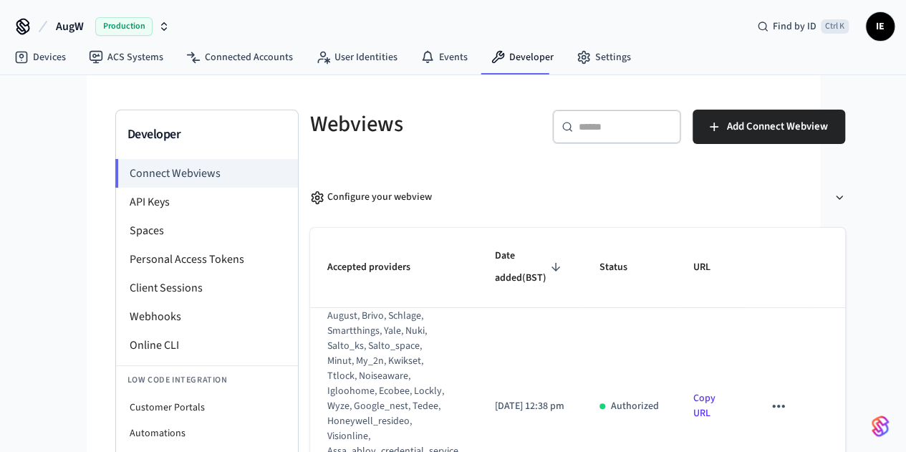
scroll to position [10, 0]
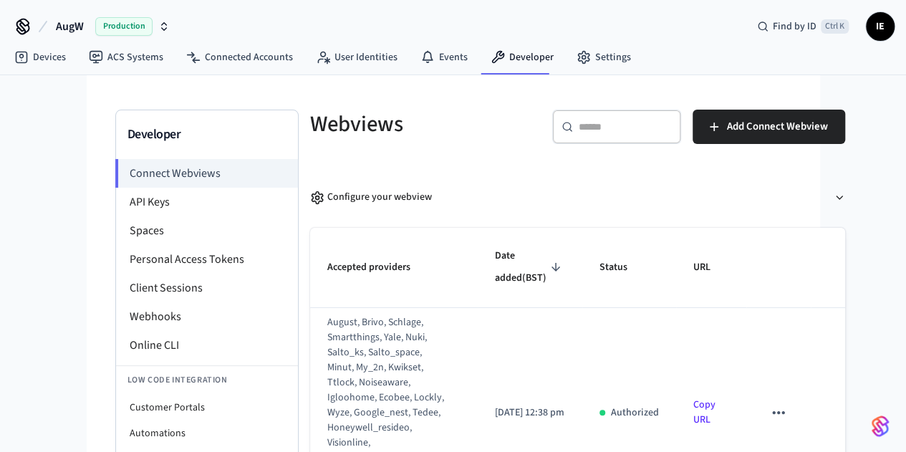
click at [802, 287] on div "Developer Connect Webviews API Keys Spaces Personal Access Tokens Client Sessio…" at bounding box center [453, 309] width 699 height 469
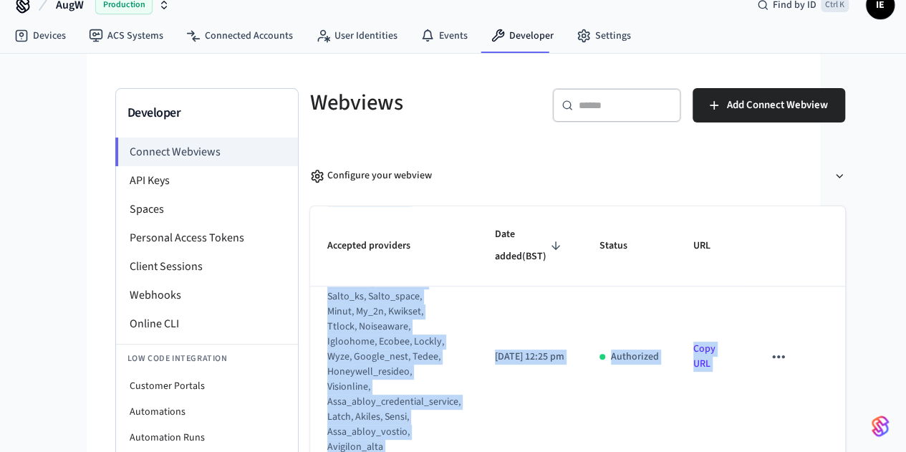
scroll to position [91, 0]
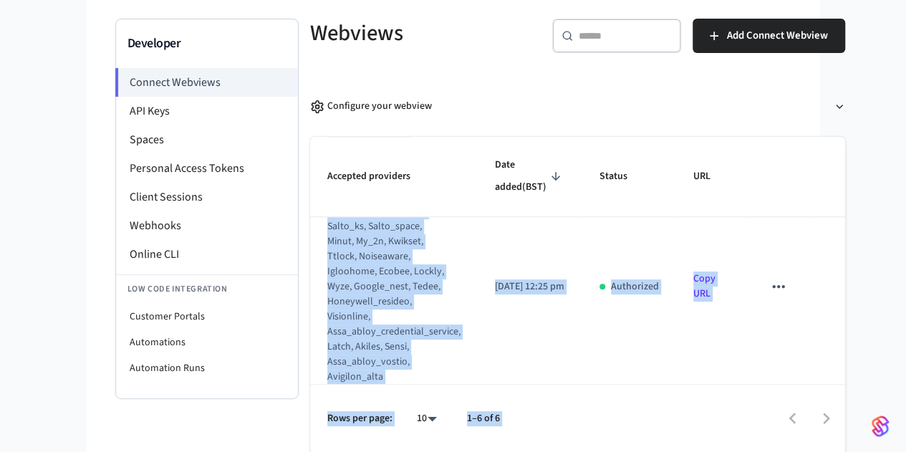
drag, startPoint x: 225, startPoint y: 237, endPoint x: 822, endPoint y: 475, distance: 642.6
click at [822, 451] on html "AugW Production Find by ID Ctrl K IE Devices ACS Systems Connected Accounts Use…" at bounding box center [453, 181] width 906 height 544
copy div "august, brivo, schlage, smartthings, yale, nuki, salto_ks, salto_space, minut, …"
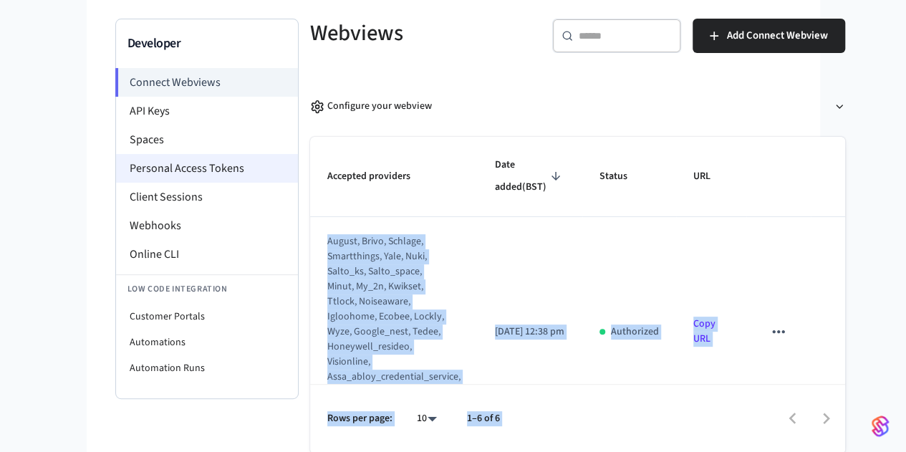
scroll to position [0, 0]
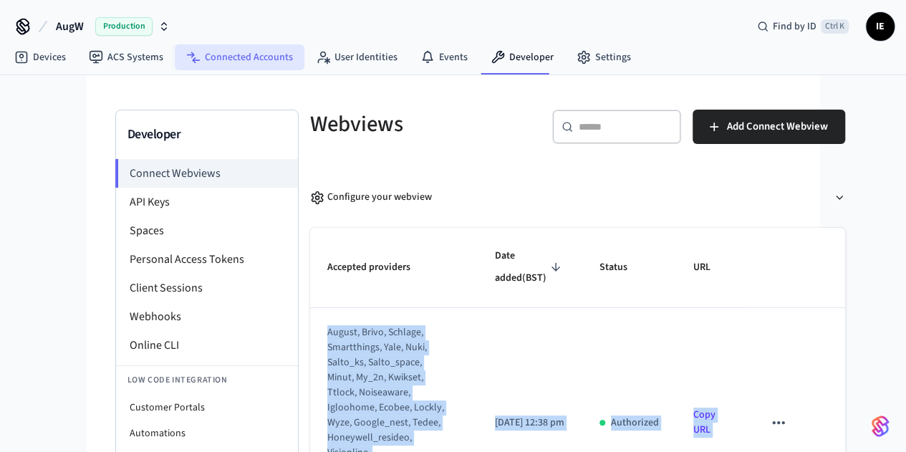
click at [255, 54] on link "Connected Accounts" at bounding box center [240, 57] width 130 height 26
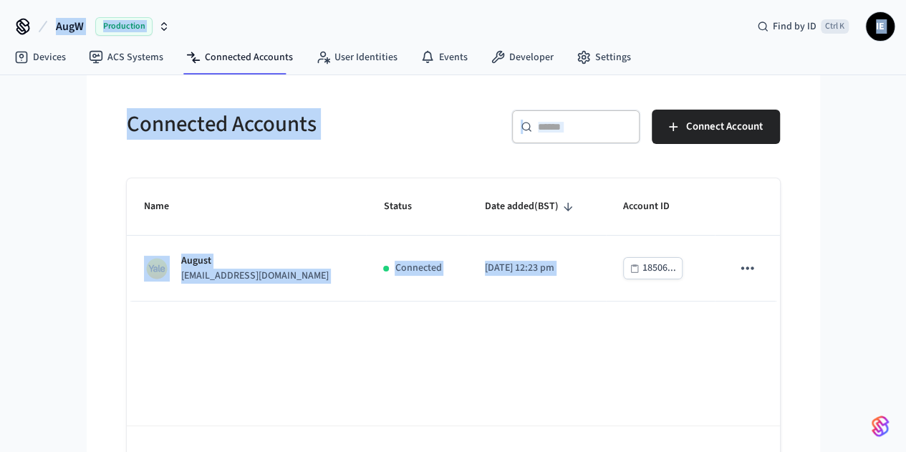
click at [283, 350] on div "Name Status Date added (BST) Account ID August imandarvishi@yahoo.com Connected…" at bounding box center [453, 336] width 653 height 316
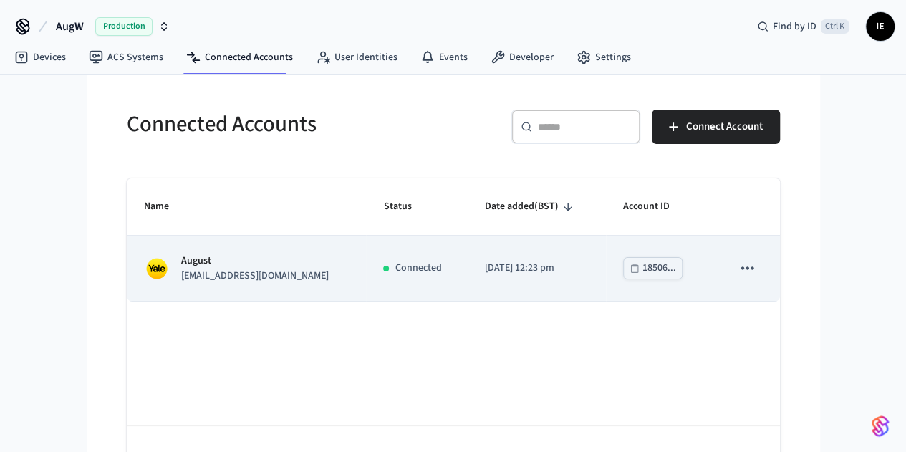
click at [181, 273] on p "[EMAIL_ADDRESS][DOMAIN_NAME]" at bounding box center [254, 275] width 147 height 15
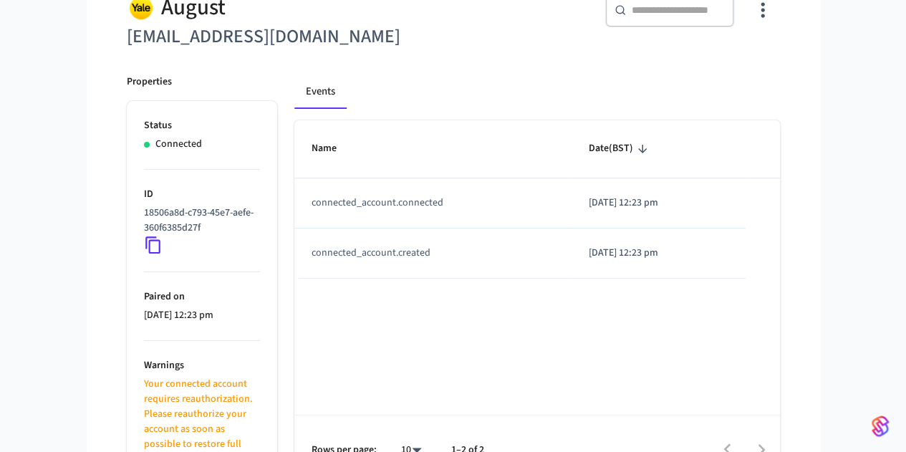
scroll to position [147, 0]
click at [144, 246] on icon at bounding box center [153, 245] width 19 height 19
click at [144, 245] on icon at bounding box center [153, 245] width 19 height 19
drag, startPoint x: 119, startPoint y: 225, endPoint x: 39, endPoint y: 215, distance: 80.1
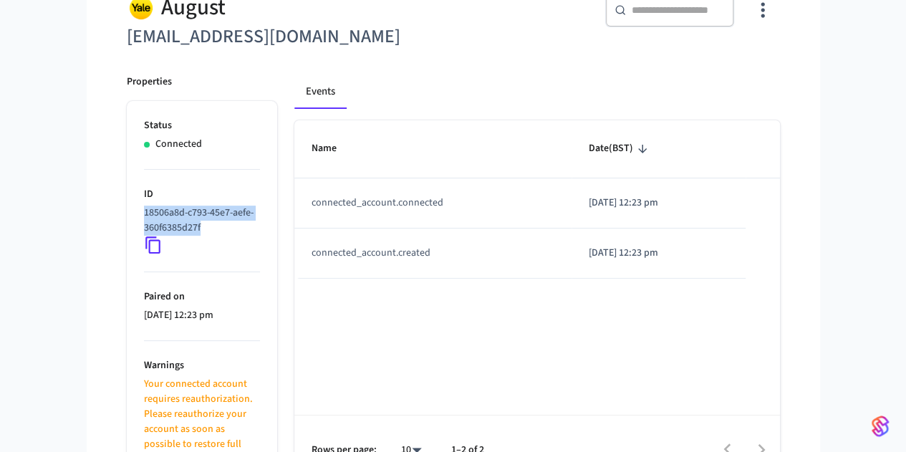
click at [110, 215] on div "Properties Status Connected ID 18506a8d-c793-45e7-aefe-360f6385d27f Paired on 2…" at bounding box center [194, 270] width 168 height 427
copy p "18506a8d-c793-45e7-aefe-360f6385d27f"
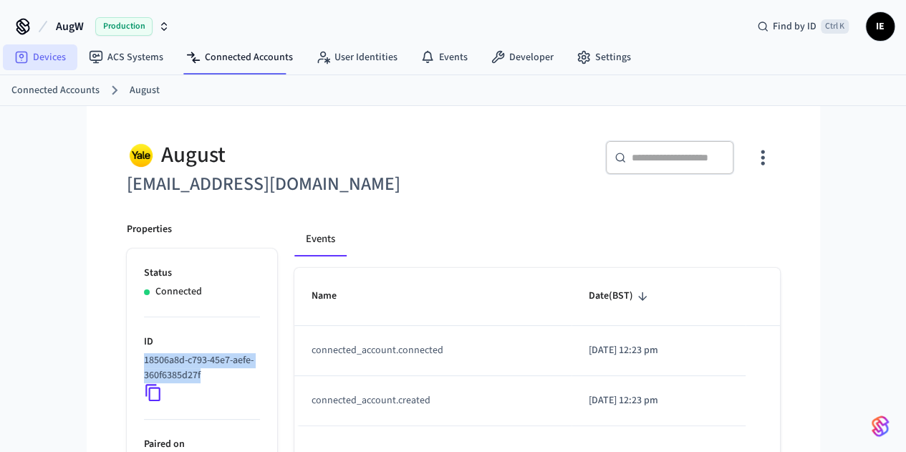
click at [52, 54] on link "Devices" at bounding box center [40, 57] width 74 height 26
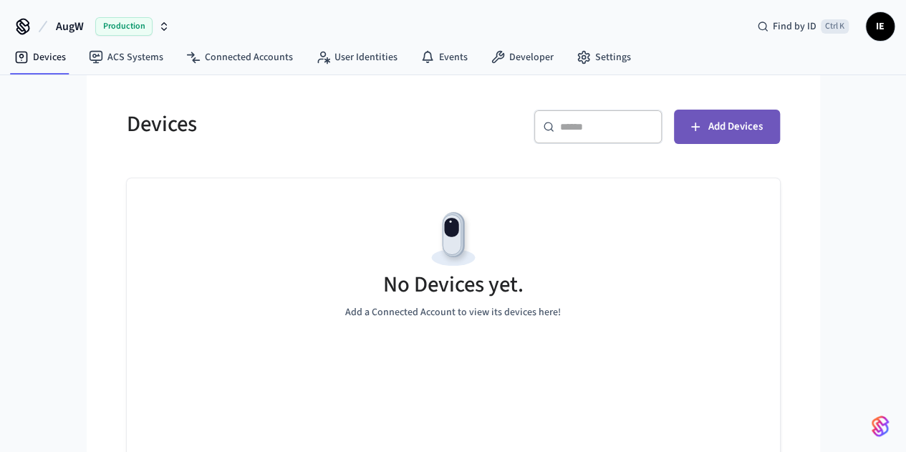
click at [780, 131] on button "Add Devices" at bounding box center [727, 127] width 106 height 34
click at [125, 28] on span "Production" at bounding box center [123, 26] width 57 height 19
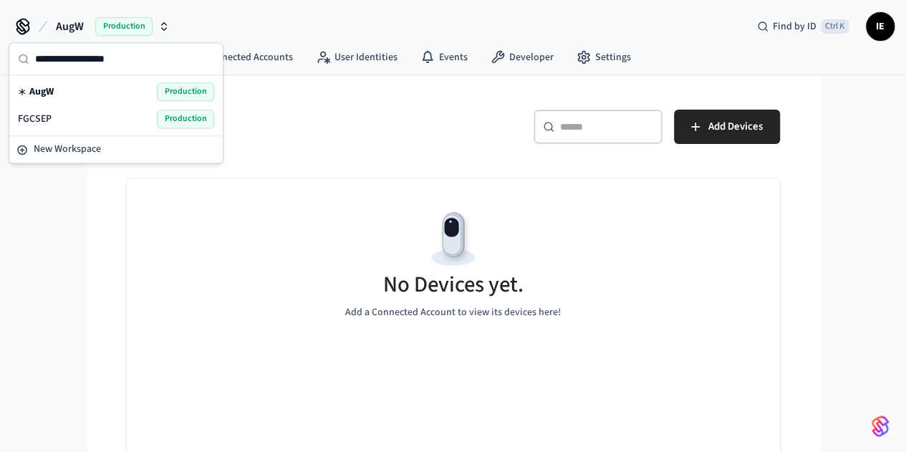
click at [169, 118] on span "Production" at bounding box center [185, 119] width 57 height 19
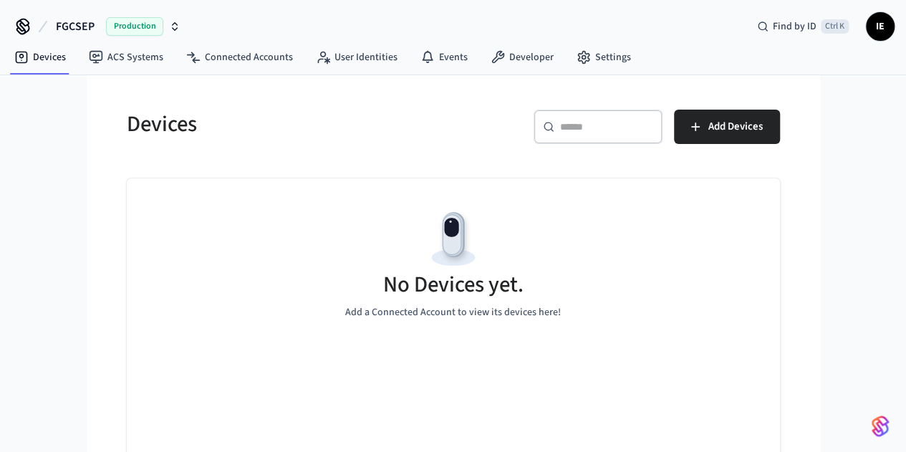
click at [132, 21] on span "Production" at bounding box center [134, 26] width 57 height 19
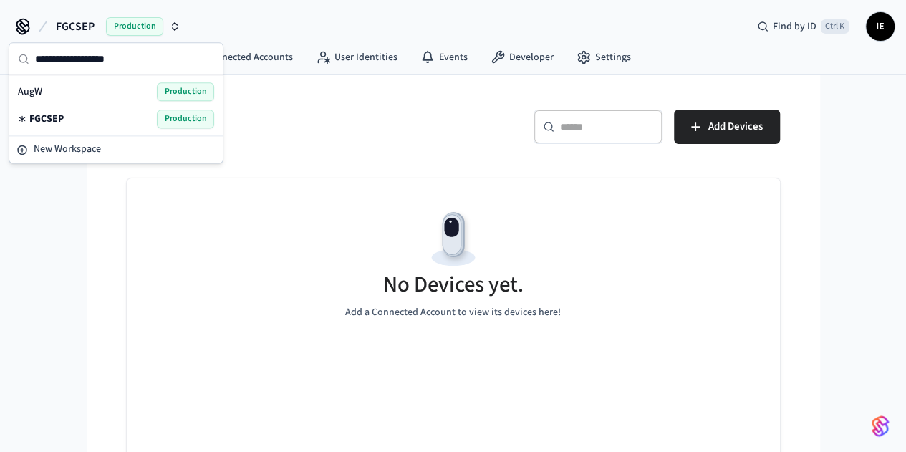
click at [180, 91] on span "Production" at bounding box center [185, 91] width 57 height 19
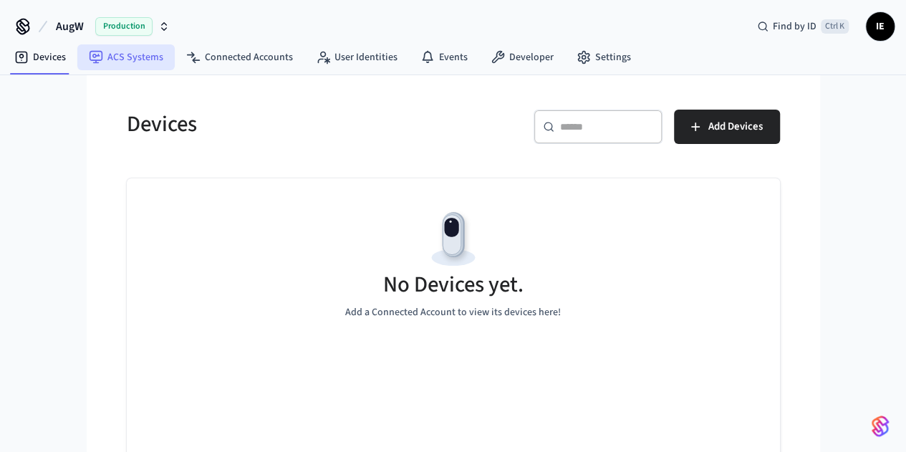
click at [120, 55] on link "ACS Systems" at bounding box center [125, 57] width 97 height 26
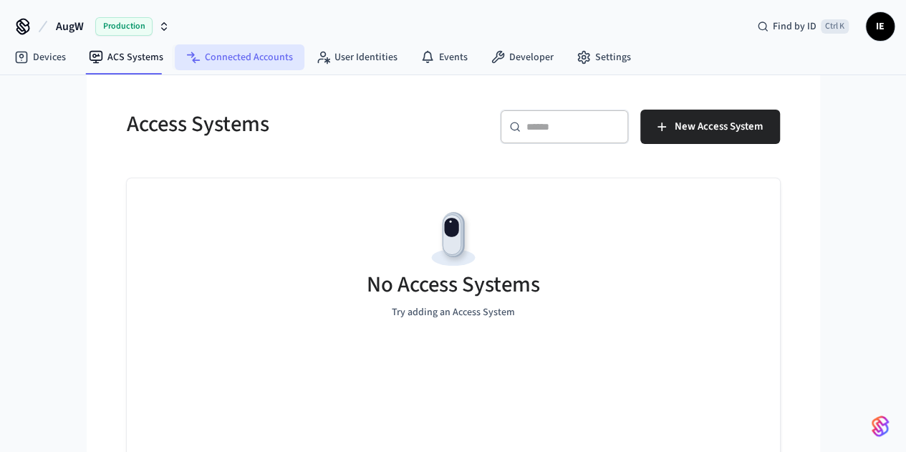
click at [236, 49] on link "Connected Accounts" at bounding box center [240, 57] width 130 height 26
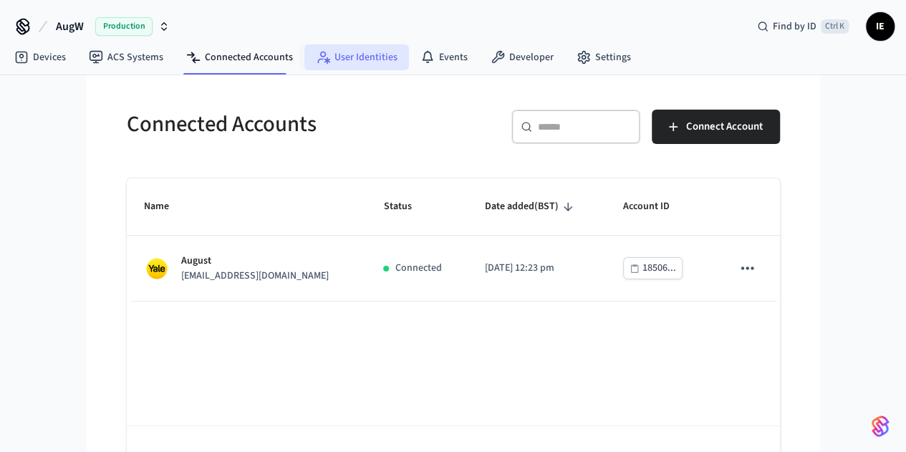
click at [352, 64] on link "User Identities" at bounding box center [356, 57] width 105 height 26
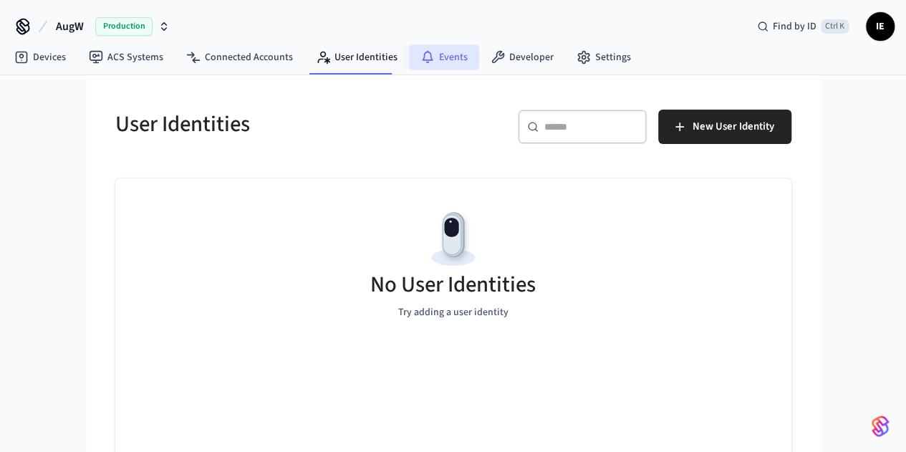
click at [465, 47] on link "Events" at bounding box center [444, 57] width 70 height 26
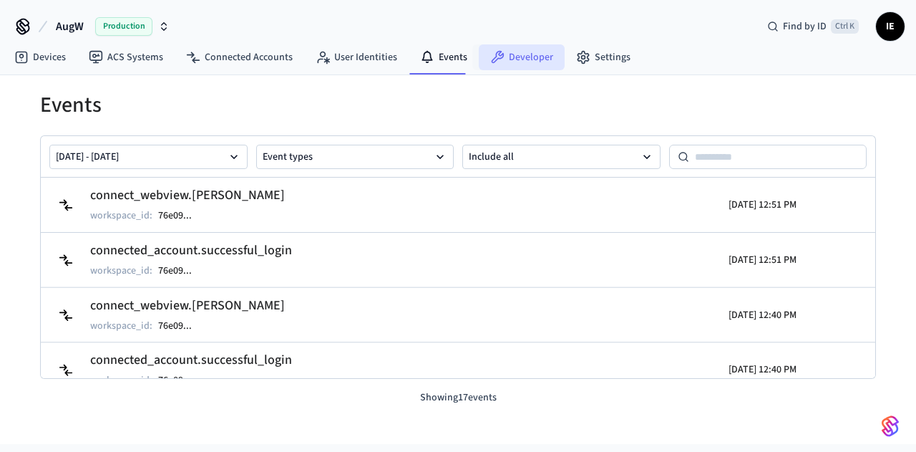
click at [518, 49] on link "Developer" at bounding box center [522, 57] width 86 height 26
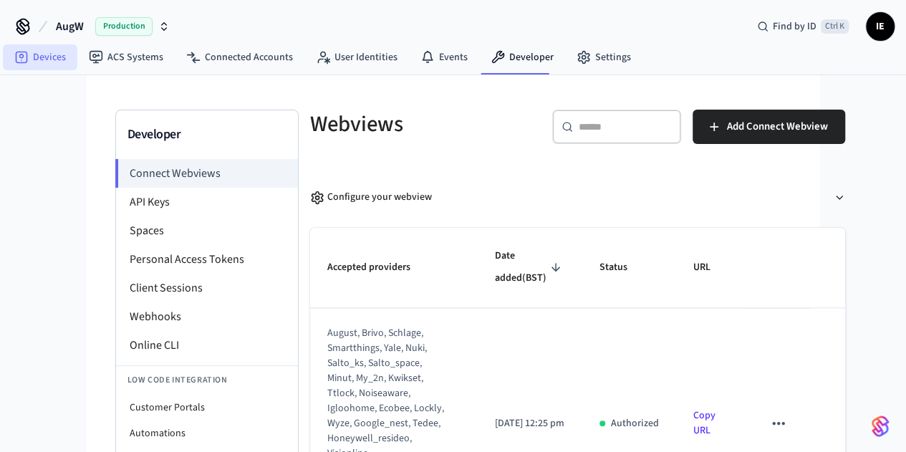
click at [43, 57] on link "Devices" at bounding box center [40, 57] width 74 height 26
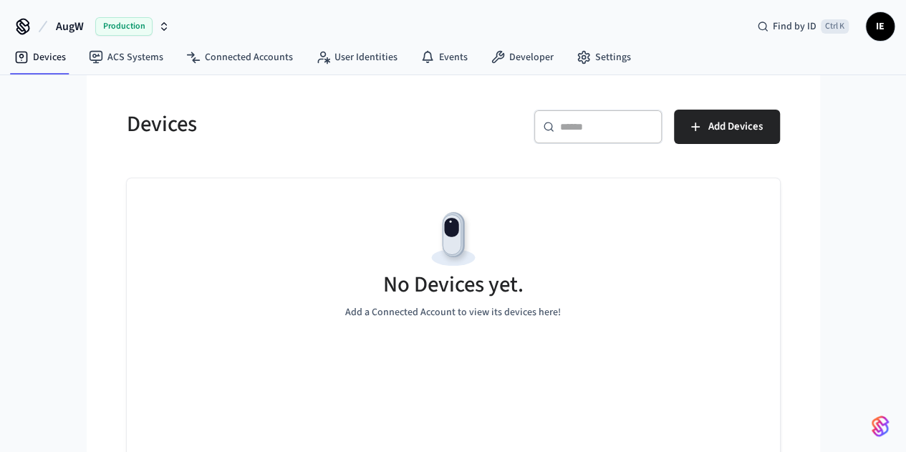
click at [87, 183] on div "Devices ​ ​ Add Devices No Devices yet. Add a Connected Account to view its dev…" at bounding box center [453, 284] width 733 height 419
click at [149, 67] on link "ACS Systems" at bounding box center [125, 57] width 97 height 26
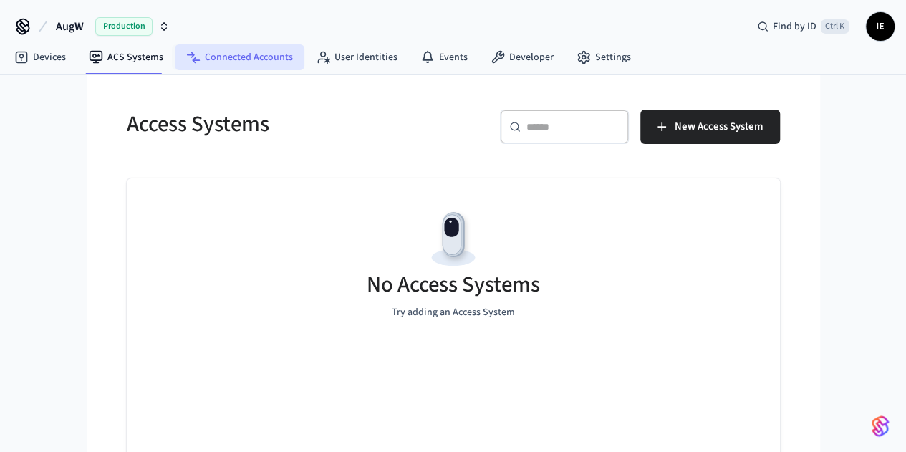
click at [255, 58] on link "Connected Accounts" at bounding box center [240, 57] width 130 height 26
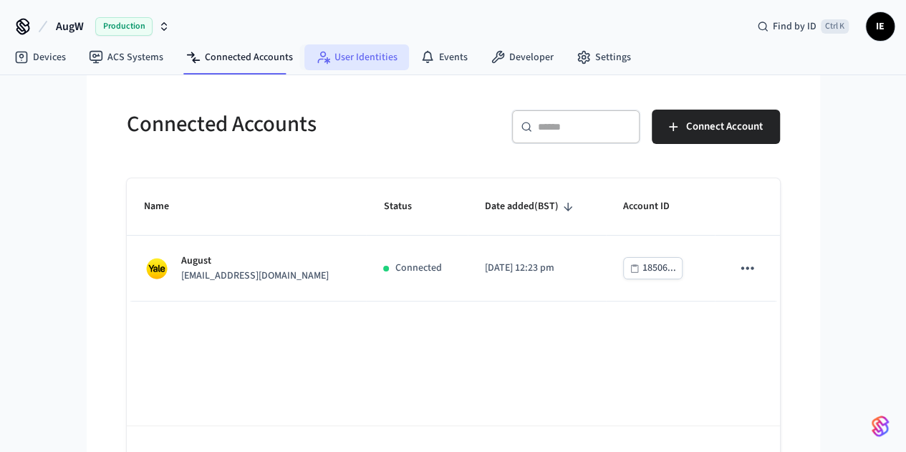
click at [351, 65] on link "User Identities" at bounding box center [356, 57] width 105 height 26
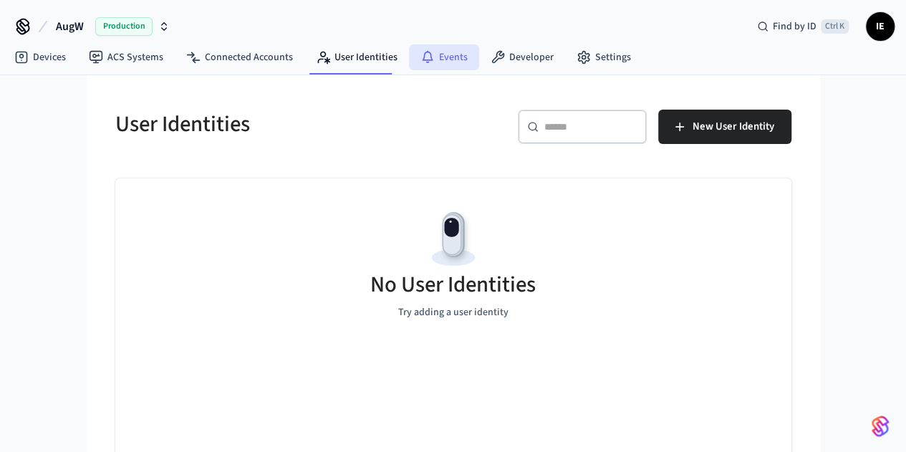
click at [457, 64] on link "Events" at bounding box center [444, 57] width 70 height 26
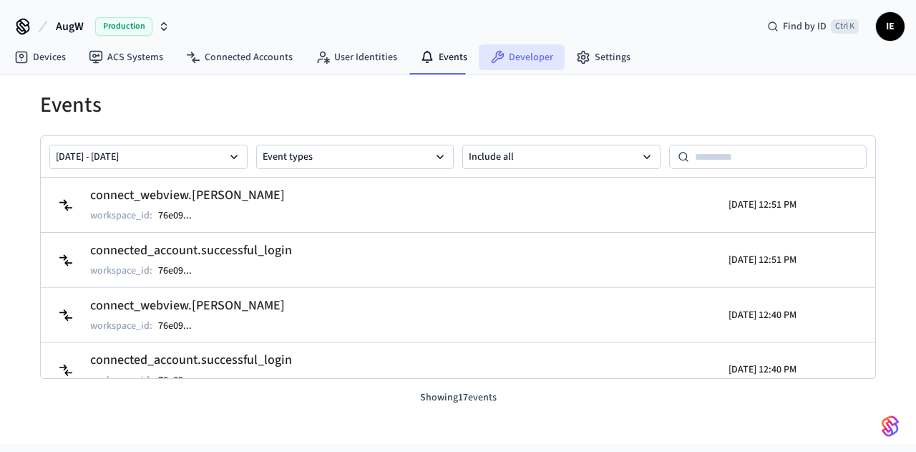
click at [513, 55] on link "Developer" at bounding box center [522, 57] width 86 height 26
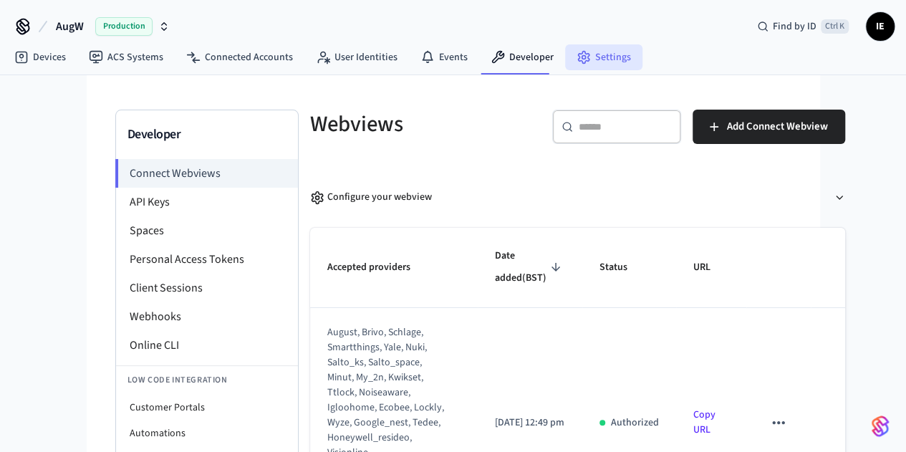
click at [594, 57] on link "Settings" at bounding box center [603, 57] width 77 height 26
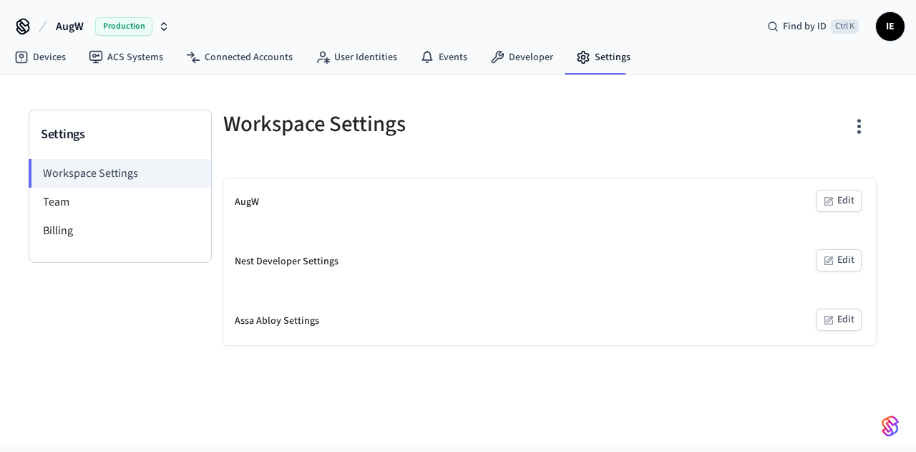
click at [149, 361] on div "Settings Workspace Settings Team Billing Workspace Settings AugW Edit Nest Deve…" at bounding box center [458, 259] width 916 height 369
click at [499, 65] on link "Developer" at bounding box center [522, 57] width 86 height 26
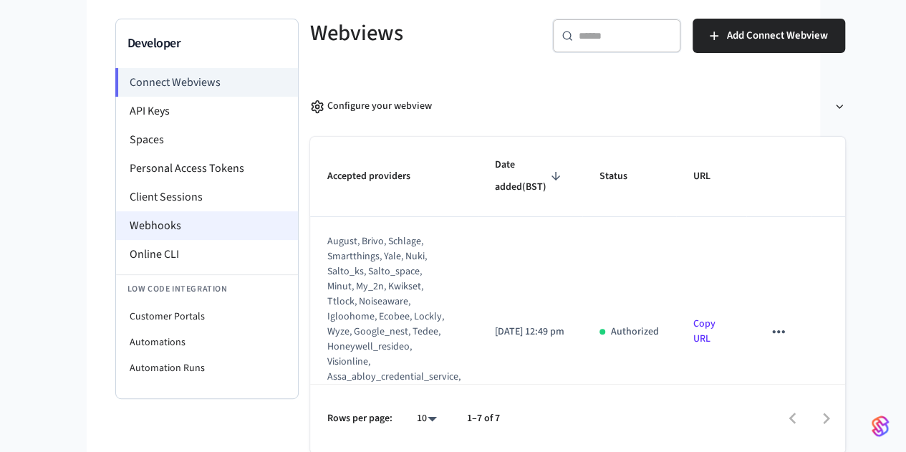
scroll to position [90, 0]
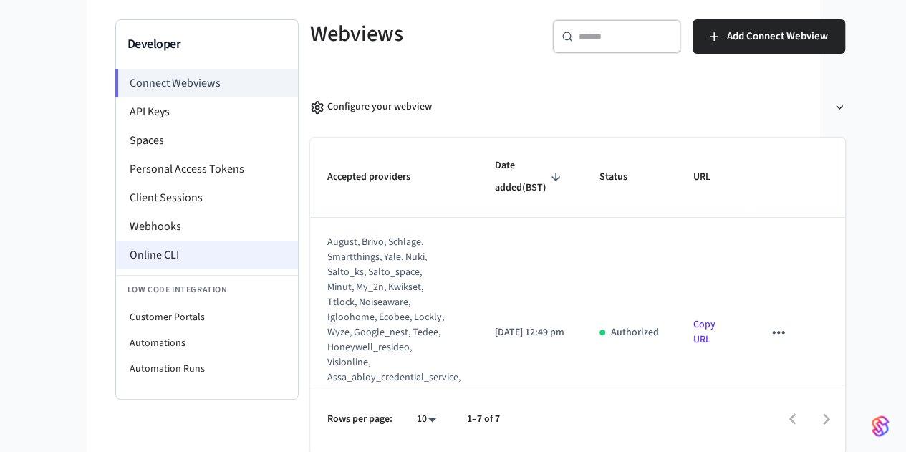
click at [116, 253] on li "Online CLI" at bounding box center [207, 255] width 182 height 29
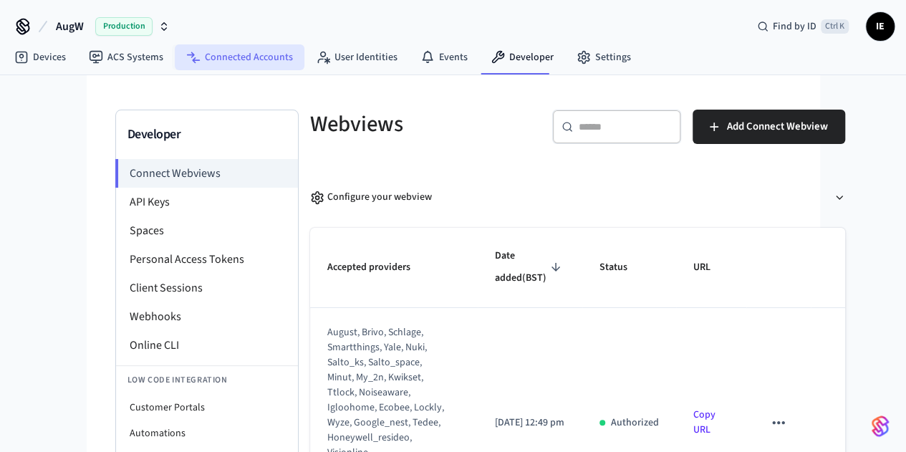
click at [258, 49] on link "Connected Accounts" at bounding box center [240, 57] width 130 height 26
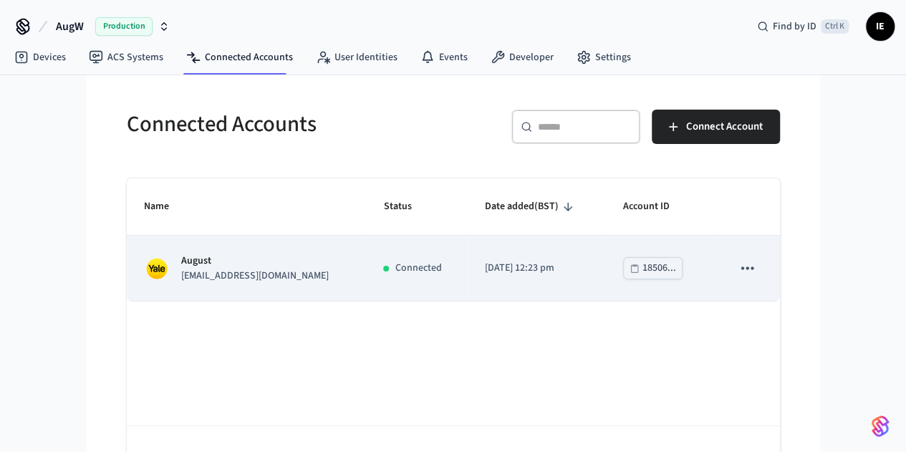
click at [427, 270] on div "Connected" at bounding box center [416, 268] width 67 height 15
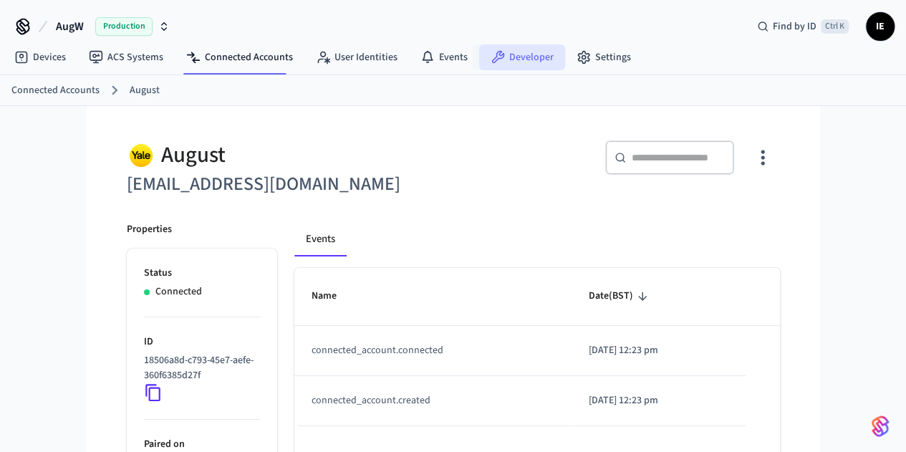
click at [497, 59] on icon at bounding box center [497, 57] width 14 height 14
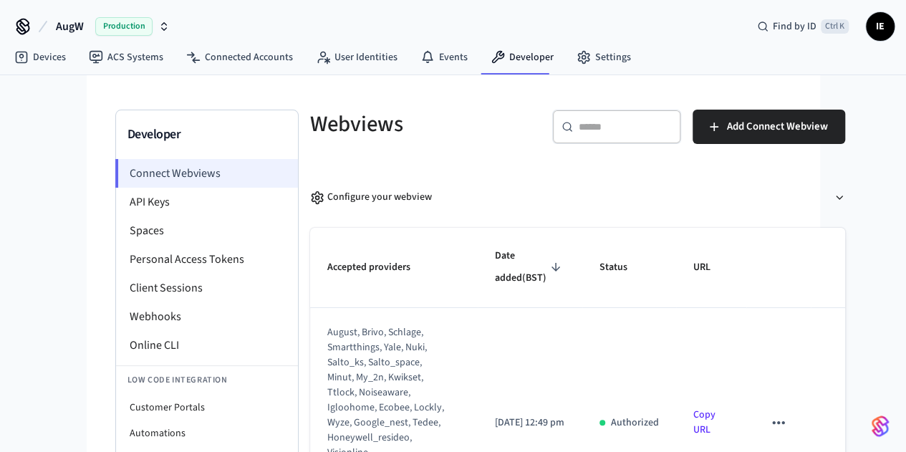
click at [115, 171] on li "Connect Webviews" at bounding box center [206, 173] width 183 height 29
click at [776, 413] on icon "sticky table" at bounding box center [778, 422] width 19 height 19
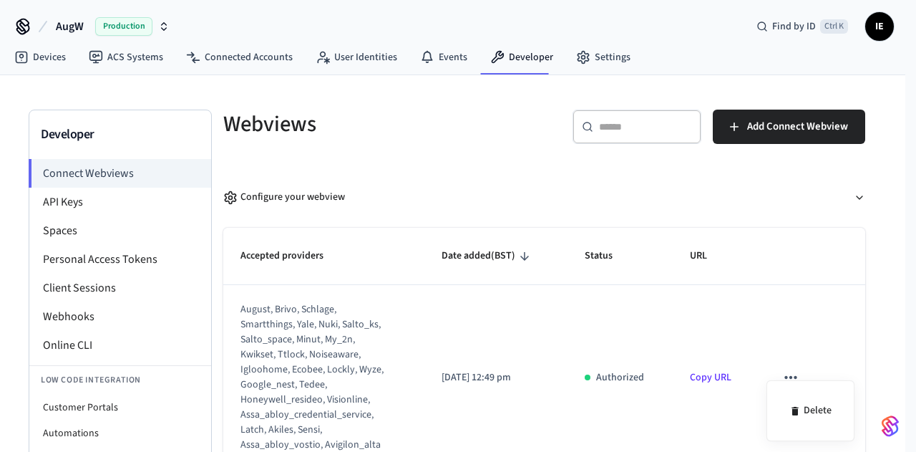
click at [747, 317] on div at bounding box center [458, 226] width 916 height 452
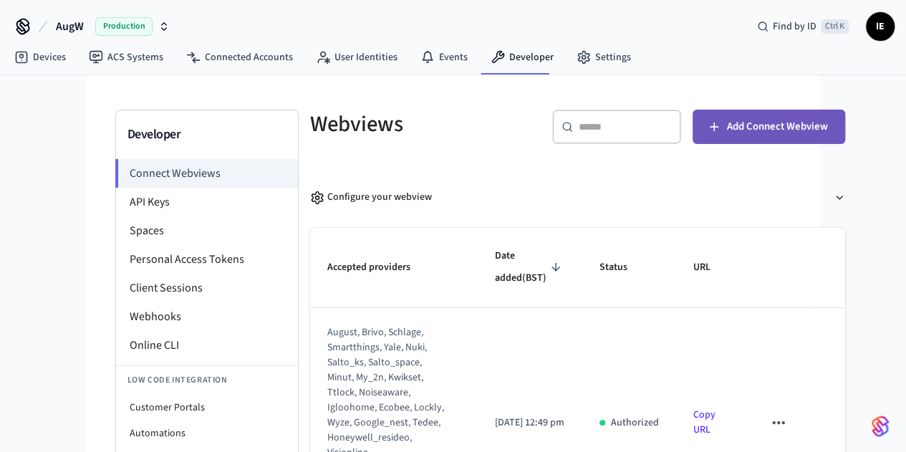
click at [813, 122] on span "Add Connect Webview" at bounding box center [777, 126] width 101 height 19
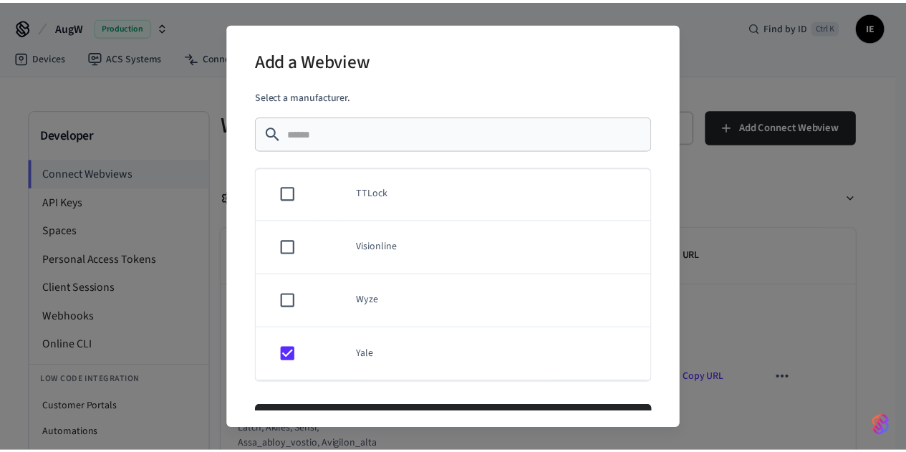
scroll to position [39, 0]
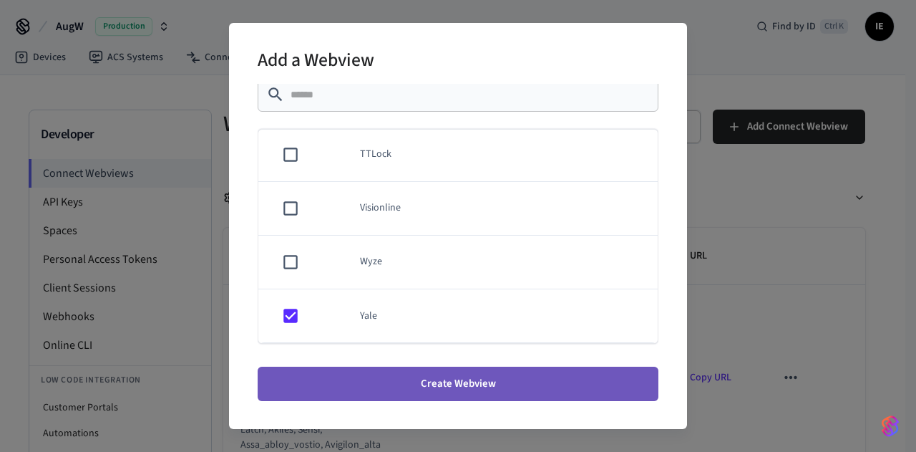
click at [466, 384] on button "Create Webview" at bounding box center [458, 384] width 401 height 34
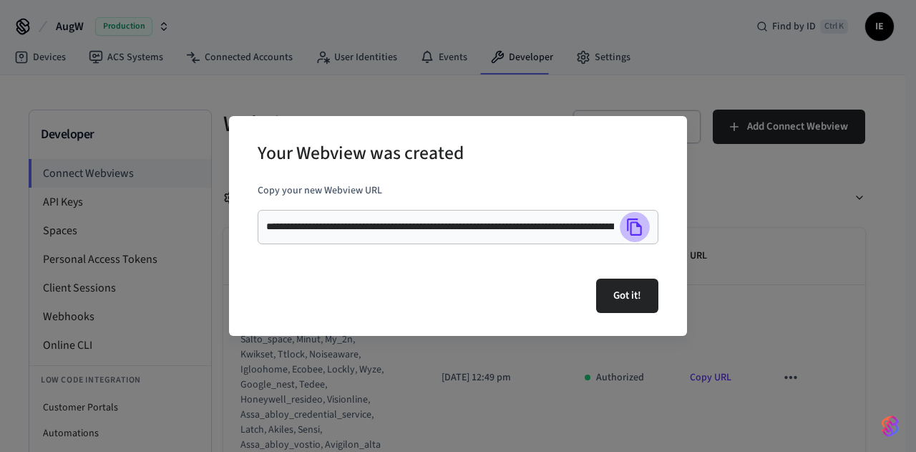
click at [635, 224] on icon "Copy" at bounding box center [635, 227] width 19 height 19
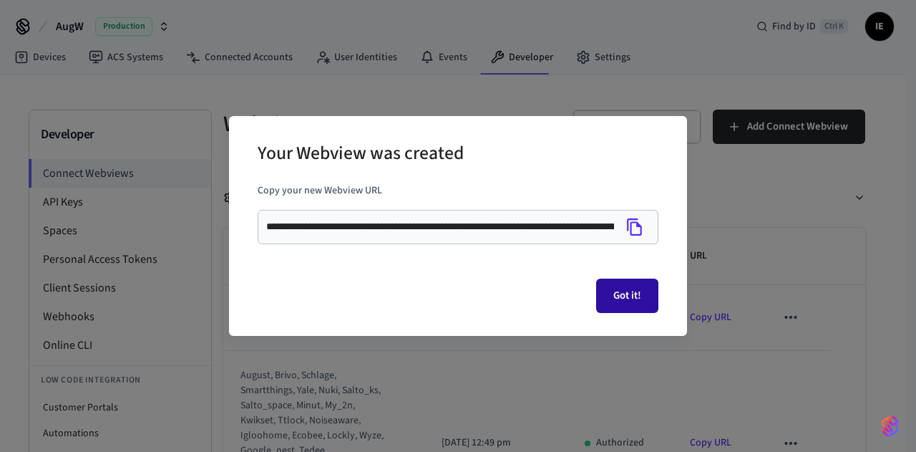
click at [613, 299] on button "Got it!" at bounding box center [627, 295] width 62 height 34
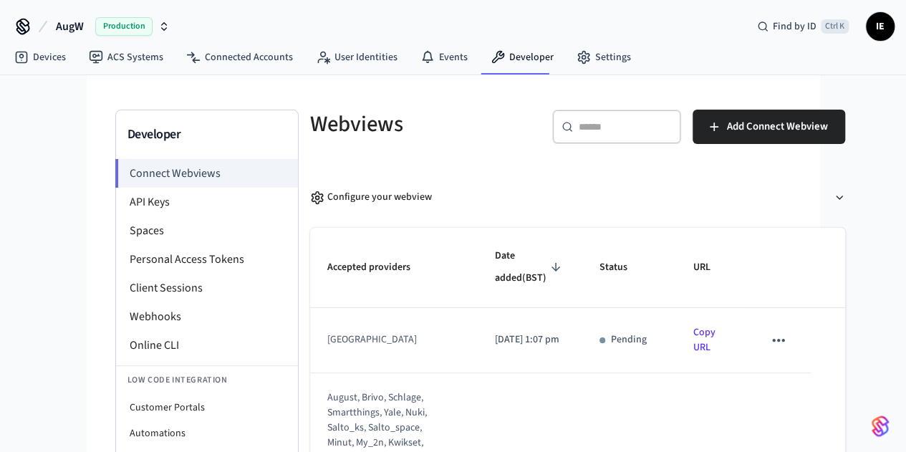
click at [702, 325] on link "Copy URL" at bounding box center [704, 339] width 22 height 29
click at [258, 53] on link "Connected Accounts" at bounding box center [240, 57] width 130 height 26
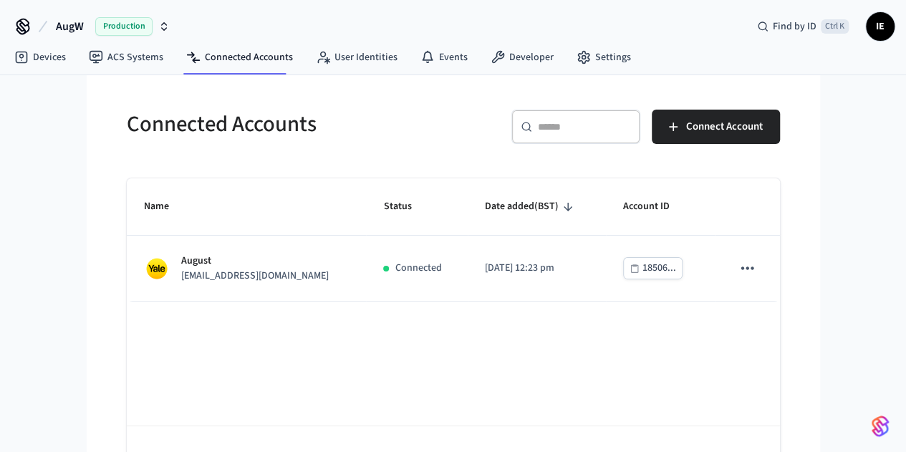
scroll to position [42, 0]
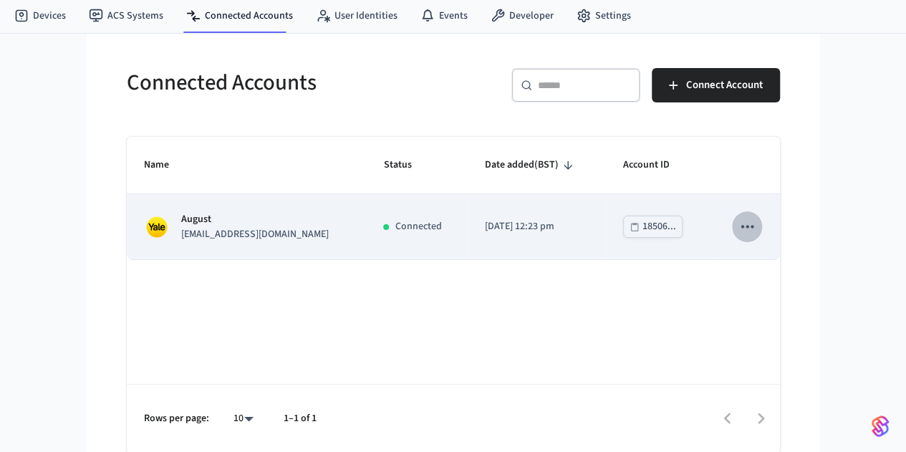
click at [756, 230] on icon "sticky table" at bounding box center [746, 226] width 19 height 19
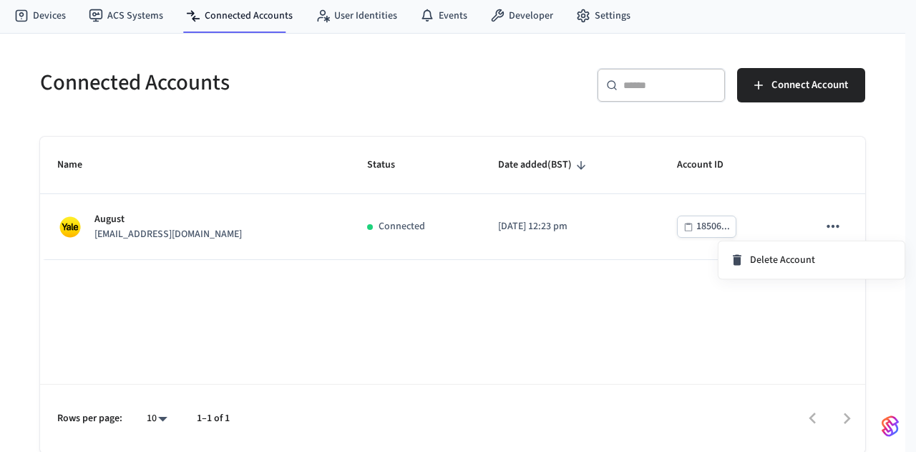
click at [470, 339] on div at bounding box center [458, 226] width 916 height 452
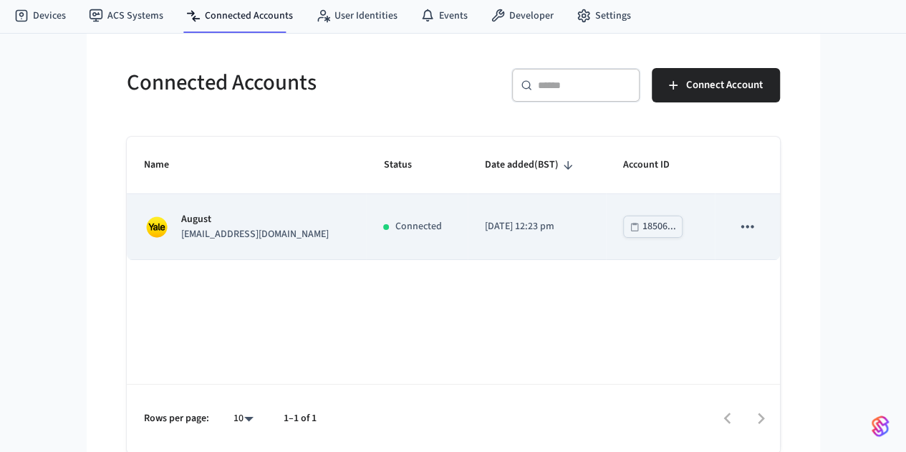
click at [195, 234] on p "imandarvishi@yahoo.com" at bounding box center [254, 234] width 147 height 15
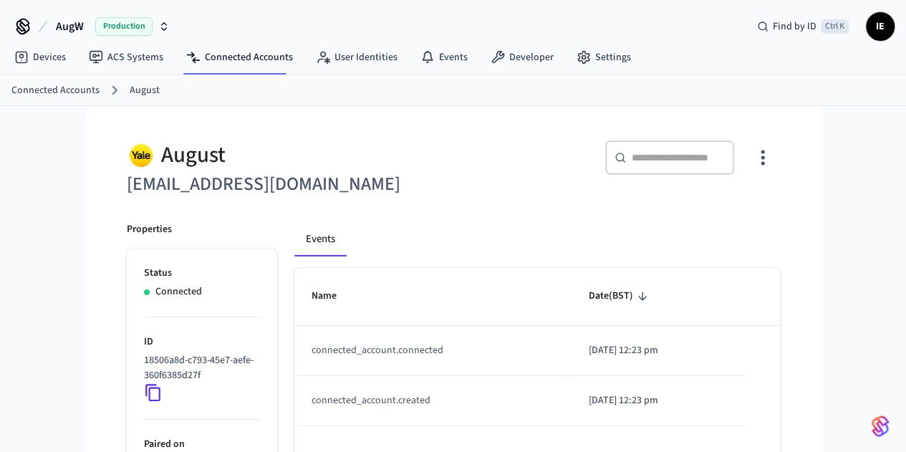
scroll to position [147, 0]
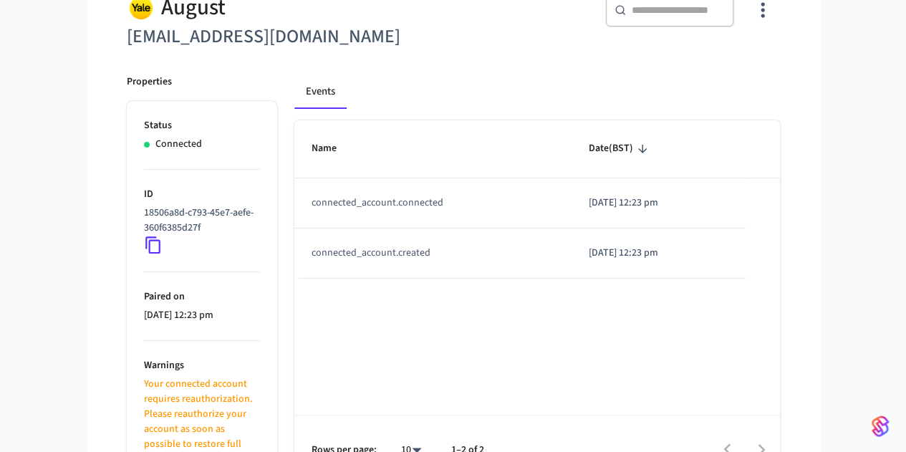
click at [144, 225] on p "18506a8d-c793-45e7-aefe-360f6385d27f" at bounding box center [199, 220] width 110 height 30
click at [144, 241] on icon at bounding box center [153, 245] width 19 height 19
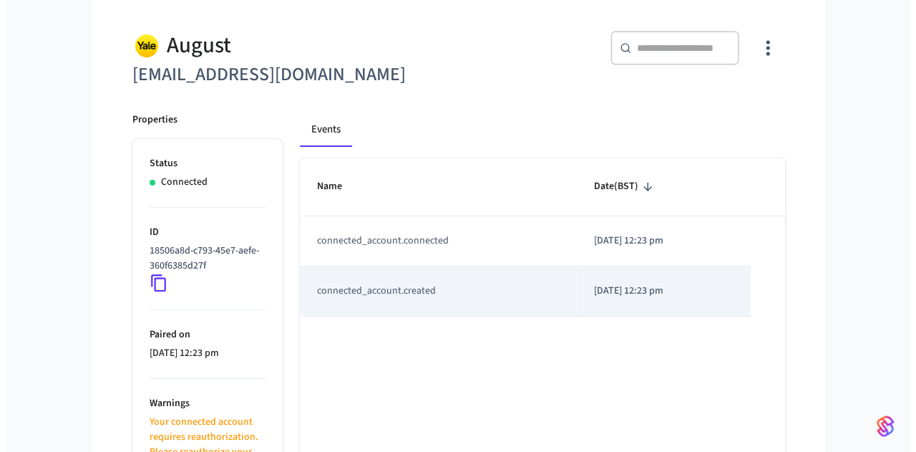
scroll to position [109, 0]
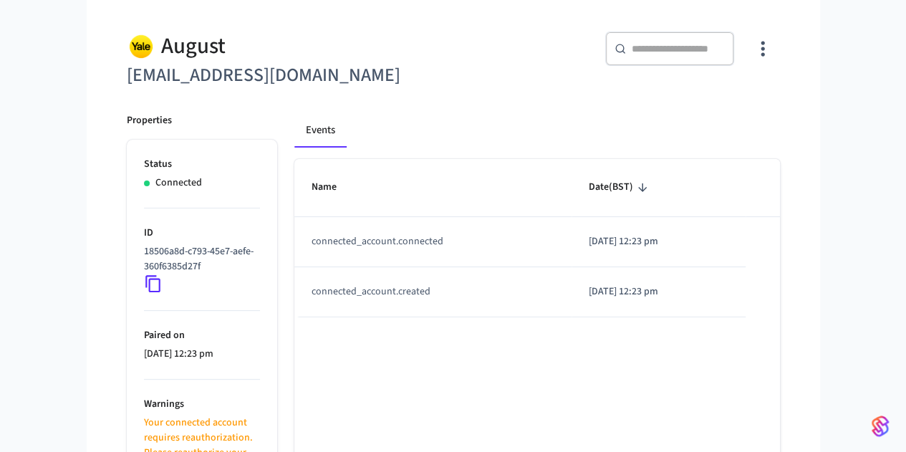
click at [773, 49] on icon "button" at bounding box center [762, 48] width 22 height 22
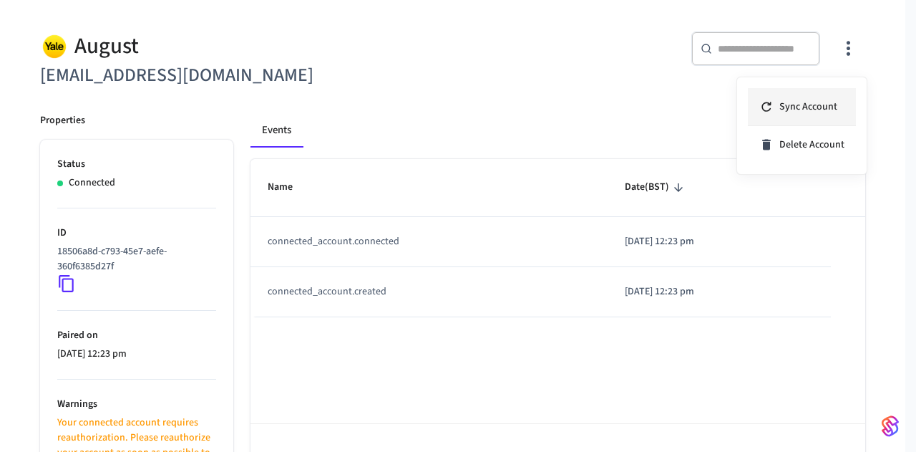
click at [800, 108] on span "Sync Account" at bounding box center [809, 107] width 58 height 14
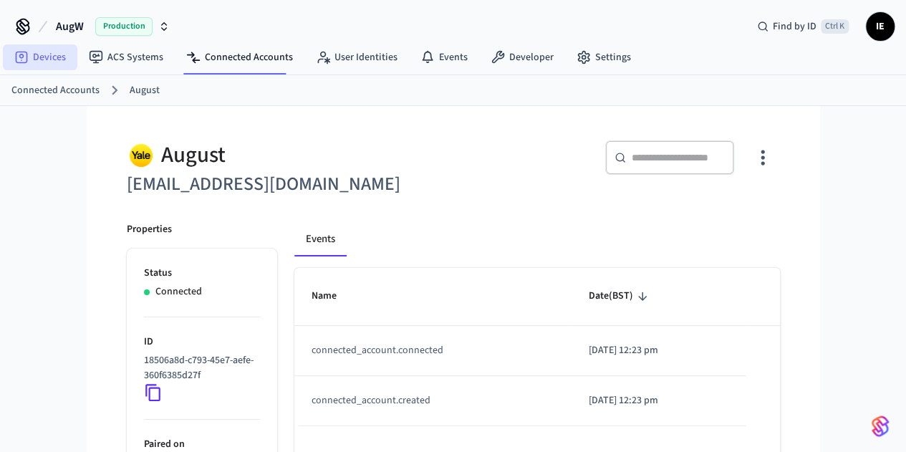
click at [46, 51] on link "Devices" at bounding box center [40, 57] width 74 height 26
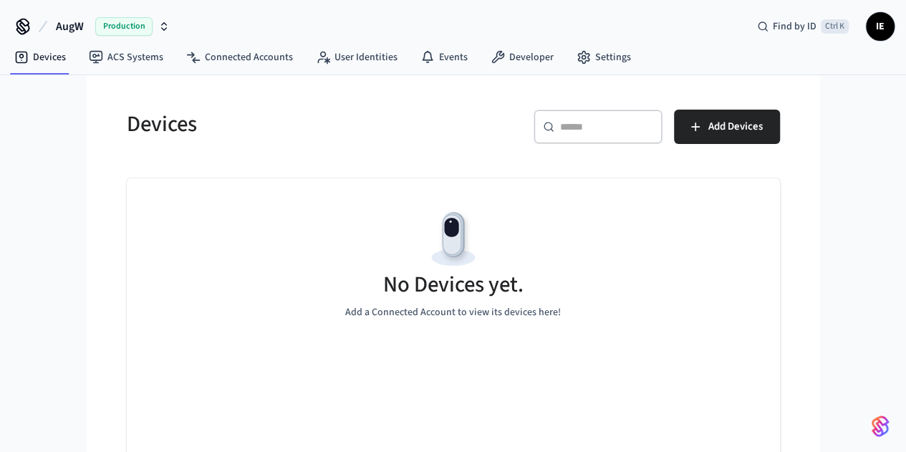
click at [428, 270] on h5 "No Devices yet." at bounding box center [453, 284] width 140 height 29
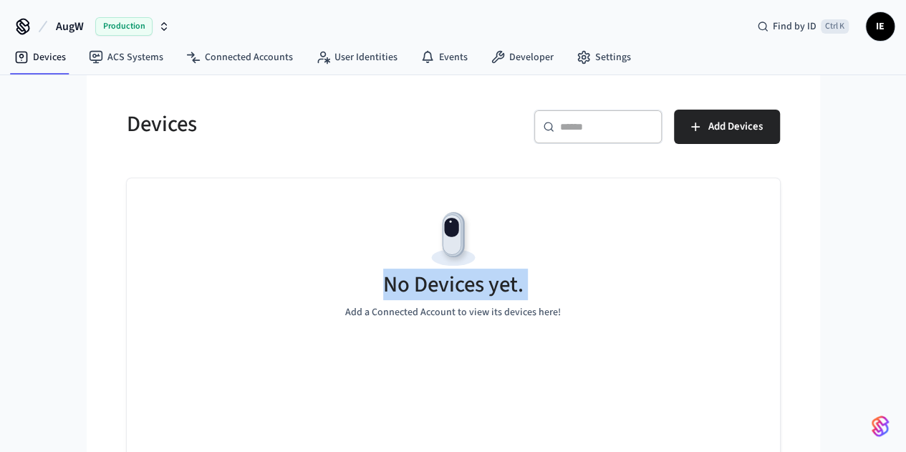
click at [428, 270] on h5 "No Devices yet." at bounding box center [453, 284] width 140 height 29
click at [379, 316] on p "Add a Connected Account to view its devices here!" at bounding box center [452, 312] width 215 height 15
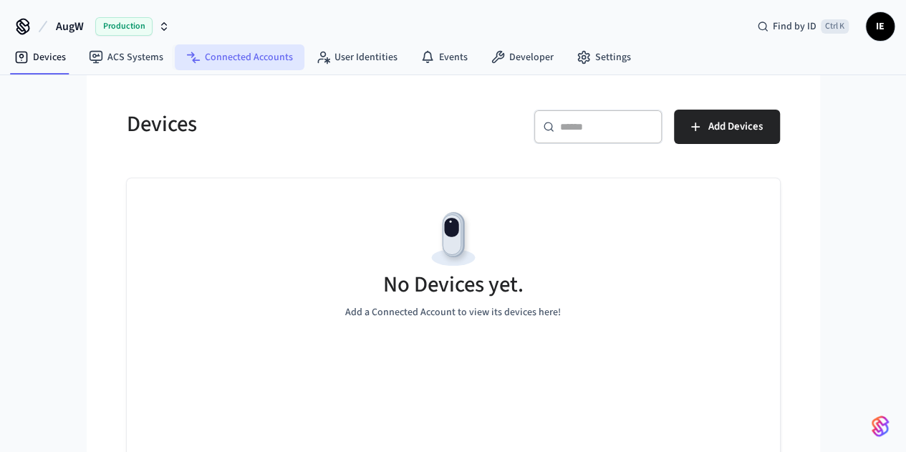
click at [258, 63] on link "Connected Accounts" at bounding box center [240, 57] width 130 height 26
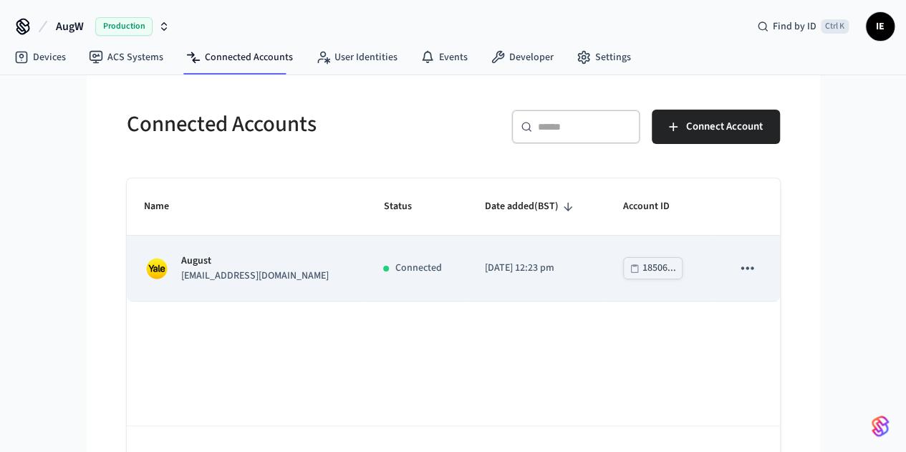
click at [144, 271] on img "sticky table" at bounding box center [157, 269] width 26 height 26
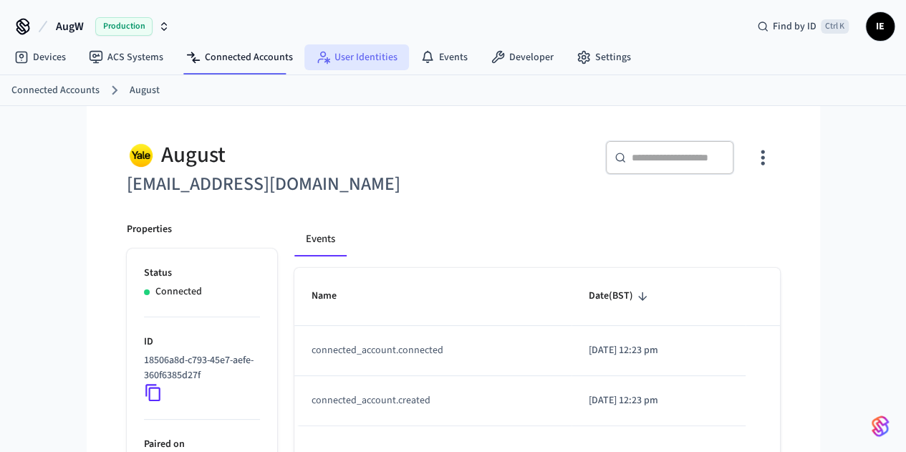
click at [344, 57] on link "User Identities" at bounding box center [356, 57] width 105 height 26
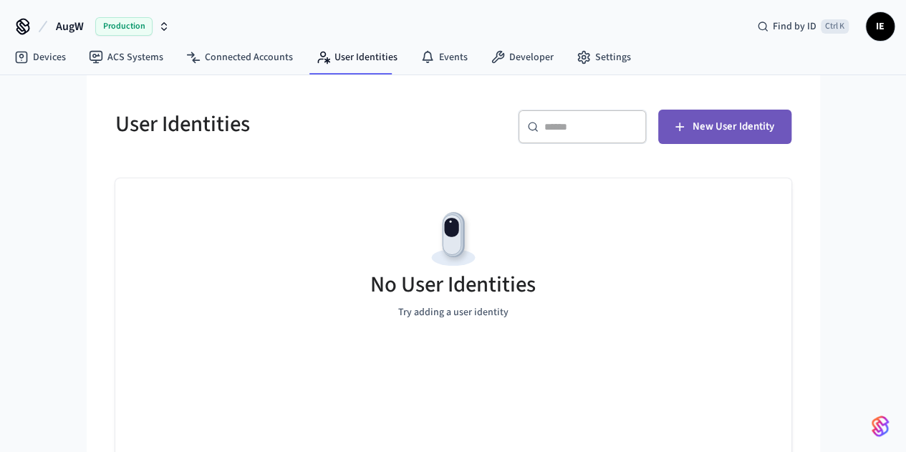
click at [774, 129] on span "New User Identity" at bounding box center [733, 126] width 82 height 19
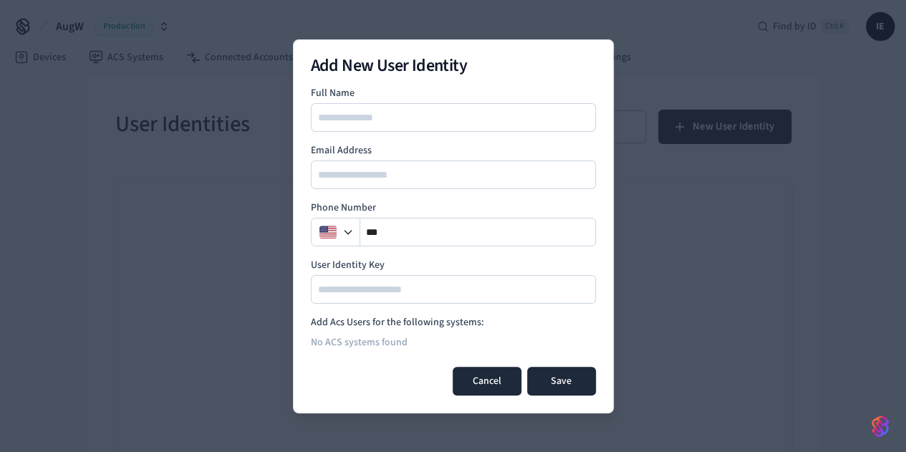
click at [478, 376] on button "Cancel" at bounding box center [486, 381] width 69 height 29
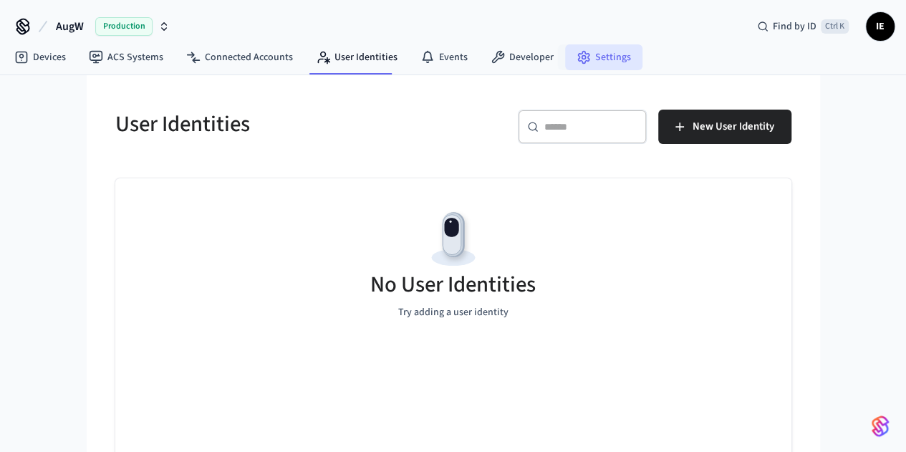
click at [607, 64] on link "Settings" at bounding box center [603, 57] width 77 height 26
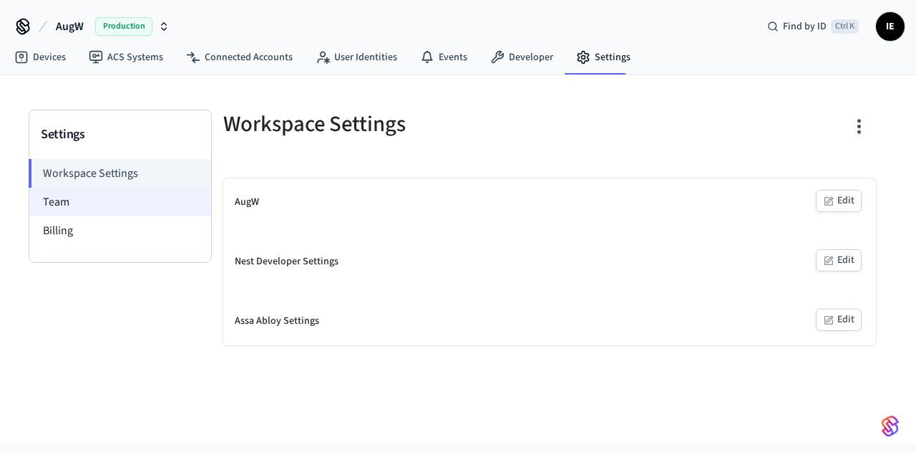
click at [78, 212] on li "Team" at bounding box center [120, 202] width 182 height 29
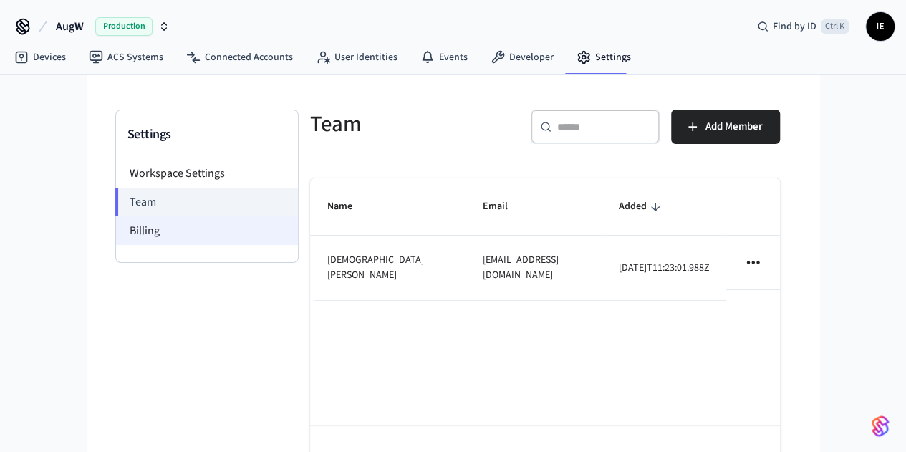
click at [116, 233] on li "Billing" at bounding box center [207, 230] width 182 height 29
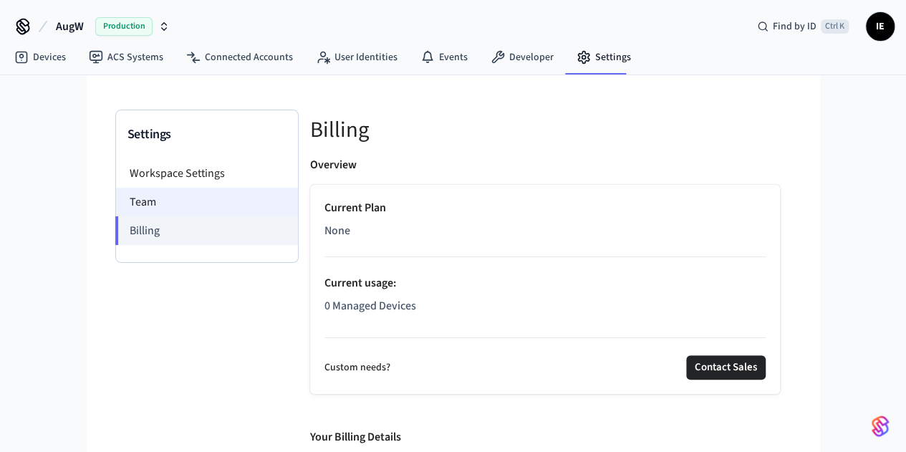
click at [116, 204] on li "Team" at bounding box center [207, 202] width 182 height 29
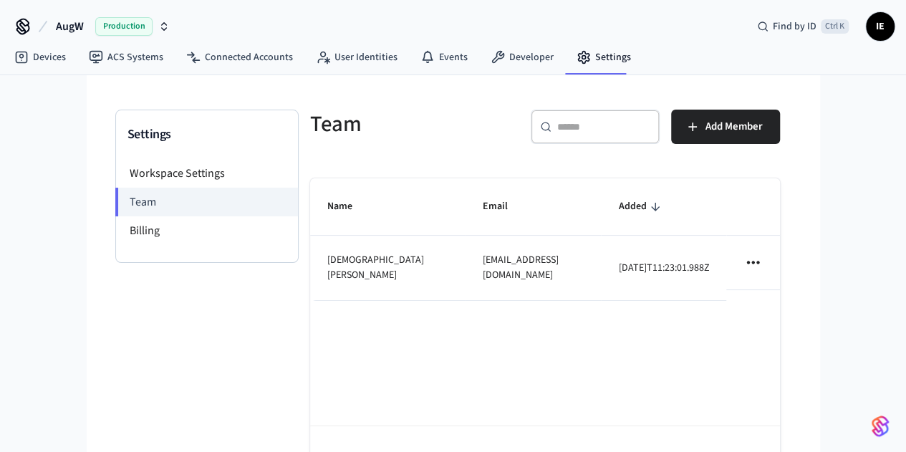
click at [759, 261] on icon "sticky table" at bounding box center [753, 262] width 12 height 3
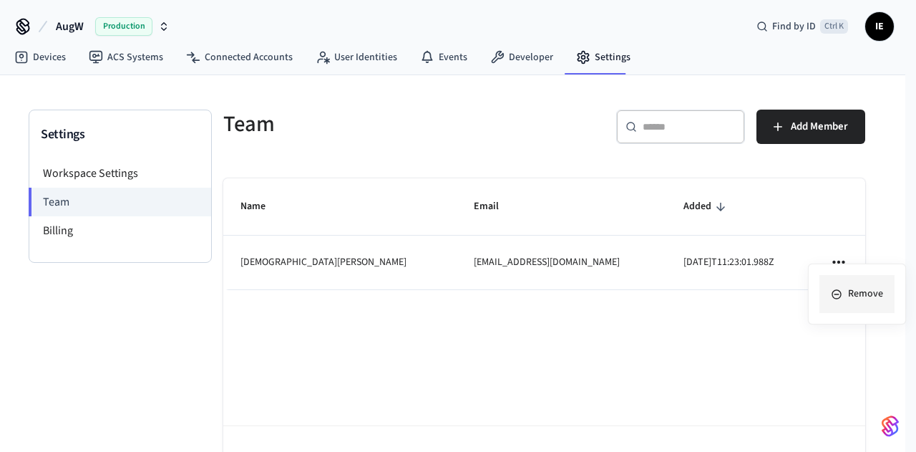
click at [840, 289] on icon at bounding box center [836, 293] width 11 height 11
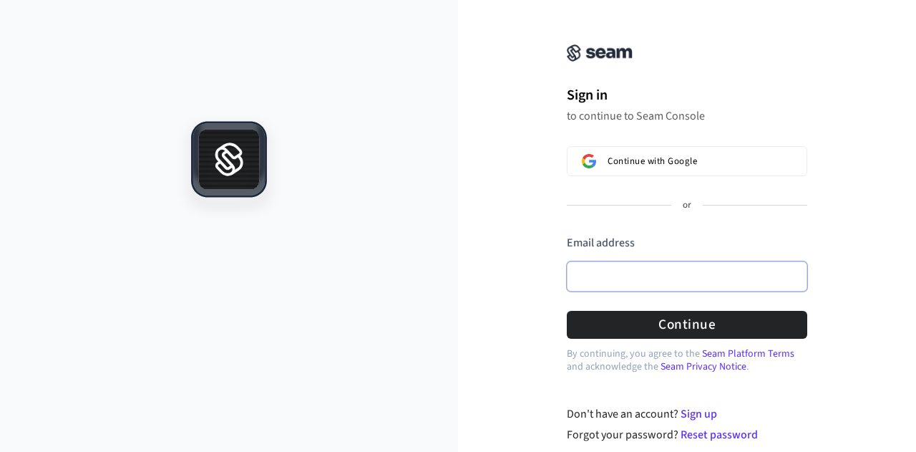
click at [581, 283] on input "Email address" at bounding box center [687, 276] width 241 height 30
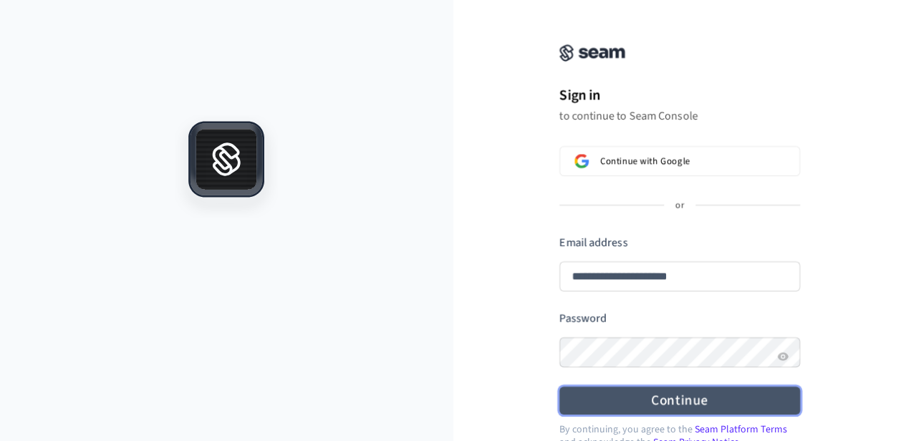
click at [687, 407] on button "Continue" at bounding box center [679, 401] width 241 height 28
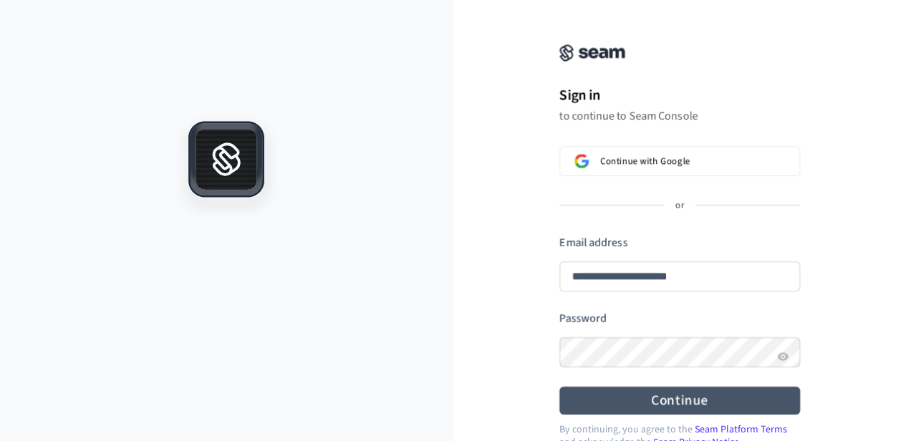
type input "**********"
